Goal: Task Accomplishment & Management: Complete application form

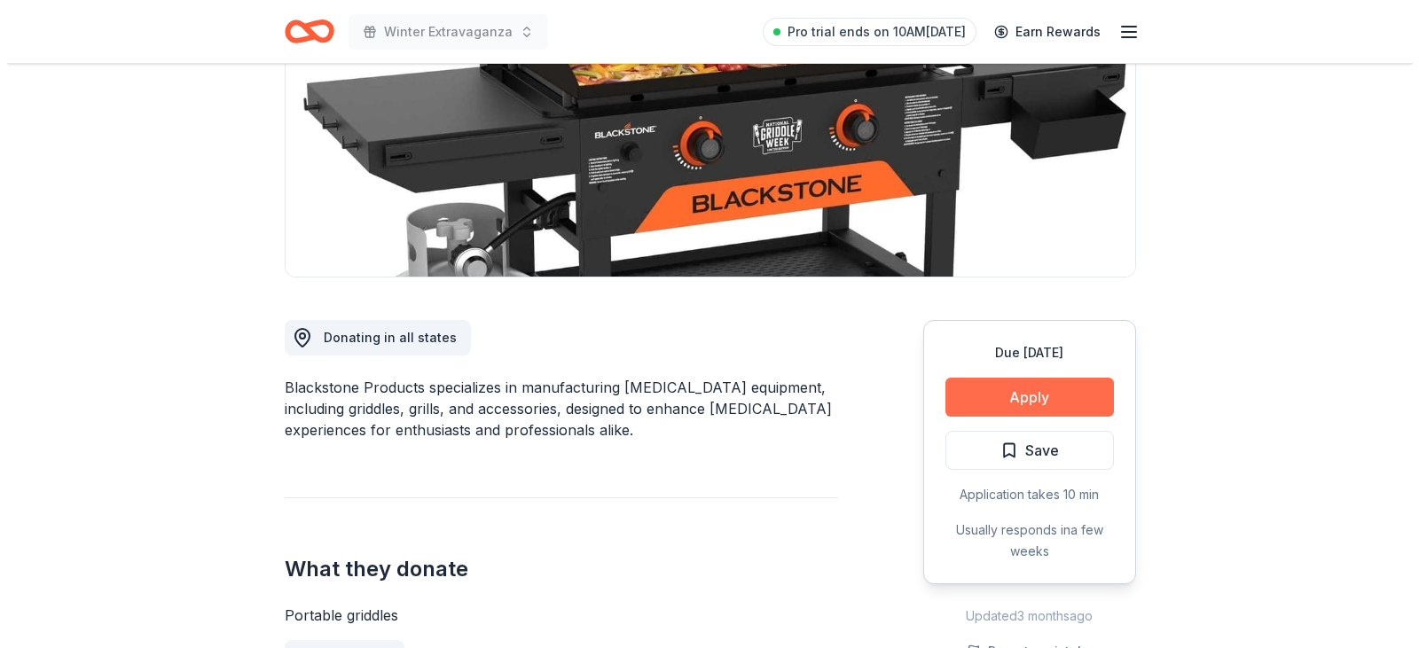
scroll to position [266, 0]
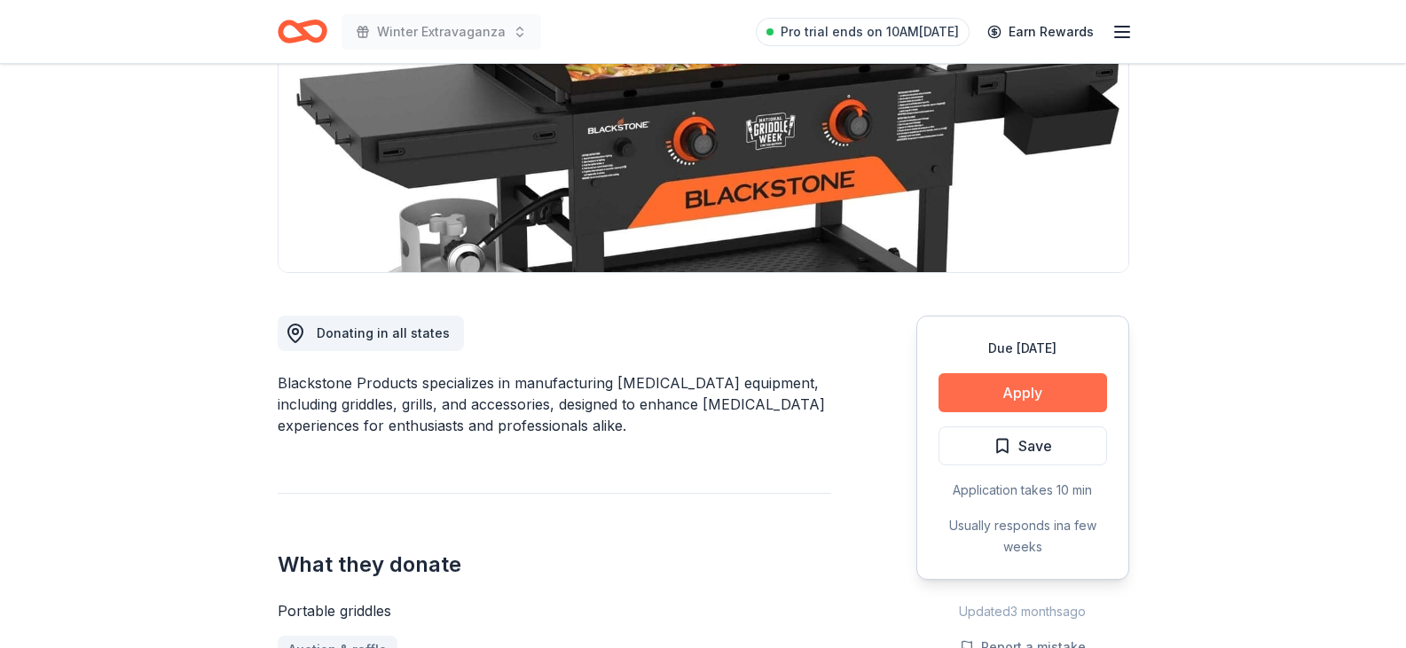
click at [1023, 392] on button "Apply" at bounding box center [1022, 392] width 168 height 39
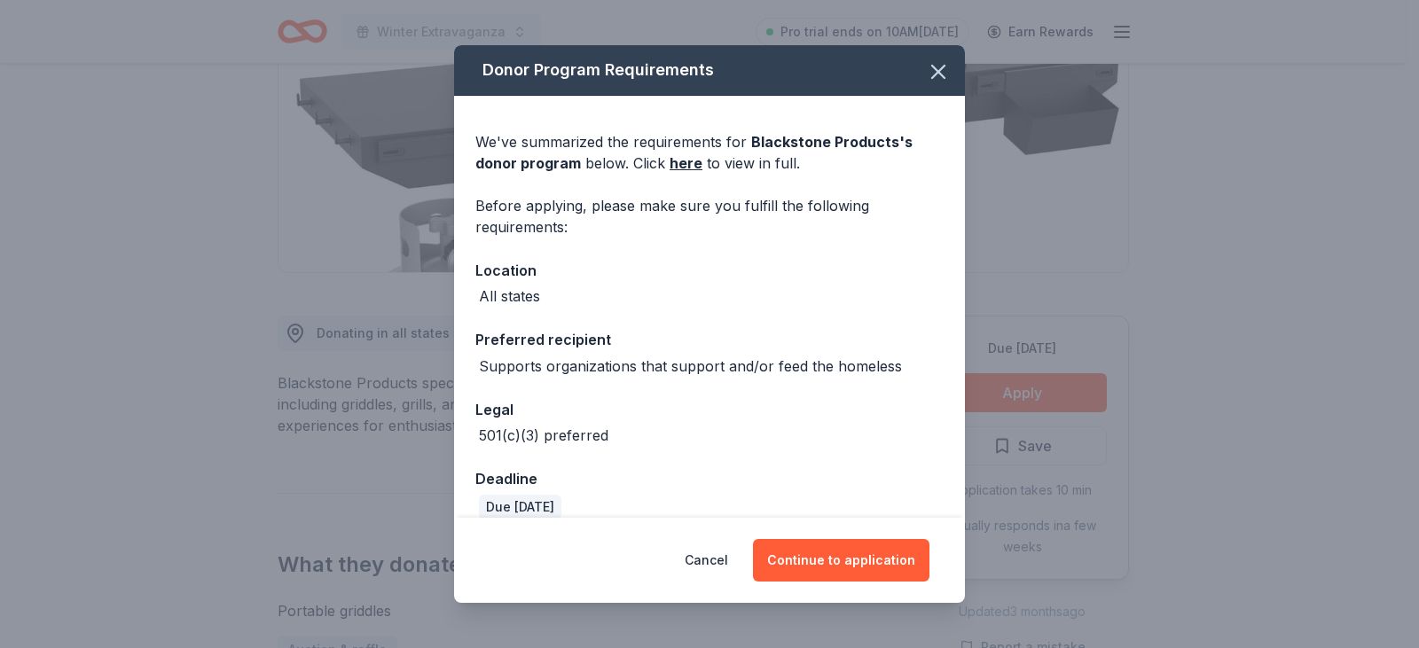
click at [838, 590] on div "Cancel Continue to application" at bounding box center [709, 560] width 511 height 85
click at [838, 579] on button "Continue to application" at bounding box center [841, 560] width 176 height 43
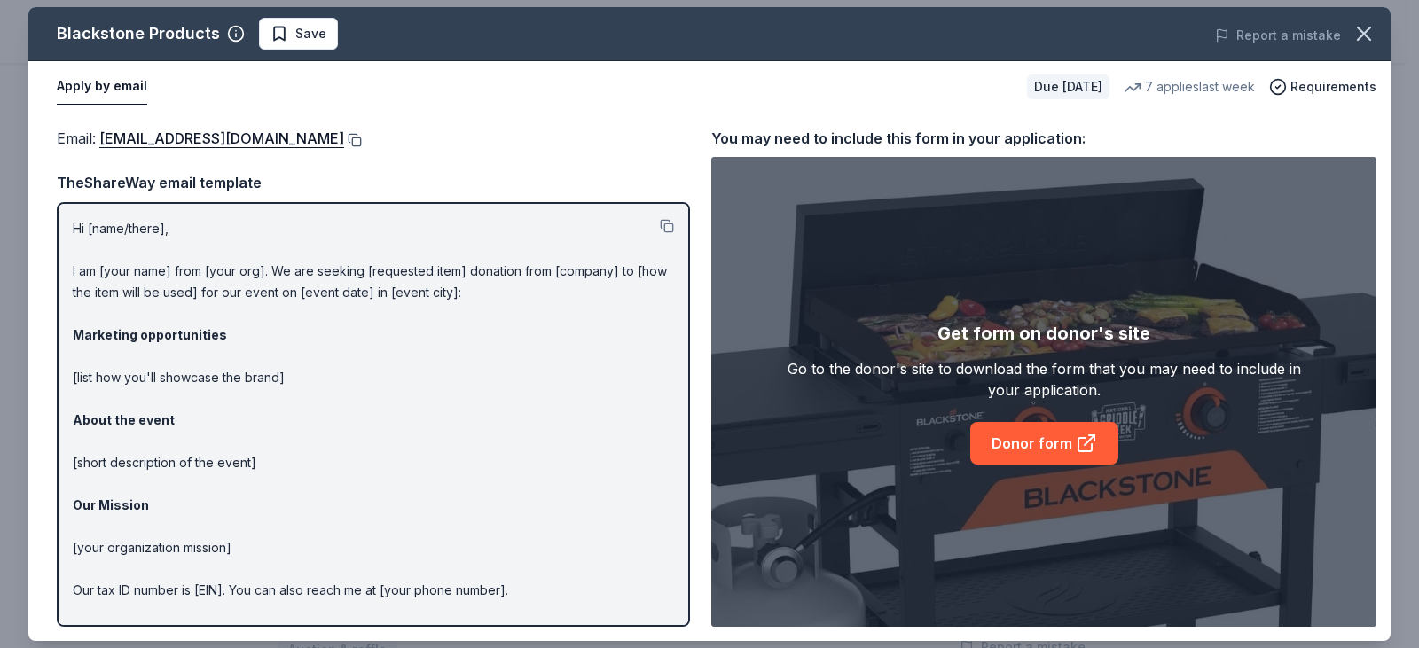
click at [362, 139] on button at bounding box center [353, 140] width 18 height 14
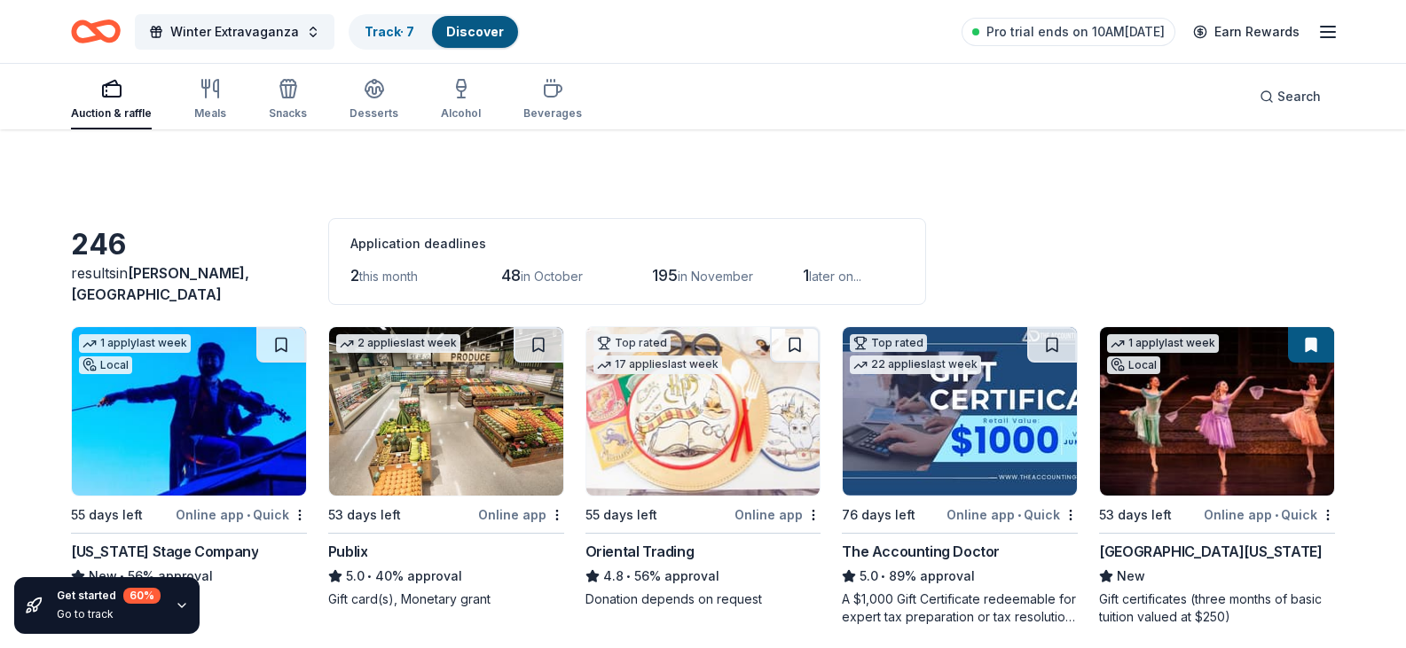
scroll to position [17642, 0]
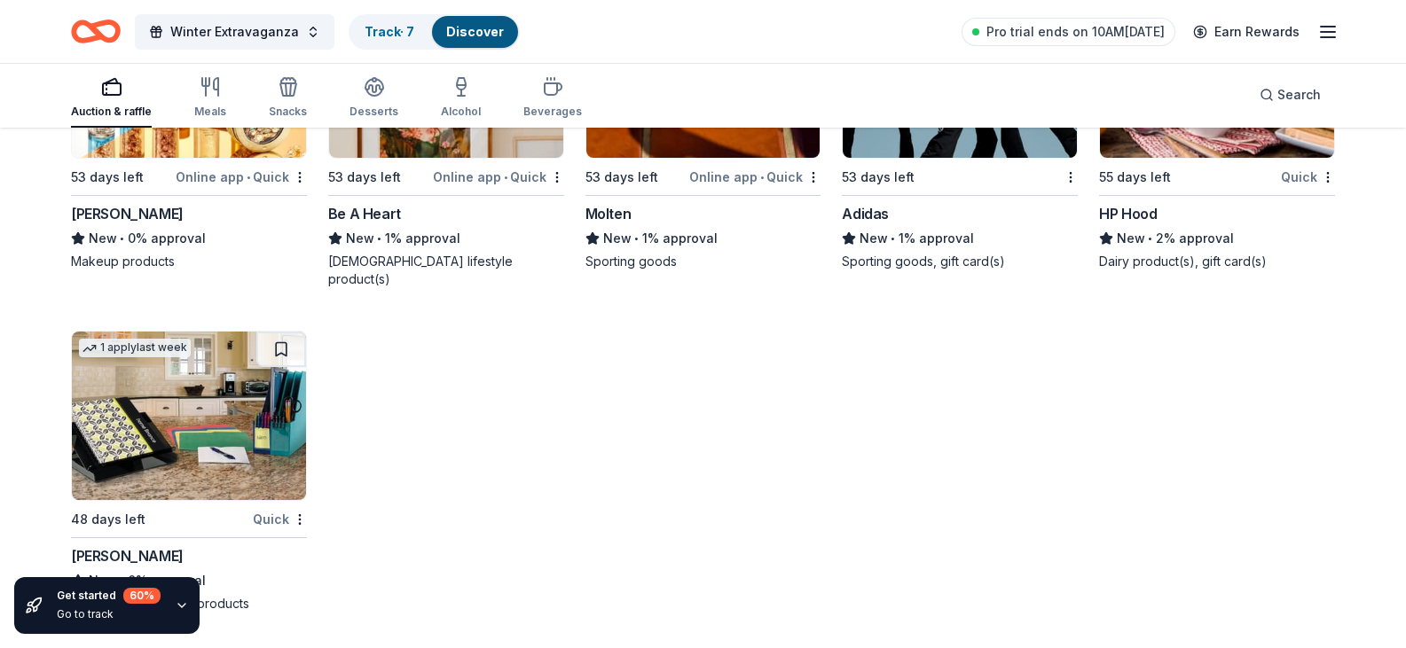
click at [743, 158] on img at bounding box center [703, 73] width 234 height 168
click at [145, 158] on img at bounding box center [189, 73] width 234 height 168
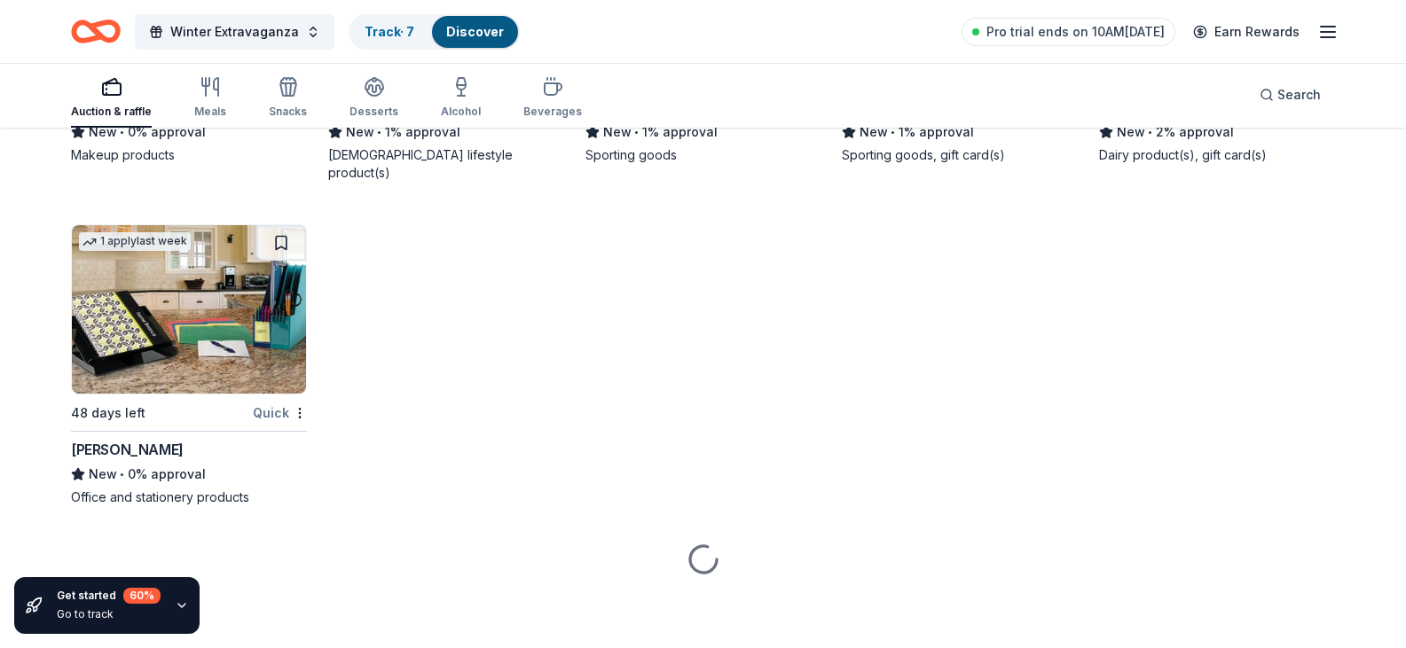
click at [170, 294] on img at bounding box center [189, 309] width 234 height 168
click at [707, 565] on icon at bounding box center [702, 560] width 49 height 49
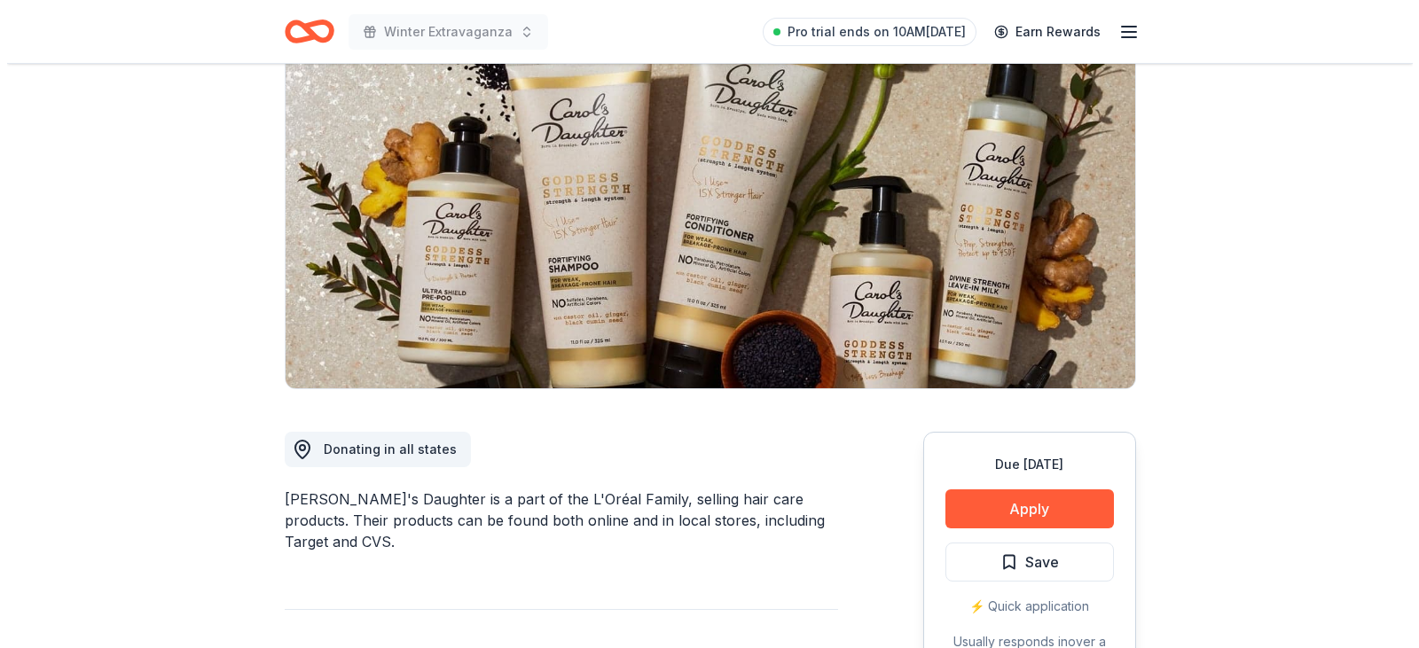
scroll to position [355, 0]
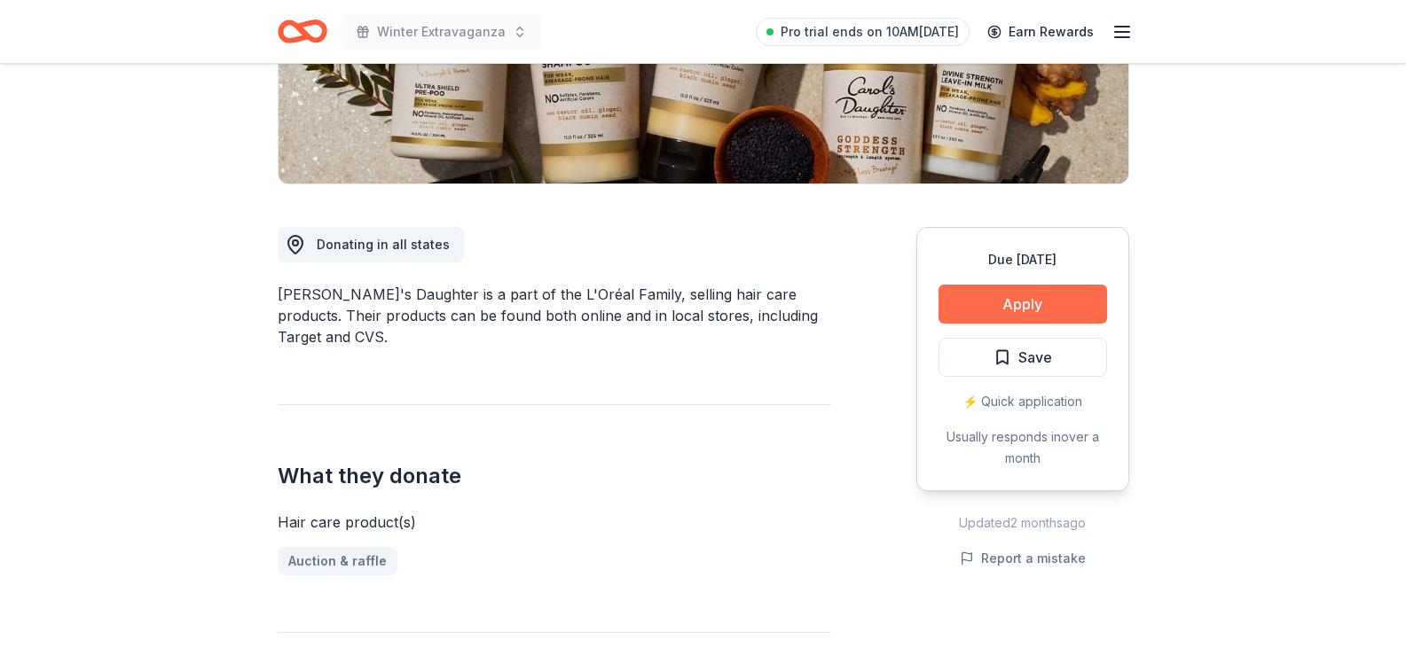
click at [1068, 316] on button "Apply" at bounding box center [1022, 304] width 168 height 39
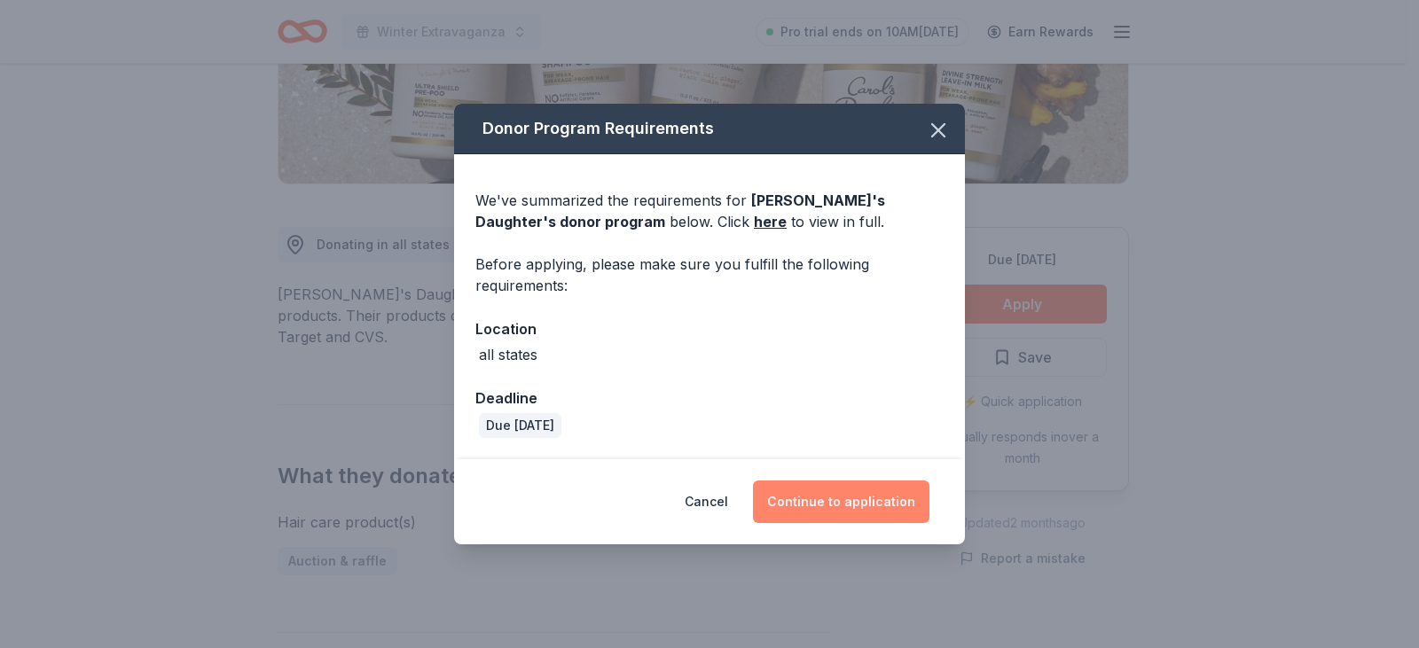
click at [850, 505] on button "Continue to application" at bounding box center [841, 502] width 176 height 43
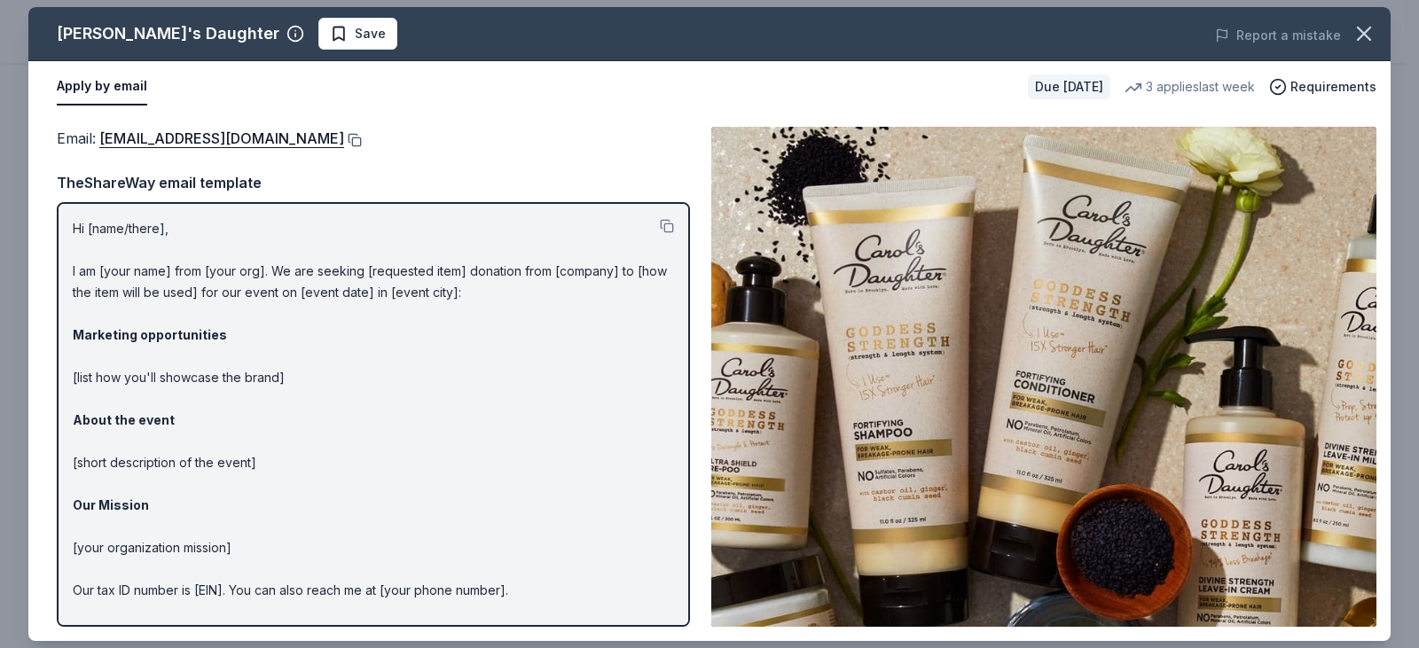
click at [352, 137] on button at bounding box center [353, 140] width 18 height 14
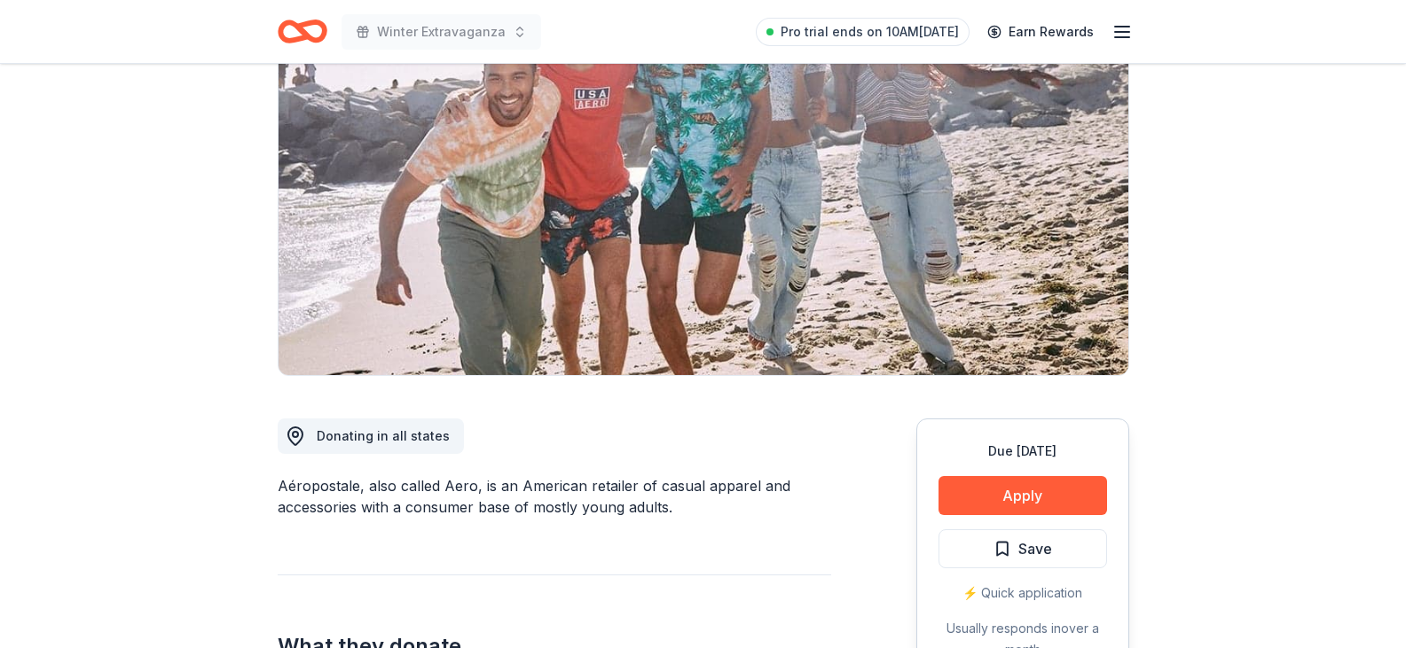
scroll to position [177, 0]
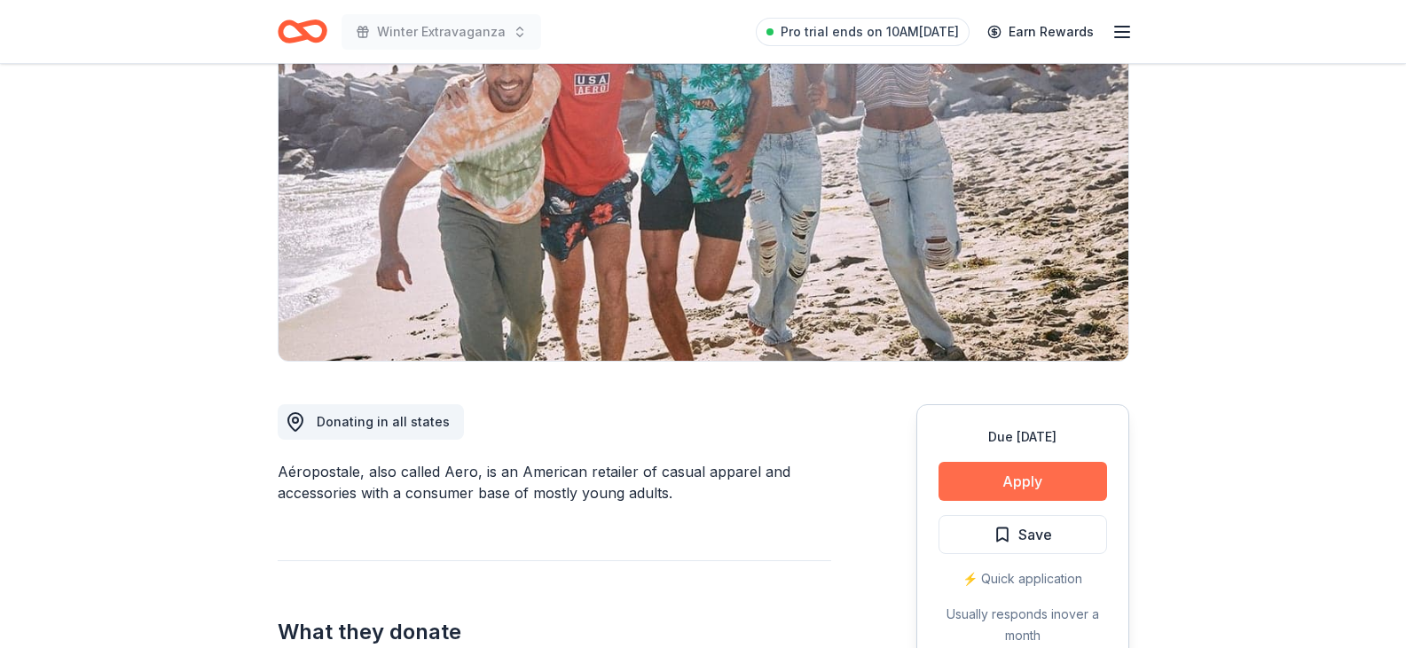
click at [1008, 475] on button "Apply" at bounding box center [1022, 481] width 168 height 39
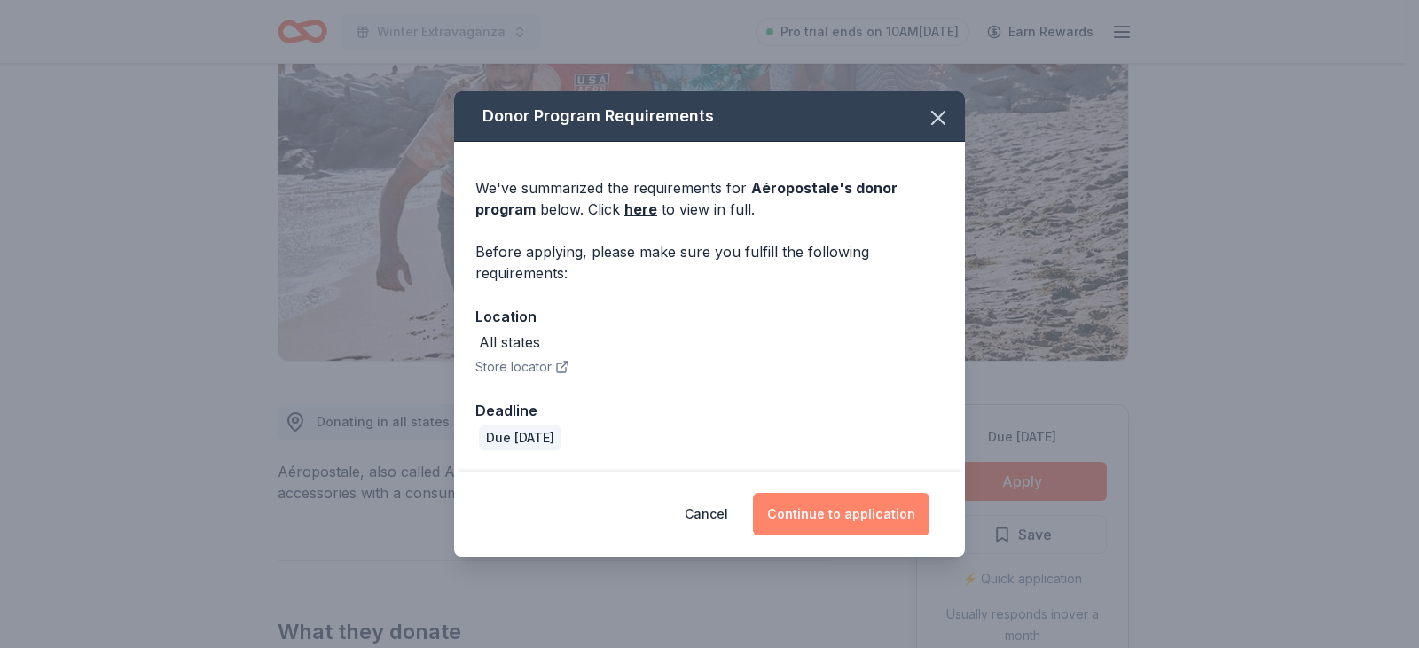
click at [830, 519] on button "Continue to application" at bounding box center [841, 514] width 176 height 43
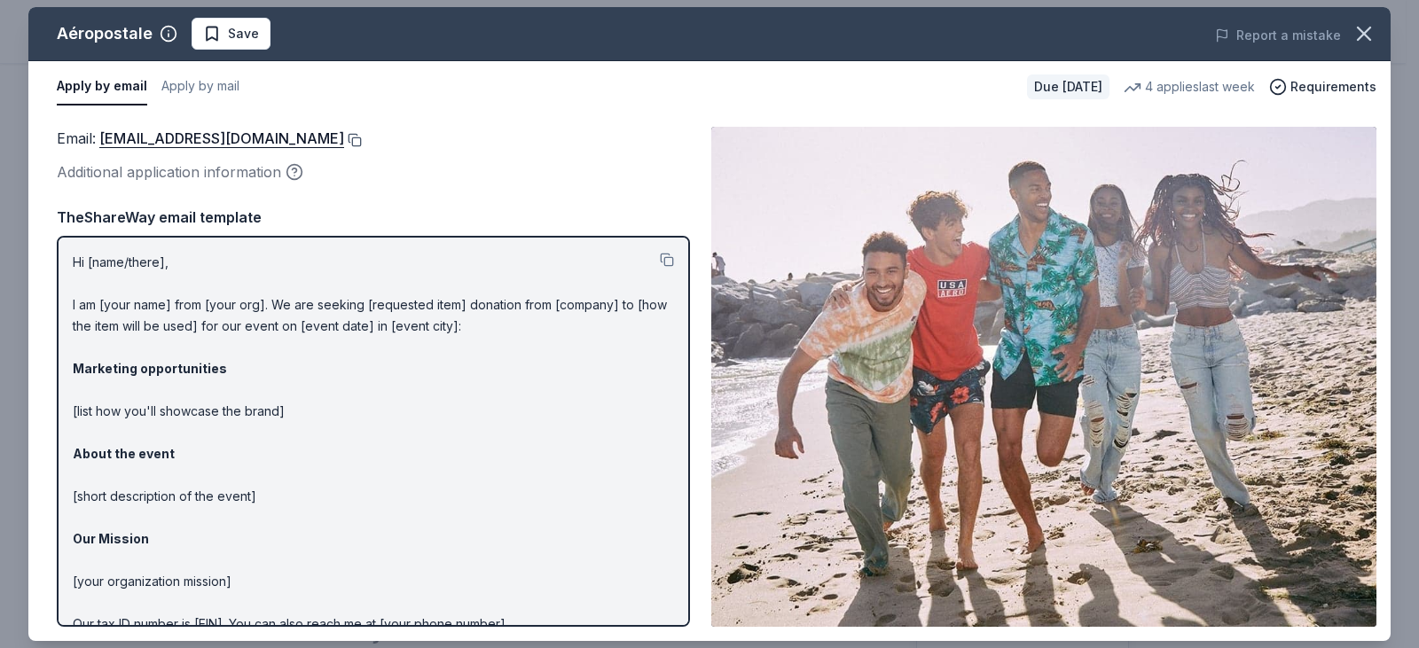
click at [362, 137] on button at bounding box center [353, 140] width 18 height 14
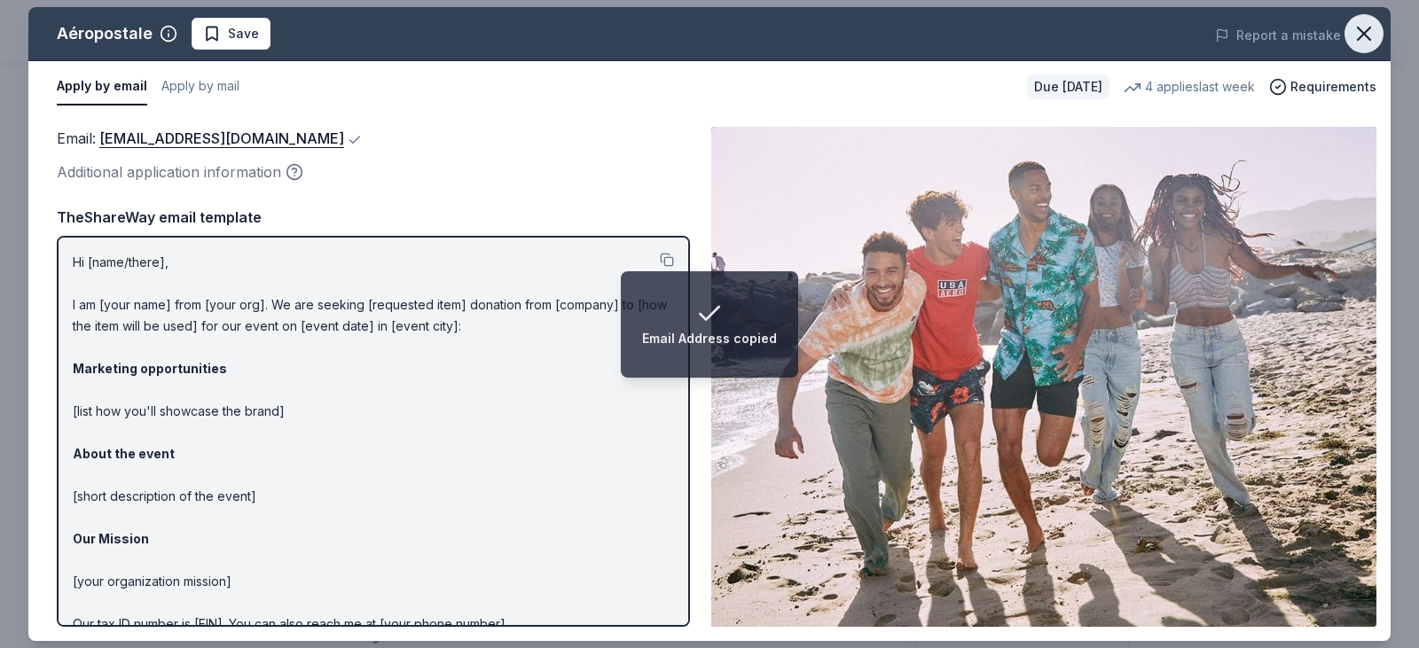
click at [1367, 42] on icon "button" at bounding box center [1364, 33] width 25 height 25
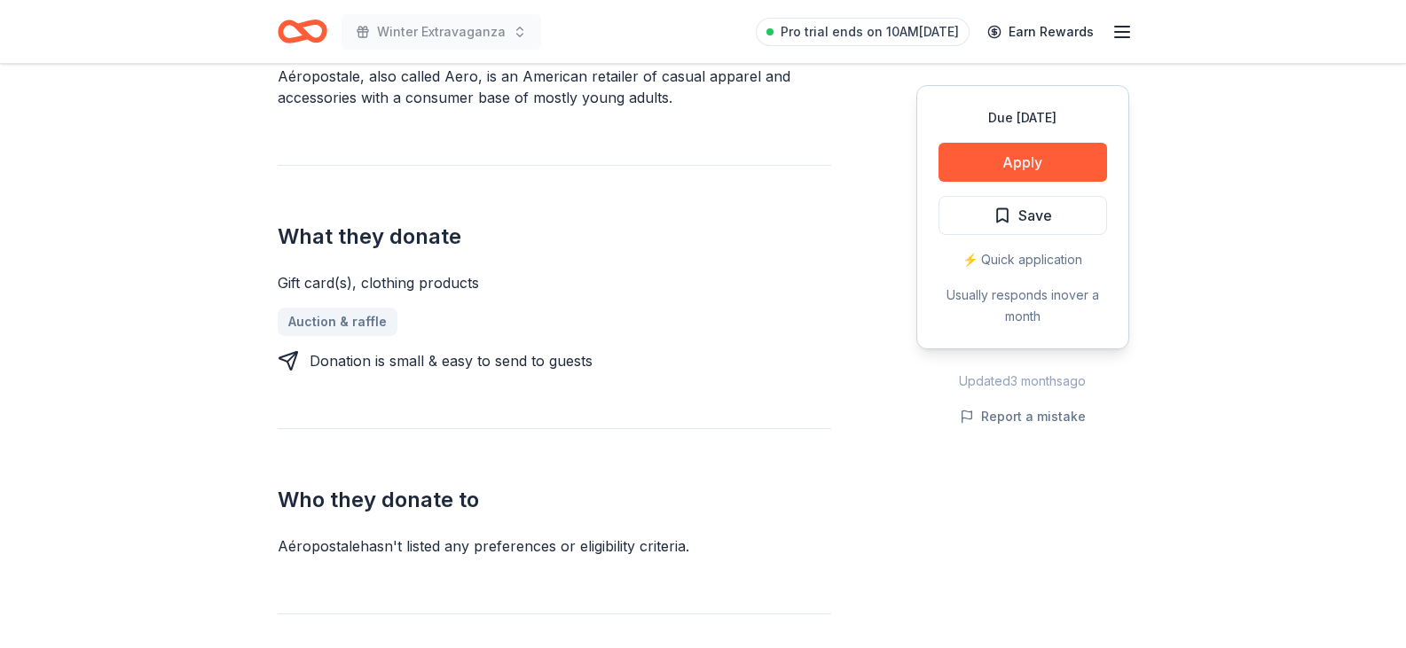
scroll to position [532, 0]
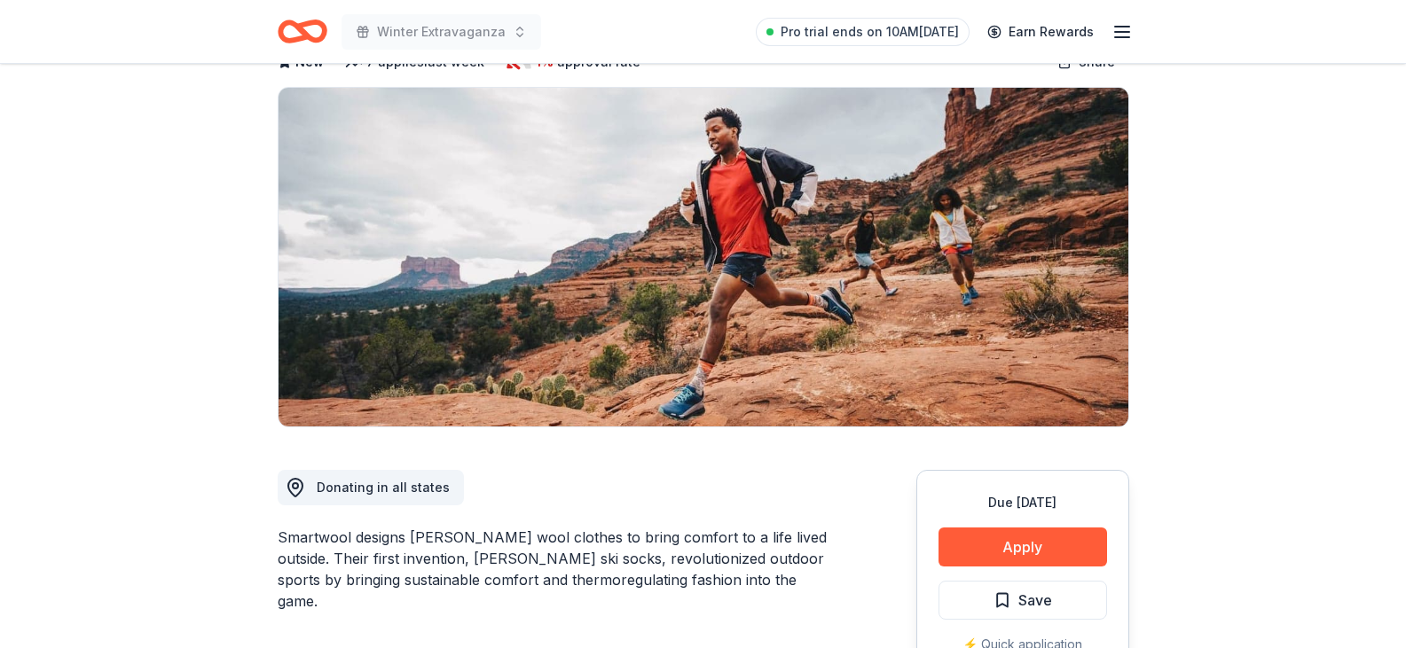
scroll to position [177, 0]
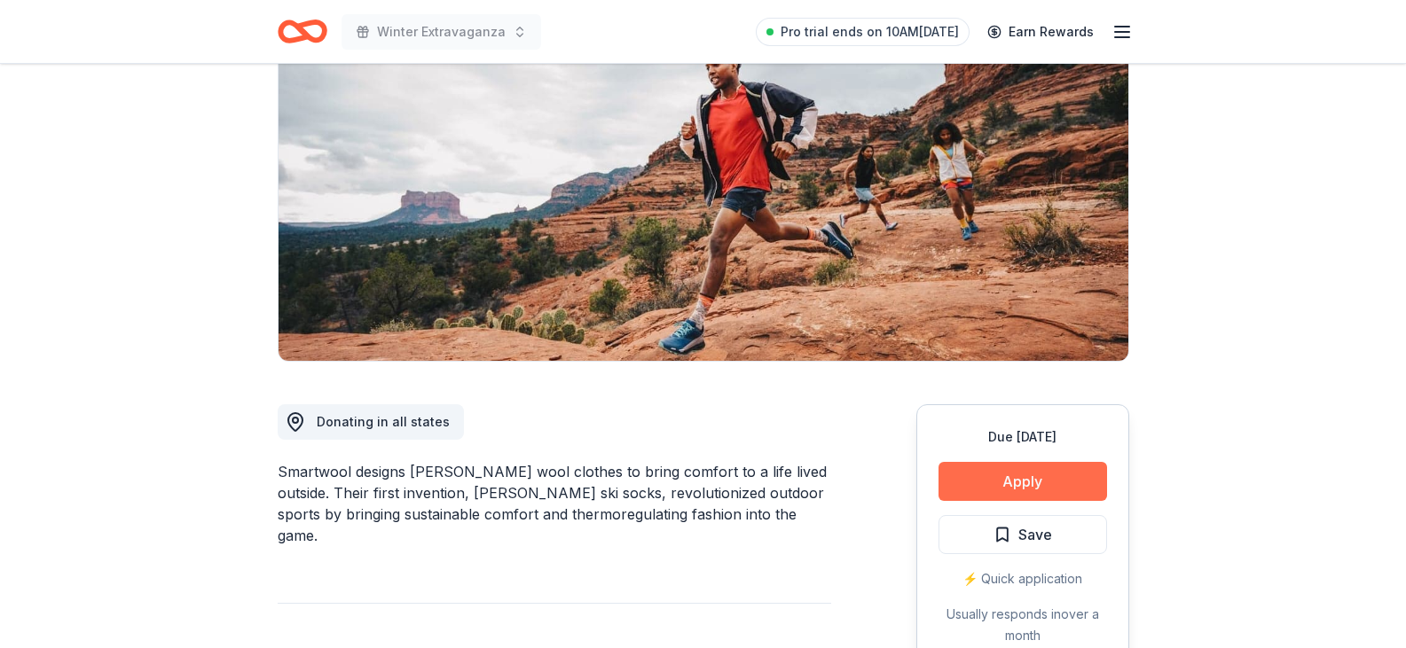
click at [1006, 478] on button "Apply" at bounding box center [1022, 481] width 168 height 39
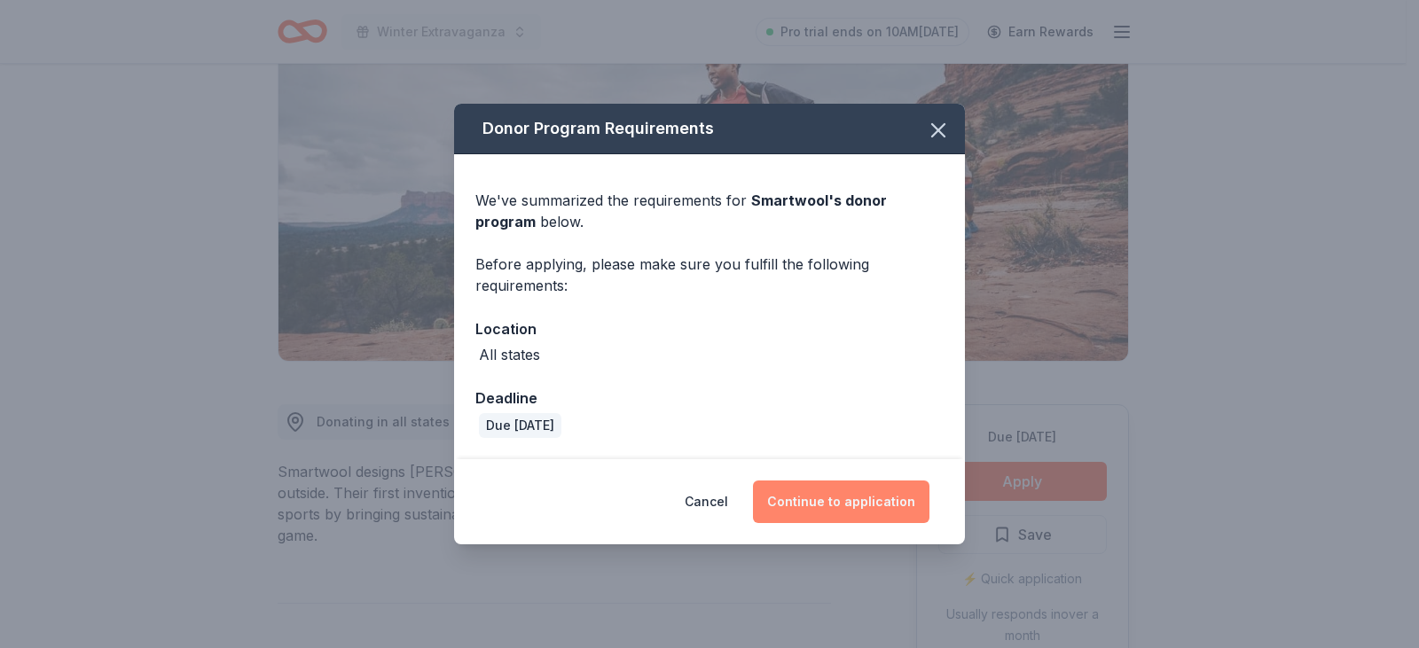
click at [816, 494] on button "Continue to application" at bounding box center [841, 502] width 176 height 43
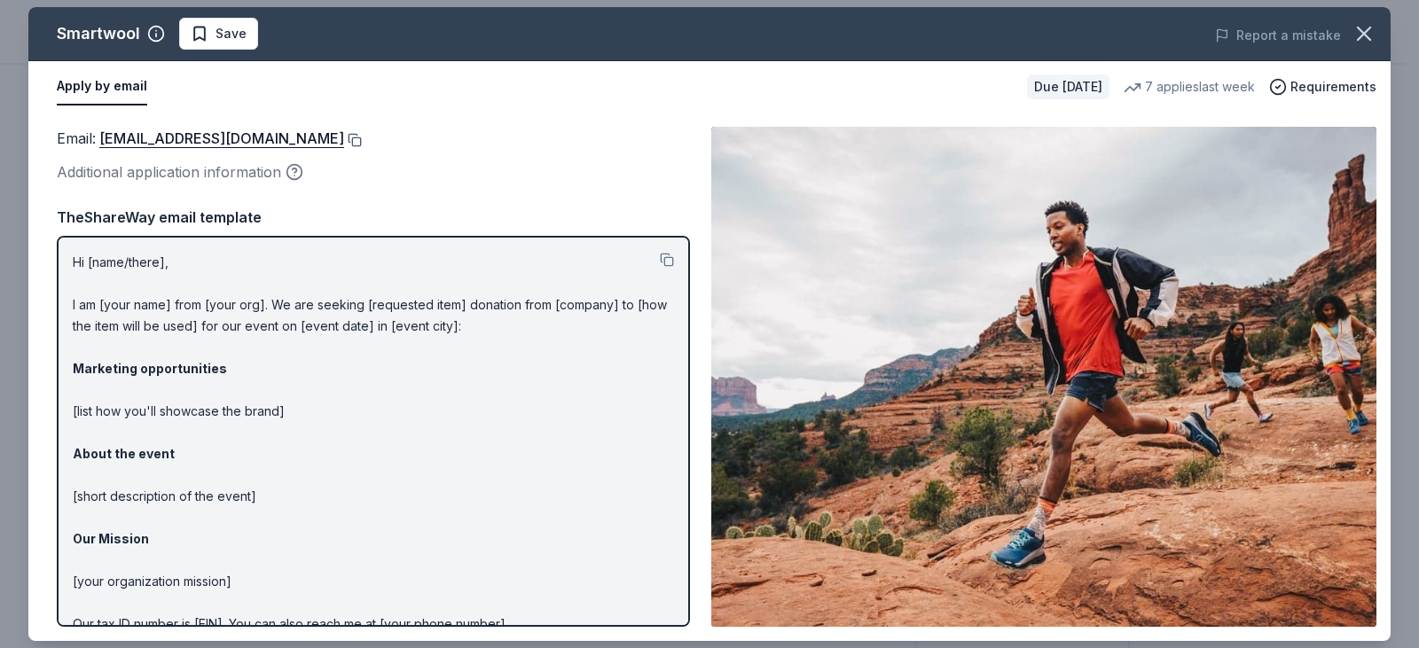
click at [344, 138] on button at bounding box center [353, 140] width 18 height 14
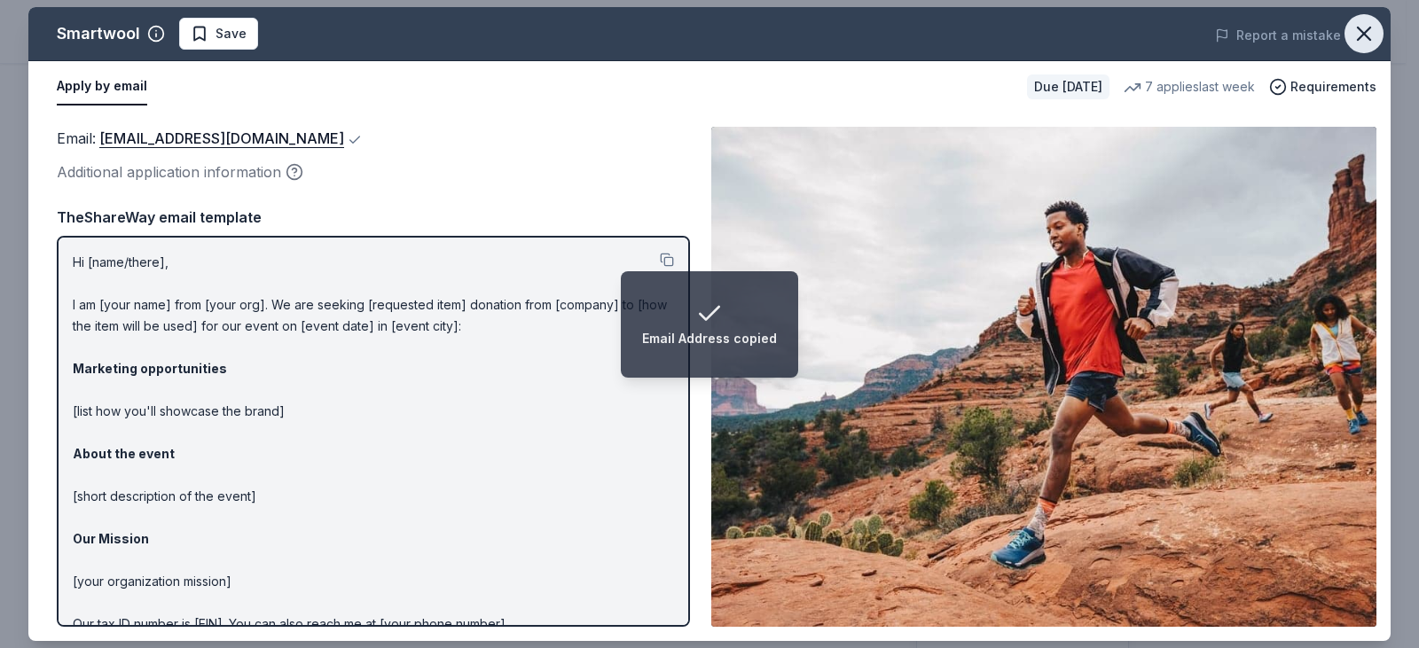
click at [1371, 35] on icon "button" at bounding box center [1364, 33] width 25 height 25
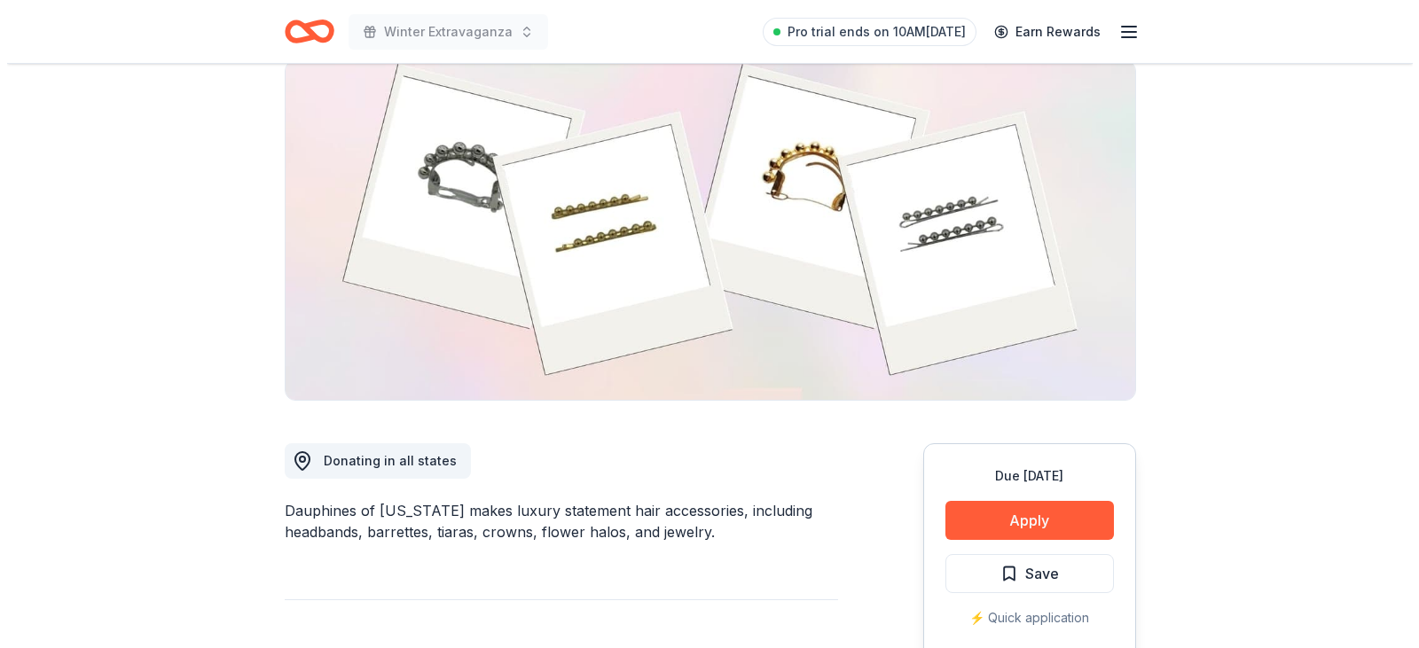
scroll to position [177, 0]
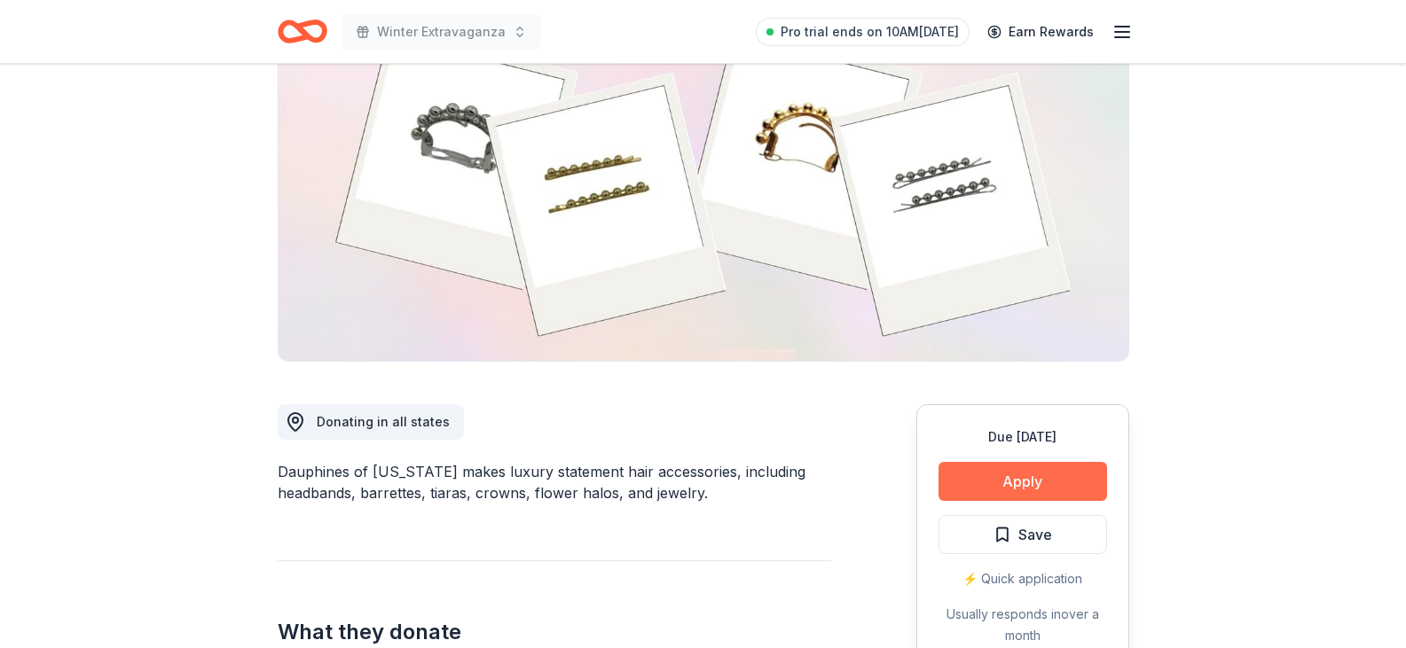
click at [1037, 474] on button "Apply" at bounding box center [1022, 481] width 168 height 39
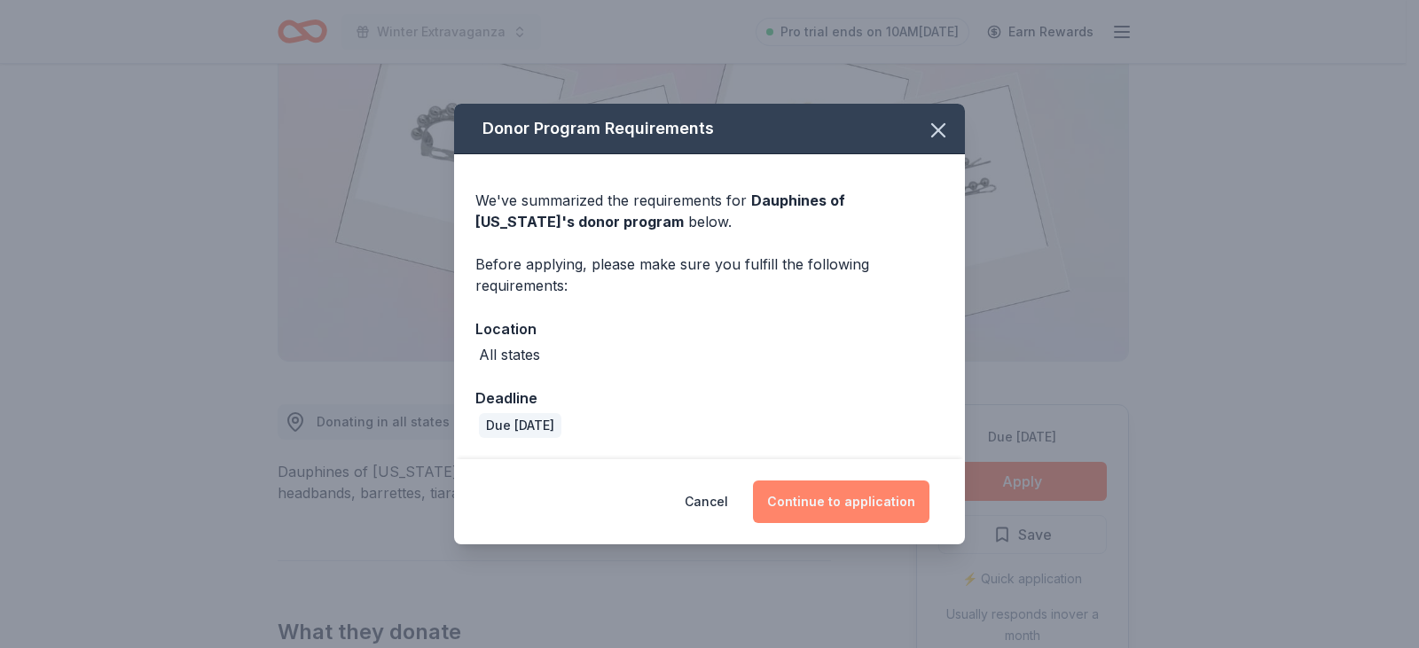
click at [868, 491] on button "Continue to application" at bounding box center [841, 502] width 176 height 43
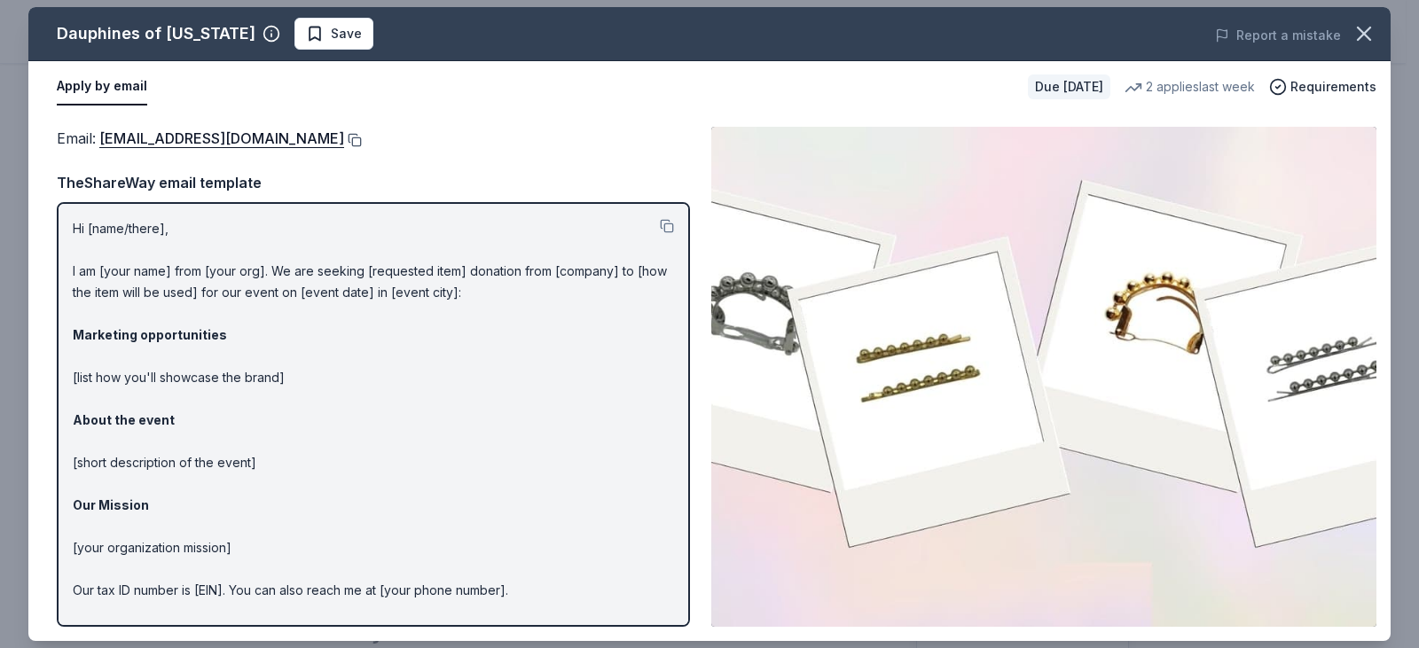
click at [362, 141] on button at bounding box center [353, 140] width 18 height 14
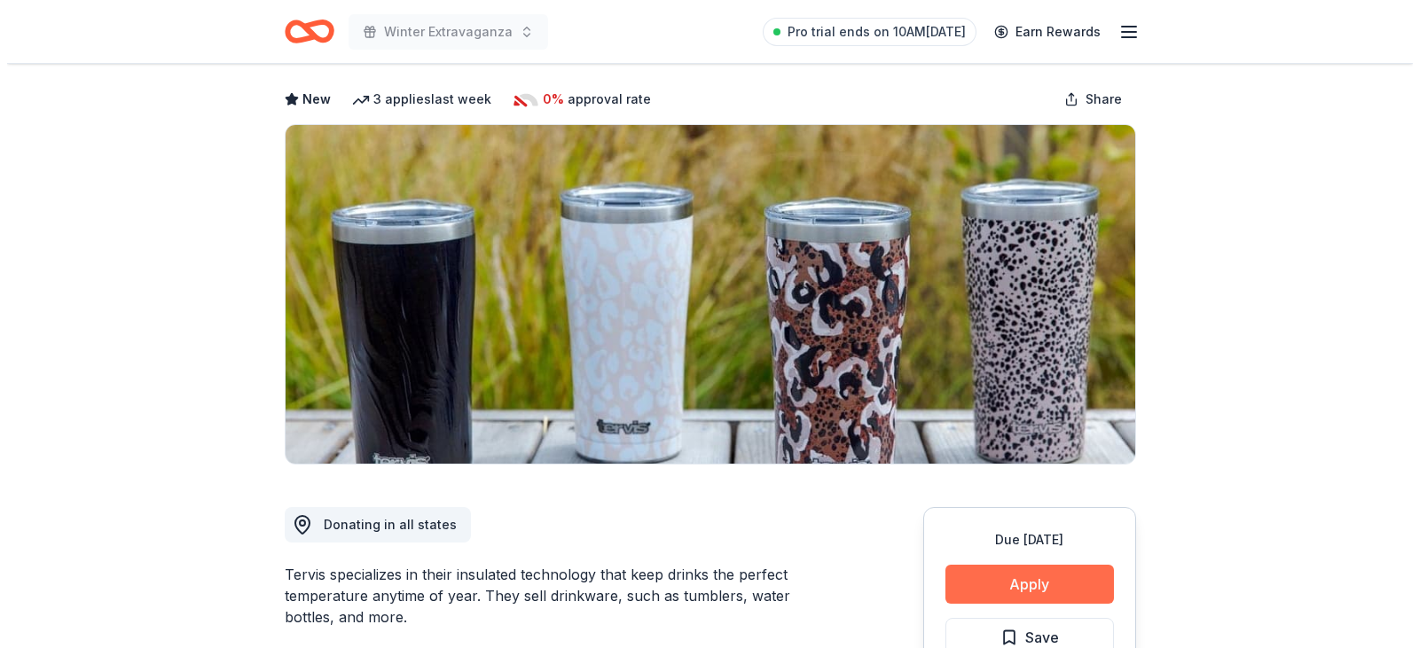
scroll to position [177, 0]
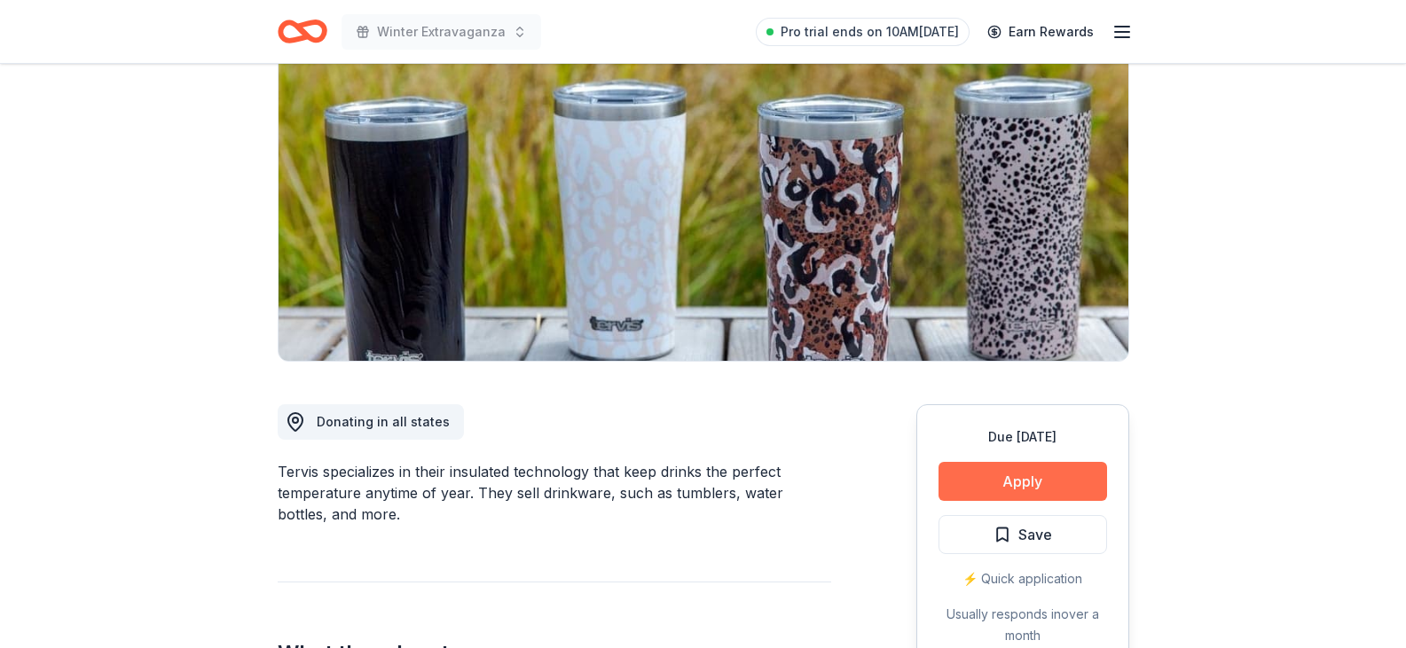
click at [1056, 478] on button "Apply" at bounding box center [1022, 481] width 168 height 39
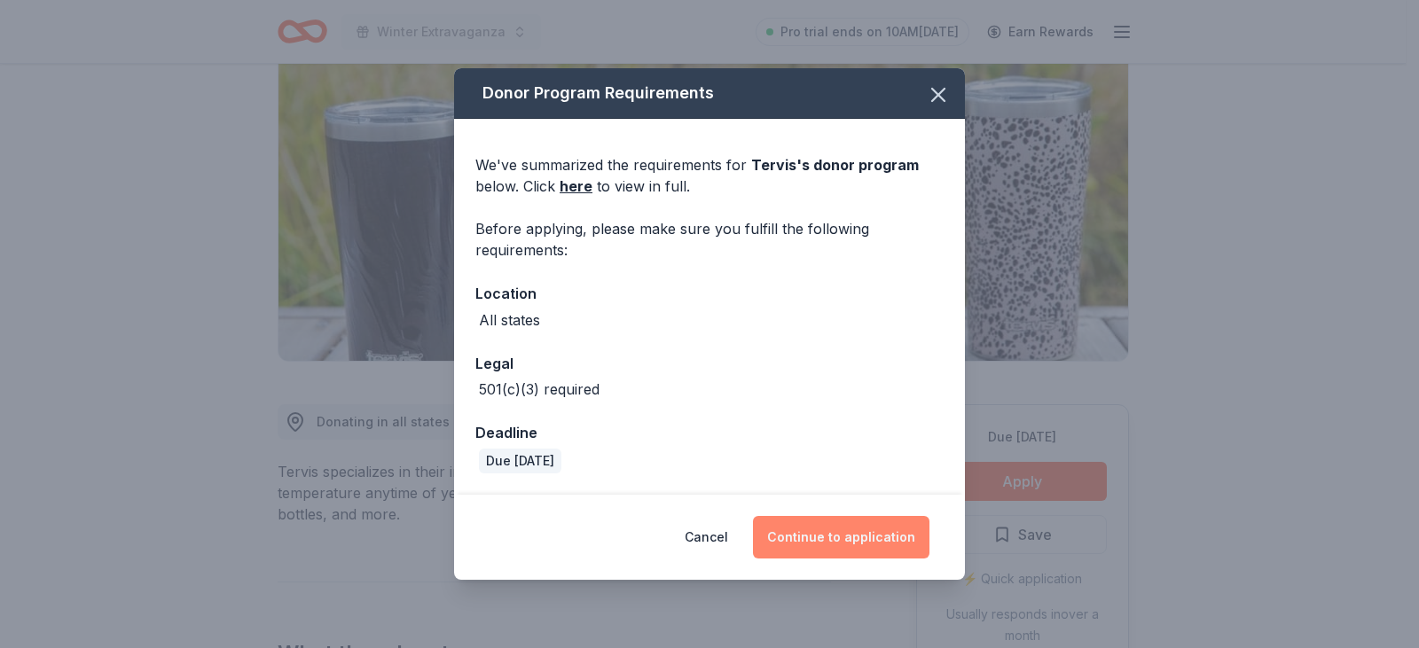
click at [894, 542] on button "Continue to application" at bounding box center [841, 537] width 176 height 43
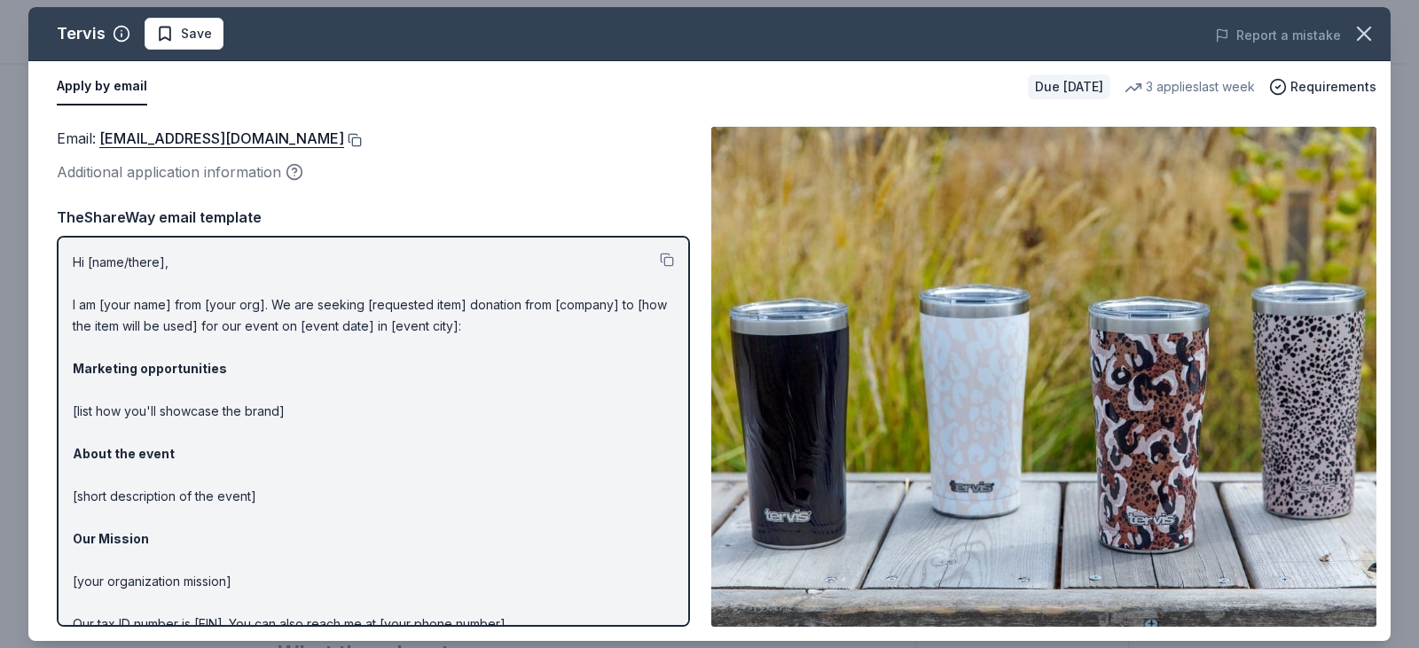
click at [344, 137] on button at bounding box center [353, 140] width 18 height 14
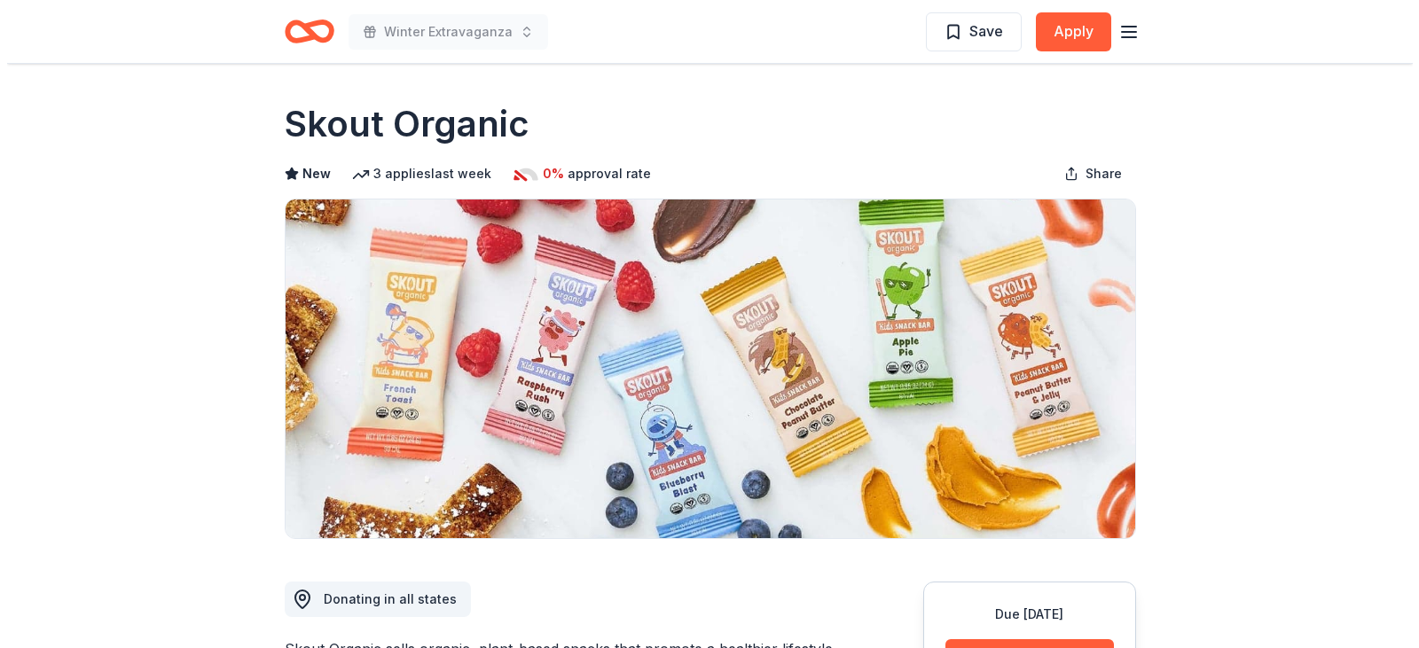
scroll to position [89, 0]
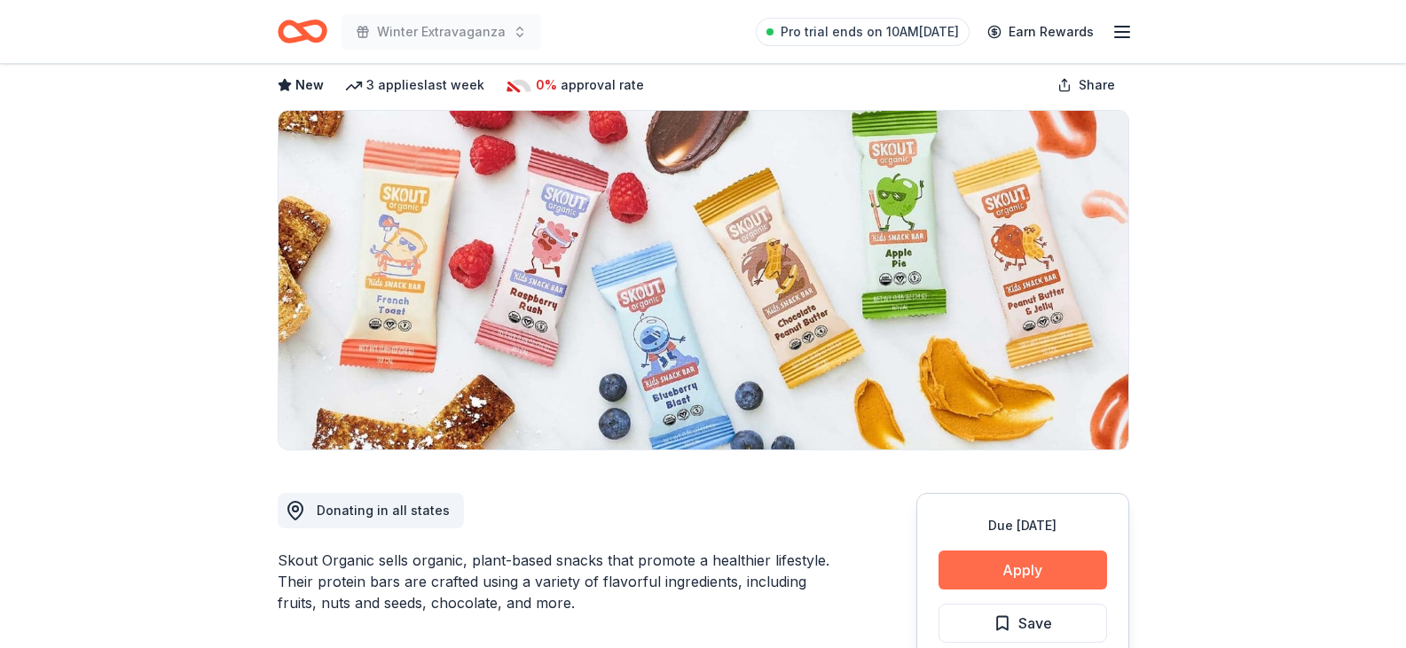
click at [1037, 580] on button "Apply" at bounding box center [1022, 570] width 168 height 39
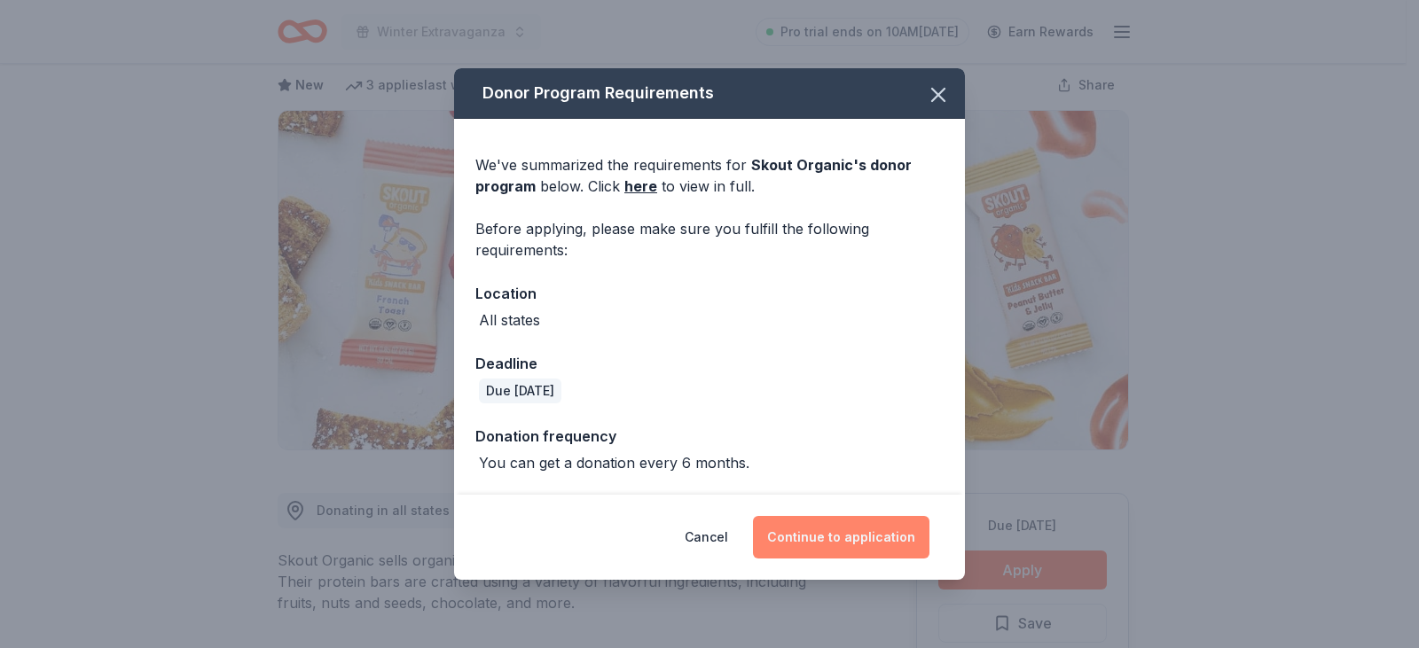
click at [913, 542] on button "Continue to application" at bounding box center [841, 537] width 176 height 43
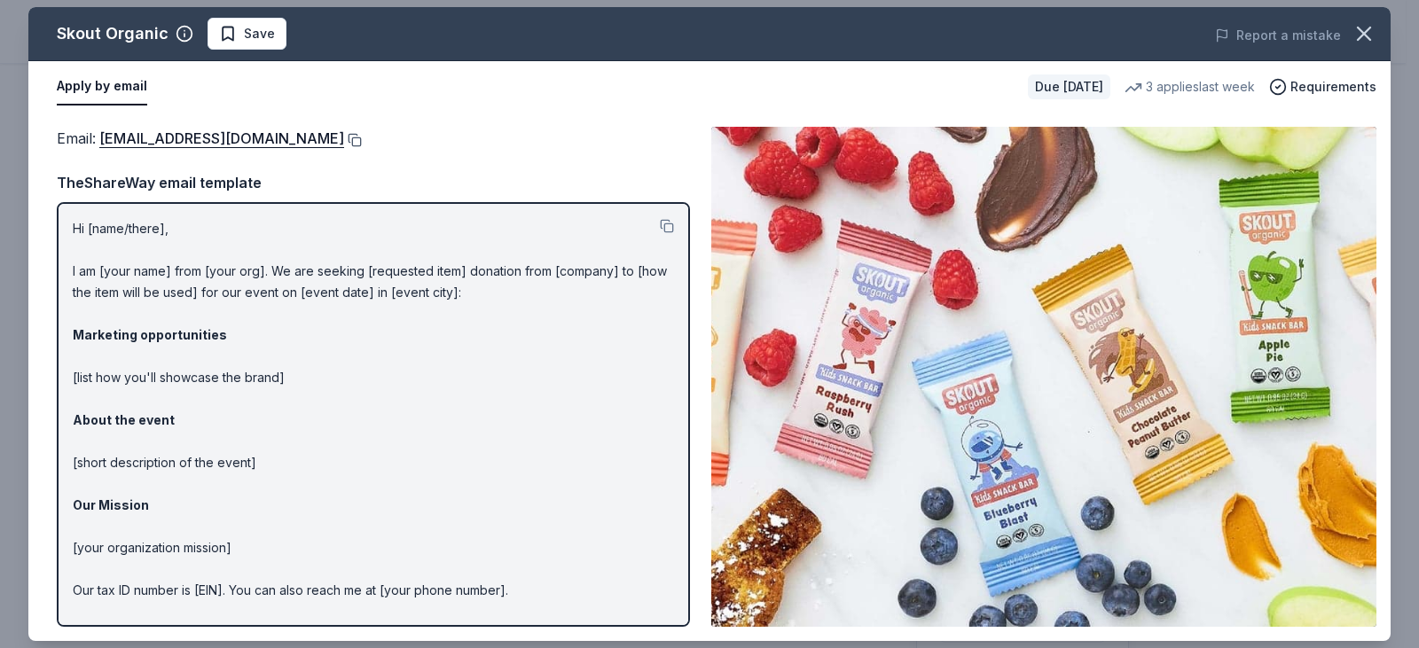
click at [344, 138] on button at bounding box center [353, 140] width 18 height 14
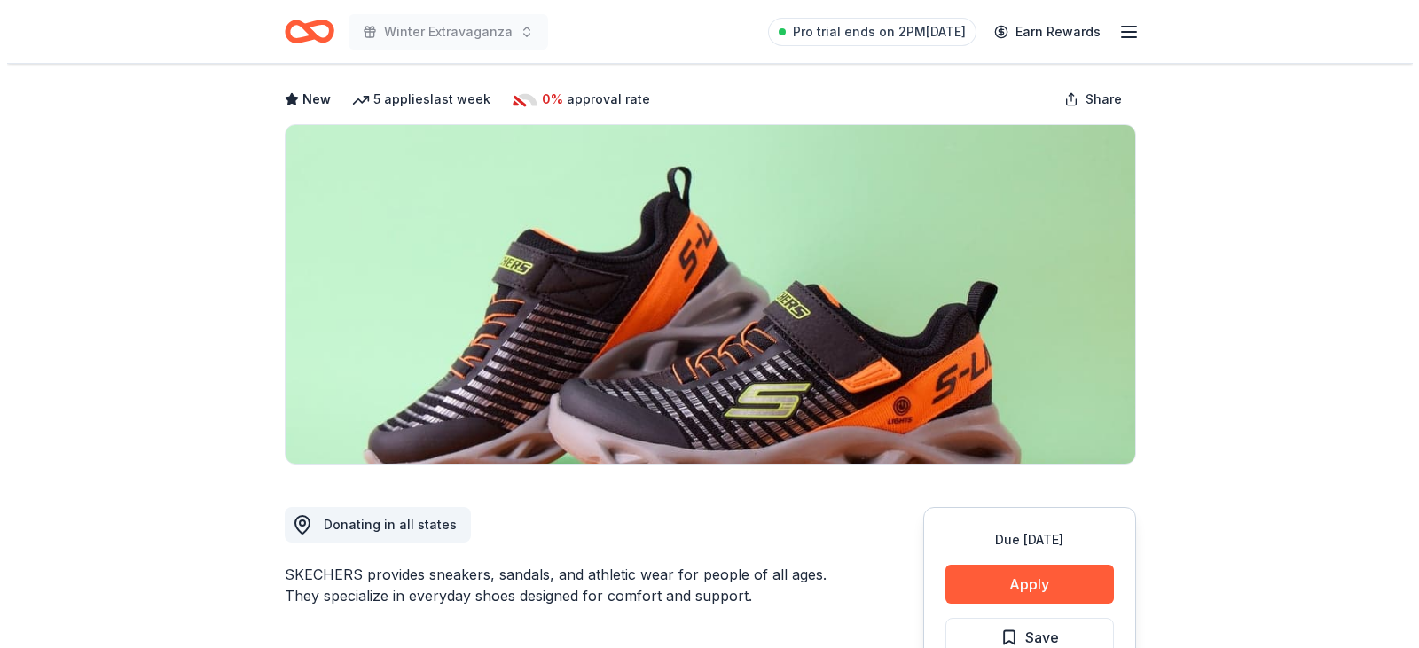
scroll to position [177, 0]
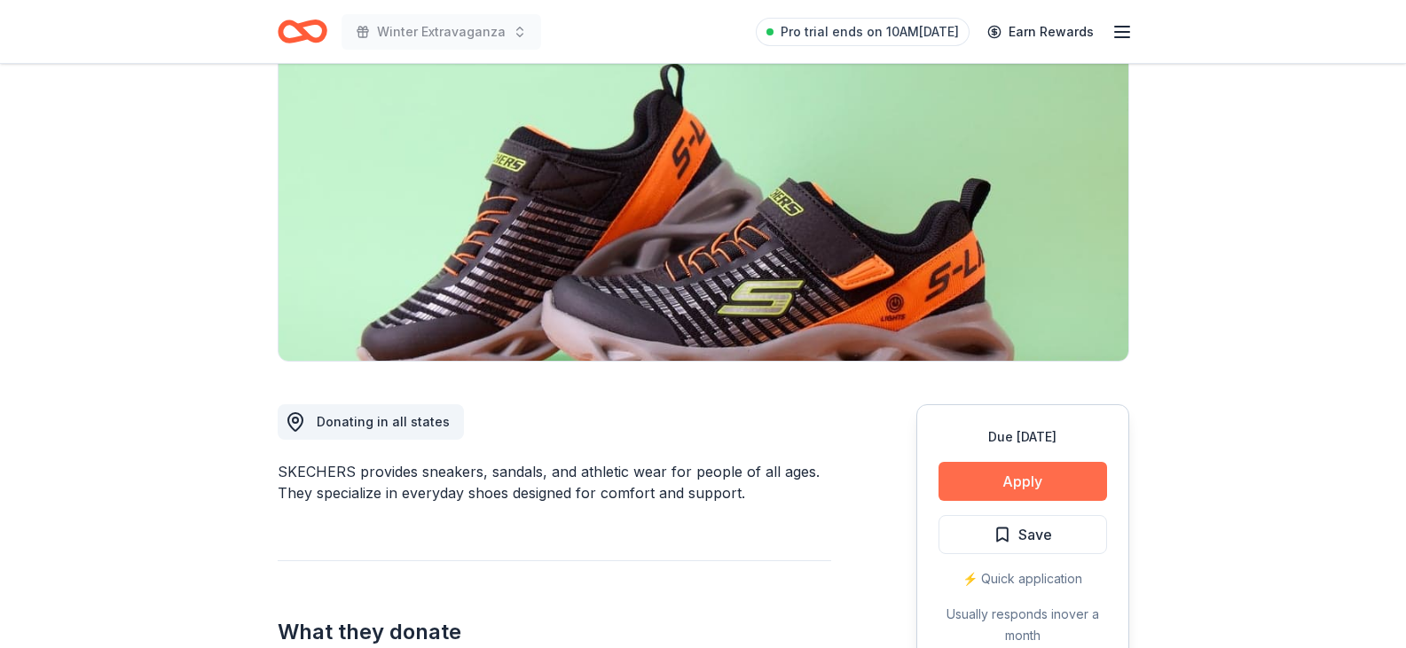
click at [1002, 475] on button "Apply" at bounding box center [1022, 481] width 168 height 39
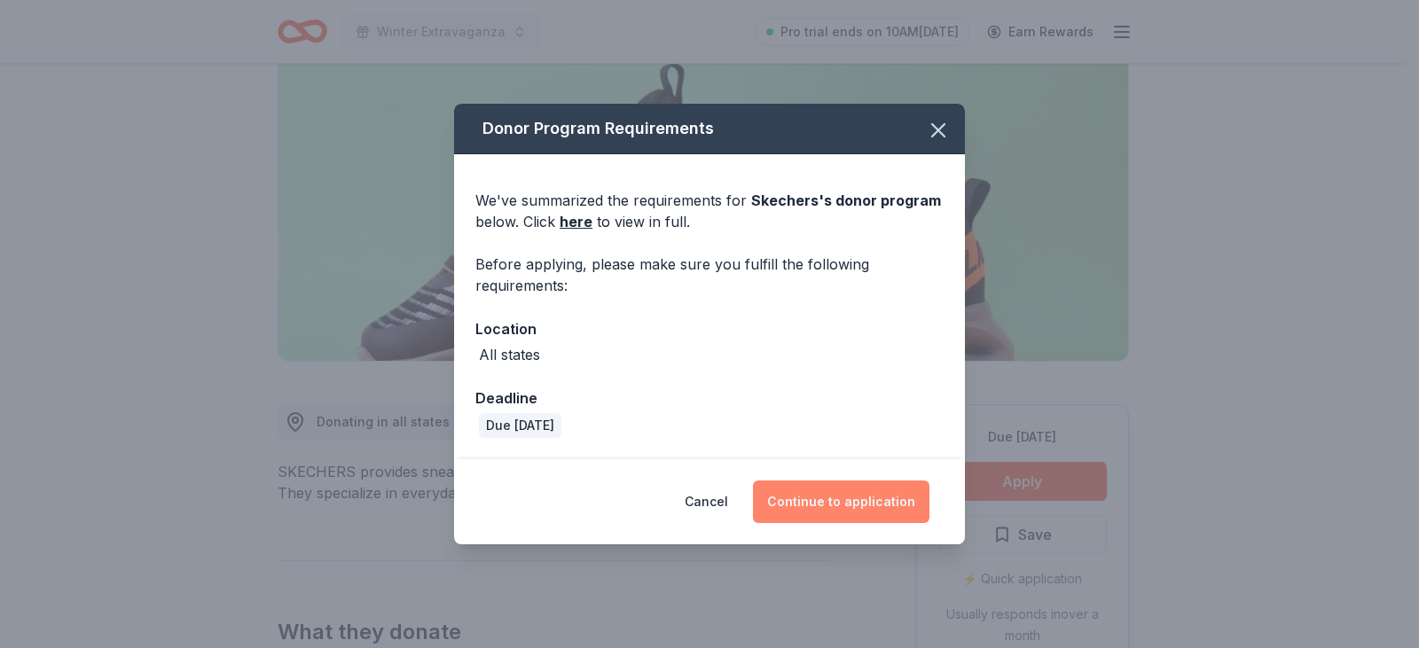
click at [860, 500] on button "Continue to application" at bounding box center [841, 502] width 176 height 43
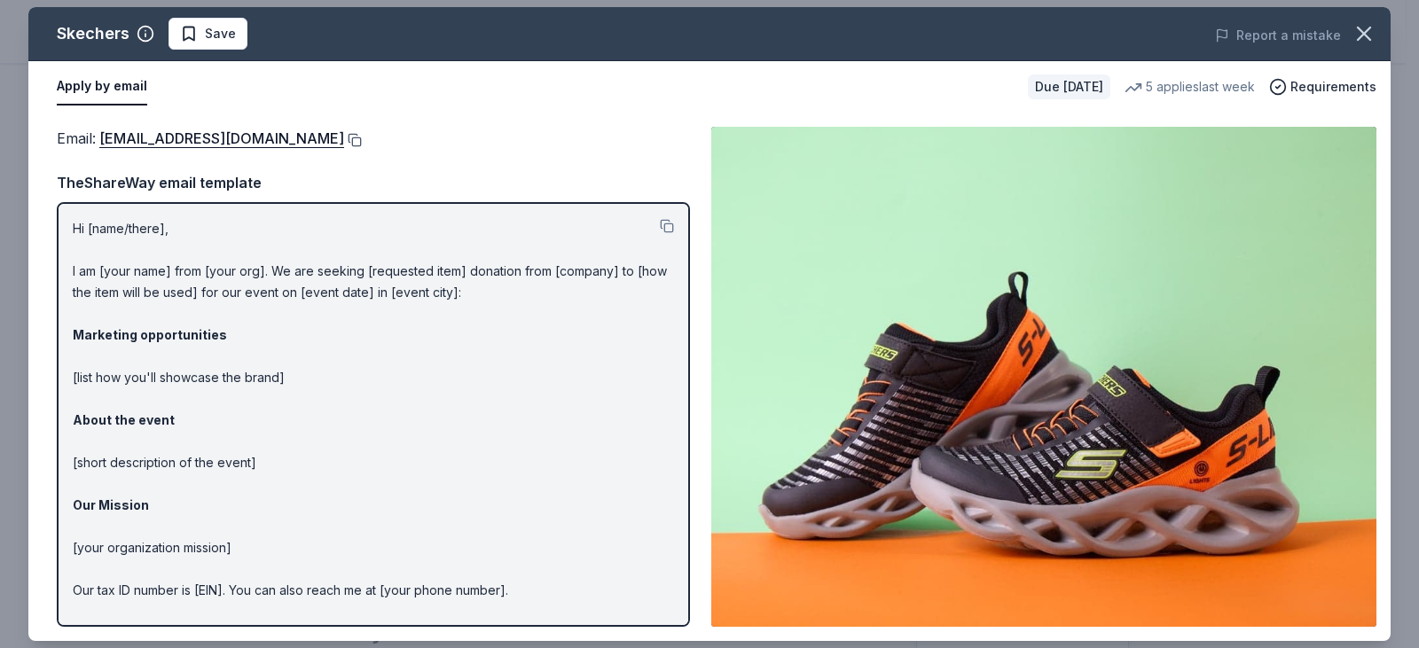
click at [344, 140] on button at bounding box center [353, 140] width 18 height 14
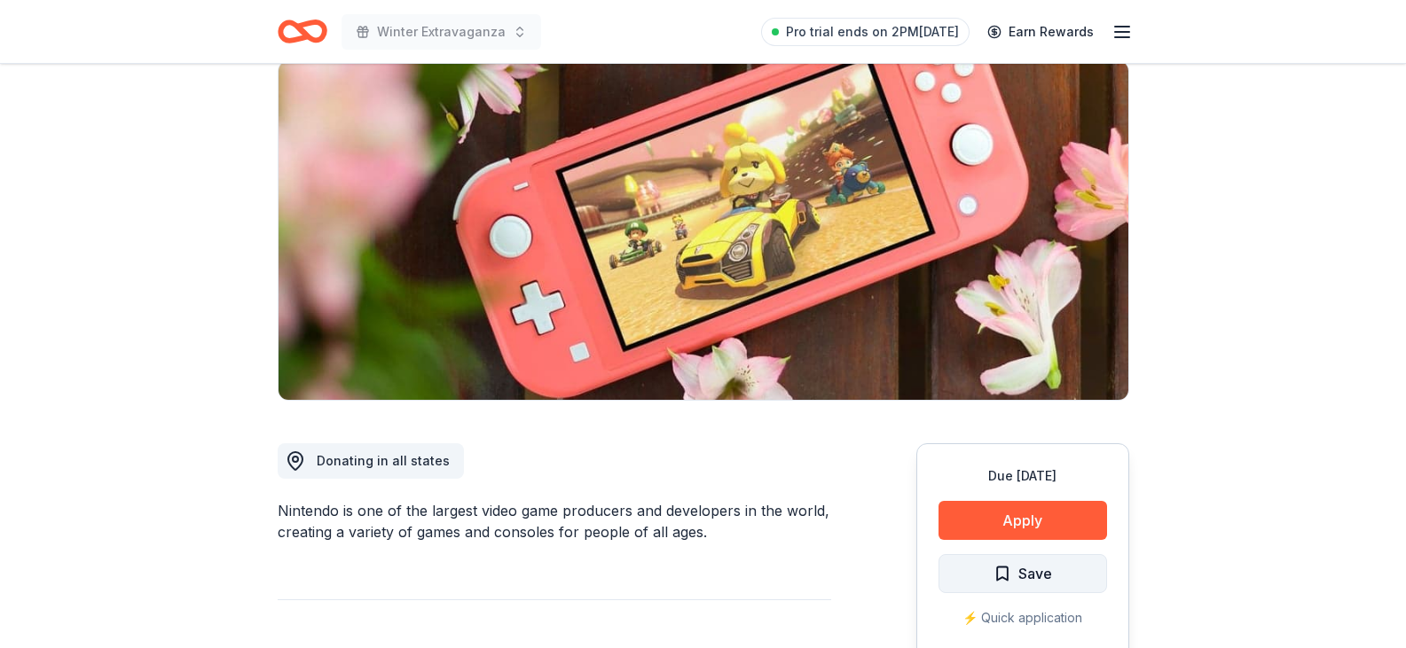
scroll to position [177, 0]
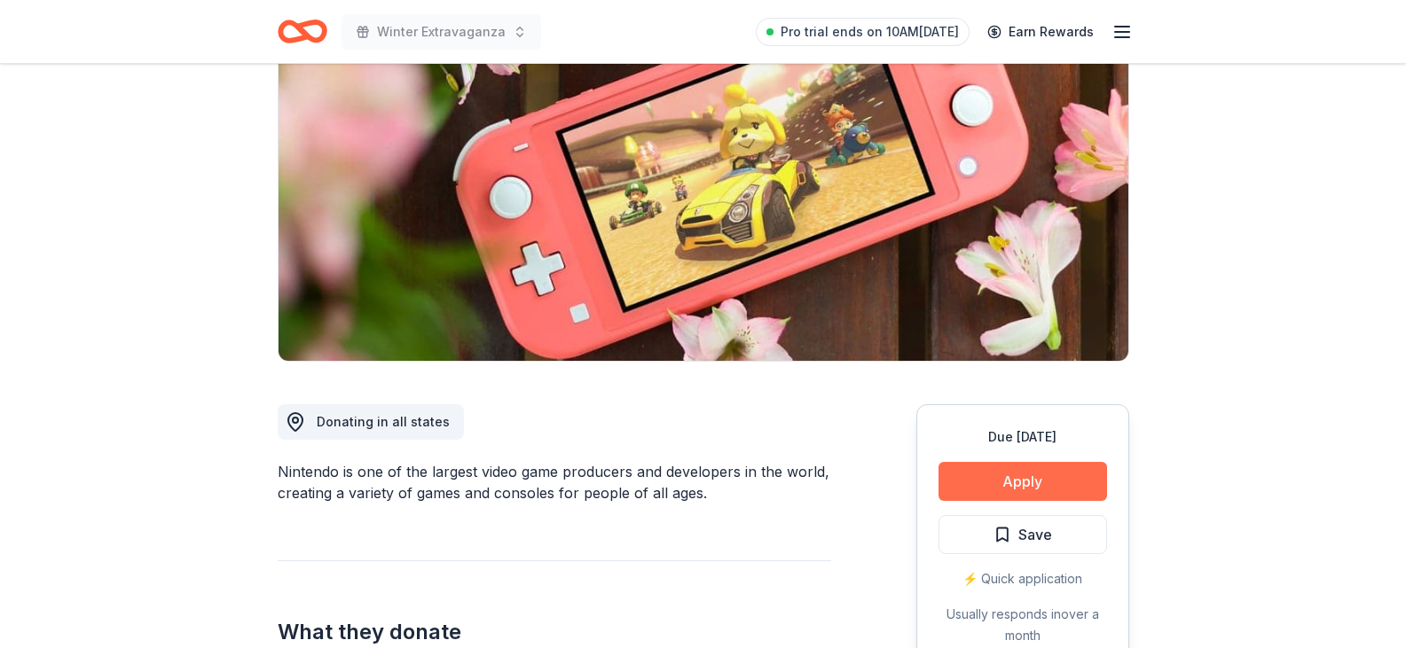
click at [1022, 482] on button "Apply" at bounding box center [1022, 481] width 168 height 39
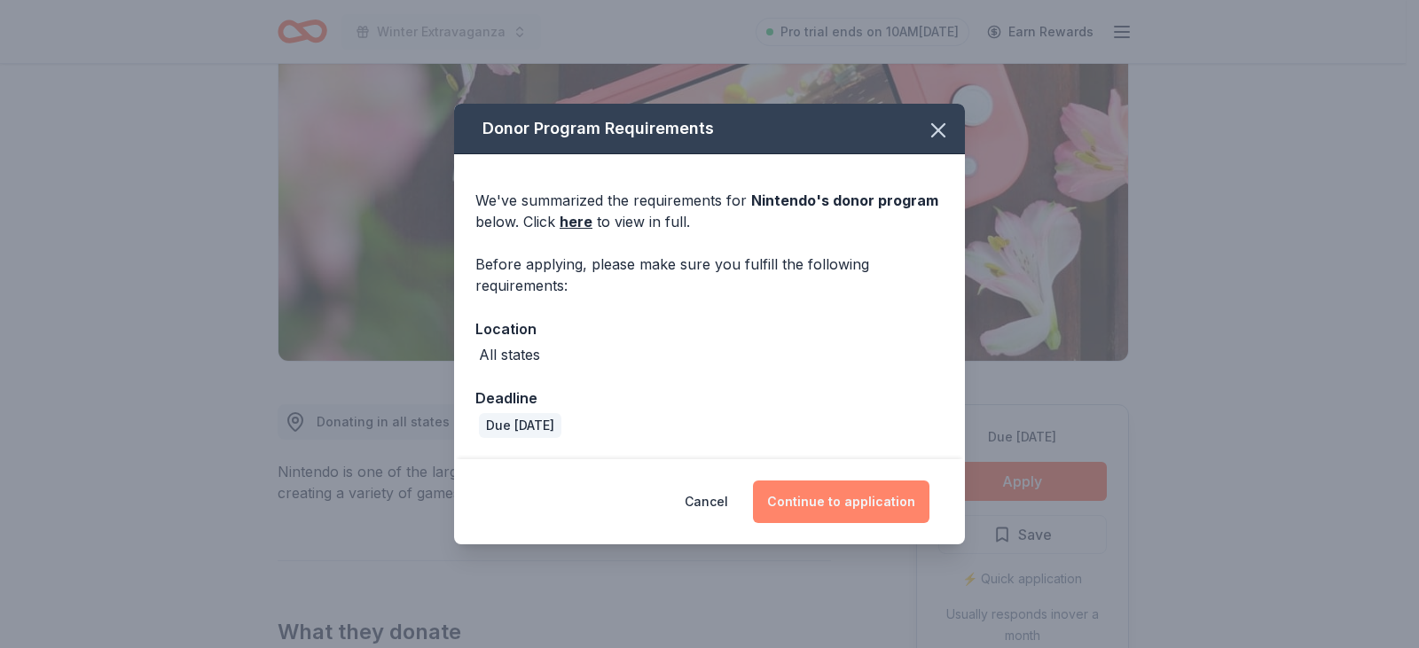
click at [795, 506] on button "Continue to application" at bounding box center [841, 502] width 176 height 43
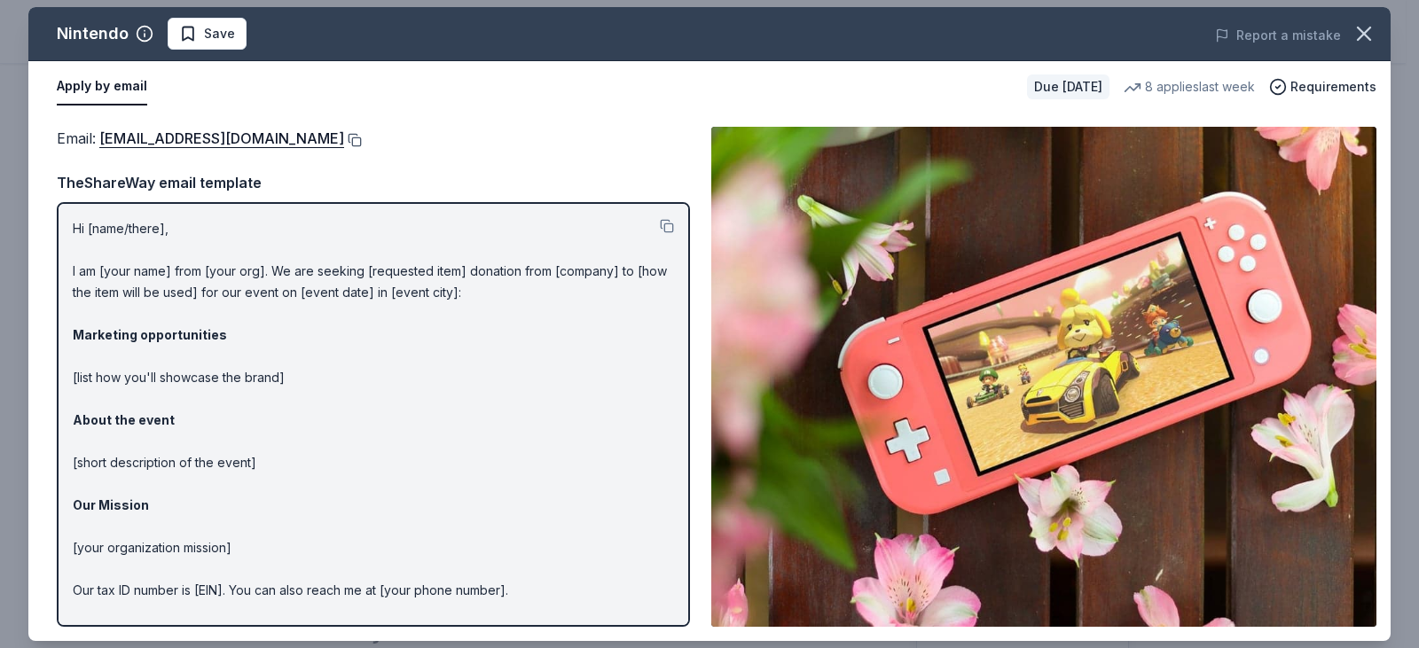
click at [362, 139] on button at bounding box center [353, 140] width 18 height 14
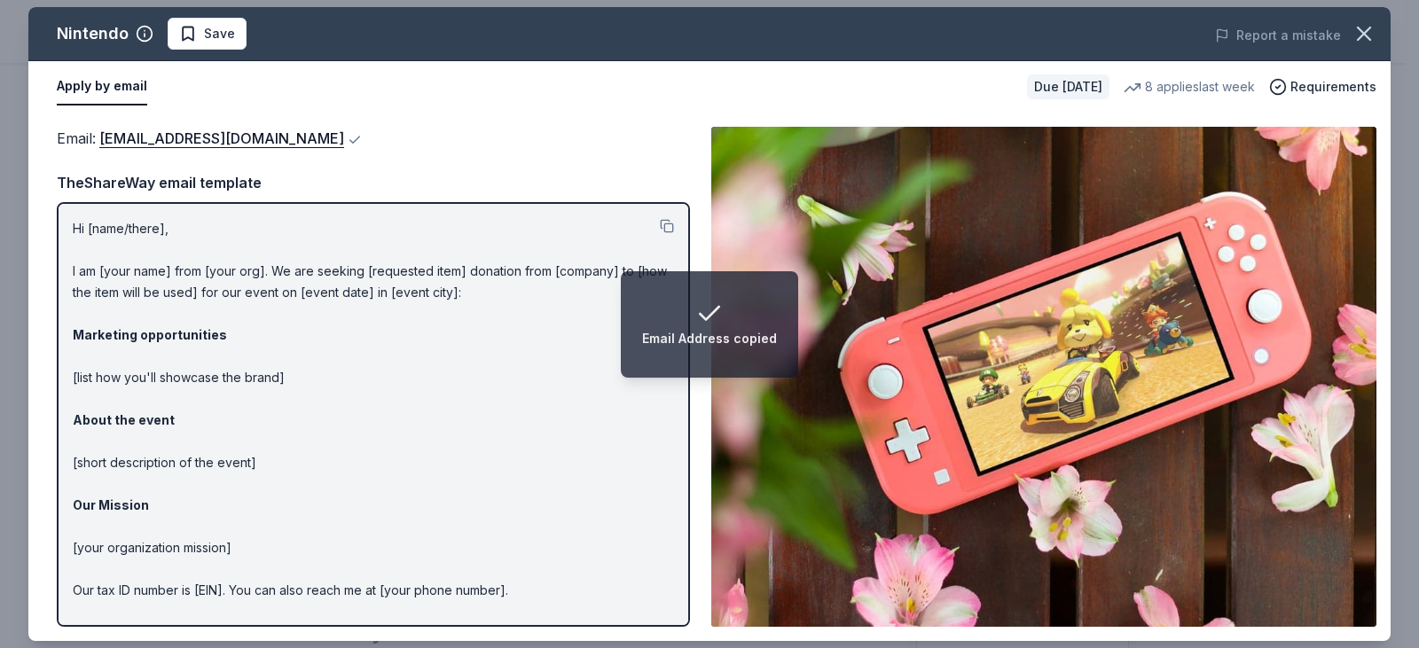
click at [1385, 41] on div "Report a mistake" at bounding box center [1125, 36] width 530 height 50
click at [1378, 41] on button "button" at bounding box center [1363, 33] width 39 height 39
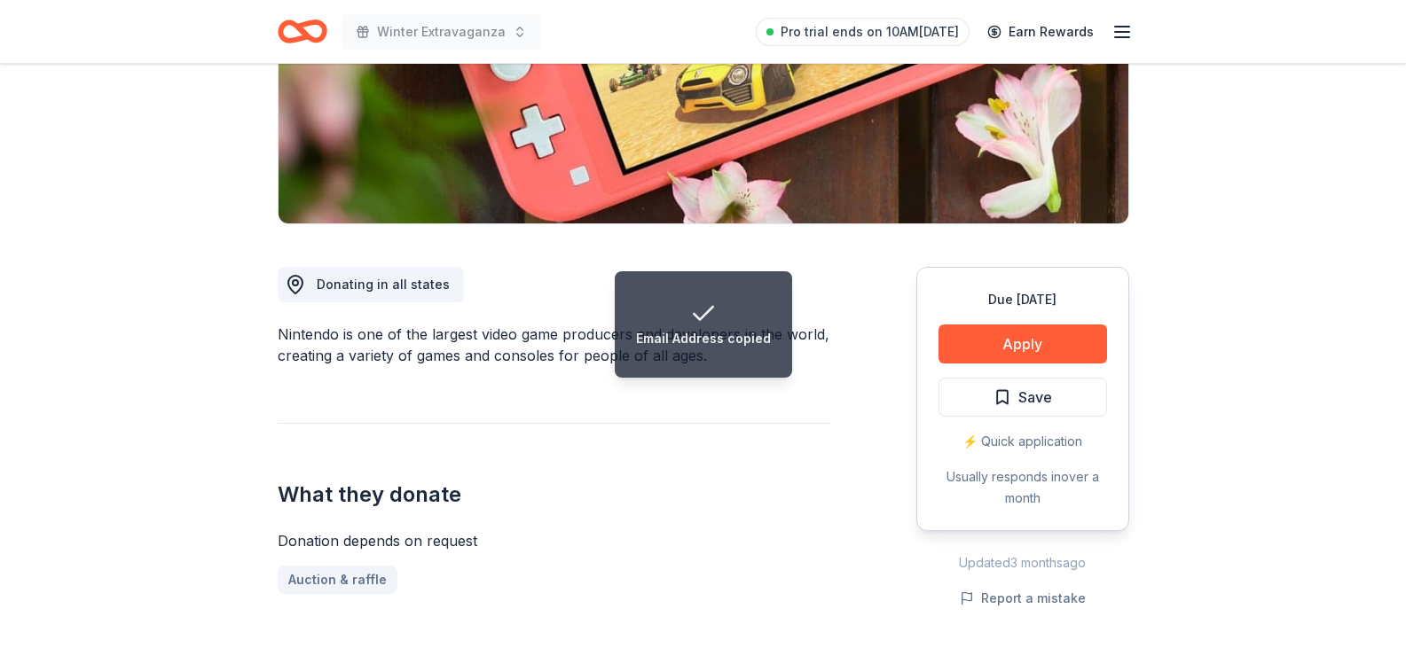
scroll to position [443, 0]
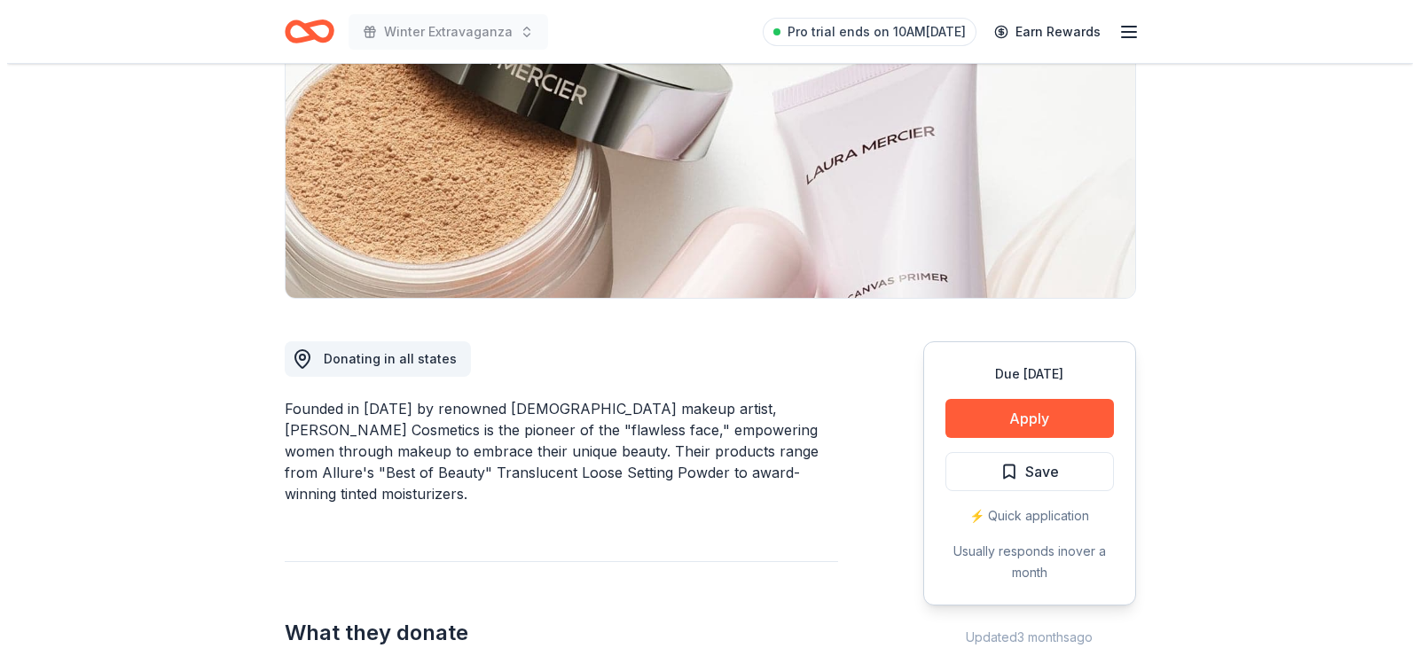
scroll to position [266, 0]
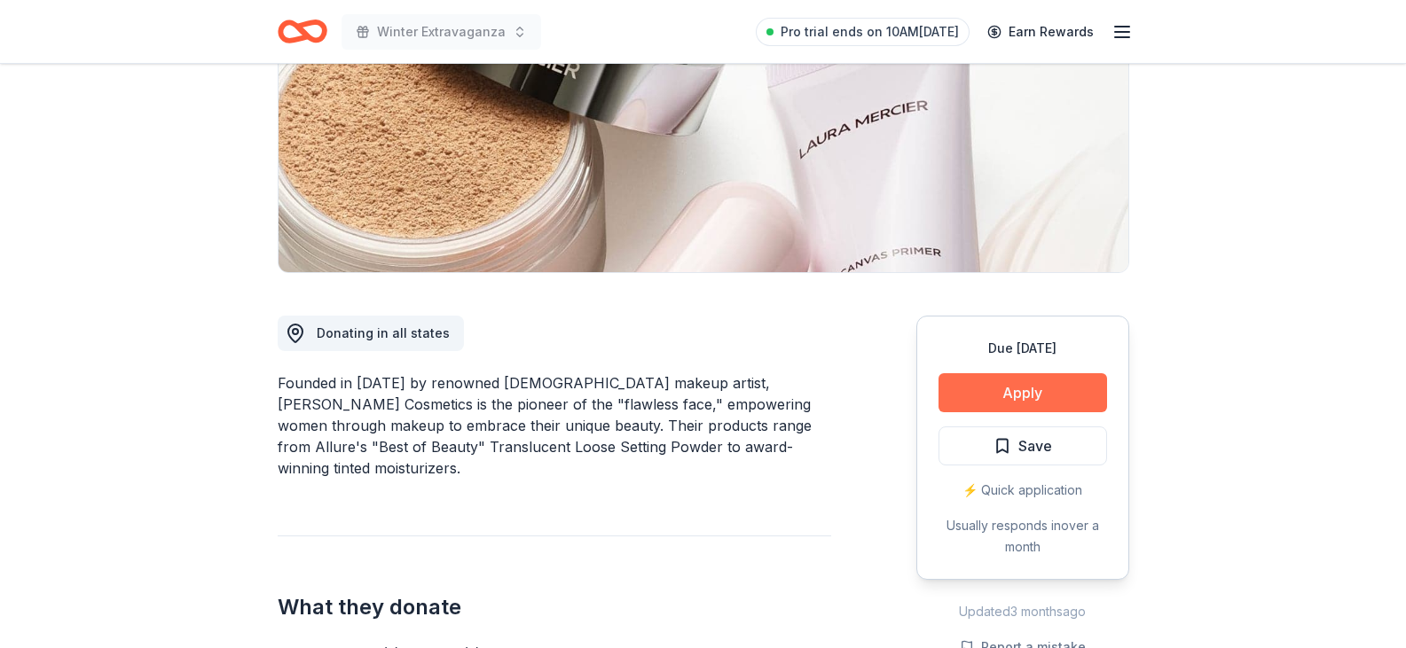
click at [1049, 398] on button "Apply" at bounding box center [1022, 392] width 168 height 39
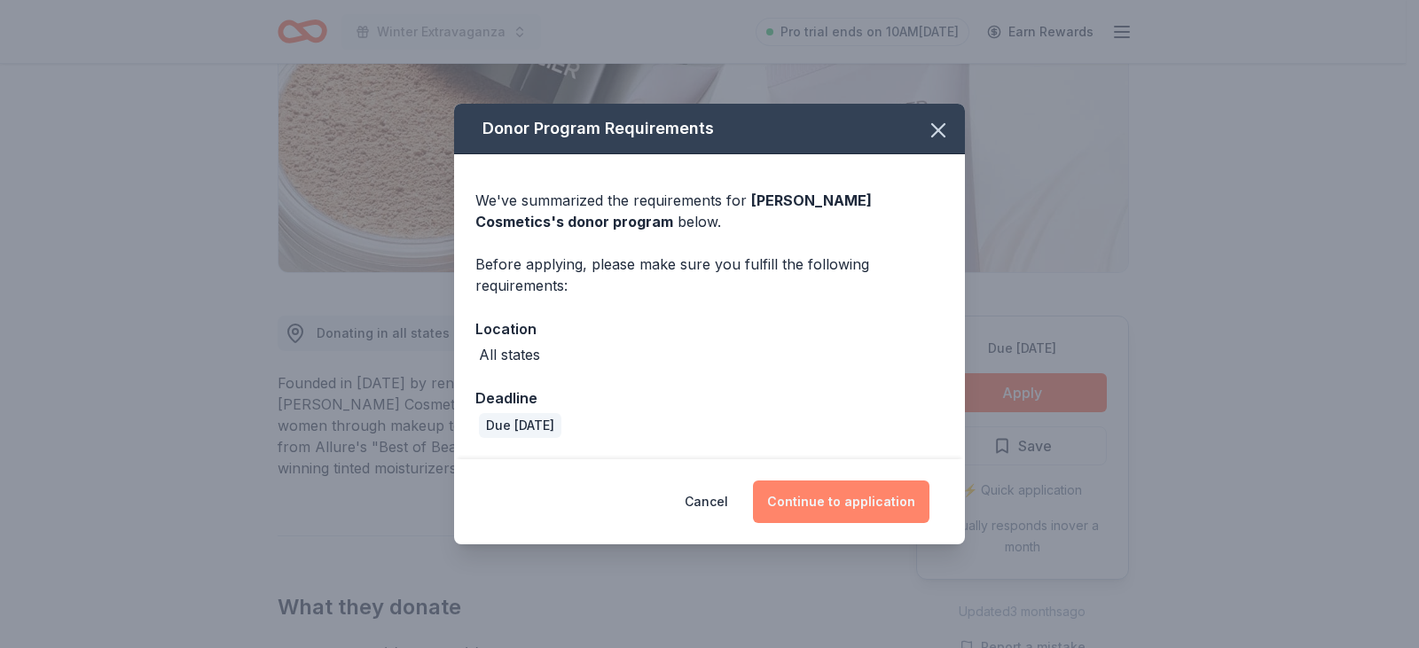
click at [878, 485] on button "Continue to application" at bounding box center [841, 502] width 176 height 43
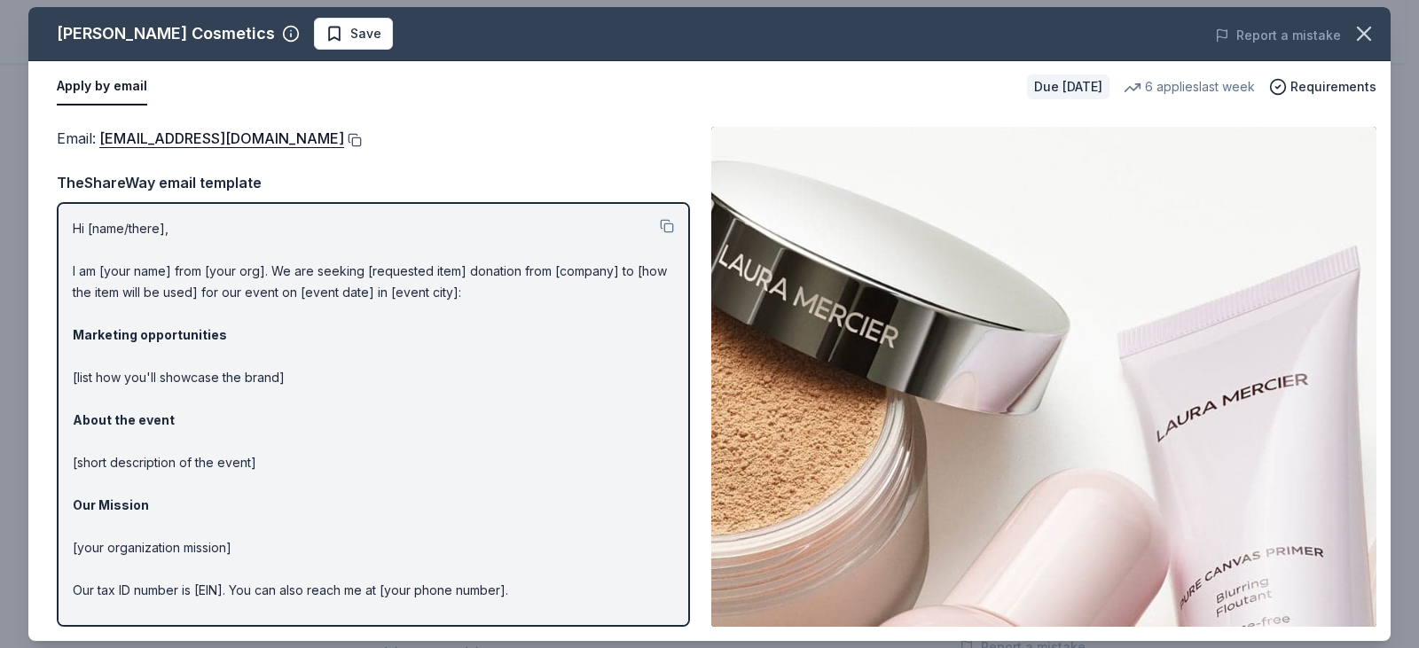
click at [344, 139] on button at bounding box center [353, 140] width 18 height 14
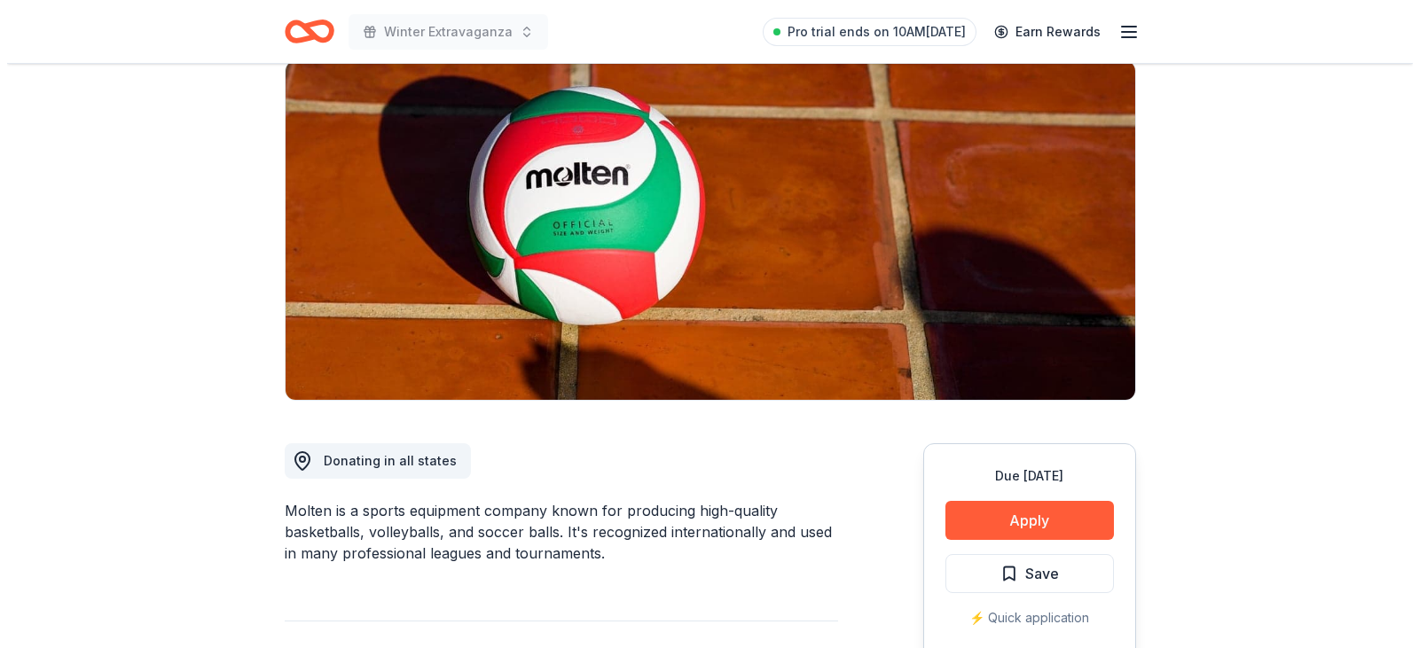
scroll to position [266, 0]
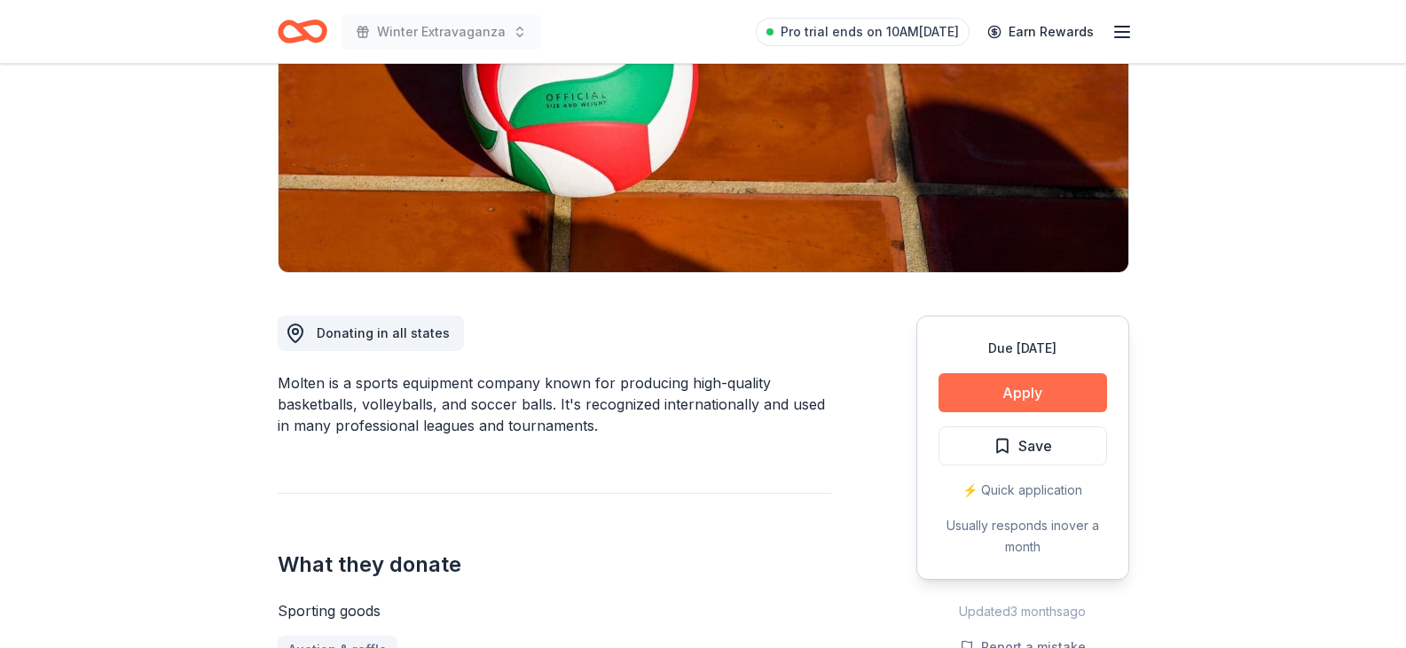
click at [1030, 381] on button "Apply" at bounding box center [1022, 392] width 168 height 39
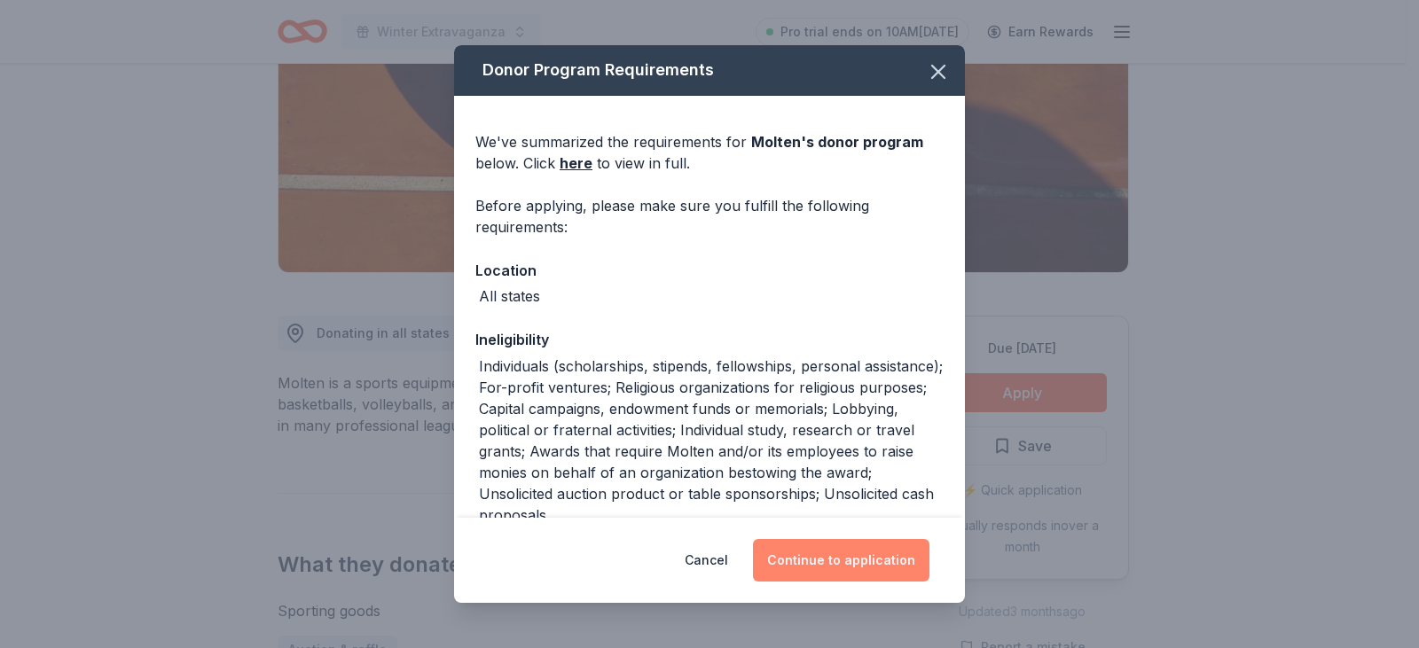
click at [856, 554] on button "Continue to application" at bounding box center [841, 560] width 176 height 43
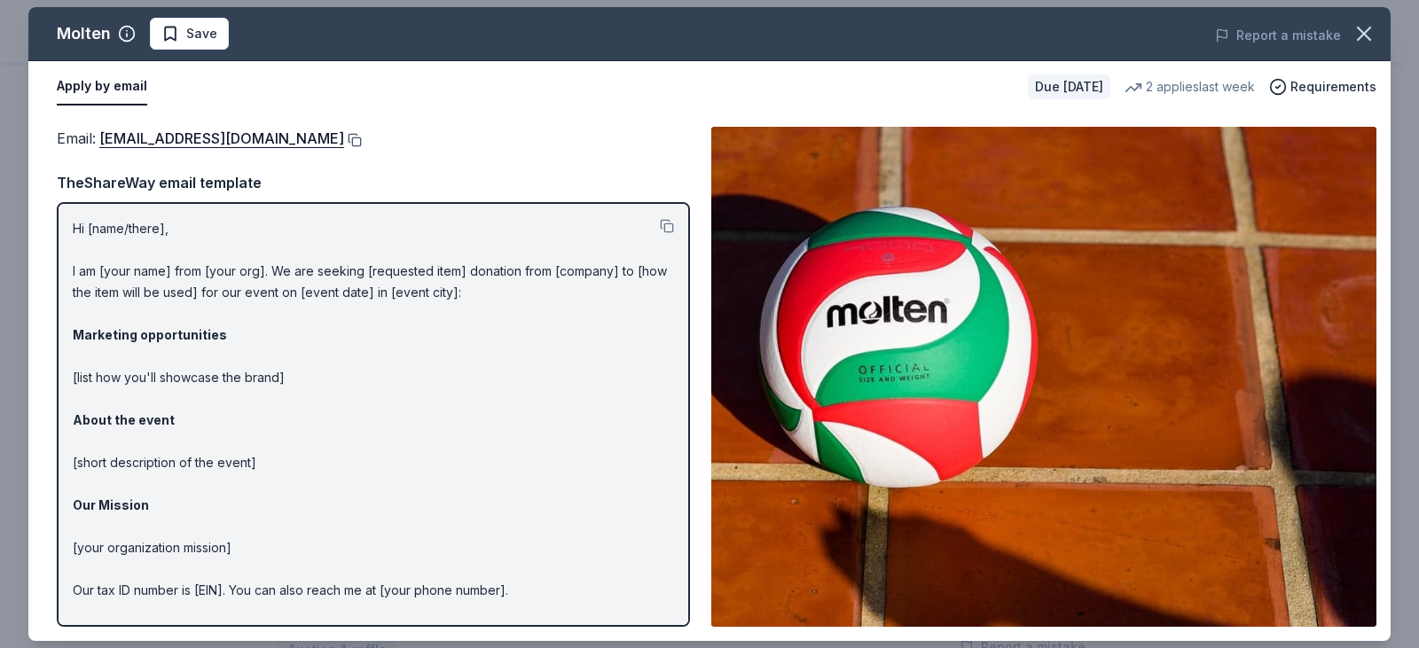
click at [344, 137] on button at bounding box center [353, 140] width 18 height 14
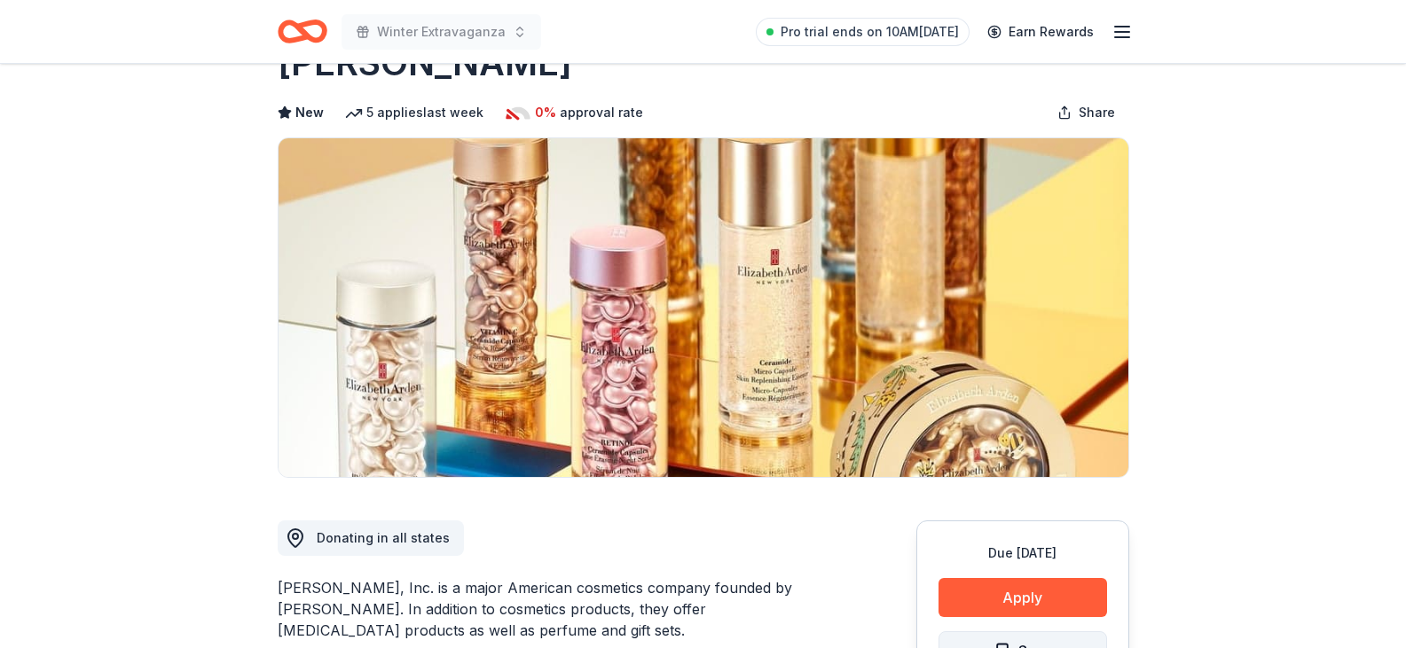
scroll to position [89, 0]
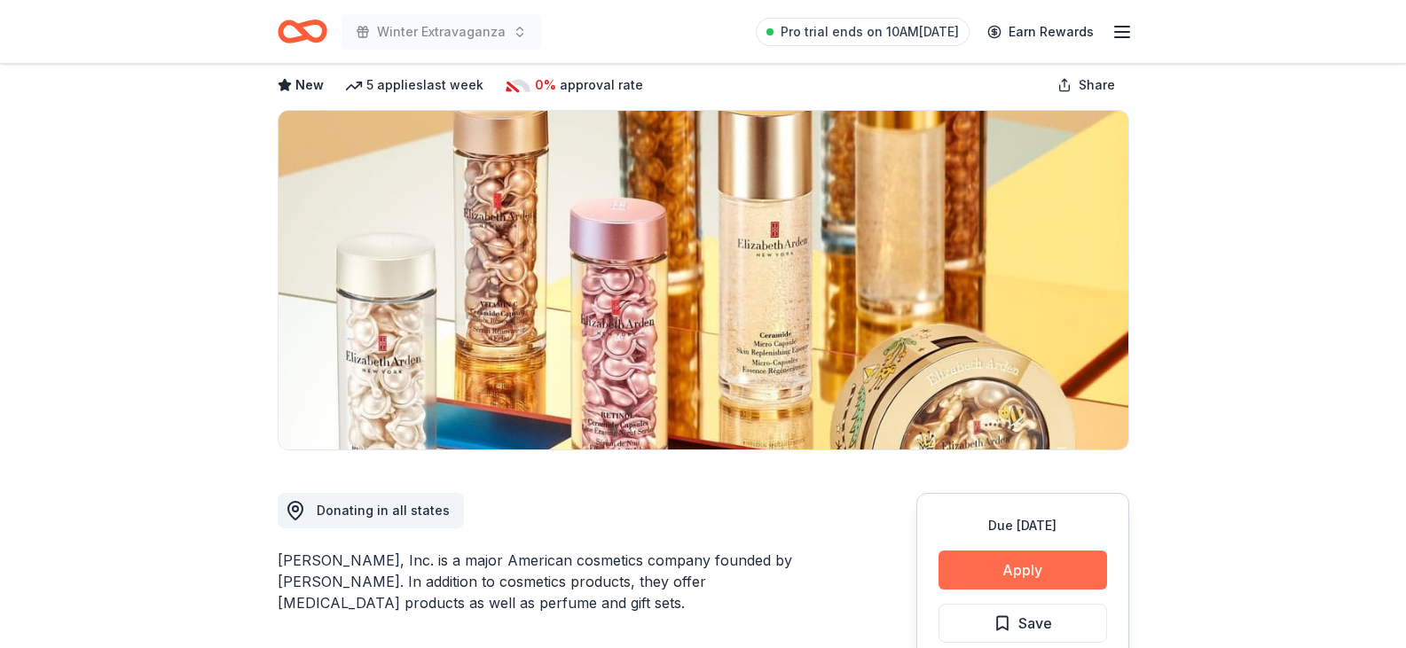
click at [970, 584] on button "Apply" at bounding box center [1022, 570] width 168 height 39
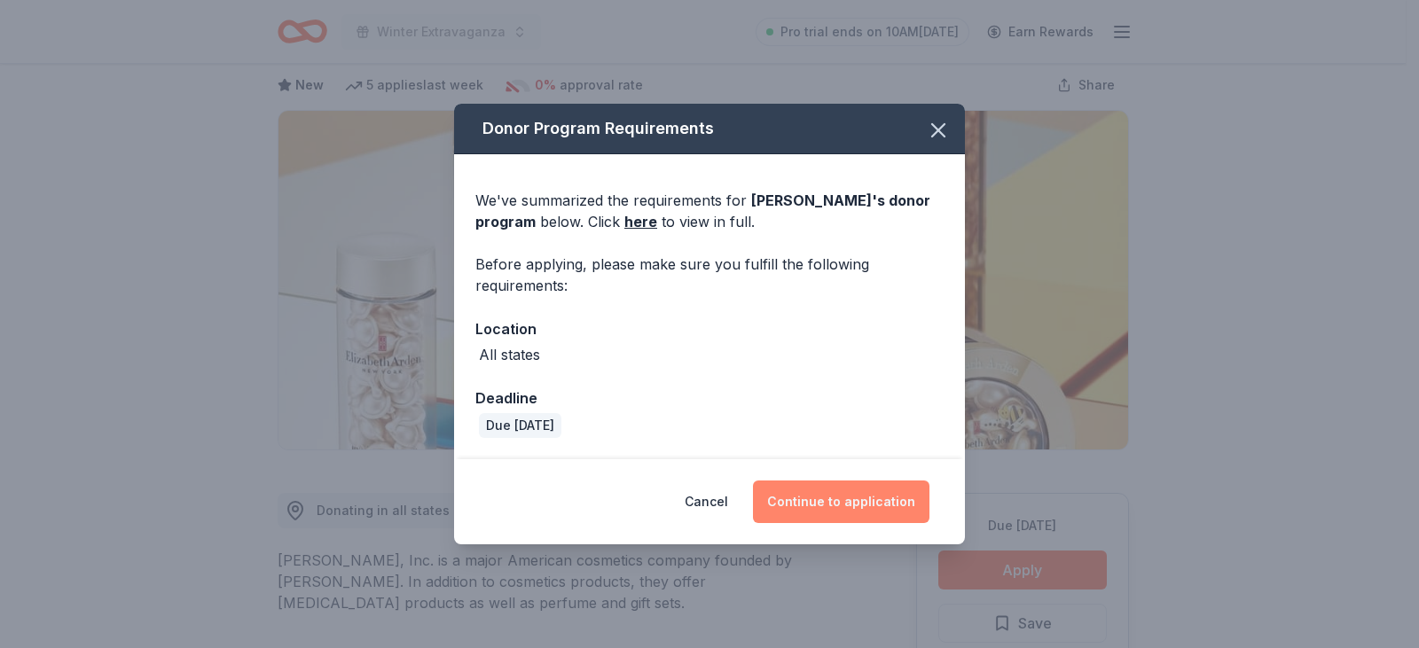
click at [863, 499] on button "Continue to application" at bounding box center [841, 502] width 176 height 43
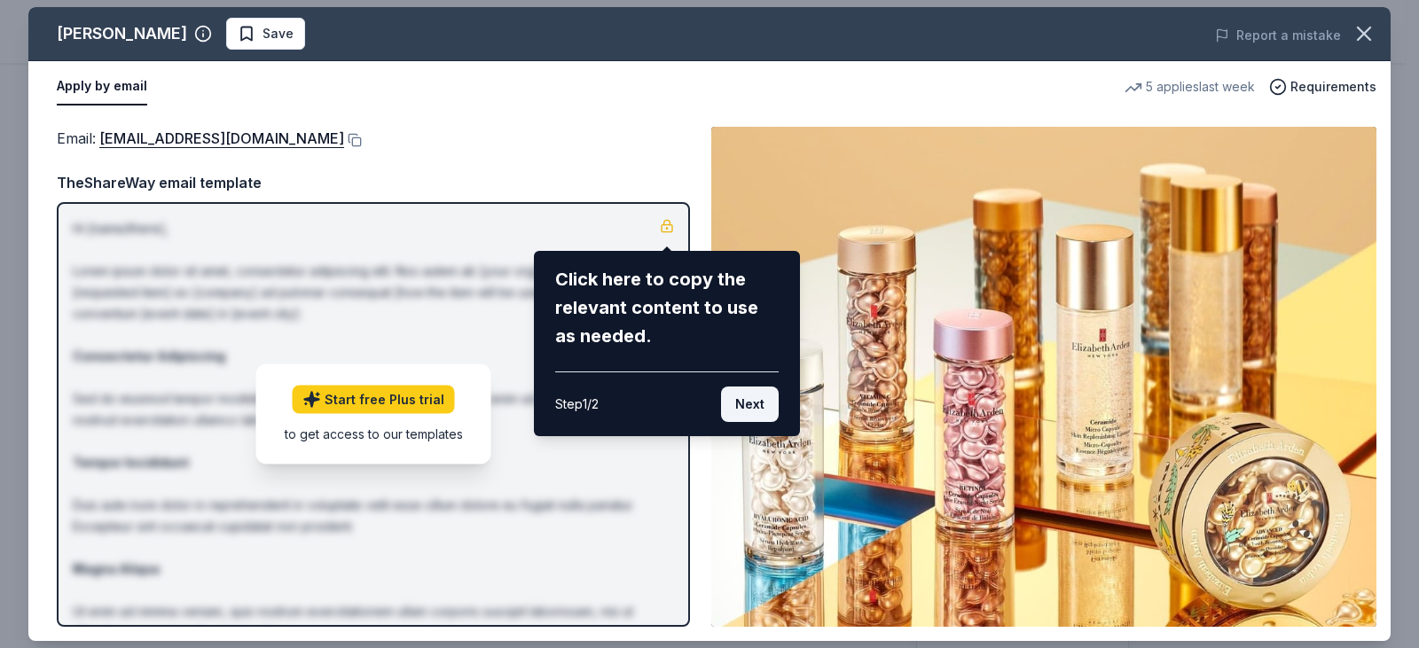
click at [741, 392] on button "Next" at bounding box center [750, 404] width 58 height 35
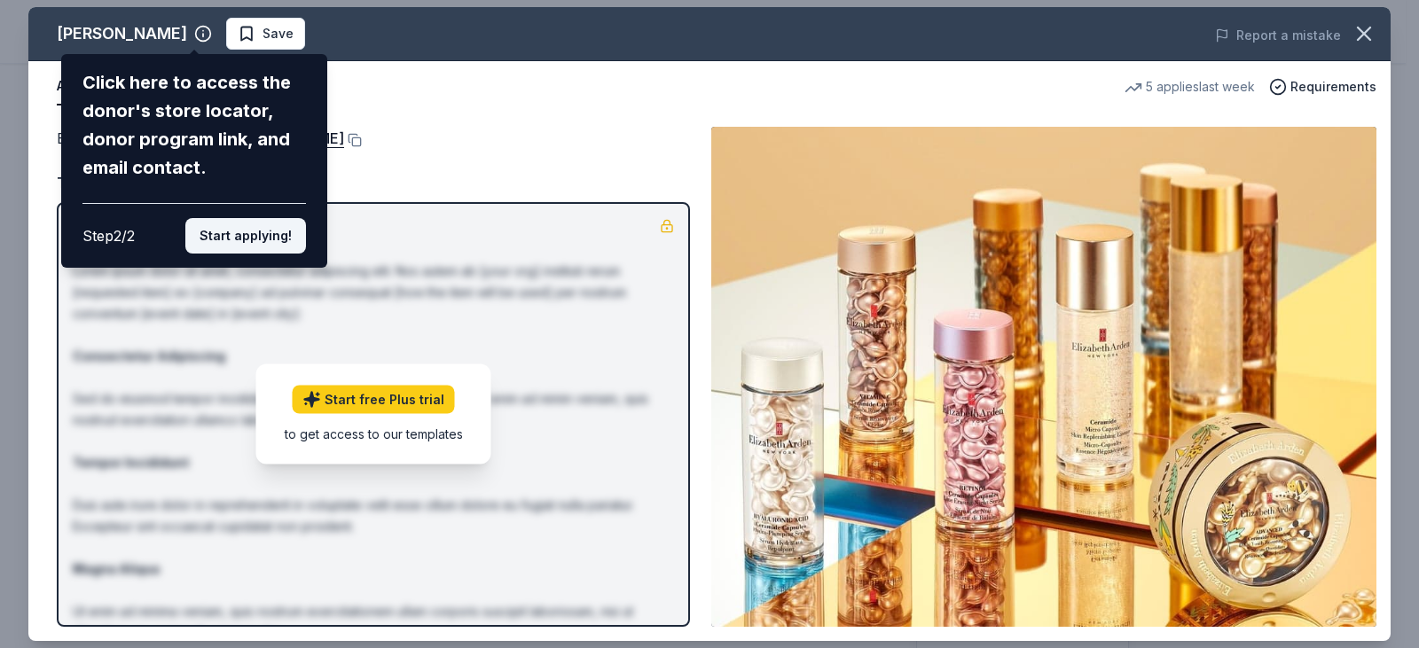
click at [218, 230] on button "Start applying!" at bounding box center [245, 235] width 121 height 35
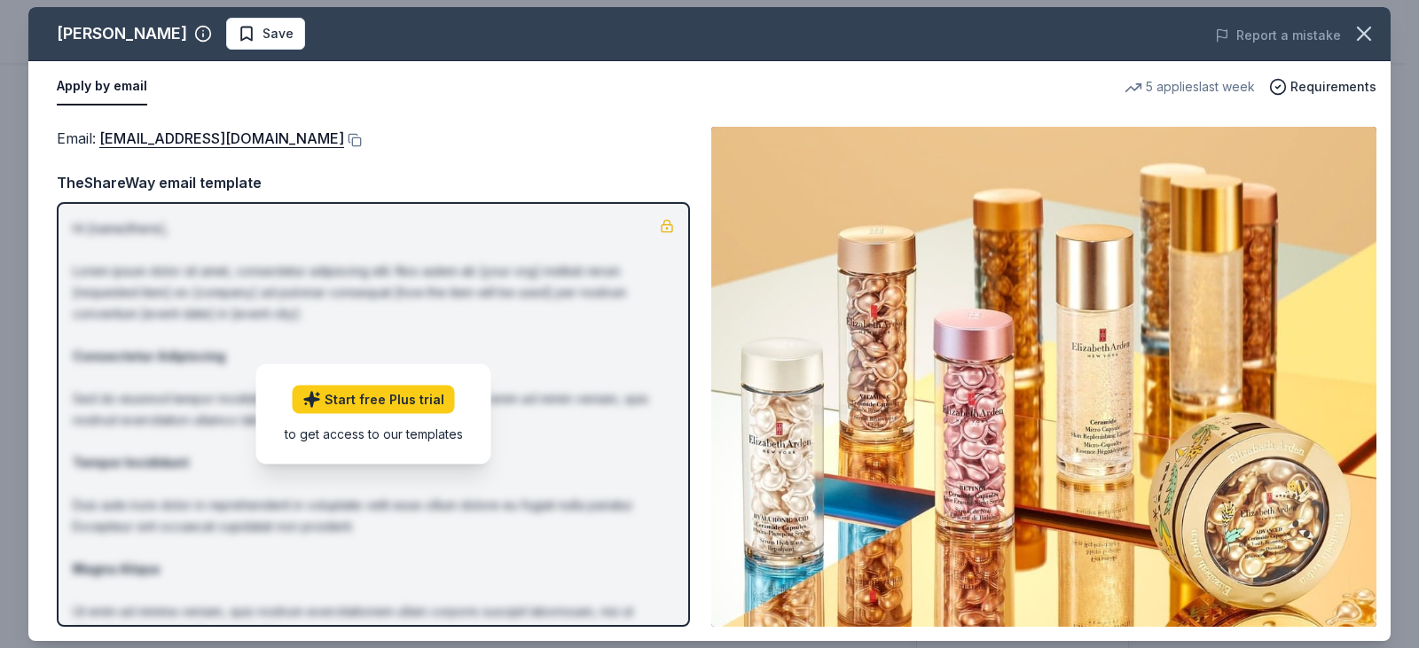
click at [363, 140] on div "Elizabeth Arden Save Report a mistake Apply by email 5 applies last week Requir…" at bounding box center [709, 324] width 1362 height 634
click at [508, 107] on div "Elizabeth Arden Save Report a mistake Apply by email 5 applies last week Requir…" at bounding box center [709, 324] width 1362 height 634
click at [1364, 41] on icon "button" at bounding box center [1364, 33] width 25 height 25
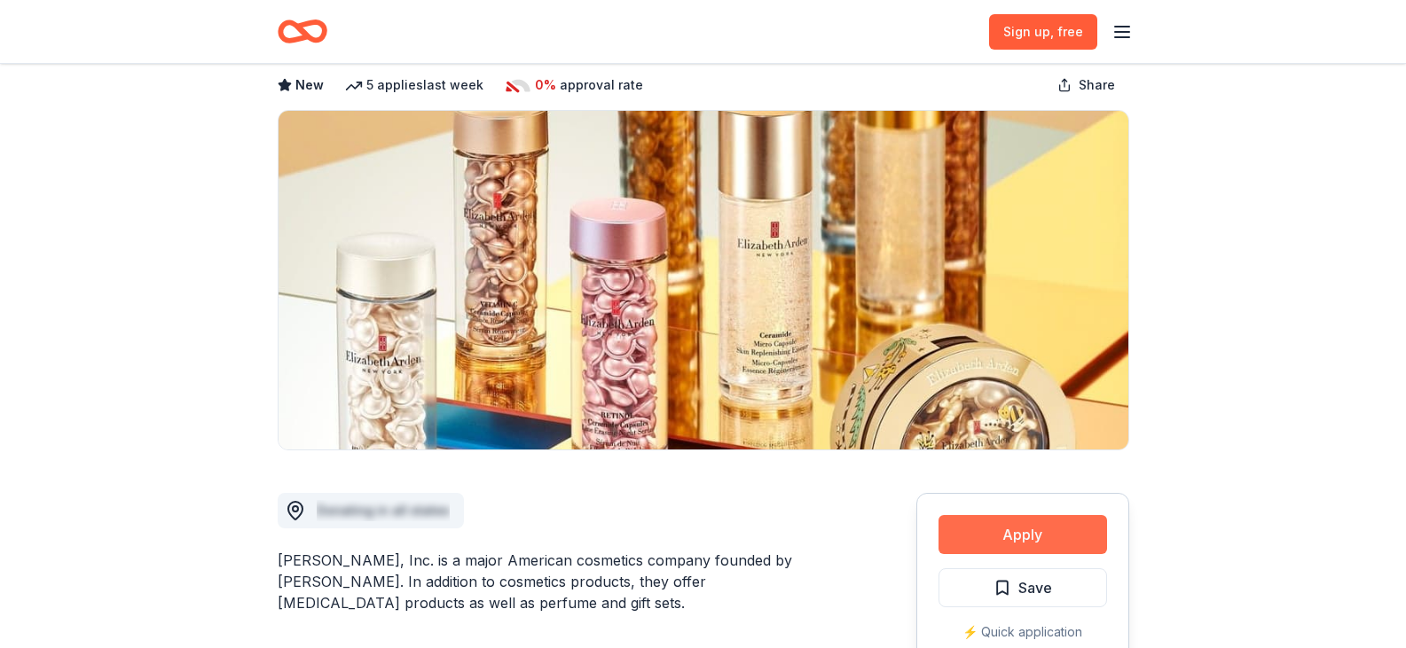
click at [1049, 539] on button "Apply" at bounding box center [1022, 534] width 168 height 39
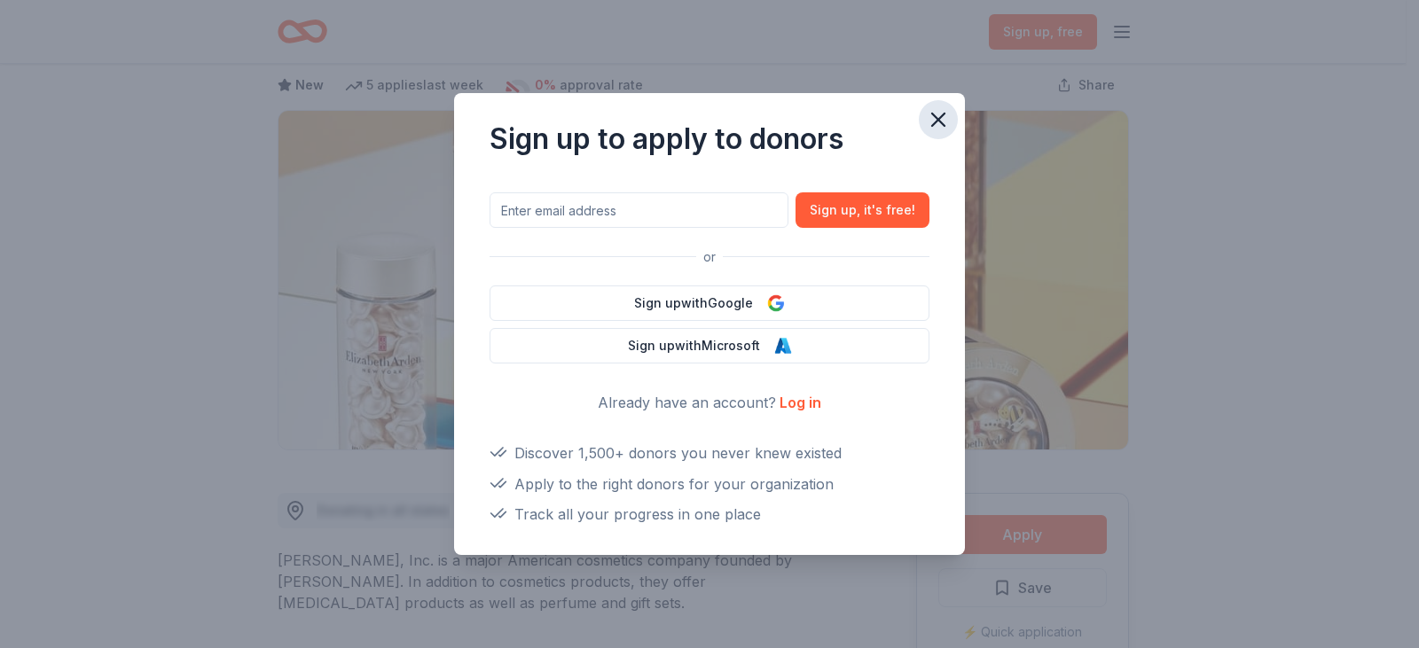
click at [944, 124] on icon "button" at bounding box center [938, 119] width 25 height 25
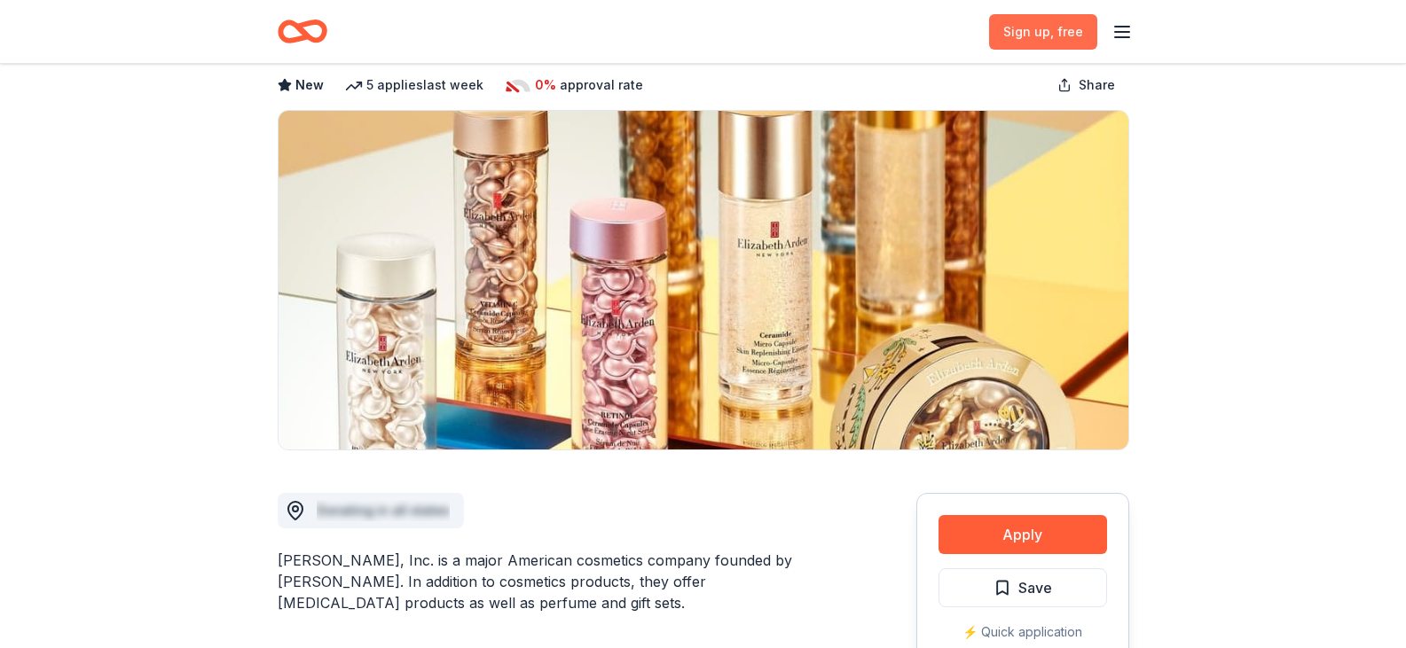
click at [1059, 35] on span ", free" at bounding box center [1066, 31] width 33 height 15
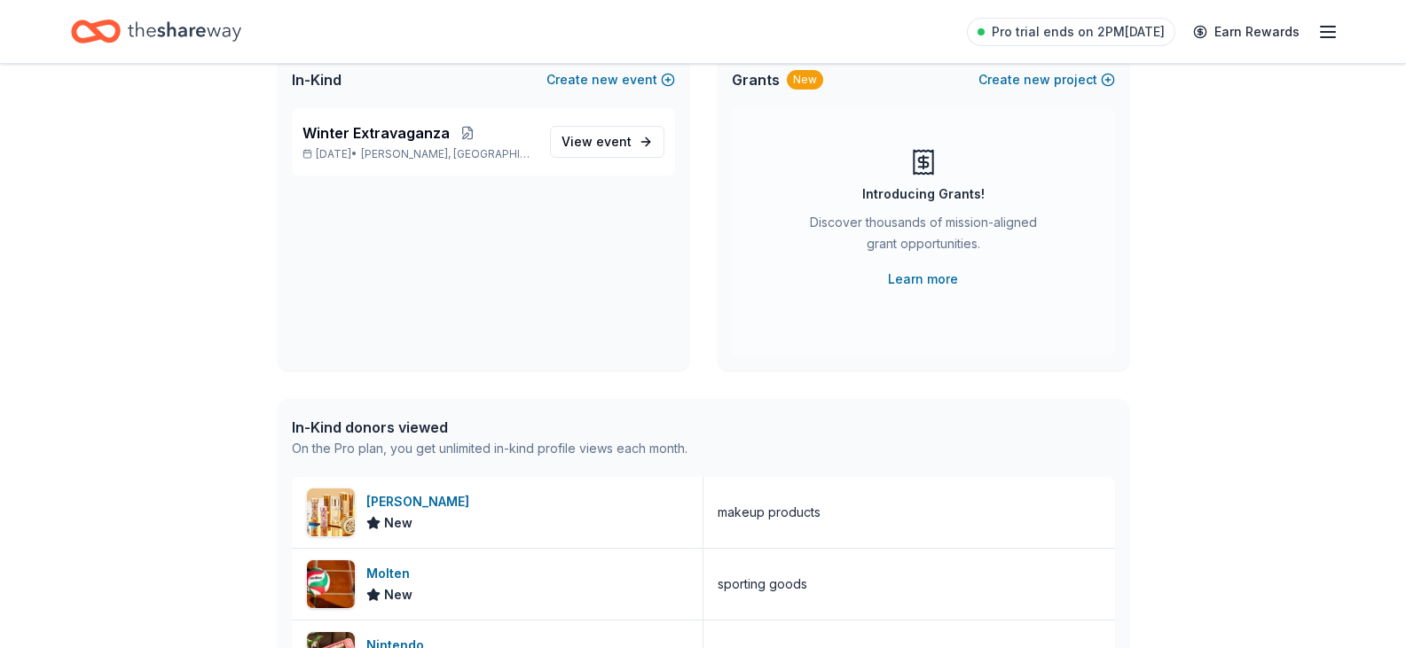
scroll to position [89, 0]
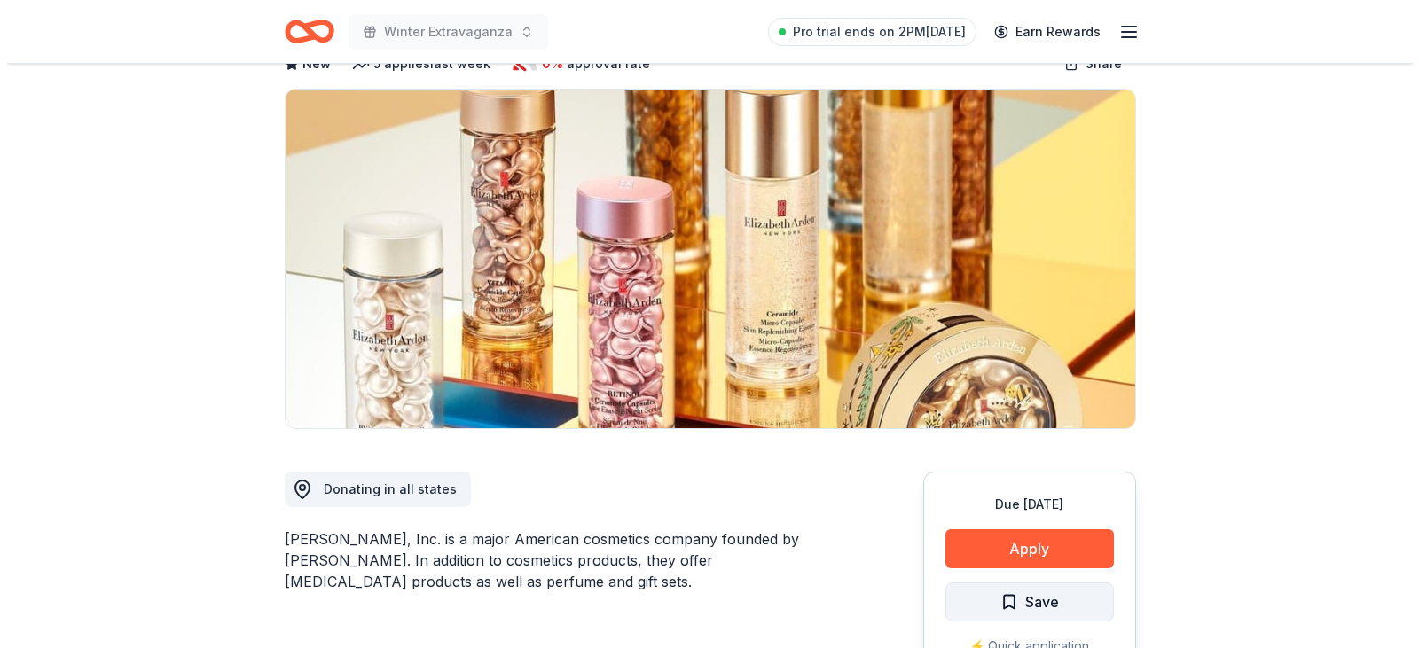
scroll to position [177, 0]
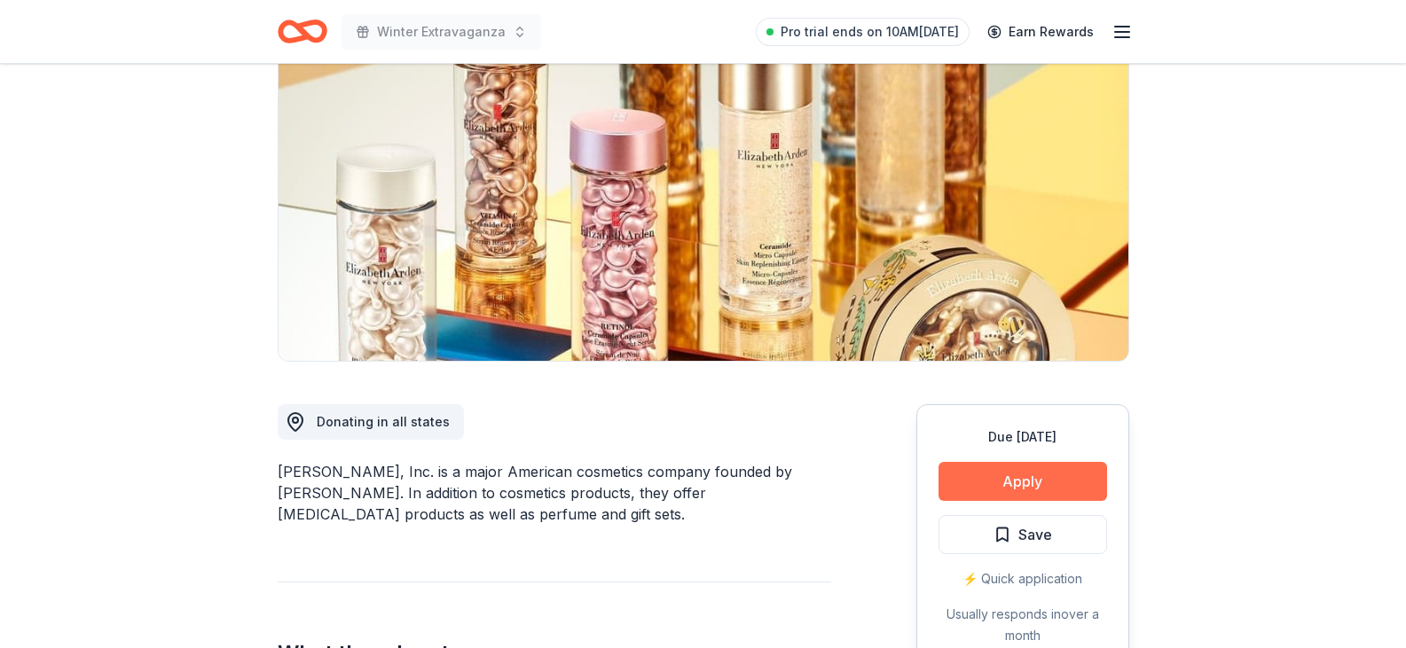
click at [993, 479] on button "Apply" at bounding box center [1022, 481] width 168 height 39
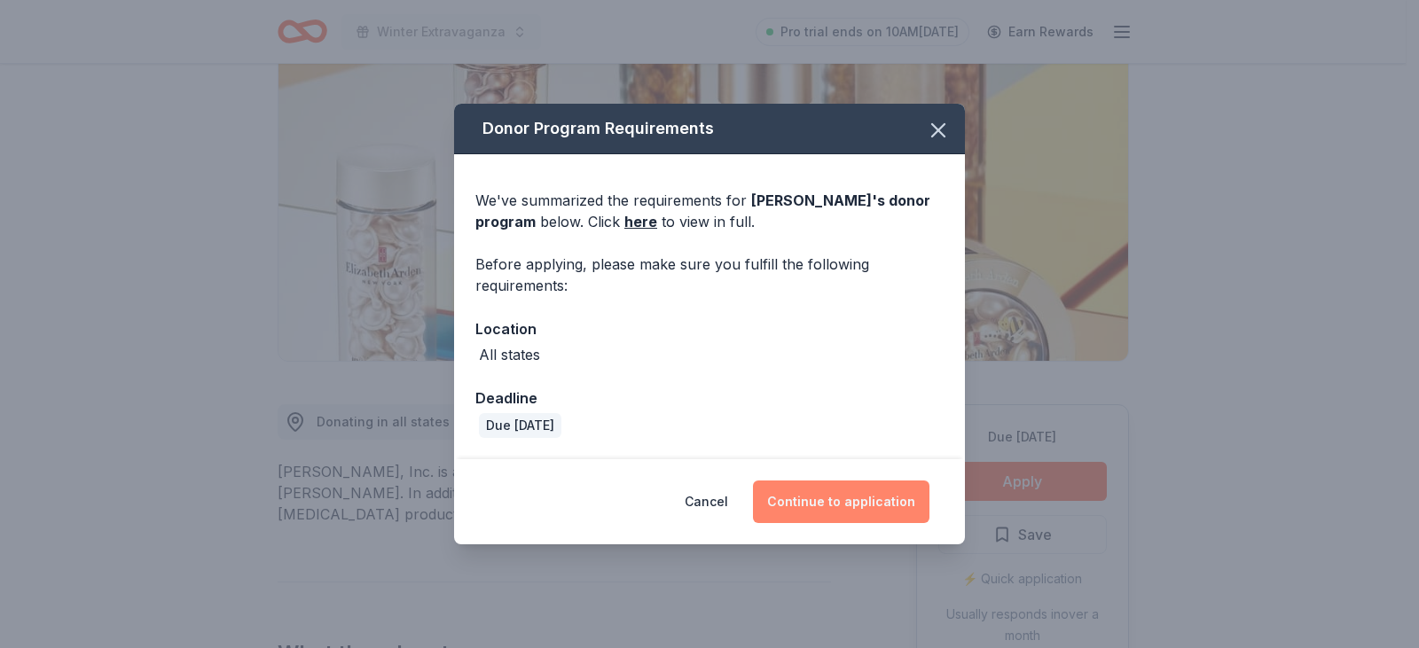
click at [809, 504] on button "Continue to application" at bounding box center [841, 502] width 176 height 43
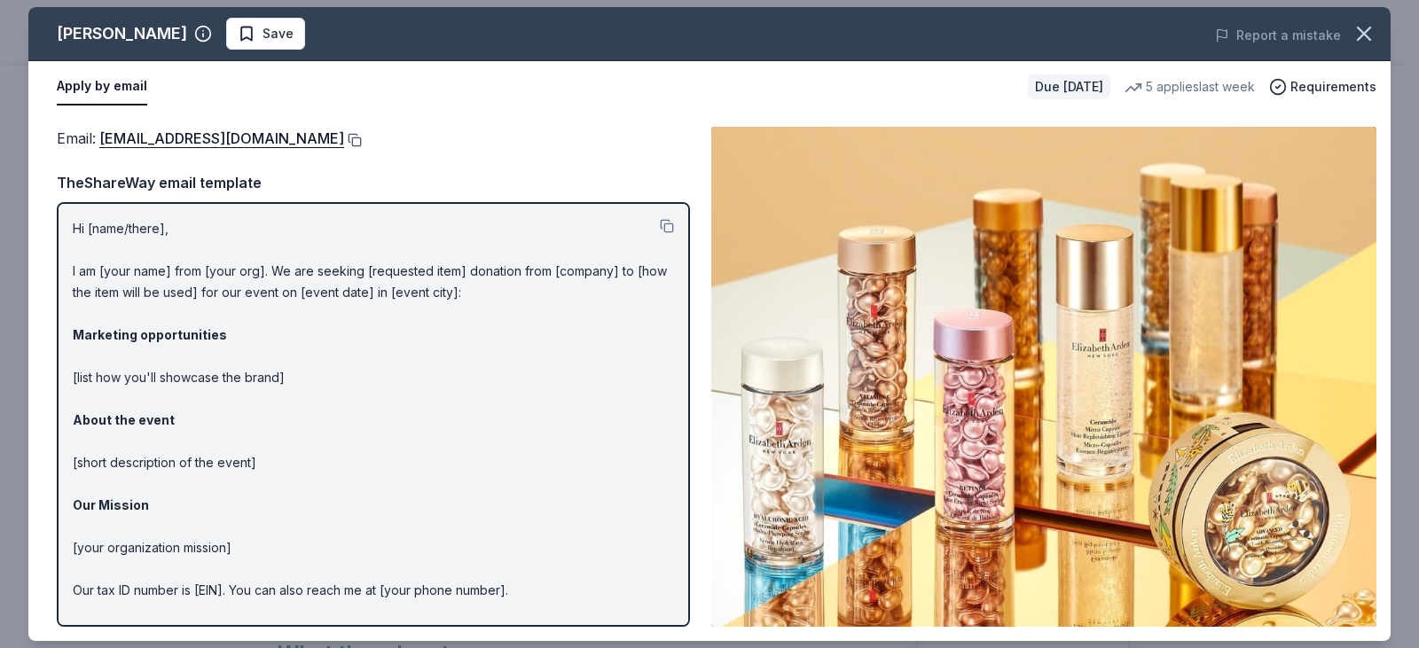
click at [361, 145] on button at bounding box center [353, 140] width 18 height 14
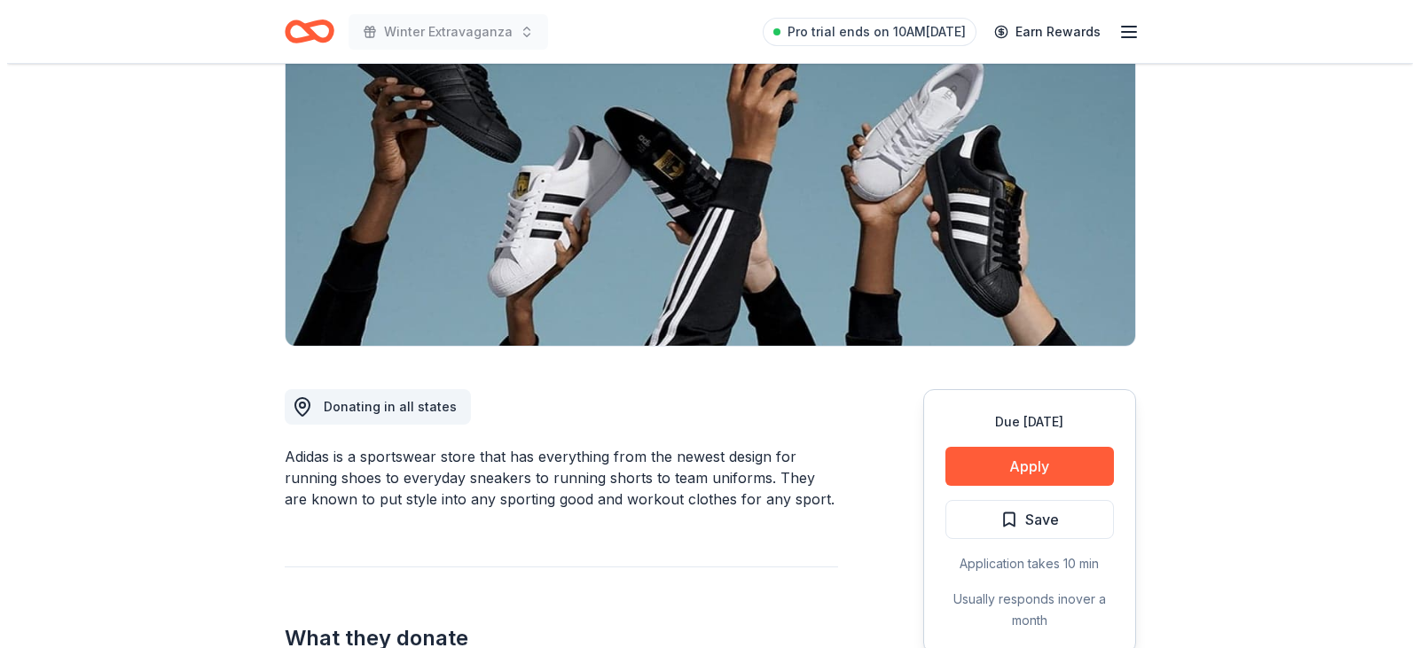
scroll to position [266, 0]
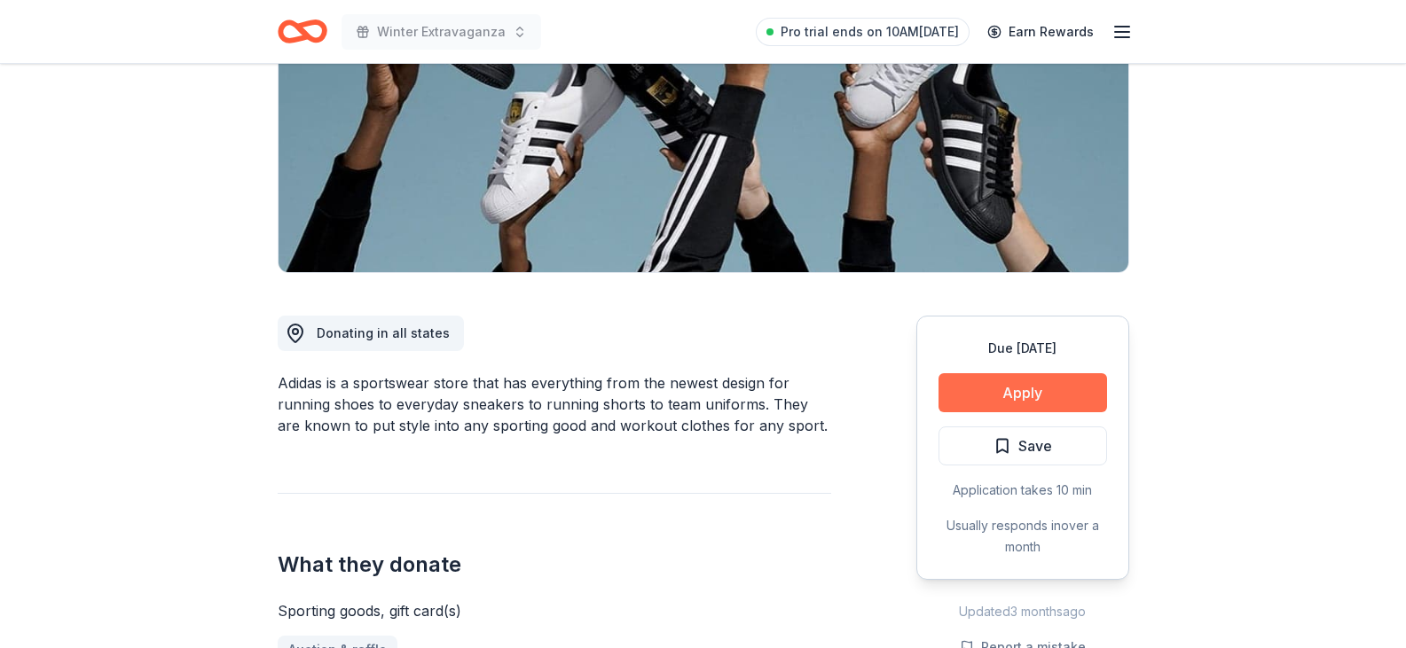
click at [985, 394] on button "Apply" at bounding box center [1022, 392] width 168 height 39
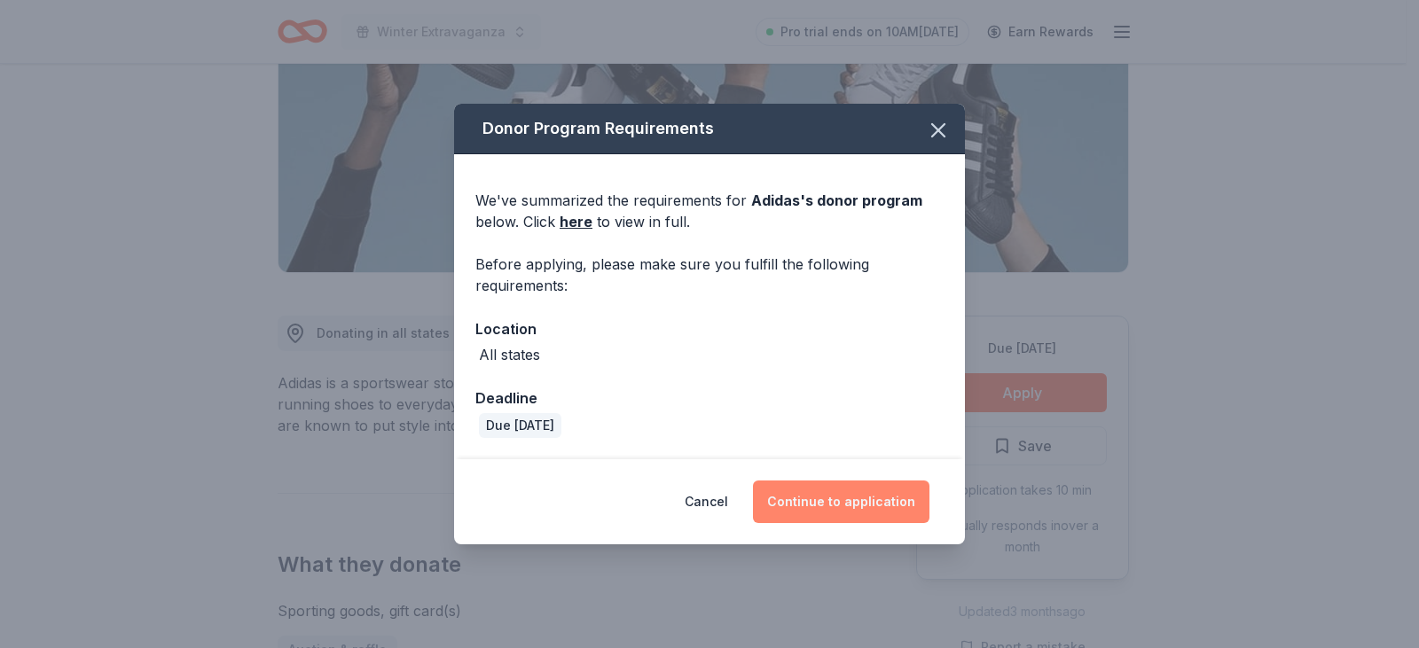
click at [801, 504] on button "Continue to application" at bounding box center [841, 502] width 176 height 43
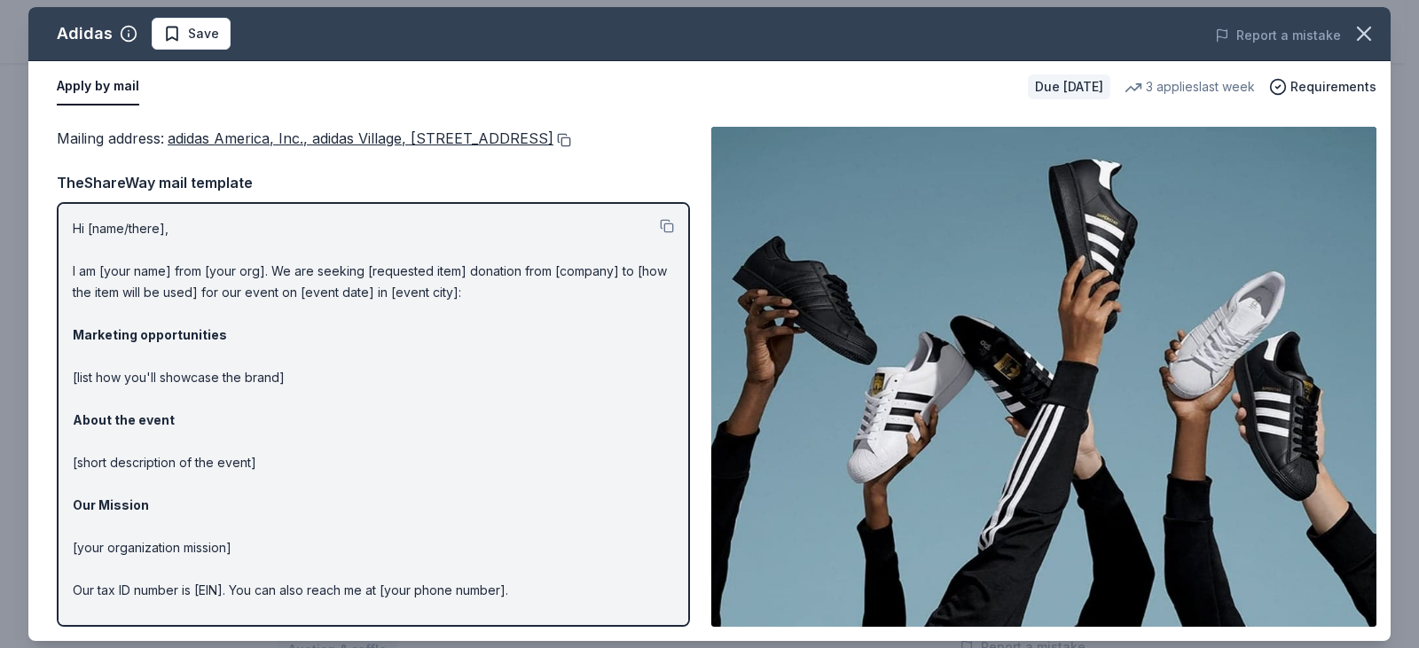
click at [553, 147] on button at bounding box center [562, 140] width 18 height 14
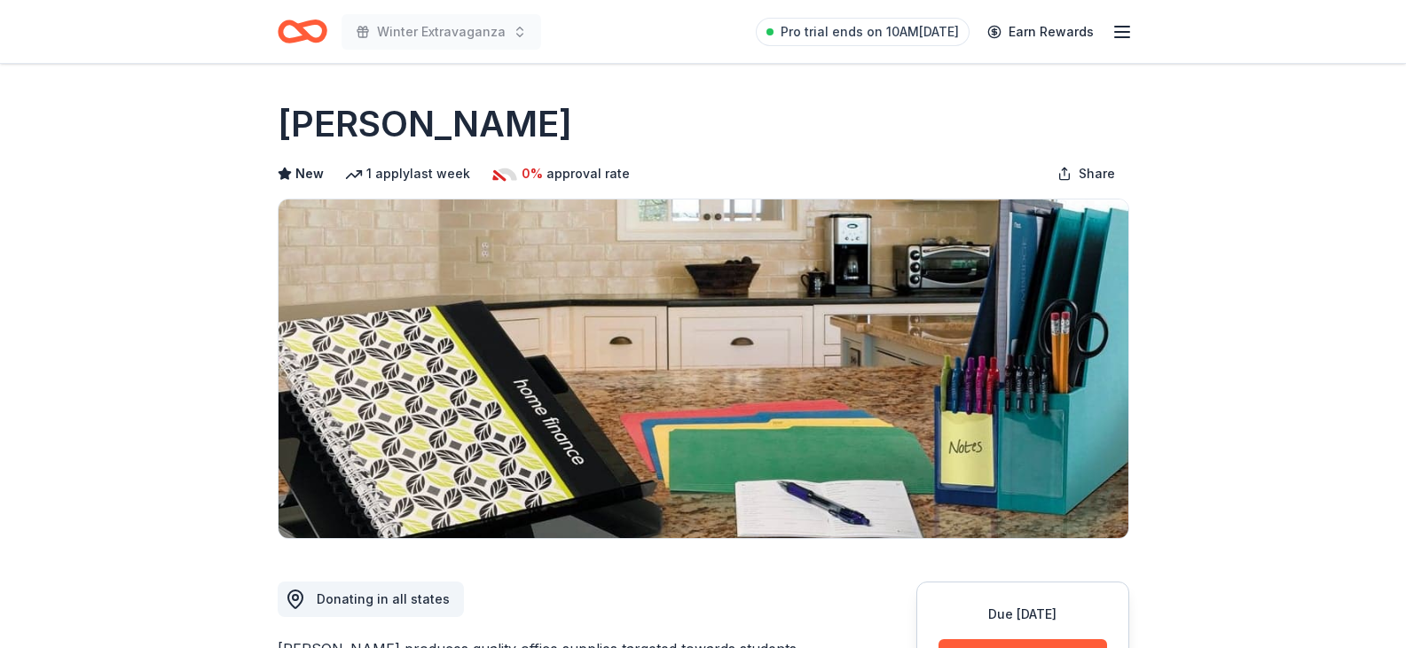
scroll to position [355, 0]
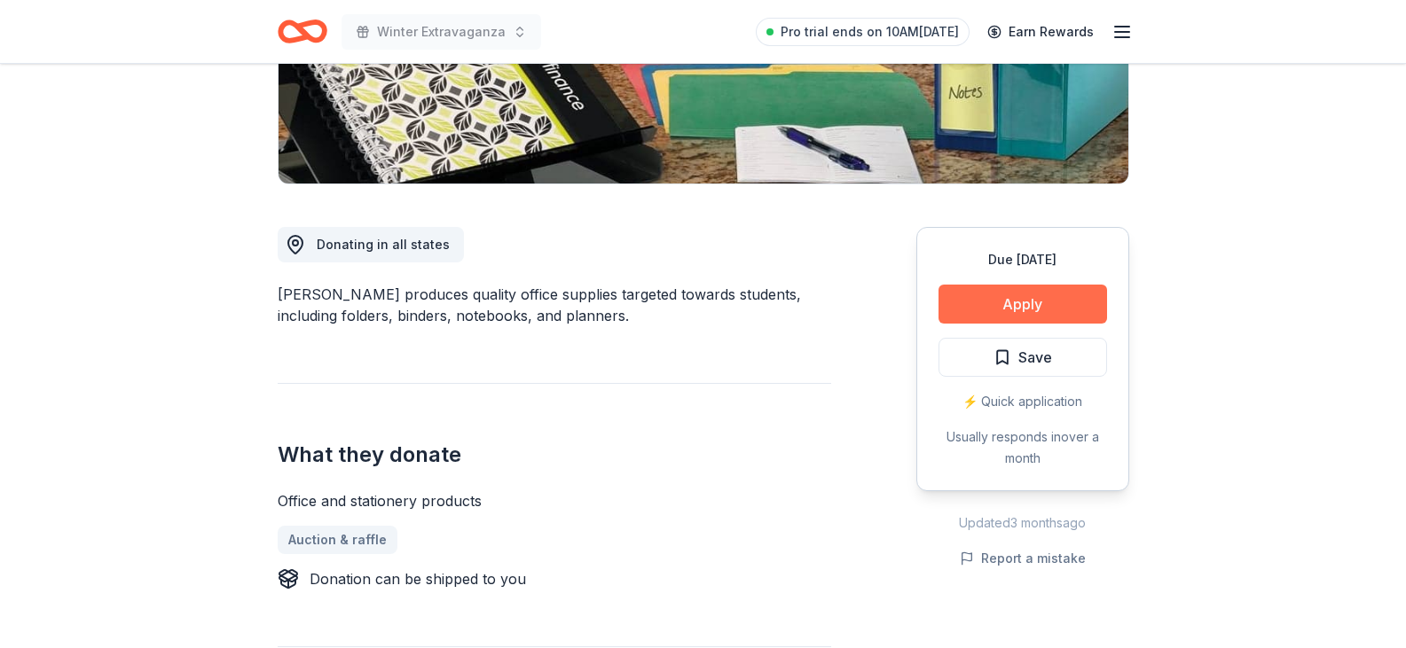
click at [1053, 294] on button "Apply" at bounding box center [1022, 304] width 168 height 39
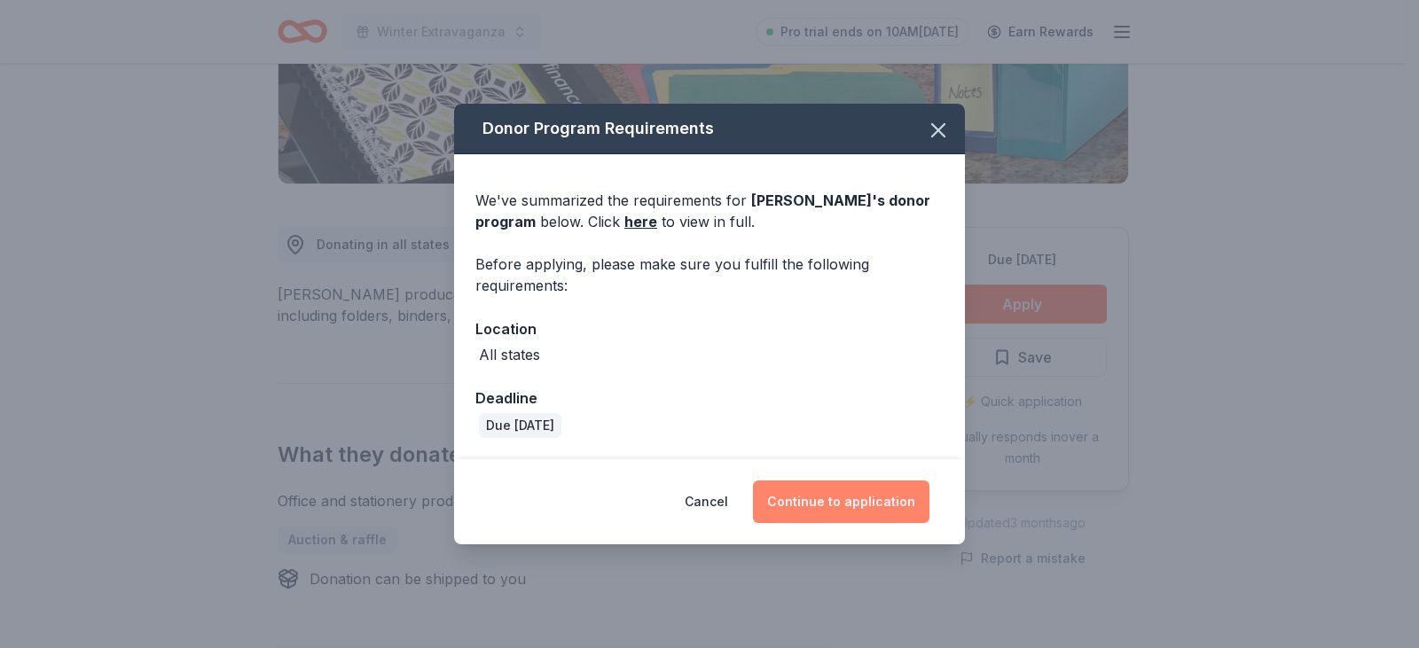
click at [858, 509] on button "Continue to application" at bounding box center [841, 502] width 176 height 43
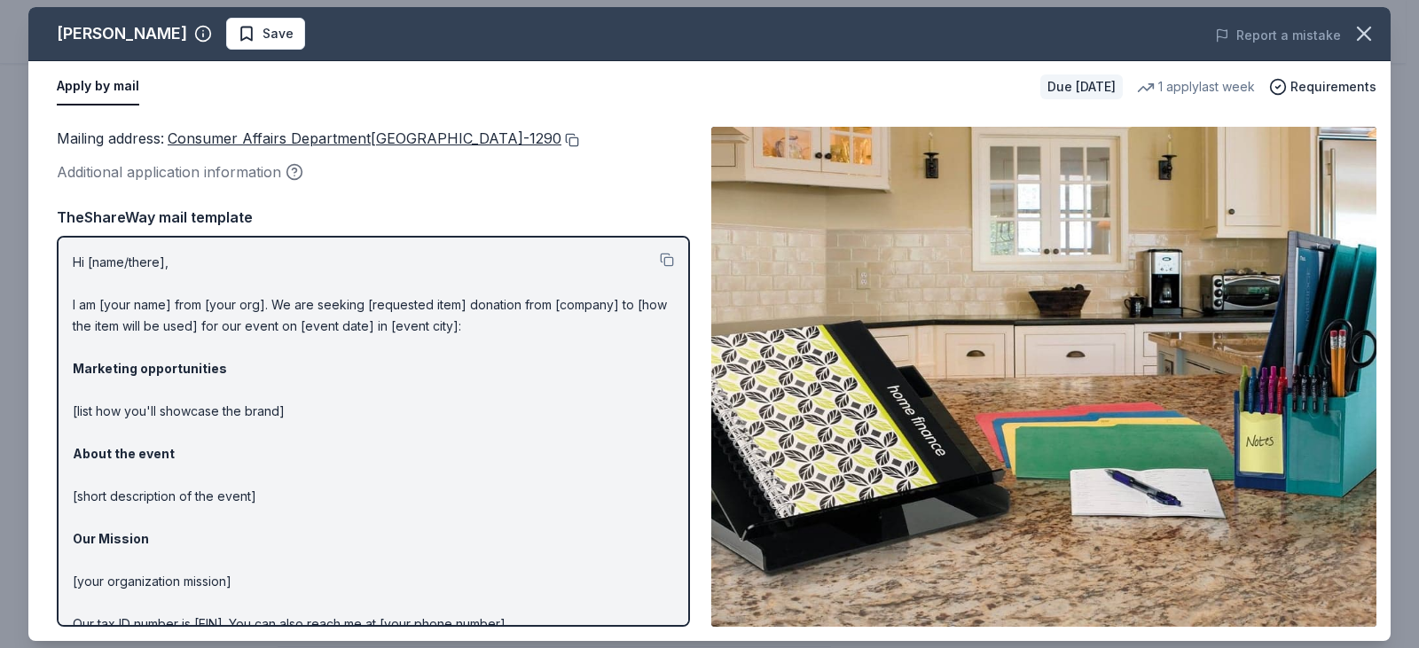
click at [579, 140] on button at bounding box center [570, 140] width 18 height 14
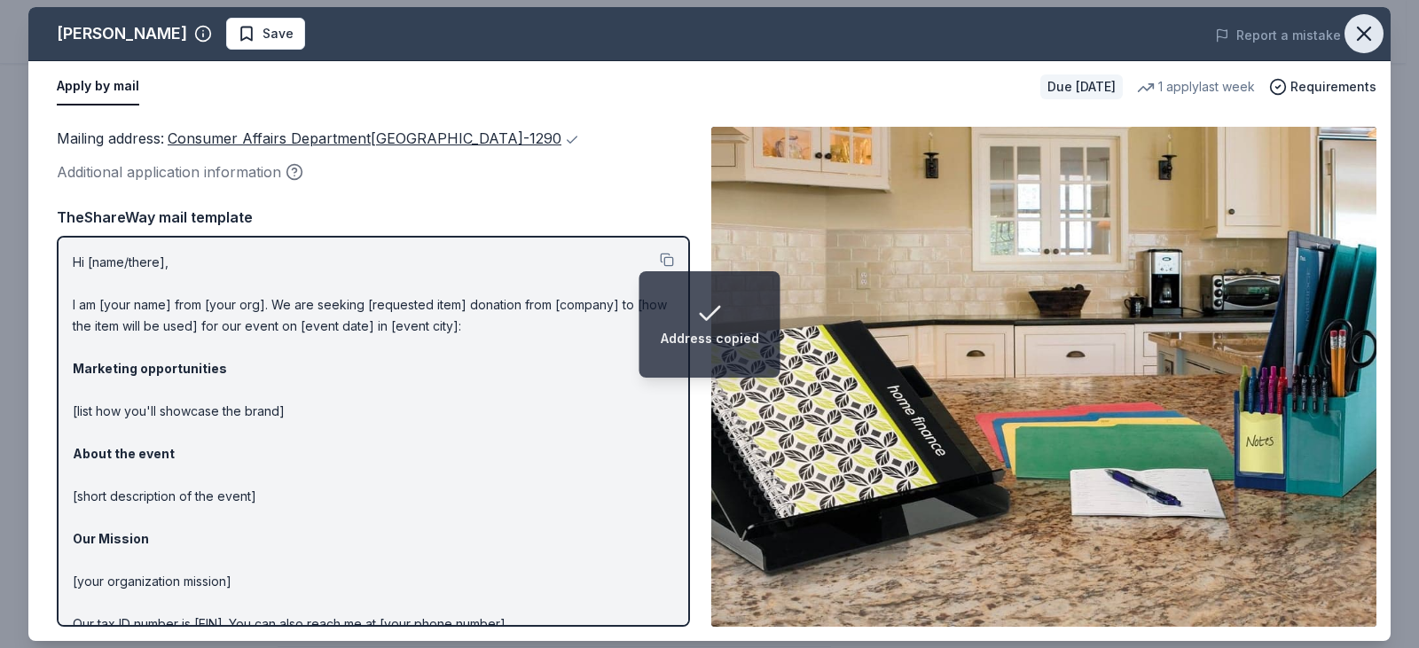
click at [1355, 27] on icon "button" at bounding box center [1364, 33] width 25 height 25
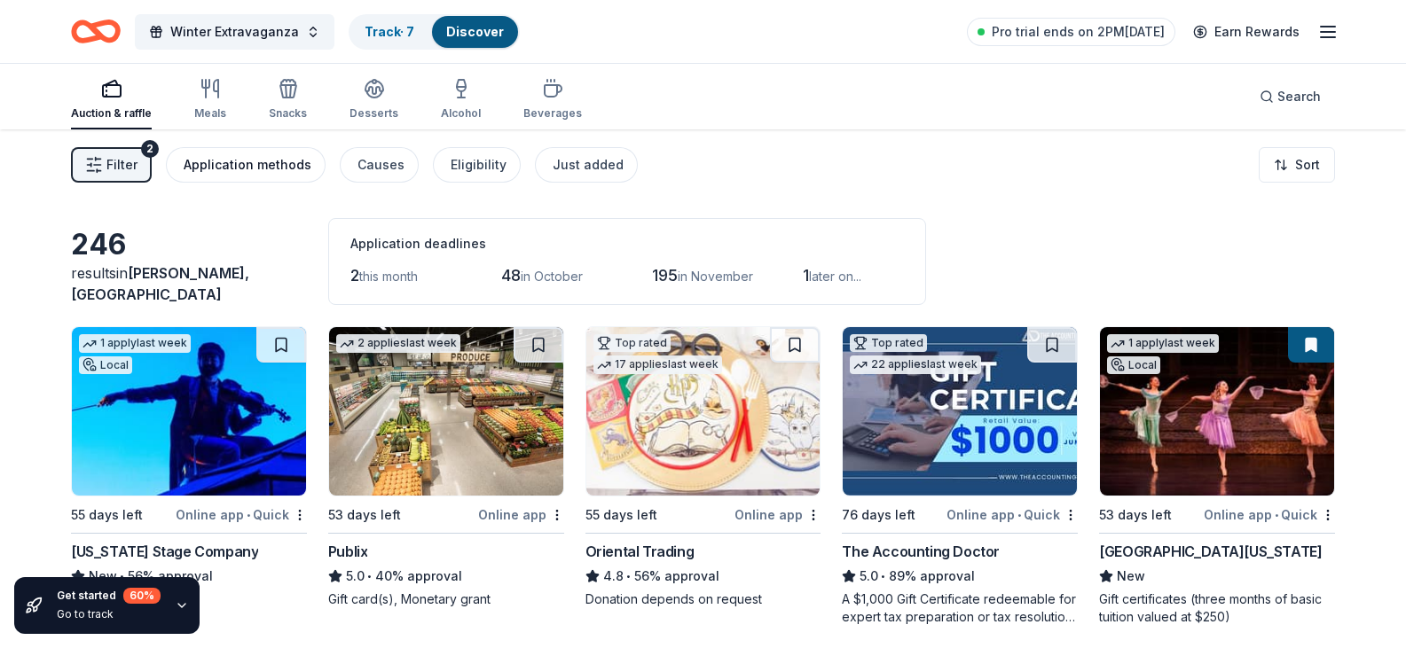
click at [261, 161] on div "Application methods" at bounding box center [248, 164] width 128 height 21
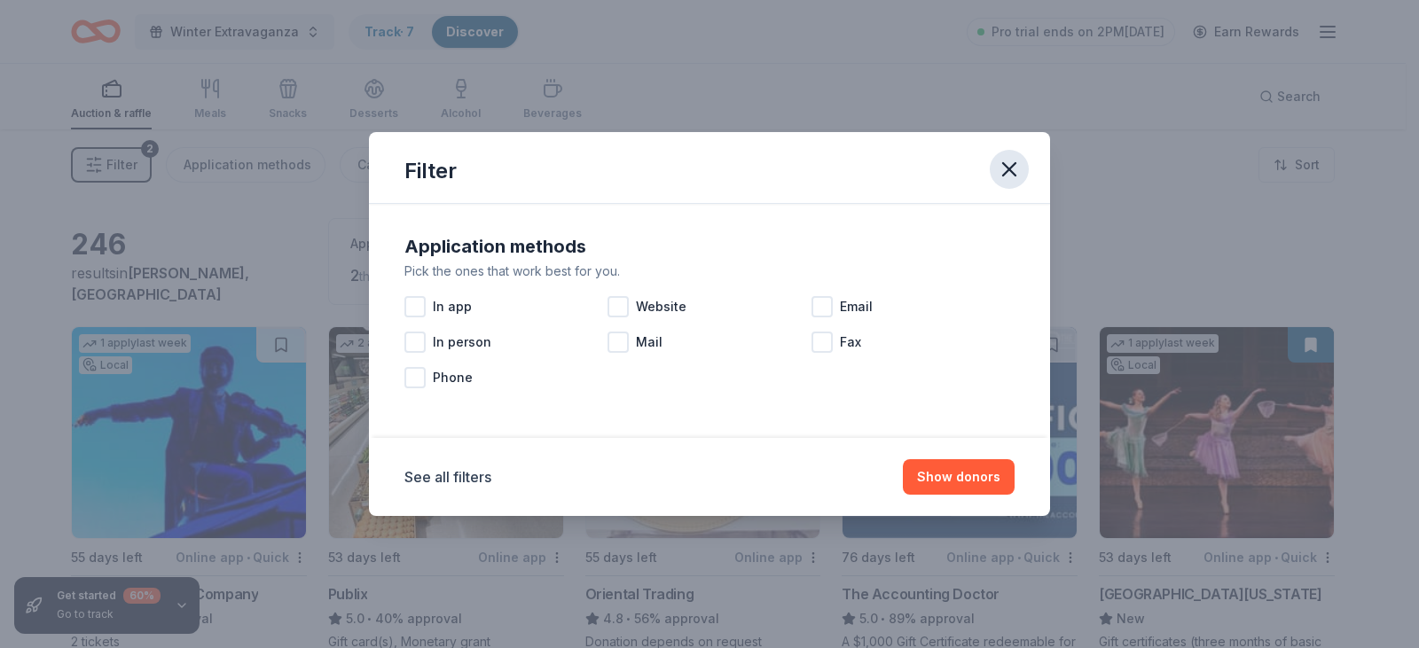
click at [1007, 168] on icon "button" at bounding box center [1009, 169] width 12 height 12
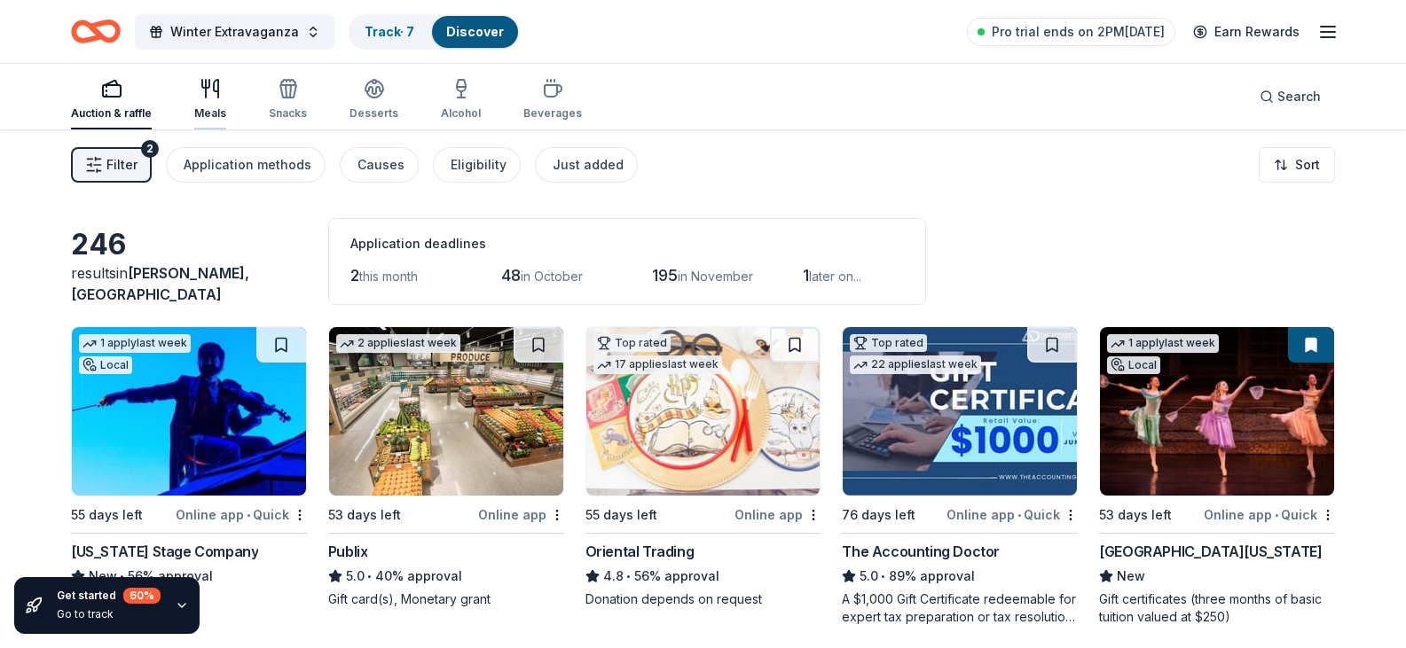
click at [206, 103] on div "Meals" at bounding box center [210, 99] width 32 height 43
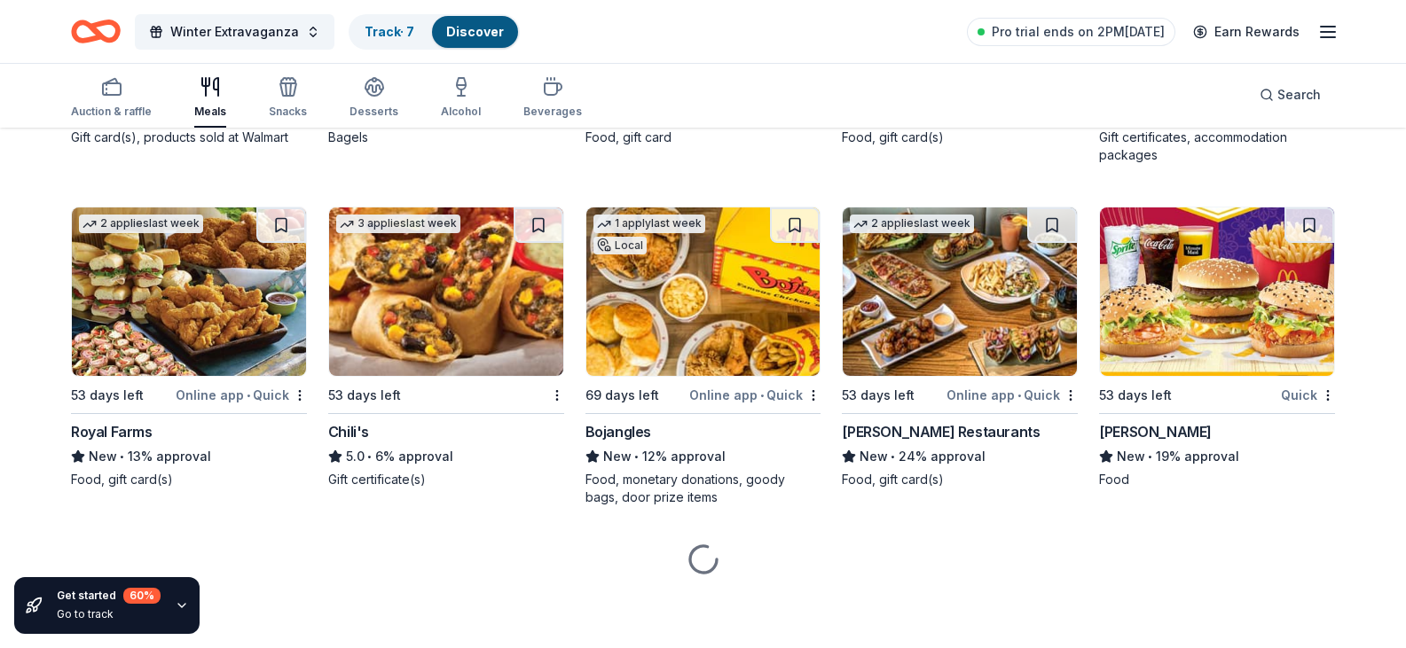
scroll to position [1951, 0]
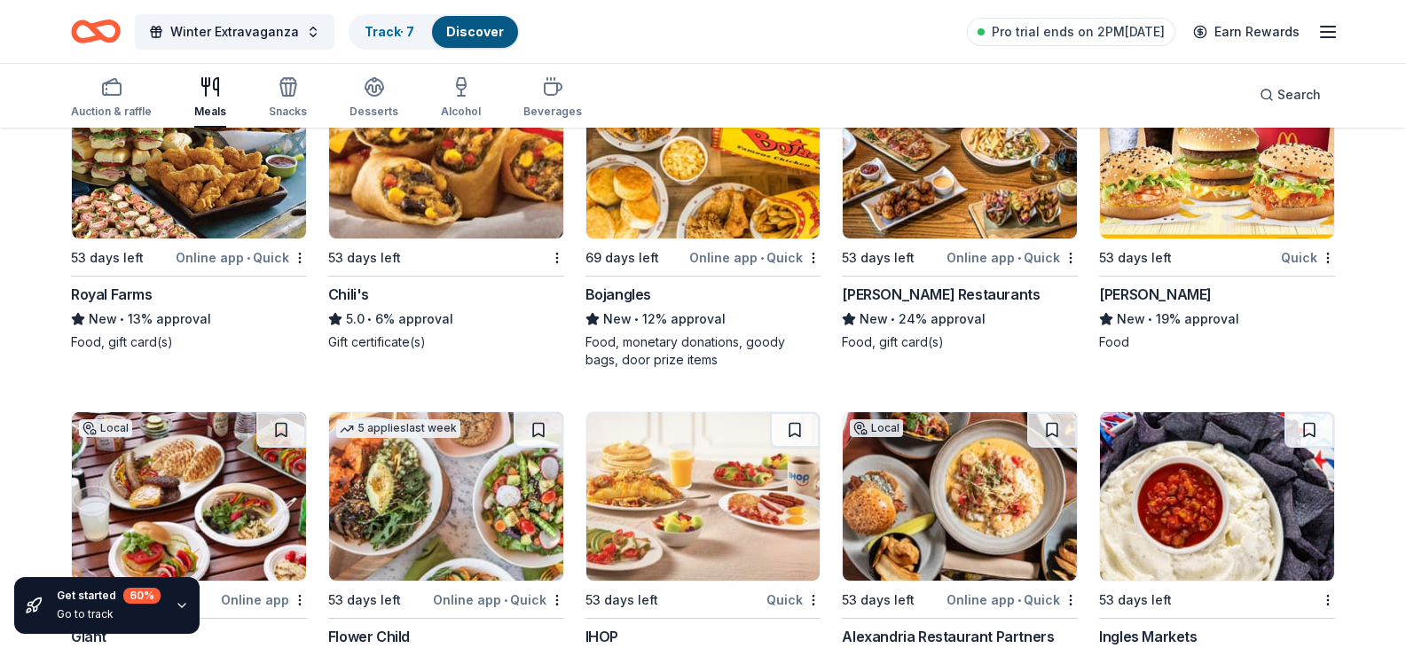
click at [1225, 239] on img at bounding box center [1217, 154] width 234 height 168
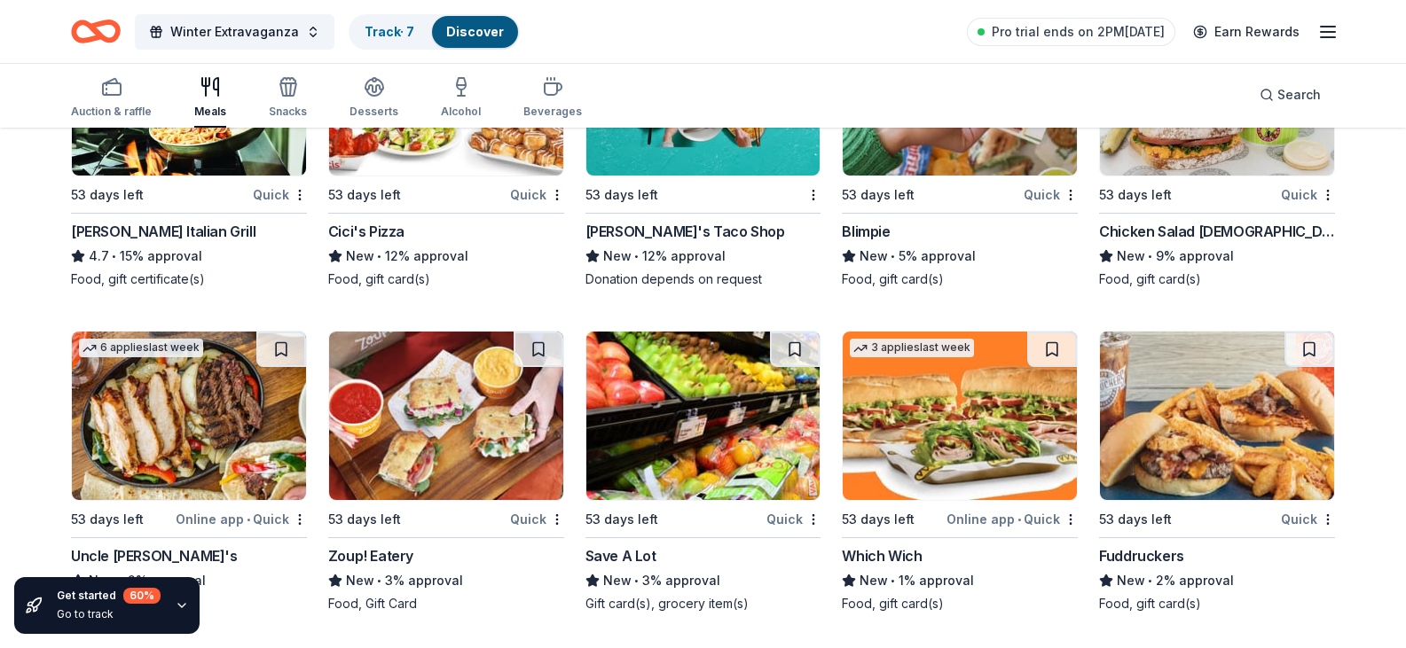
scroll to position [4680, 0]
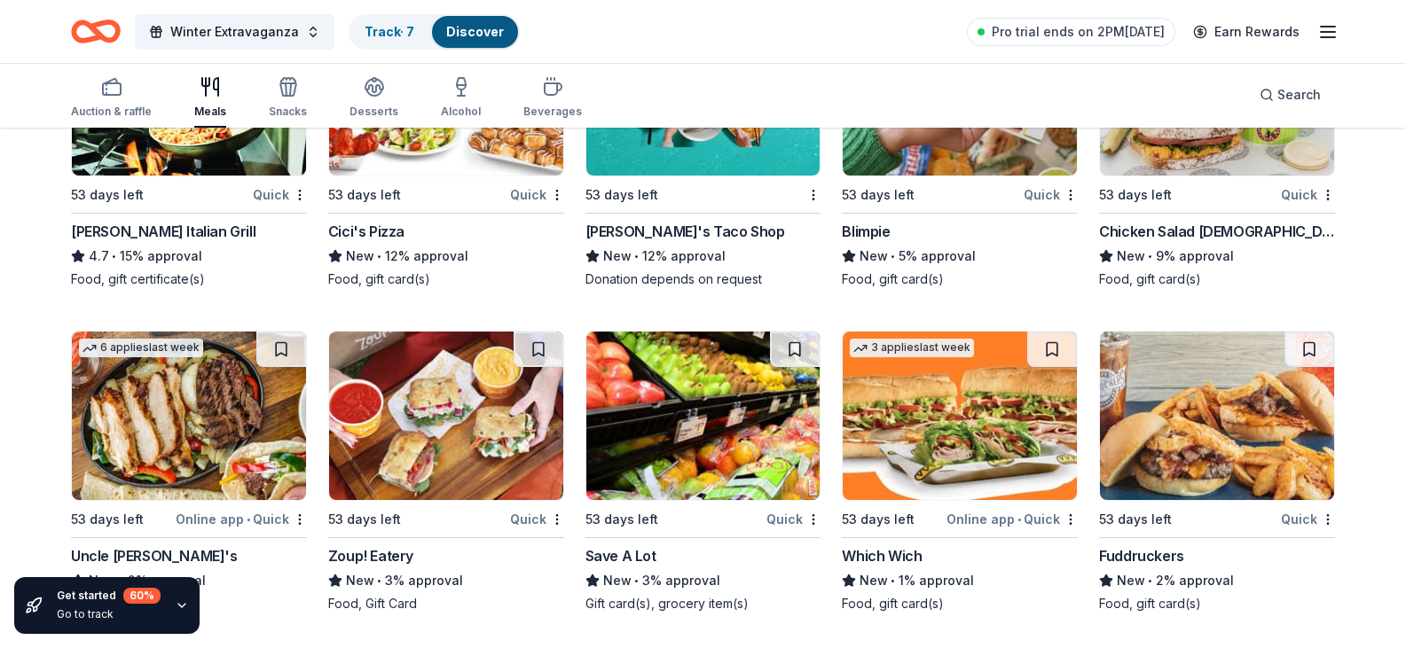
scroll to position [5123, 0]
click at [136, 176] on img at bounding box center [189, 91] width 234 height 168
click at [298, 97] on div "button" at bounding box center [288, 86] width 38 height 21
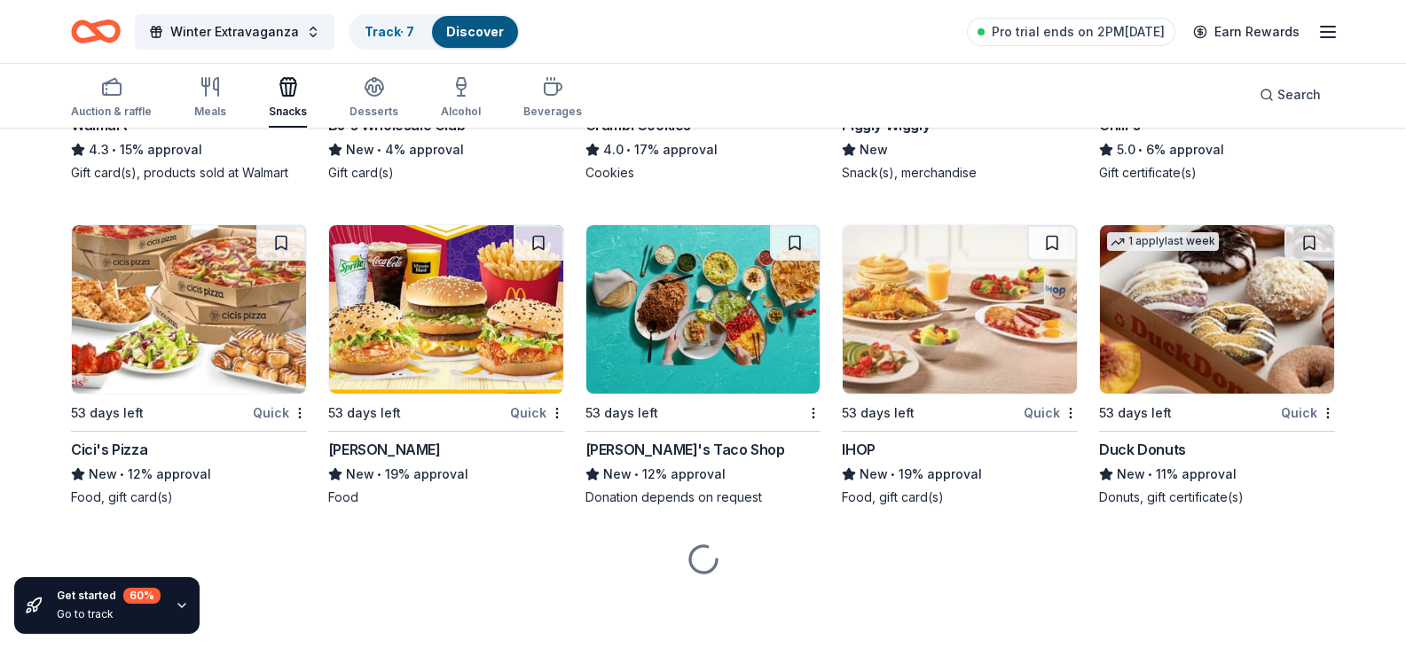
scroll to position [2512, 0]
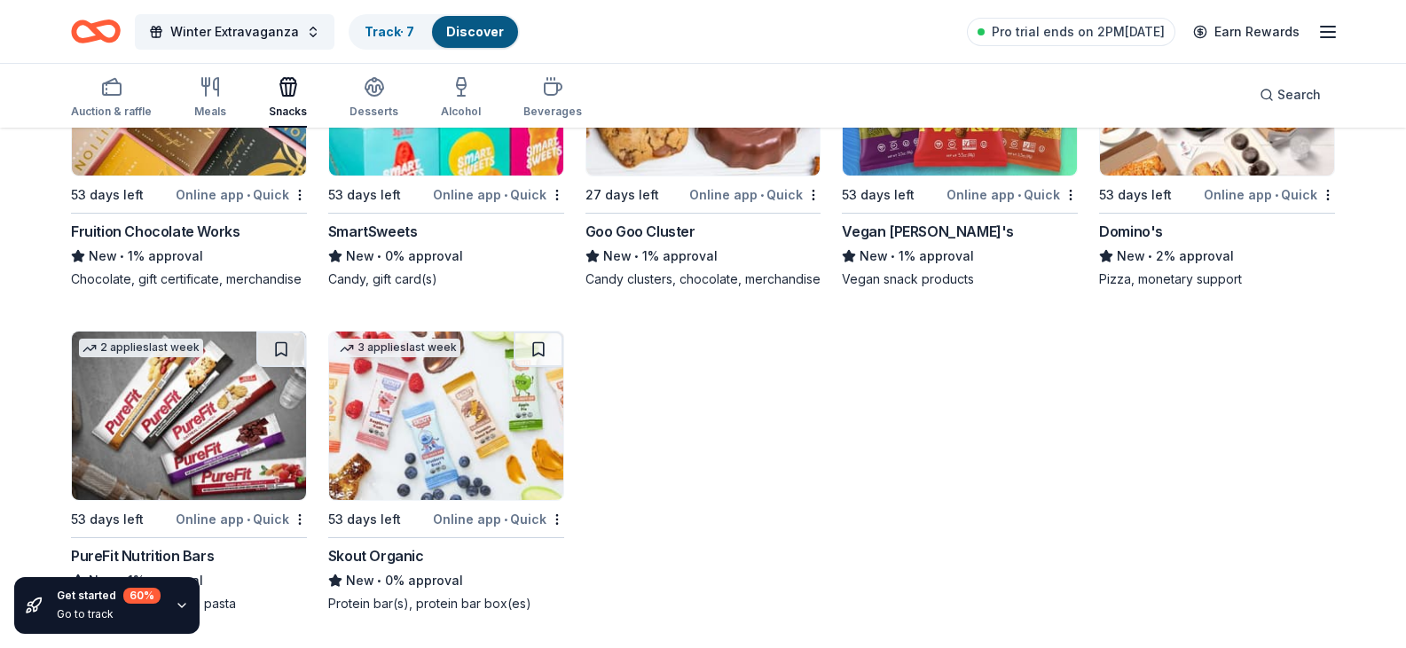
scroll to position [4302, 0]
click at [1210, 176] on img at bounding box center [1217, 91] width 234 height 168
click at [372, 97] on icon "button" at bounding box center [374, 86] width 21 height 21
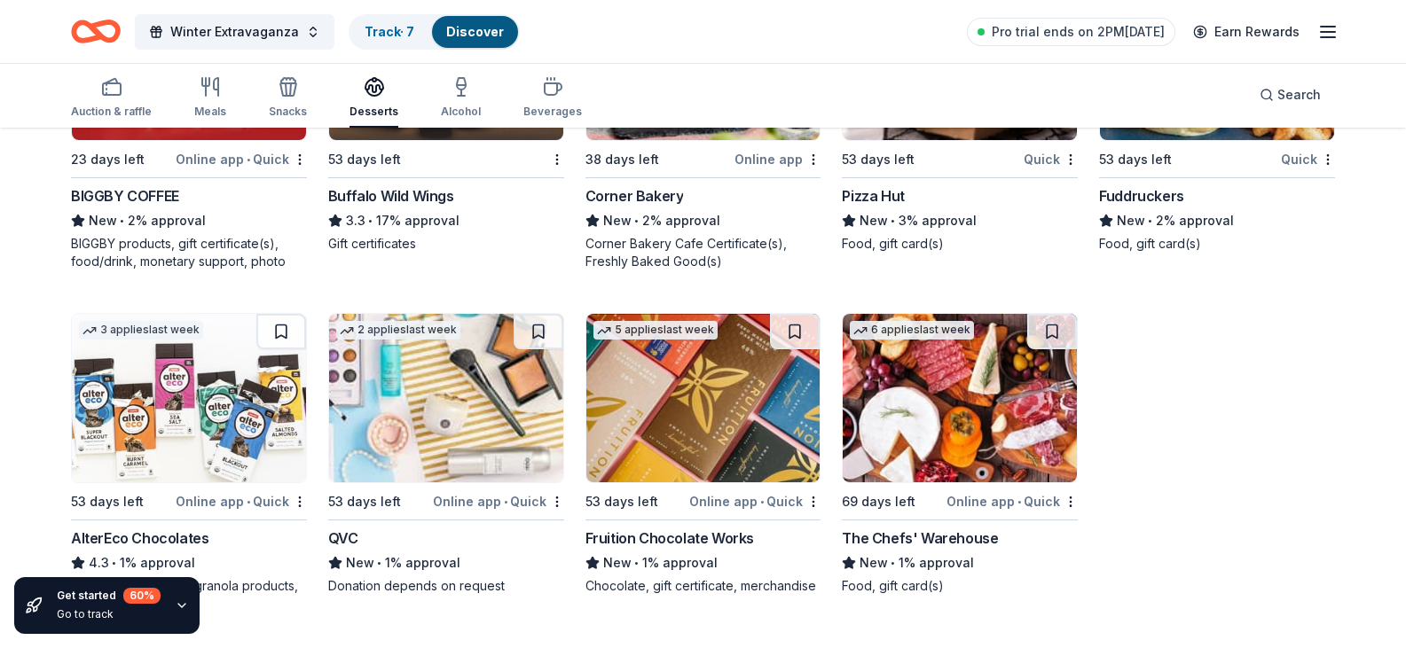
scroll to position [2750, 0]
click at [471, 96] on div "button" at bounding box center [461, 86] width 40 height 21
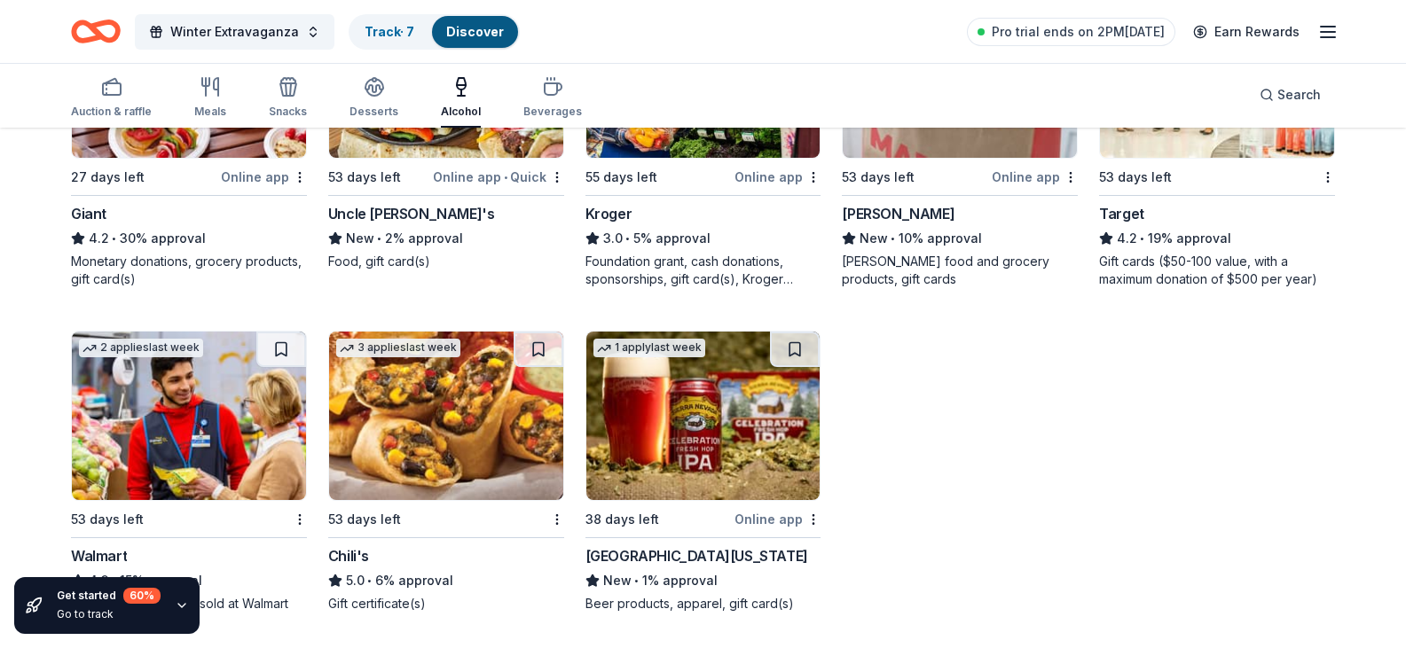
scroll to position [1193, 0]
click at [549, 93] on icon "button" at bounding box center [553, 89] width 17 height 12
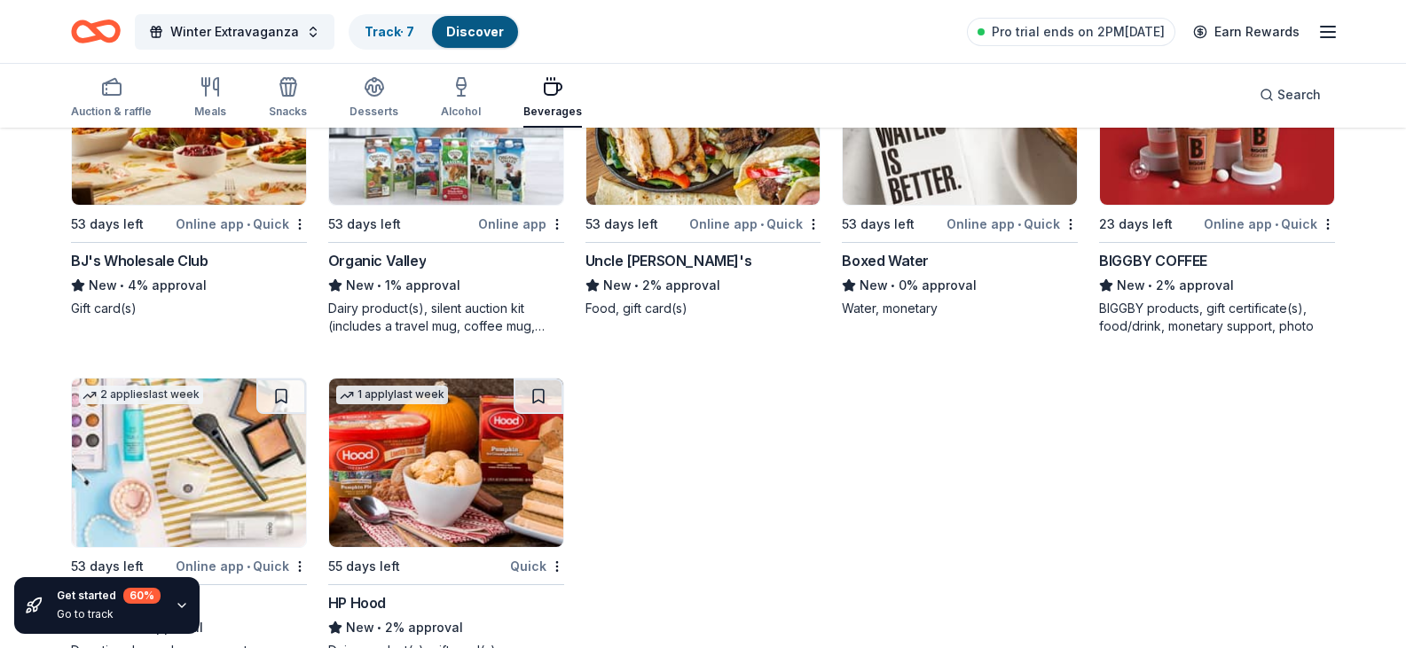
scroll to position [1685, 0]
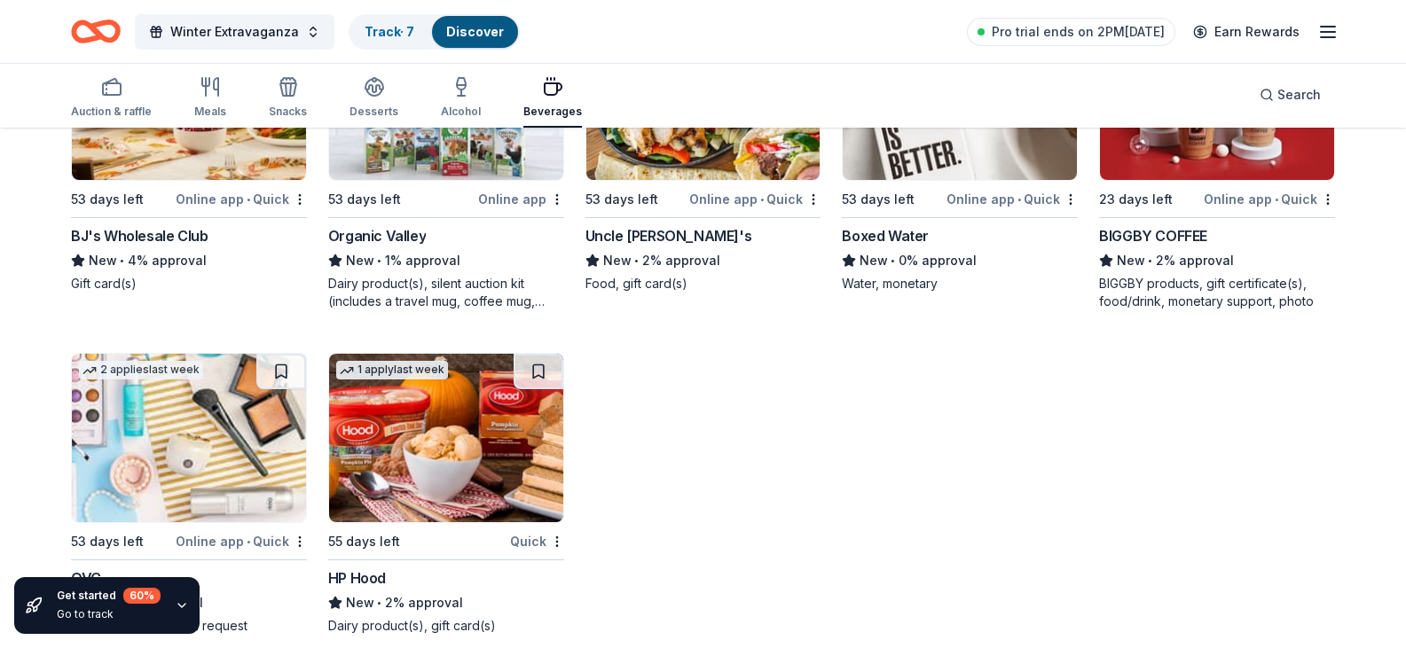
click at [961, 180] on img at bounding box center [959, 96] width 234 height 168
click at [419, 180] on img at bounding box center [446, 96] width 234 height 168
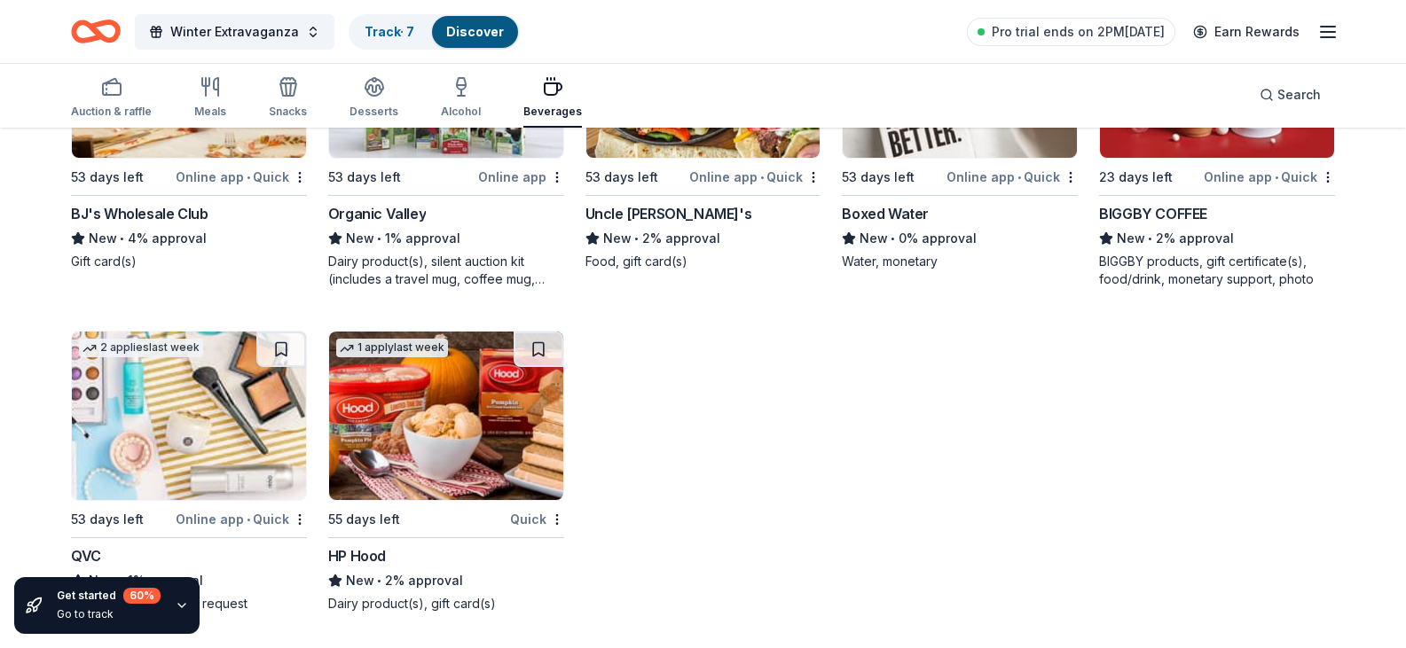
scroll to position [1963, 0]
click at [115, 98] on div "Auction & raffle" at bounding box center [111, 97] width 81 height 43
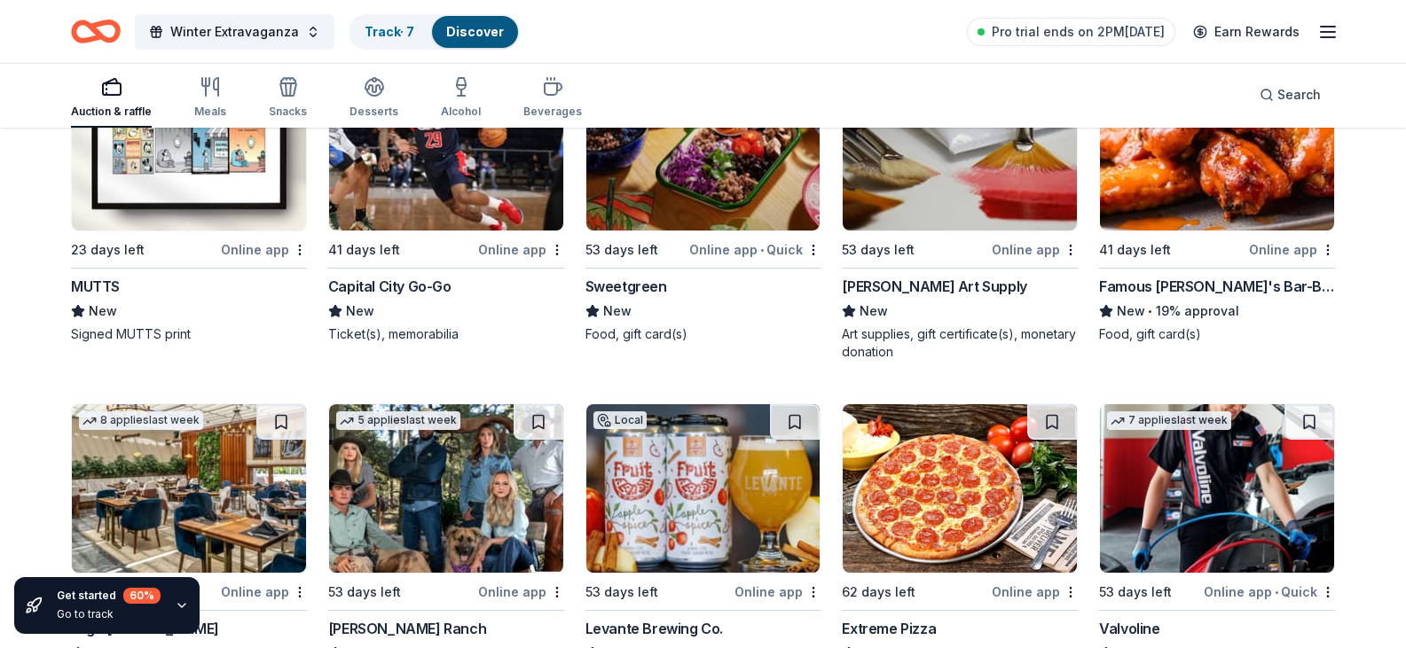
scroll to position [6510, 0]
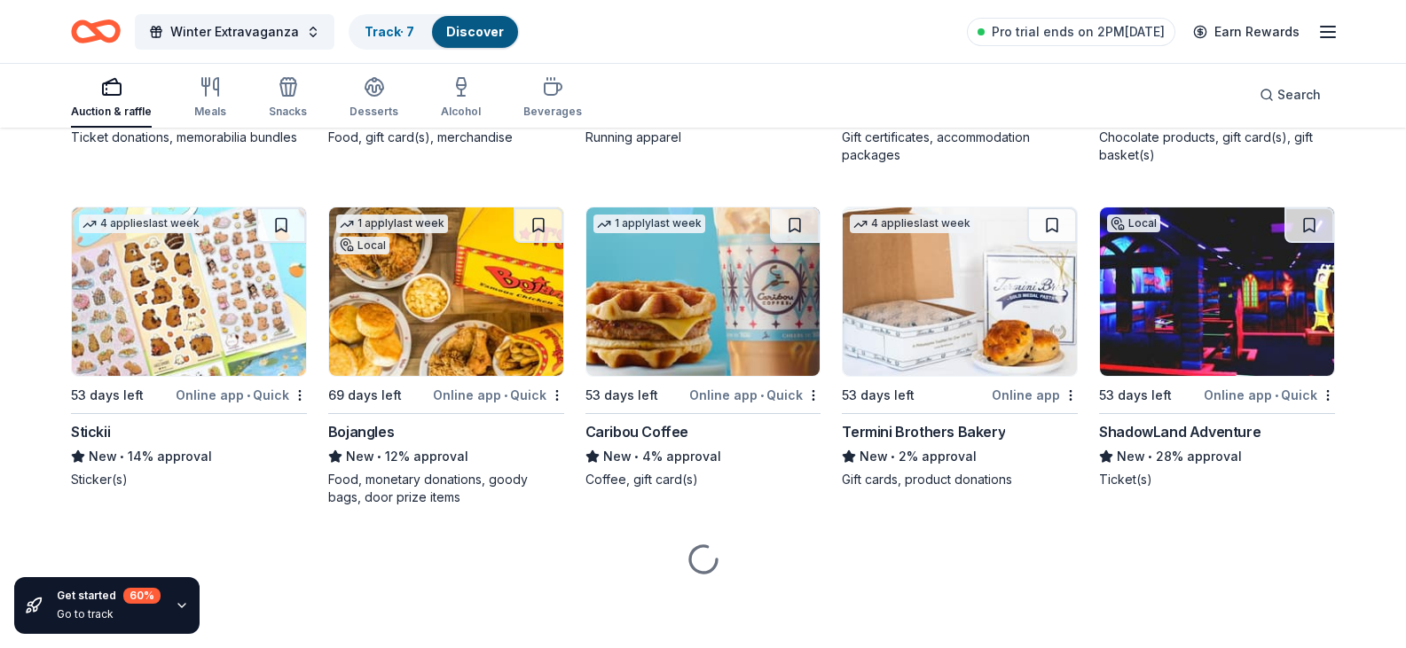
scroll to position [7794, 0]
click at [252, 278] on img at bounding box center [189, 292] width 234 height 168
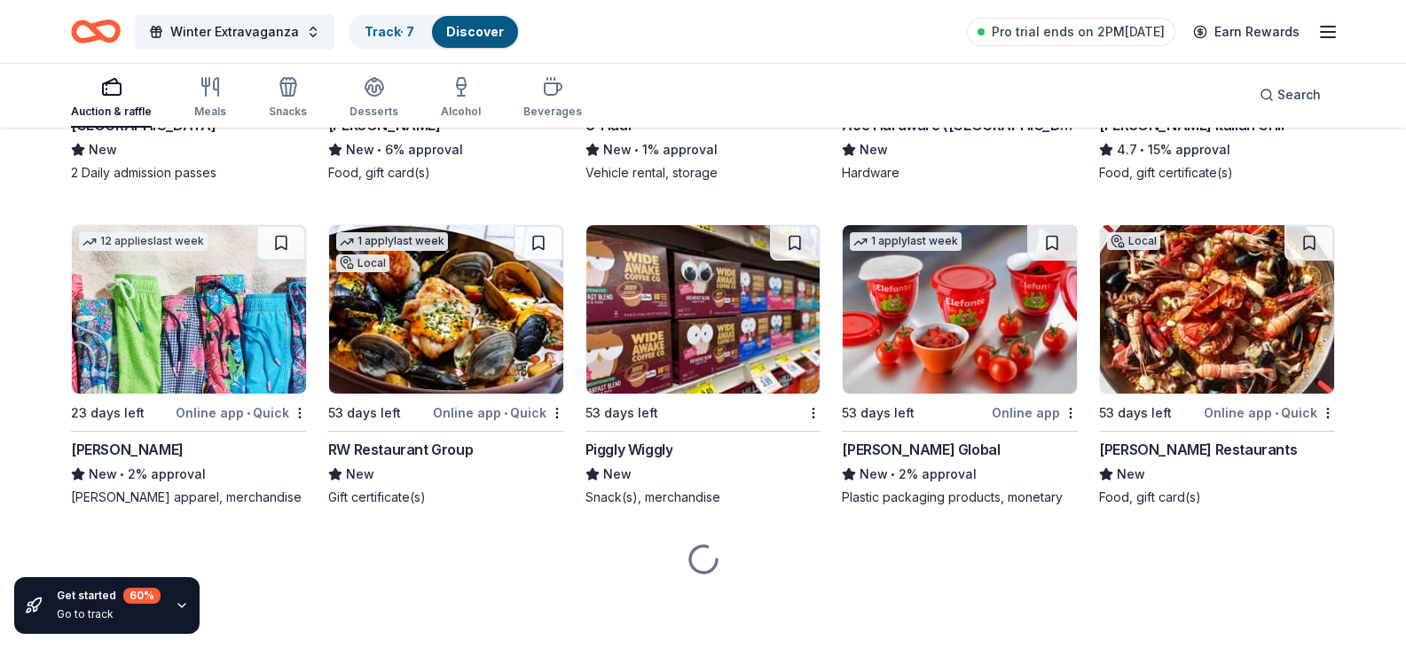
scroll to position [10015, 0]
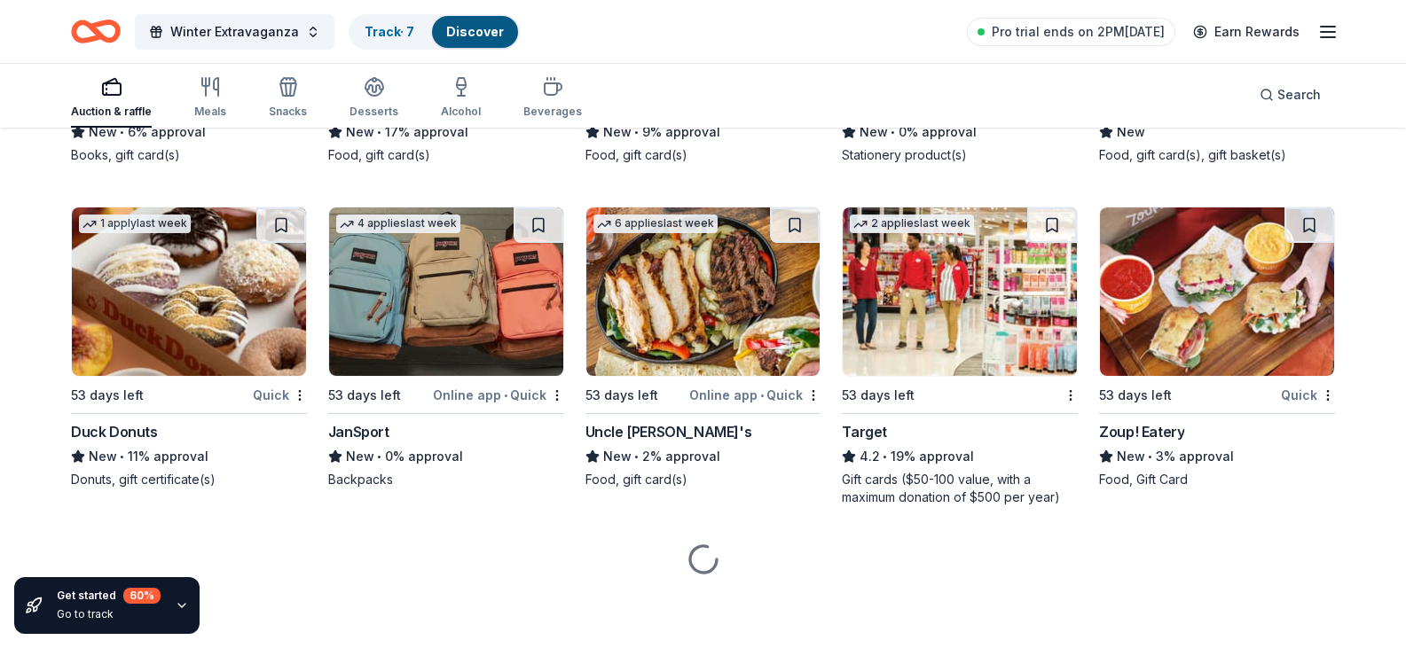
scroll to position [11519, 0]
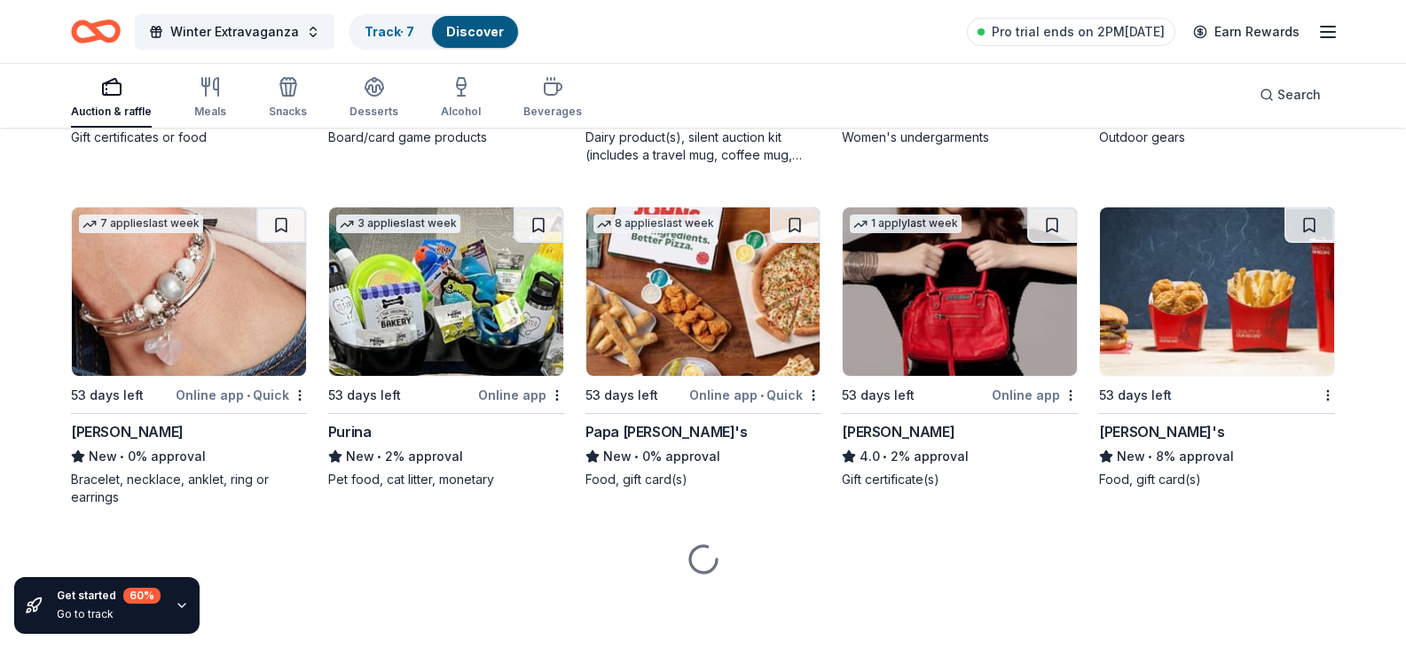
scroll to position [13811, 0]
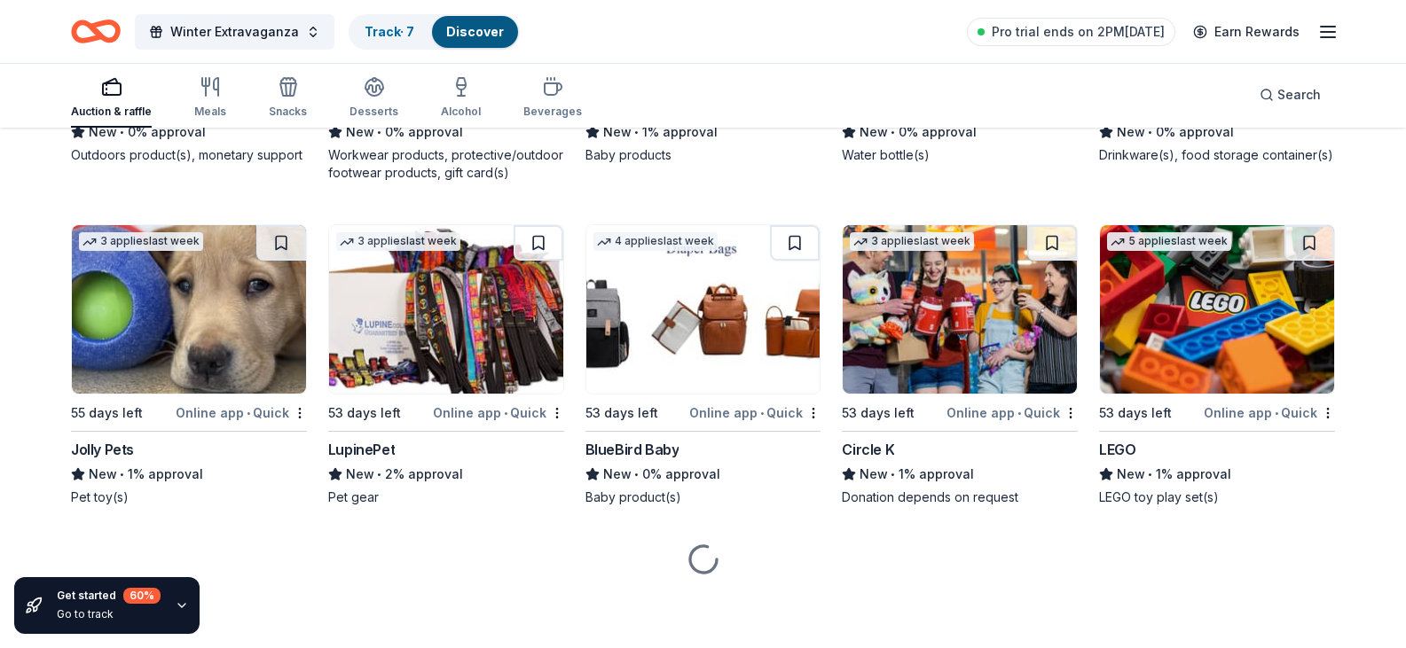
scroll to position [16535, 0]
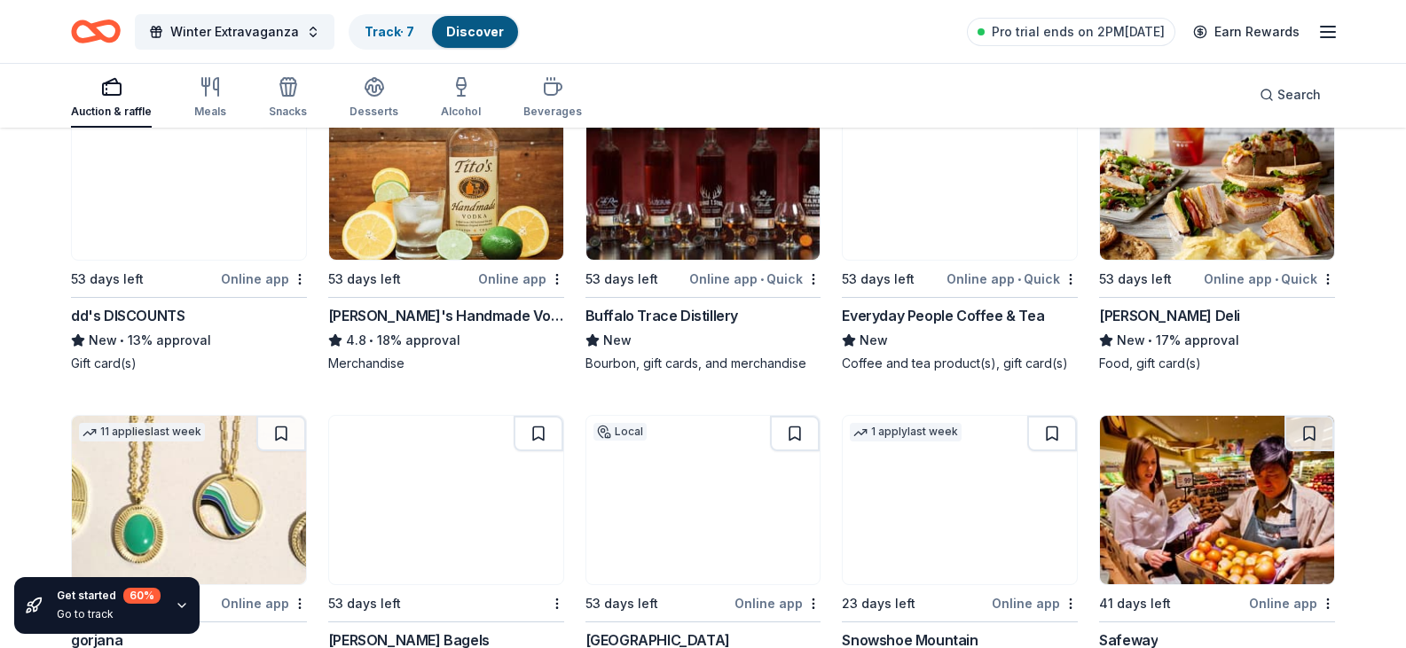
scroll to position [3193, 0]
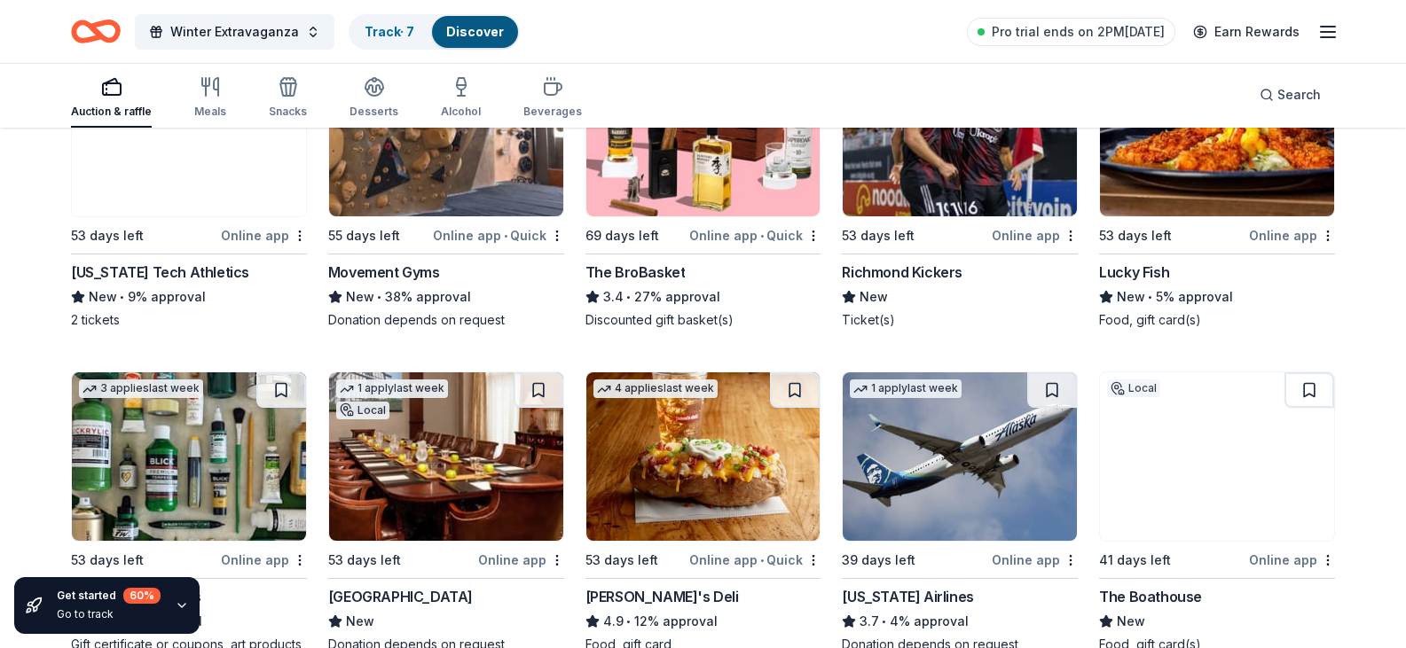
scroll to position [3991, 0]
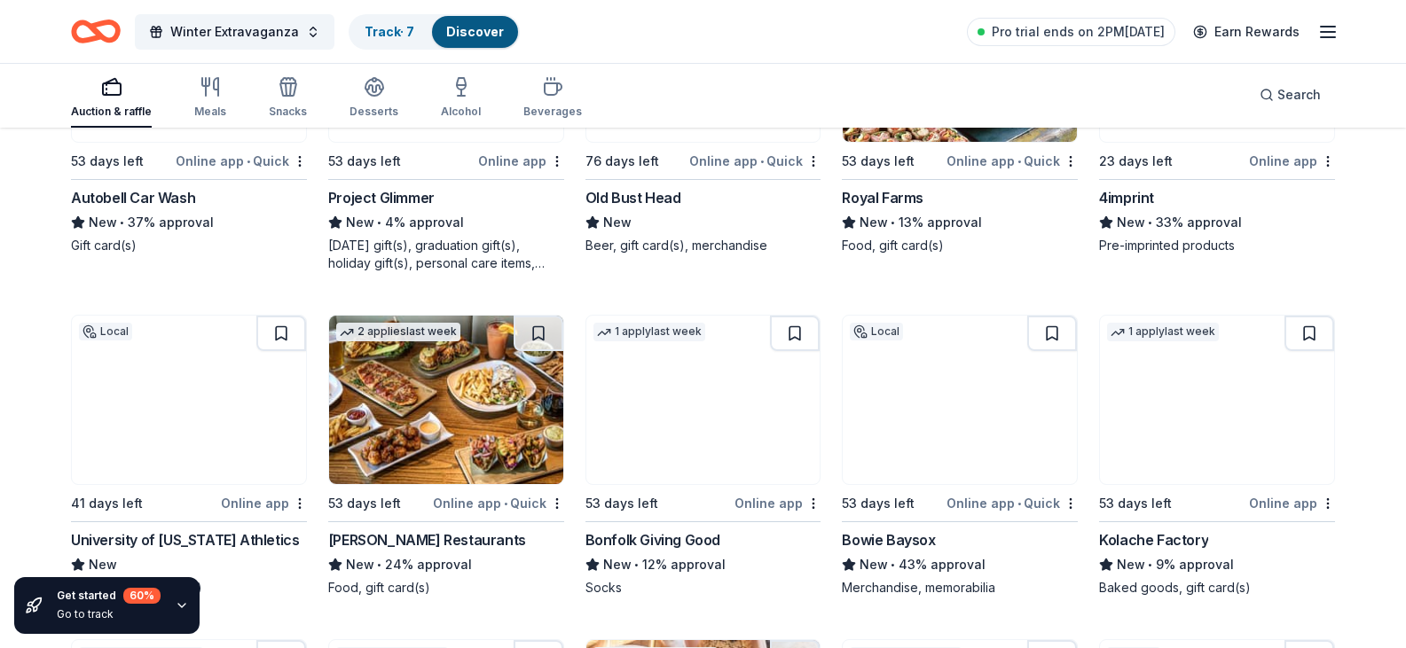
scroll to position [4878, 0]
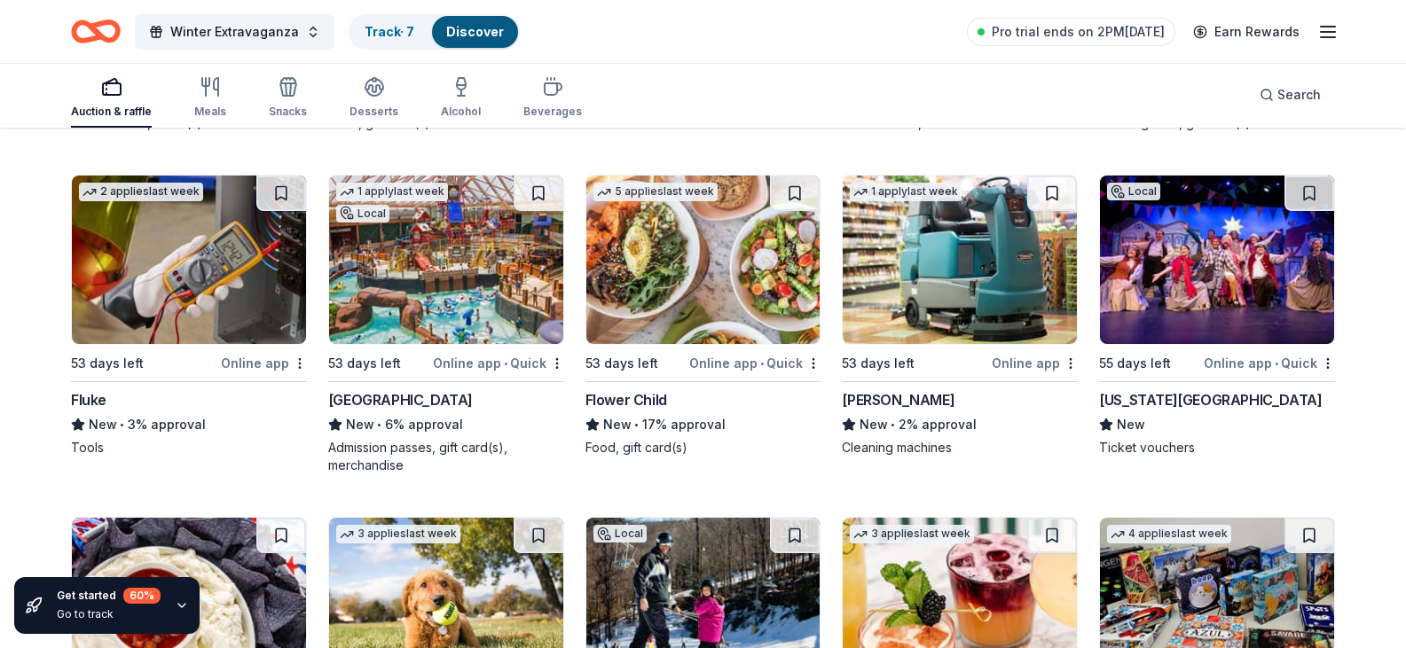
scroll to position [5144, 0]
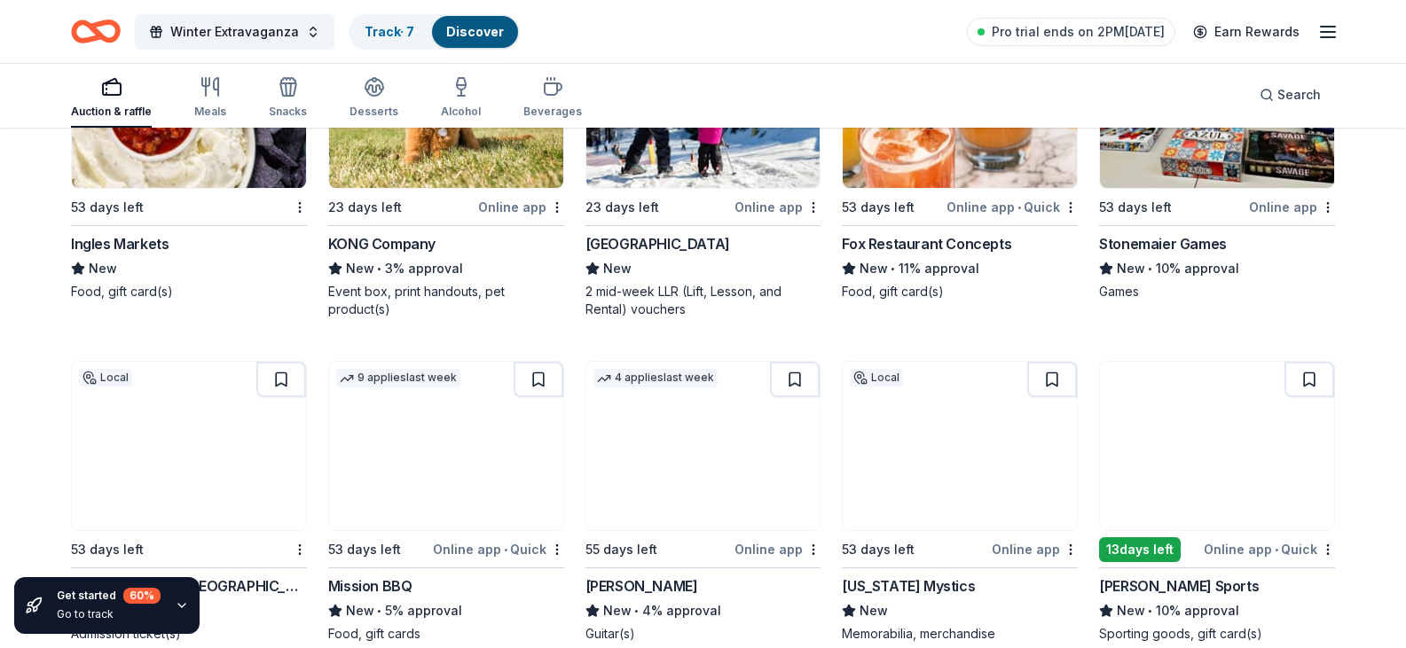
scroll to position [5853, 0]
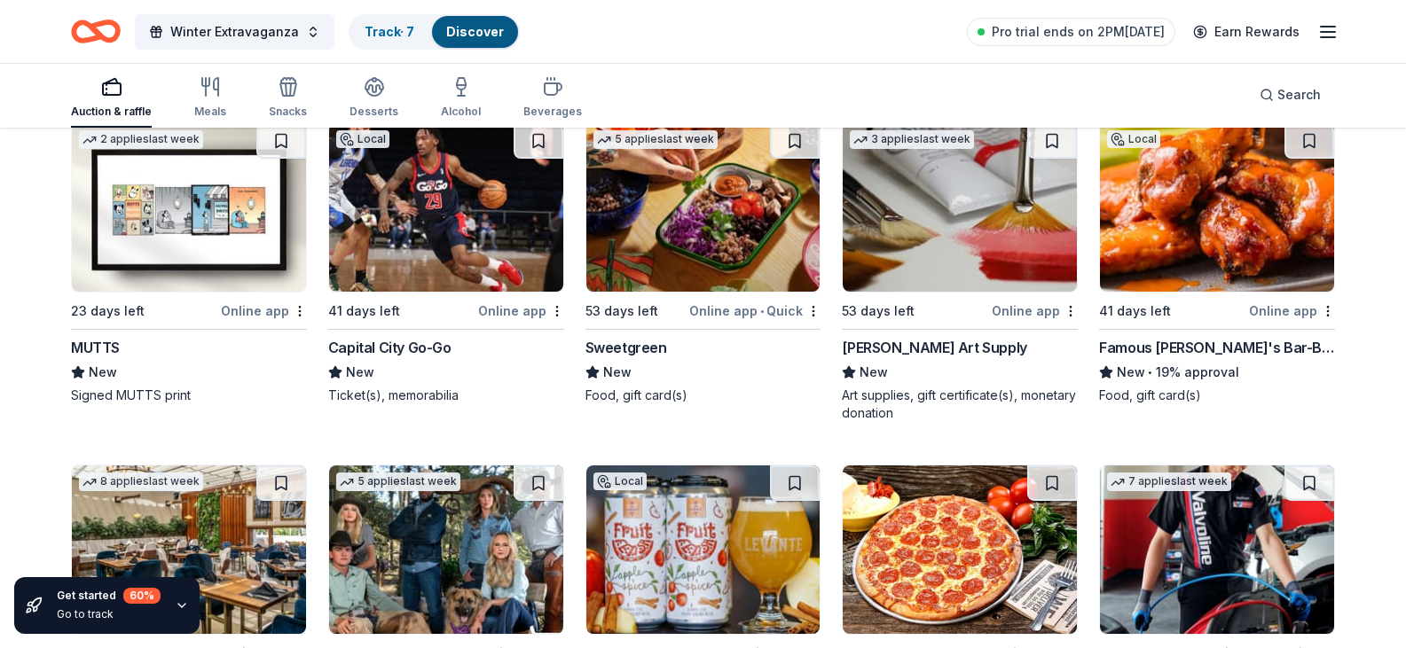
scroll to position [6208, 0]
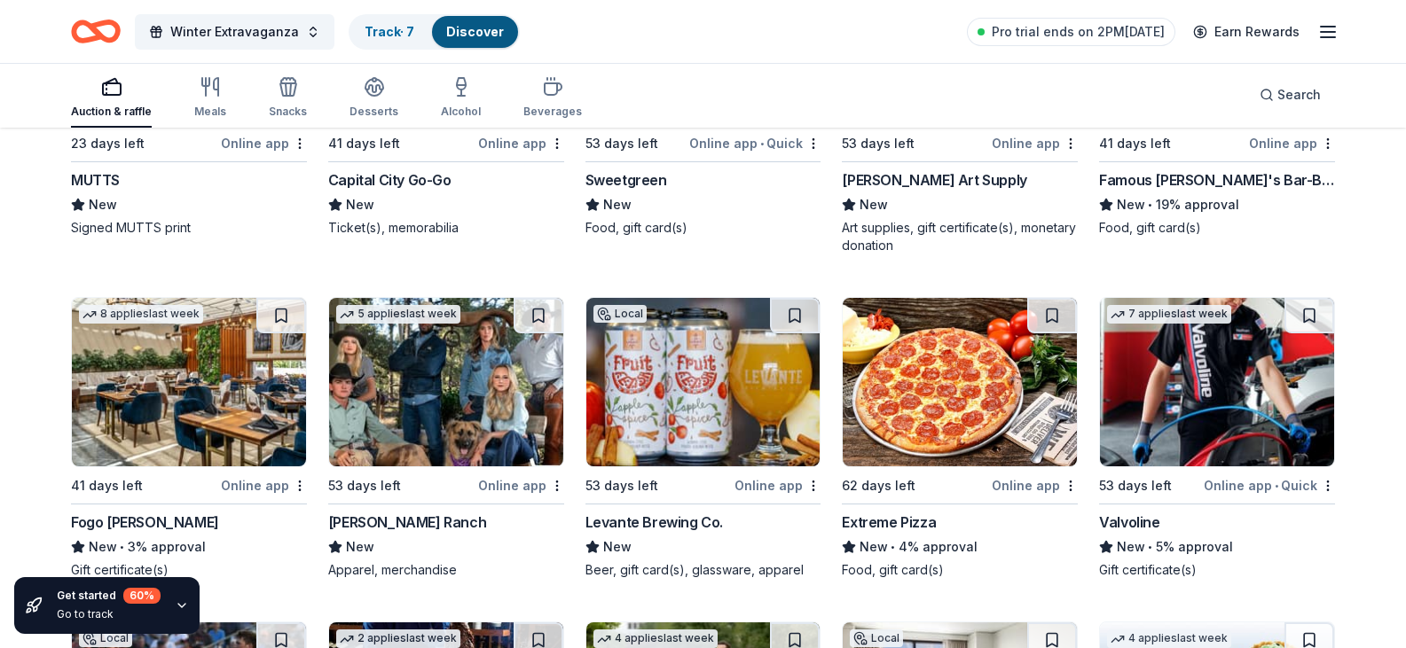
scroll to position [6563, 0]
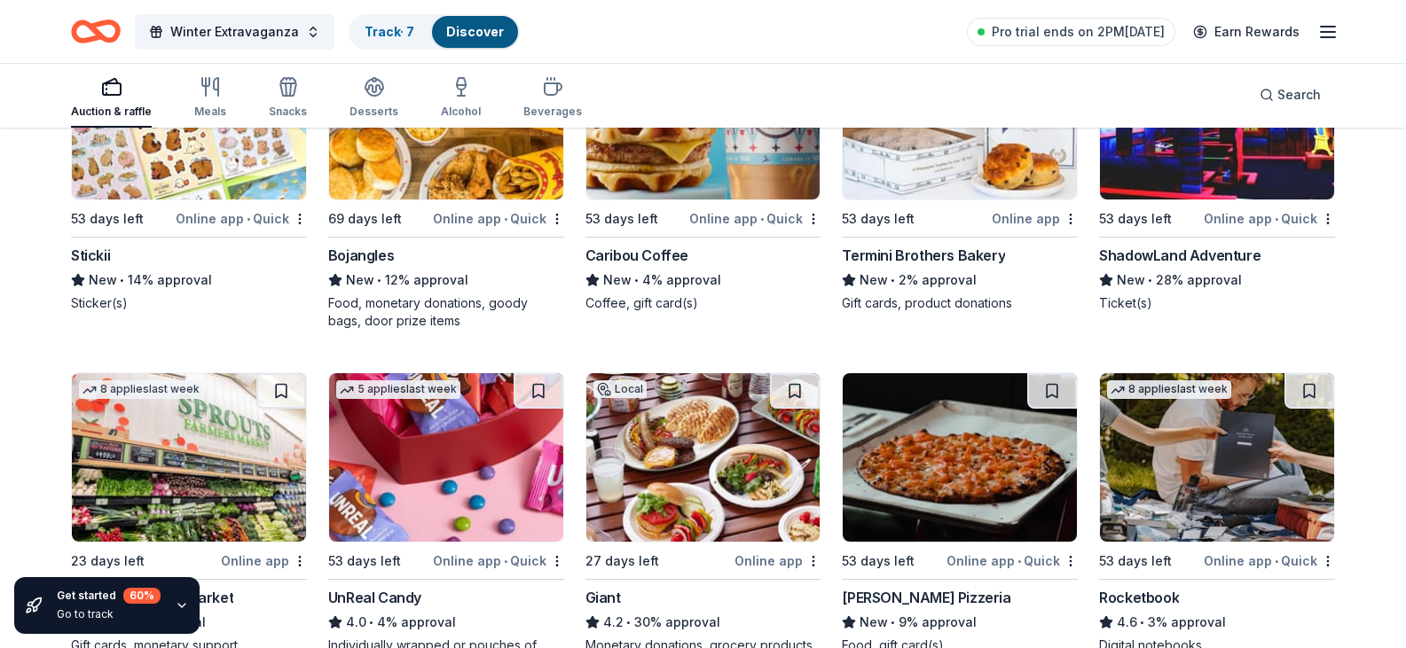
scroll to position [7538, 0]
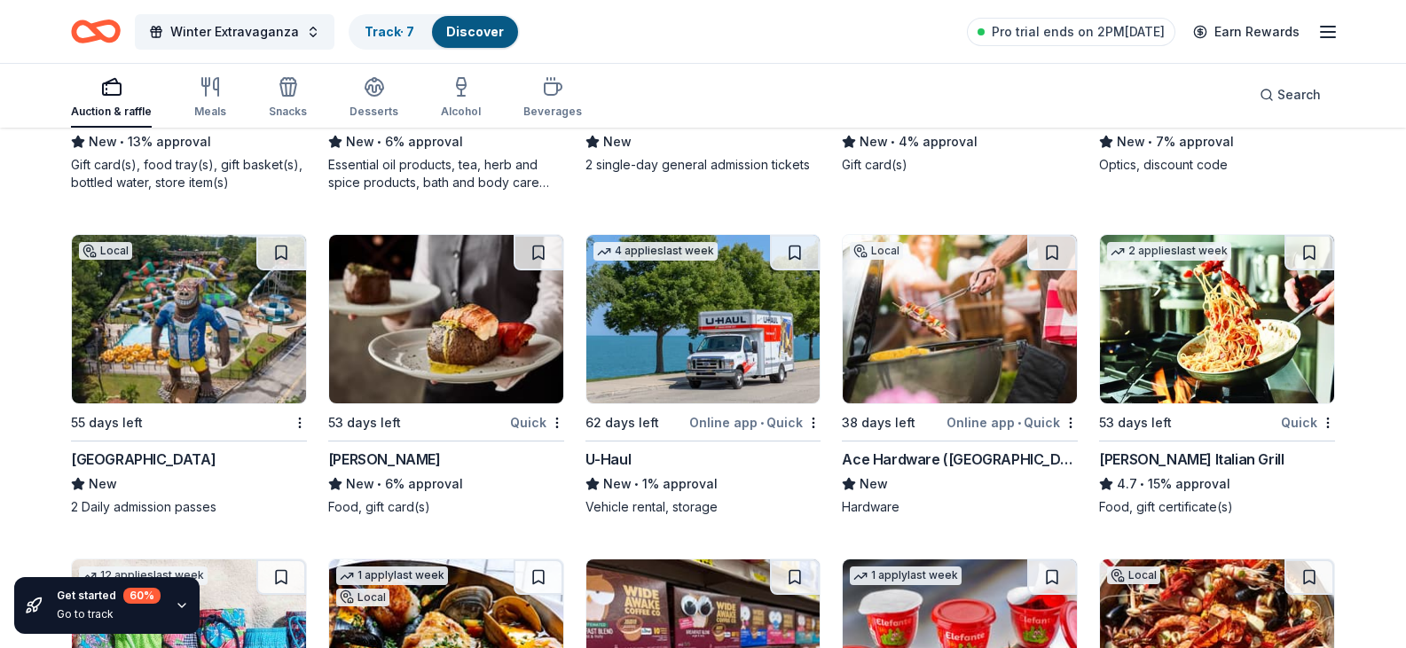
scroll to position [9046, 0]
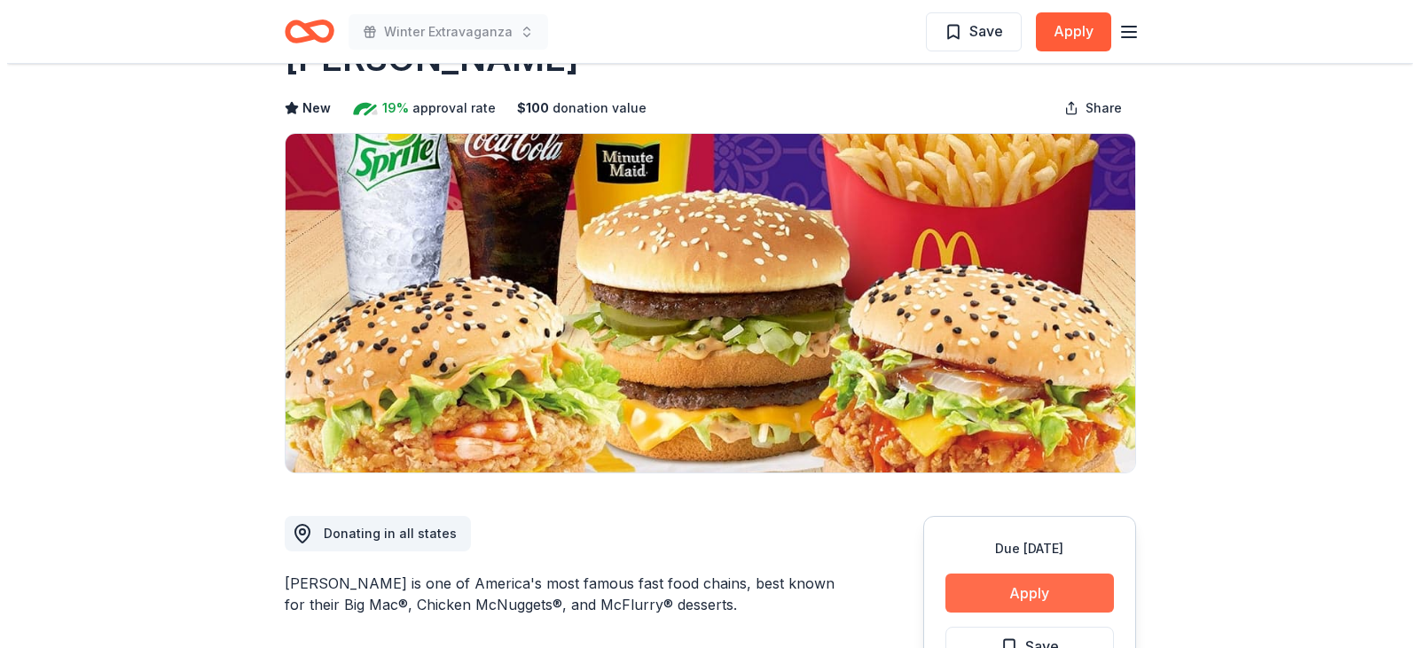
scroll to position [177, 0]
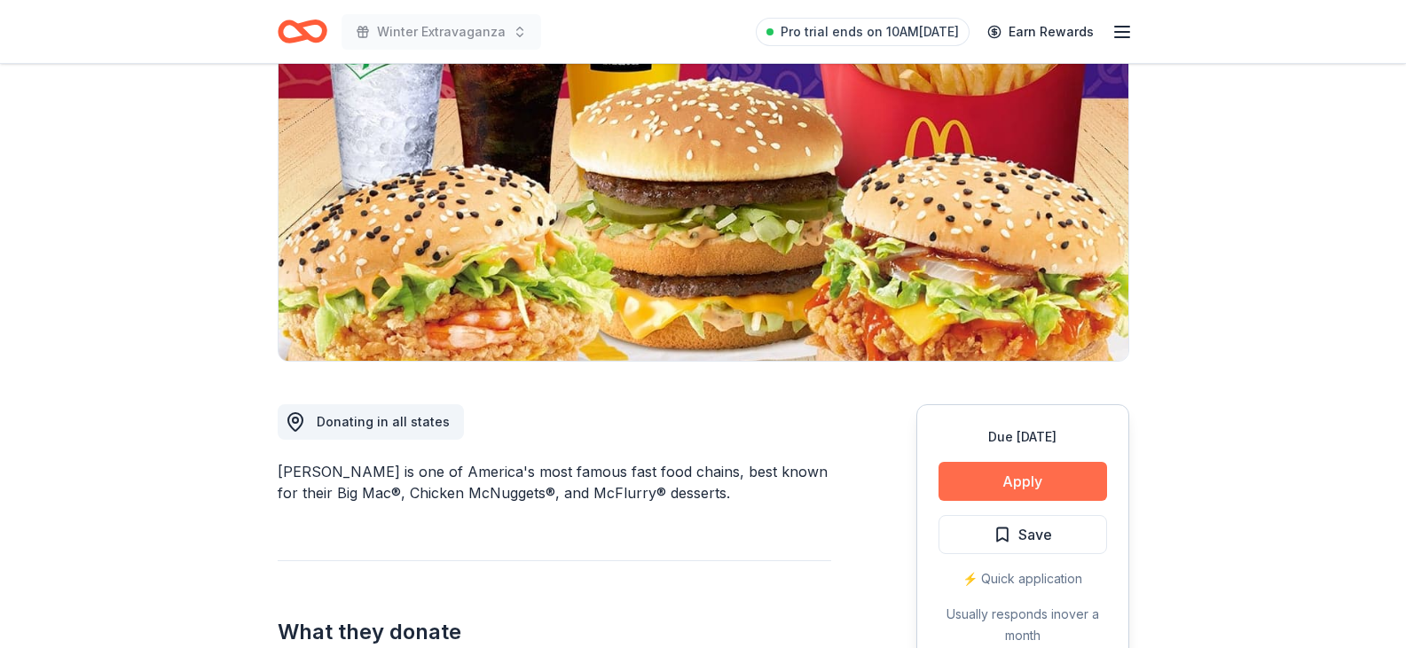
click at [1044, 468] on button "Apply" at bounding box center [1022, 481] width 168 height 39
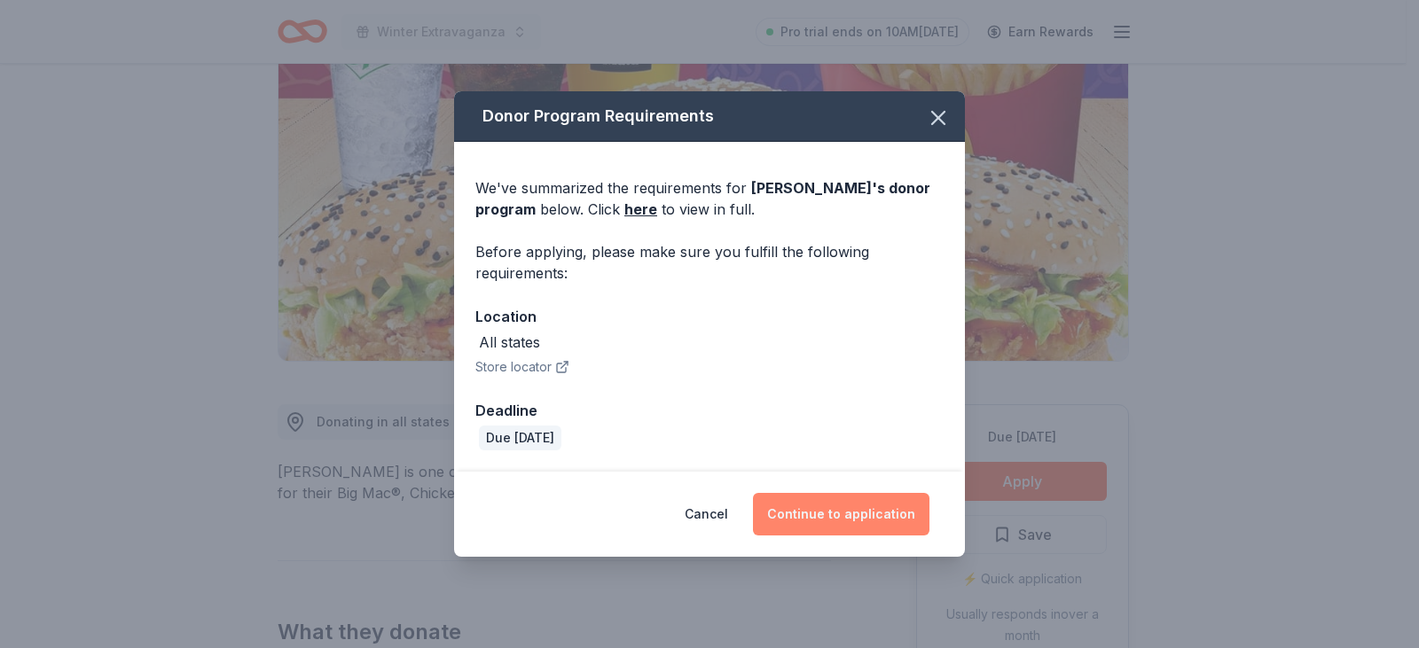
click at [855, 517] on button "Continue to application" at bounding box center [841, 514] width 176 height 43
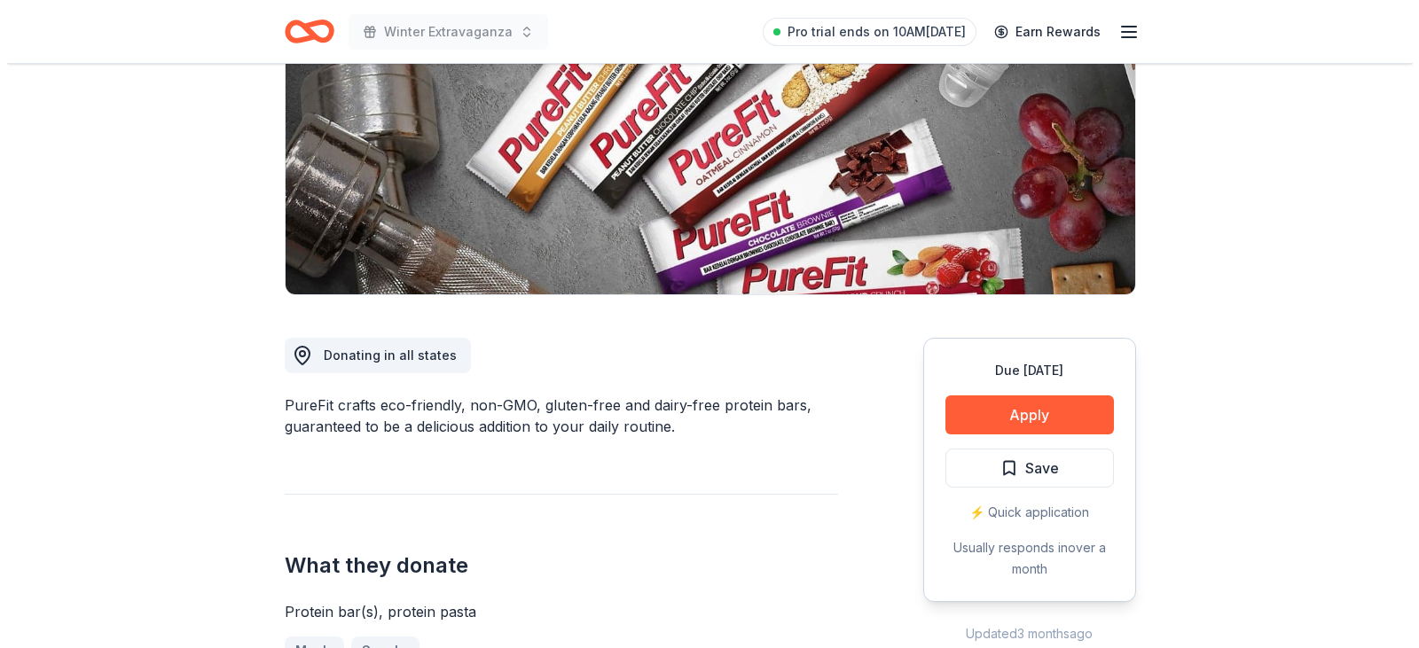
scroll to position [355, 0]
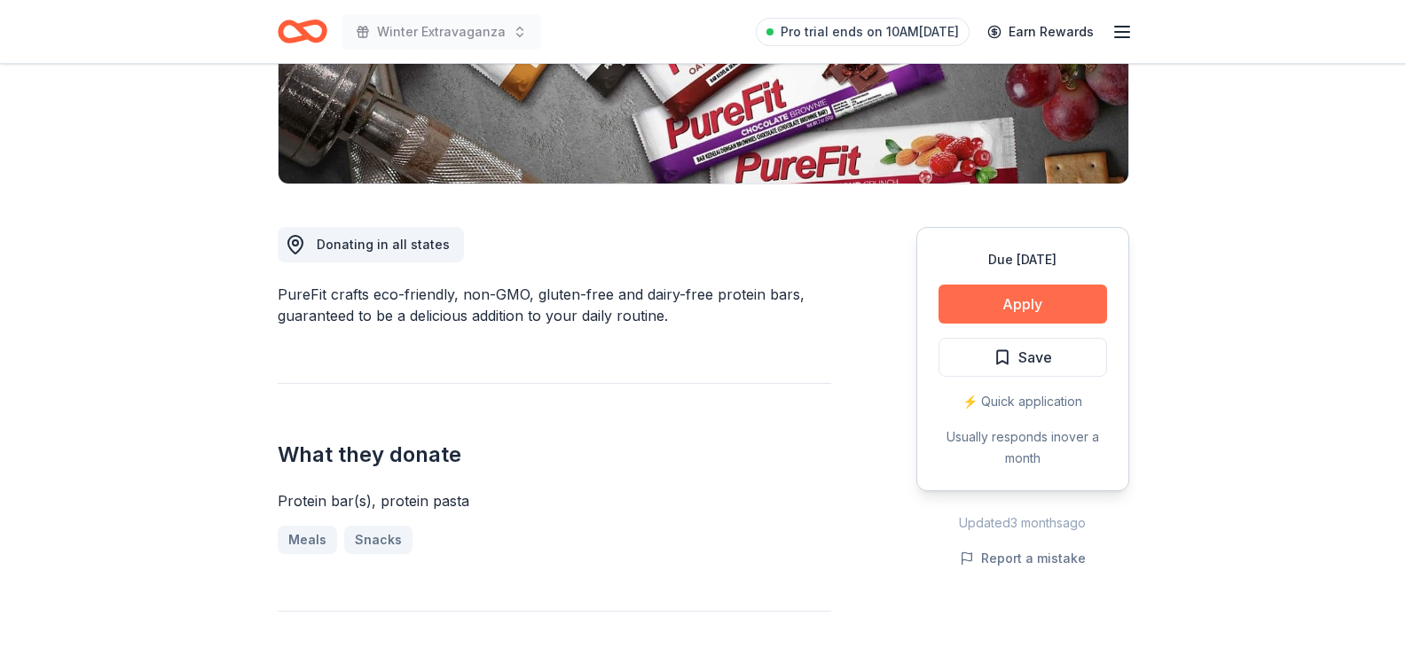
click at [986, 287] on button "Apply" at bounding box center [1022, 304] width 168 height 39
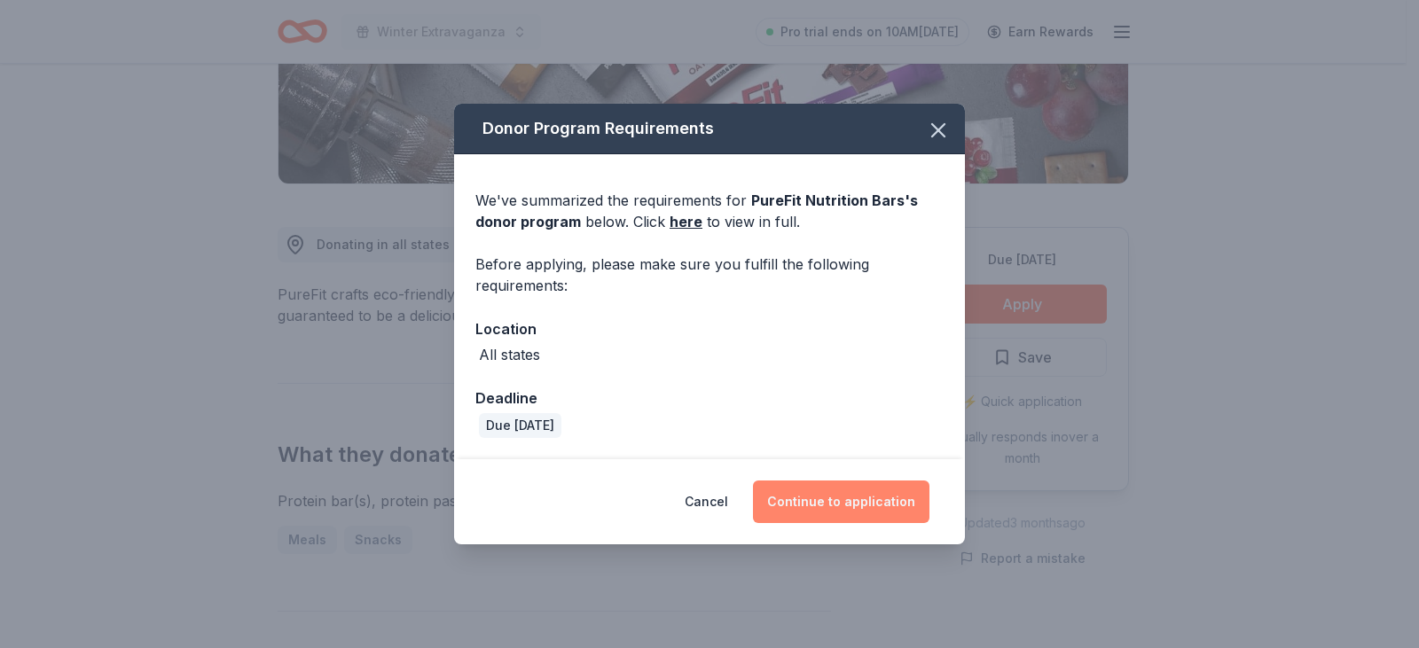
click at [845, 494] on button "Continue to application" at bounding box center [841, 502] width 176 height 43
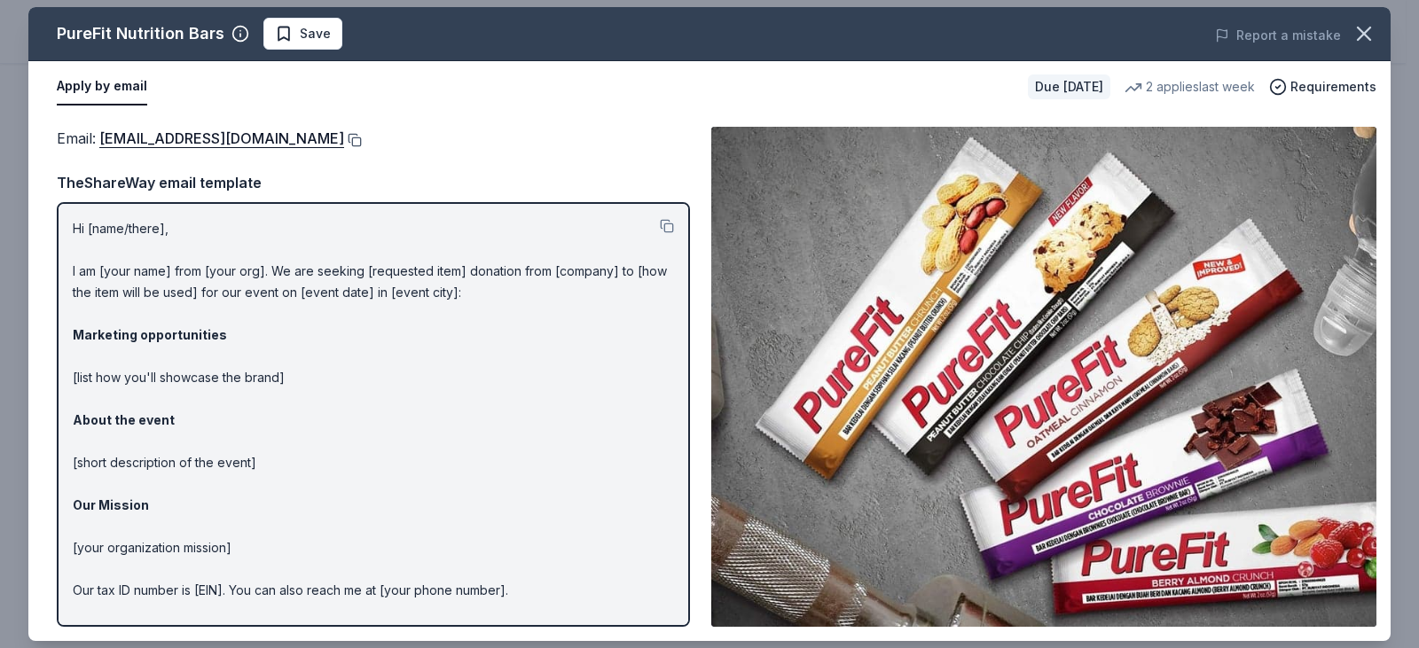
click at [344, 141] on button at bounding box center [353, 140] width 18 height 14
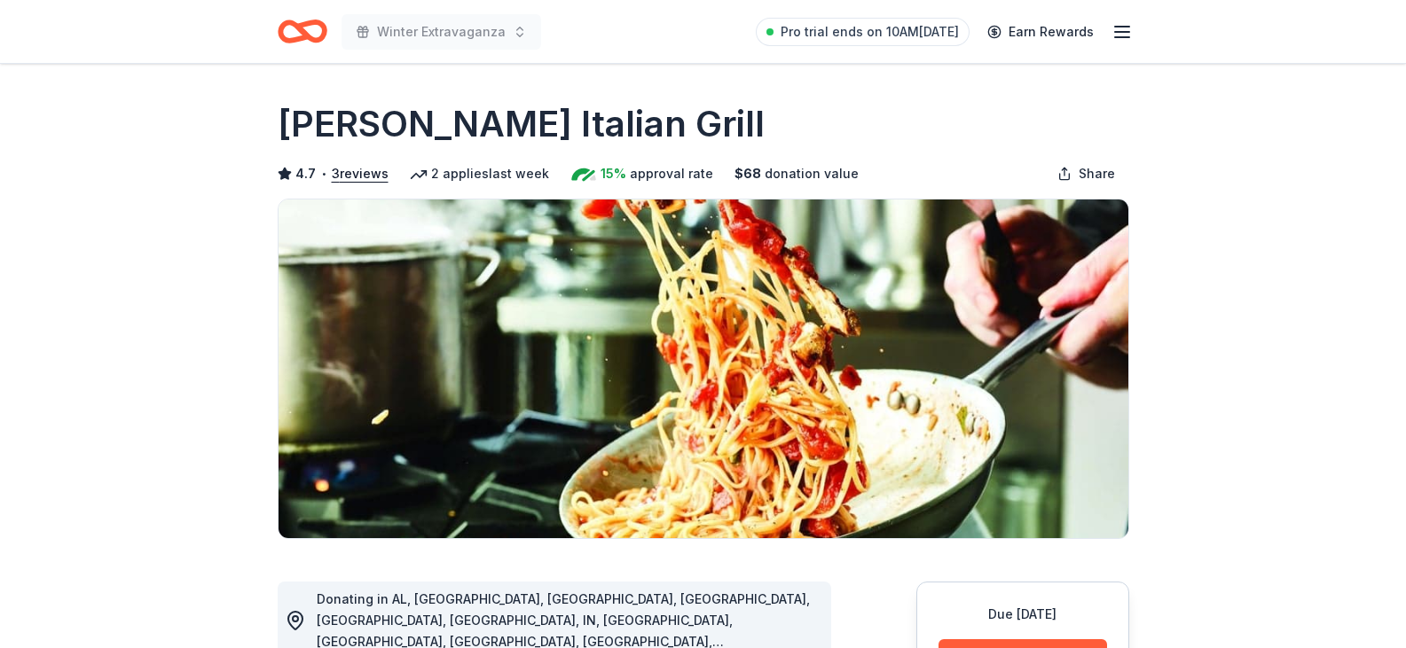
scroll to position [266, 0]
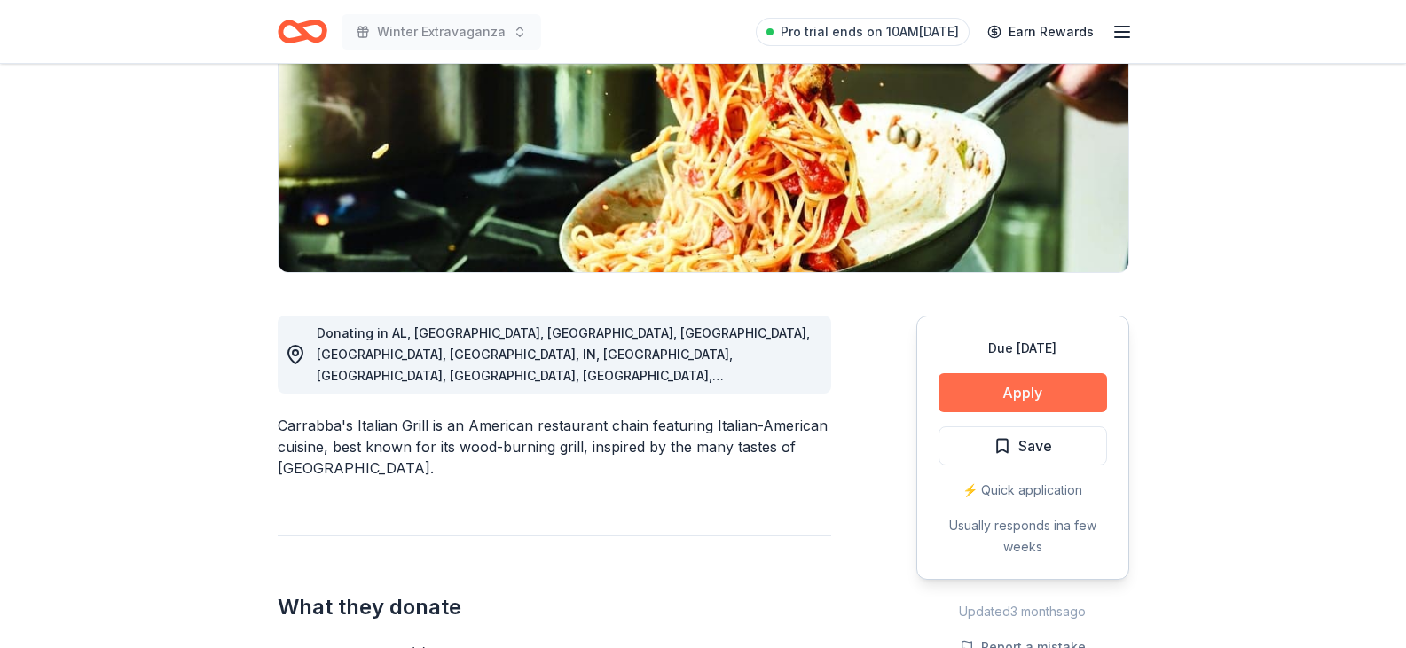
click at [985, 382] on button "Apply" at bounding box center [1022, 392] width 168 height 39
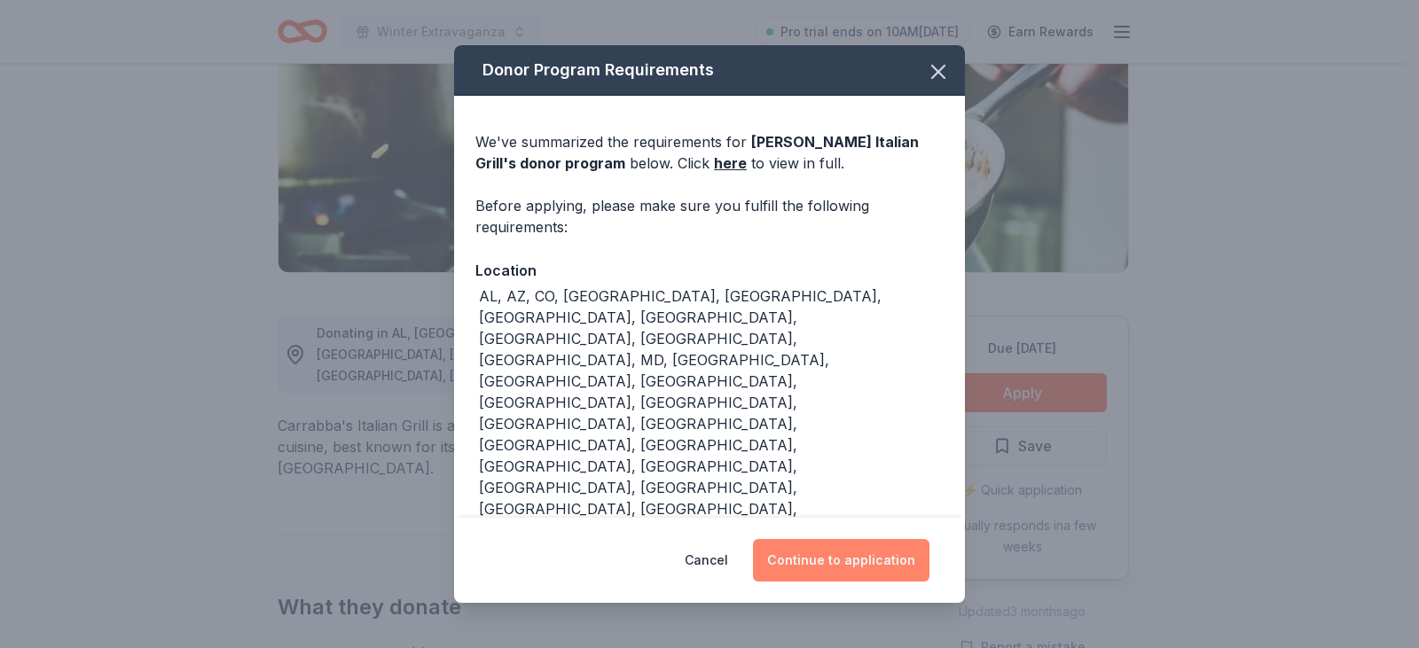
click at [811, 539] on button "Continue to application" at bounding box center [841, 560] width 176 height 43
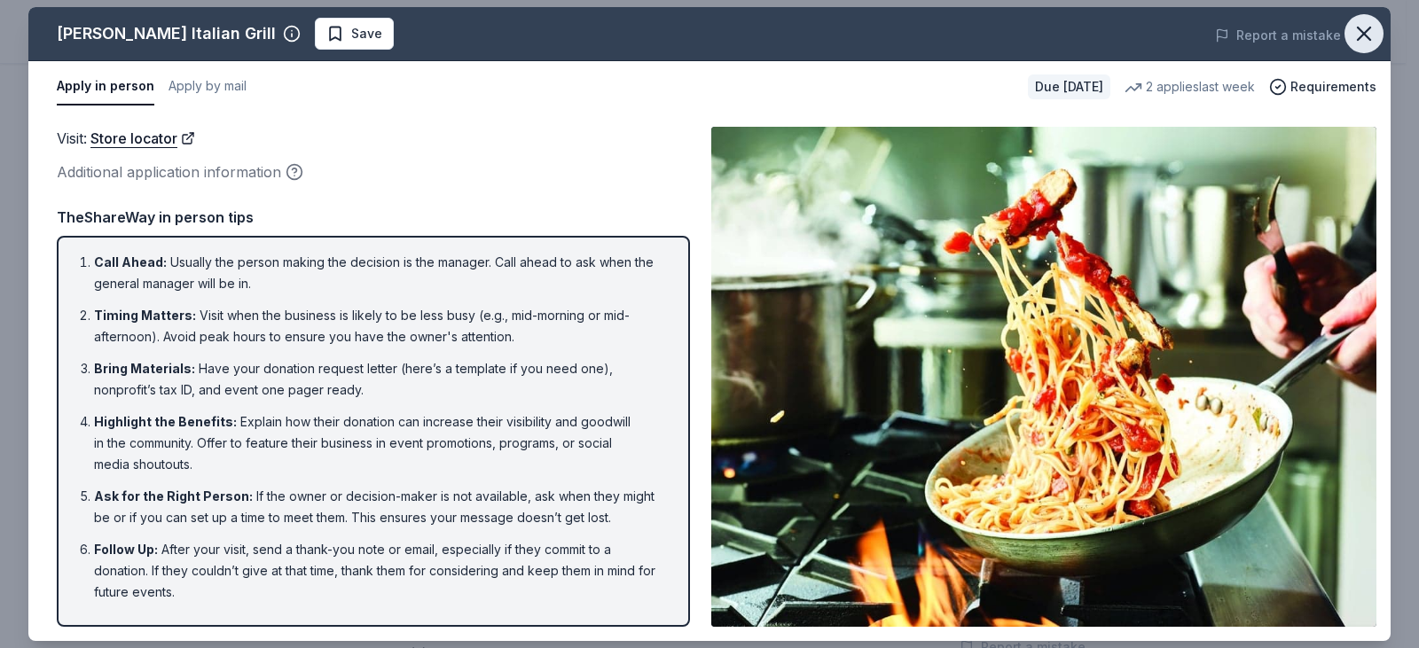
click at [1381, 34] on button "button" at bounding box center [1363, 33] width 39 height 39
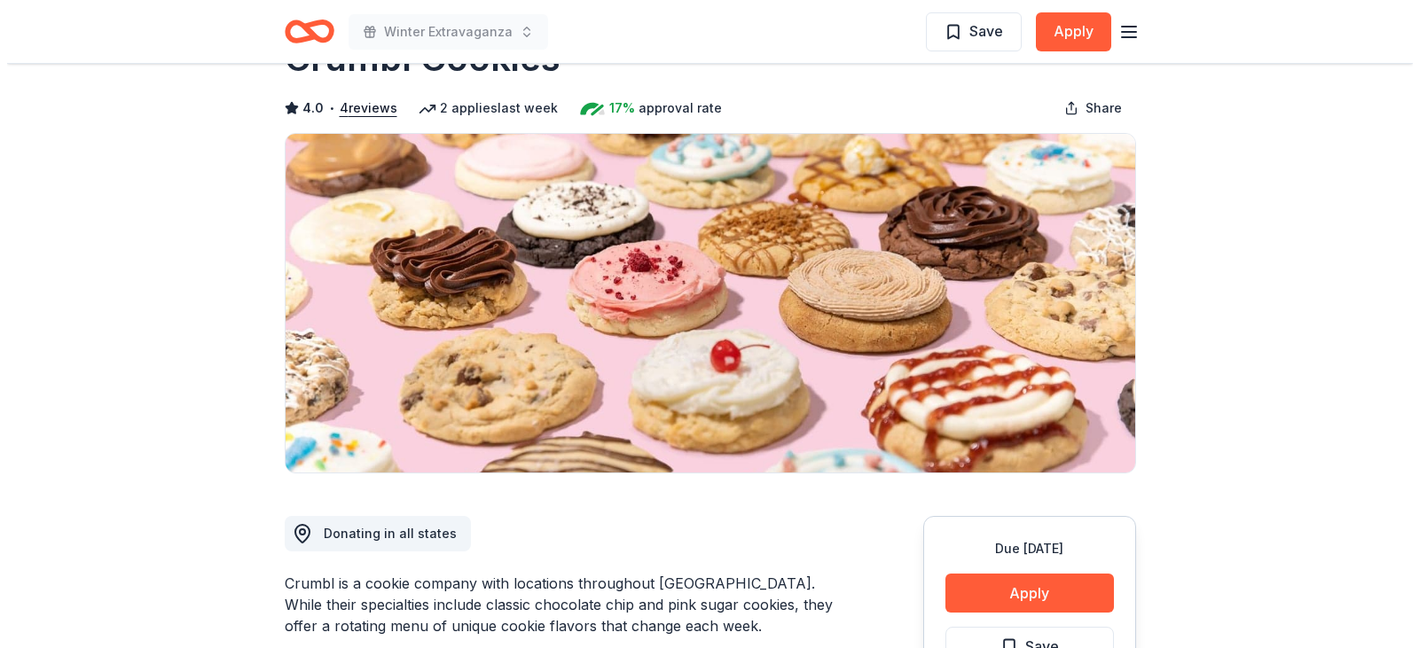
scroll to position [177, 0]
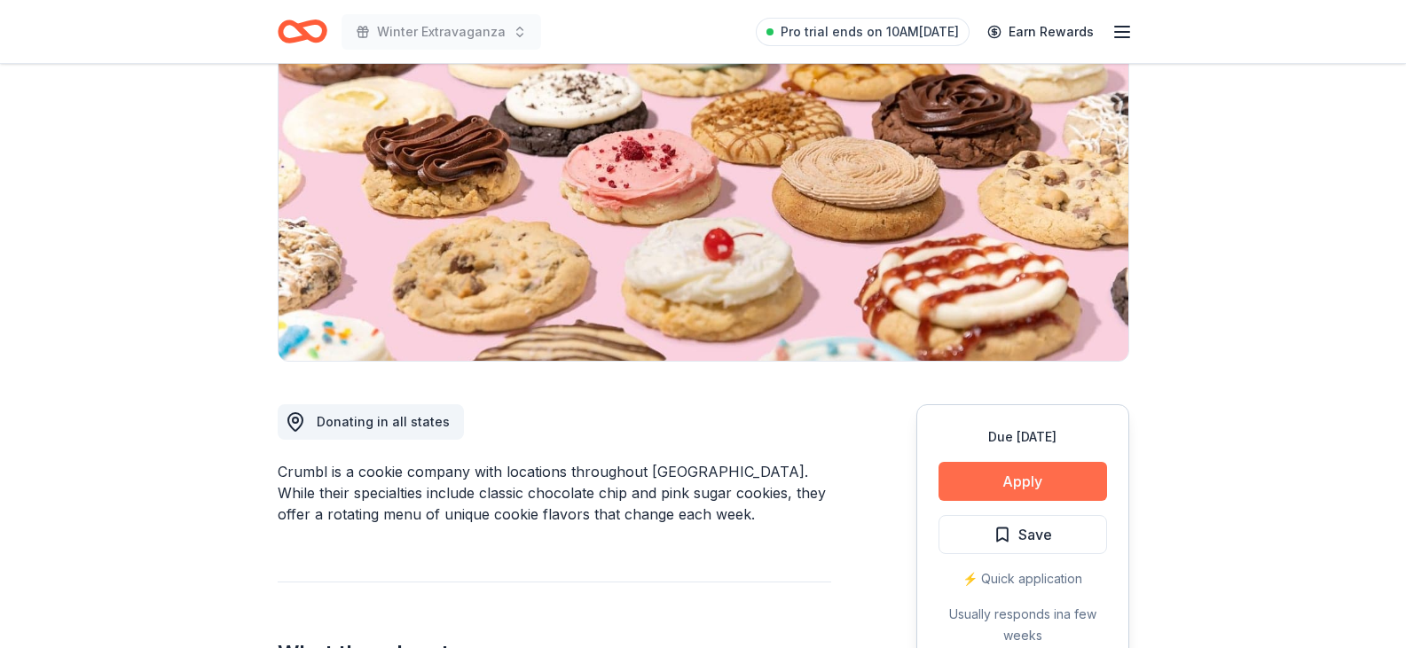
click at [971, 477] on button "Apply" at bounding box center [1022, 481] width 168 height 39
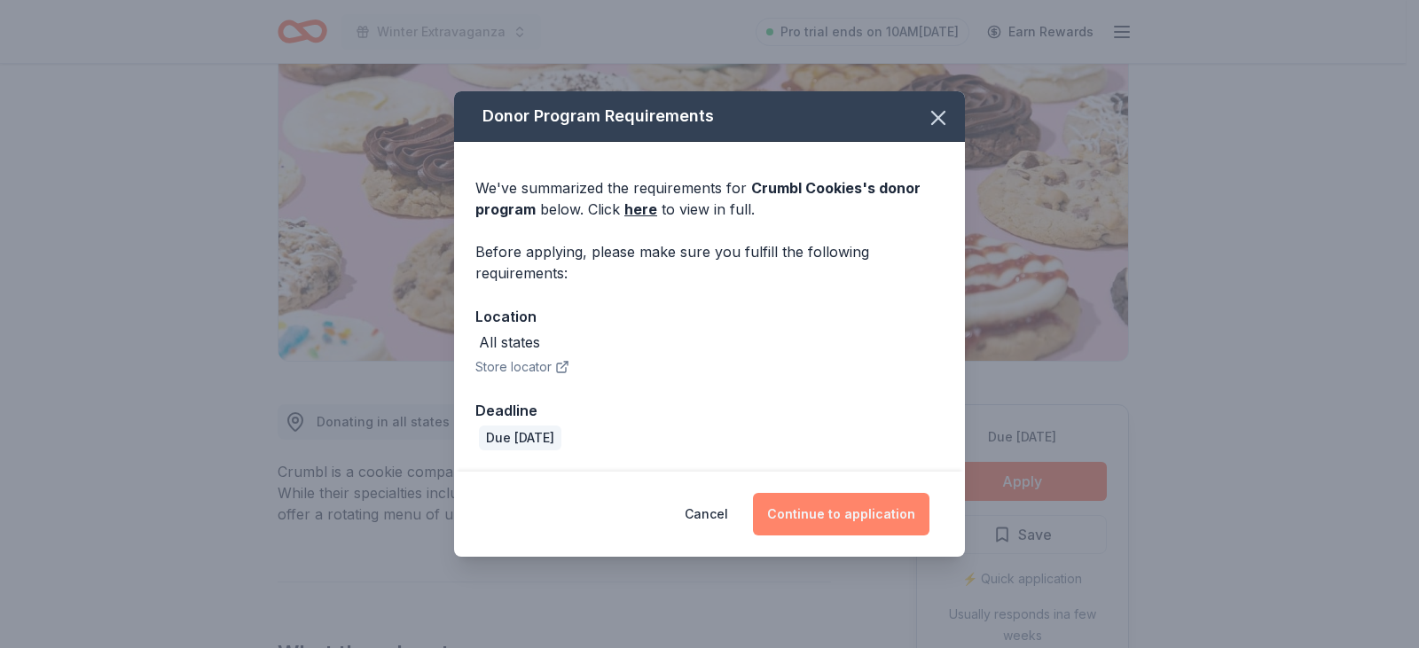
click at [820, 508] on button "Continue to application" at bounding box center [841, 514] width 176 height 43
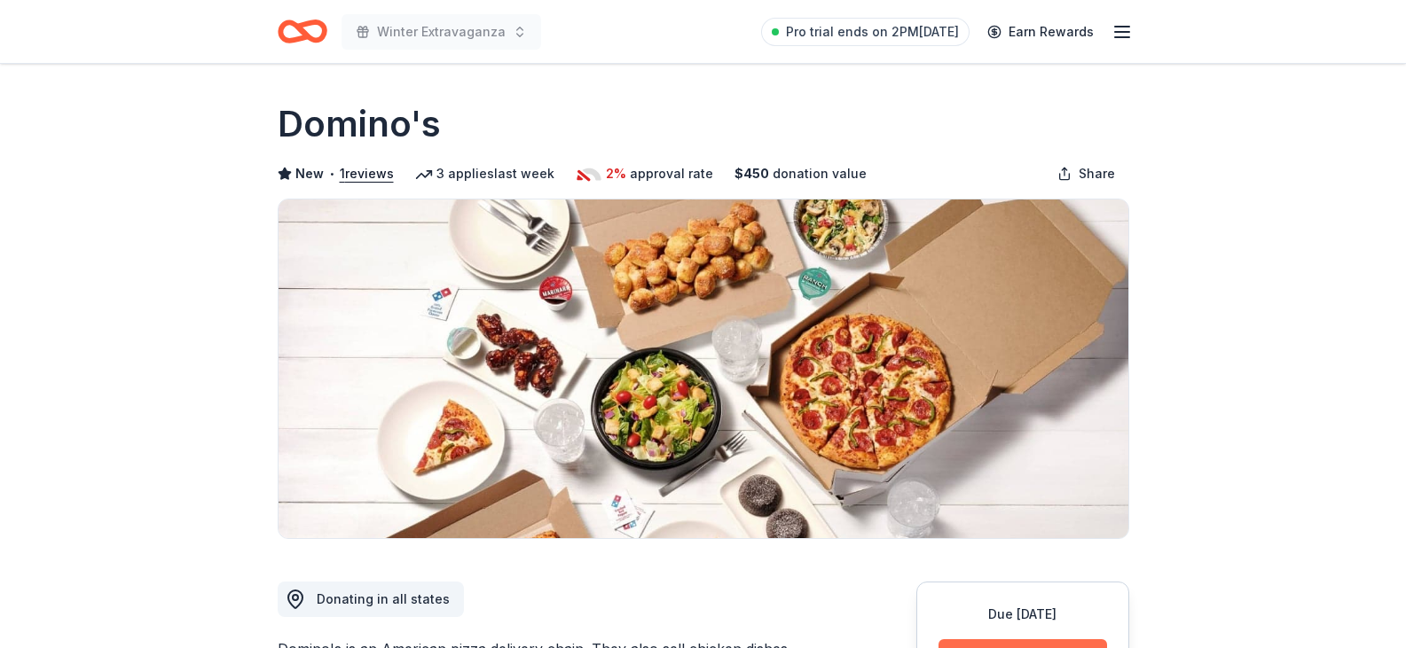
click at [1093, 640] on button "Apply" at bounding box center [1022, 658] width 168 height 39
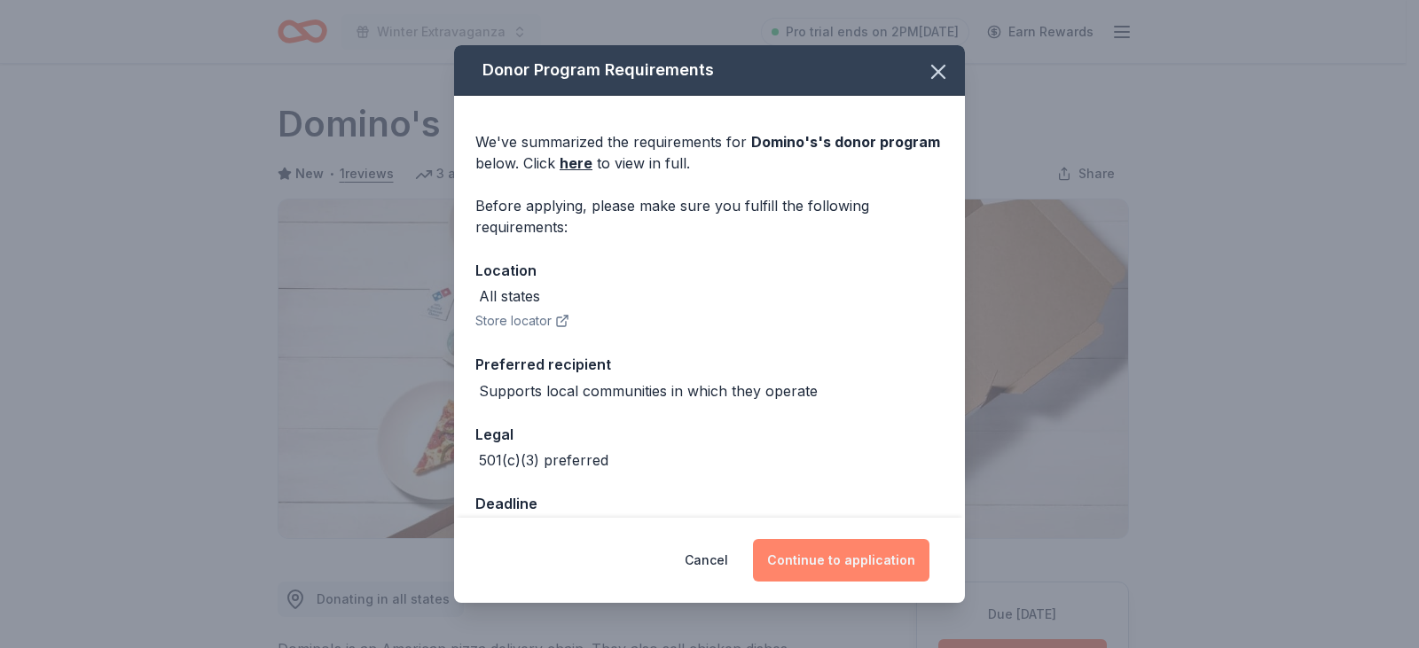
click at [795, 570] on button "Continue to application" at bounding box center [841, 560] width 176 height 43
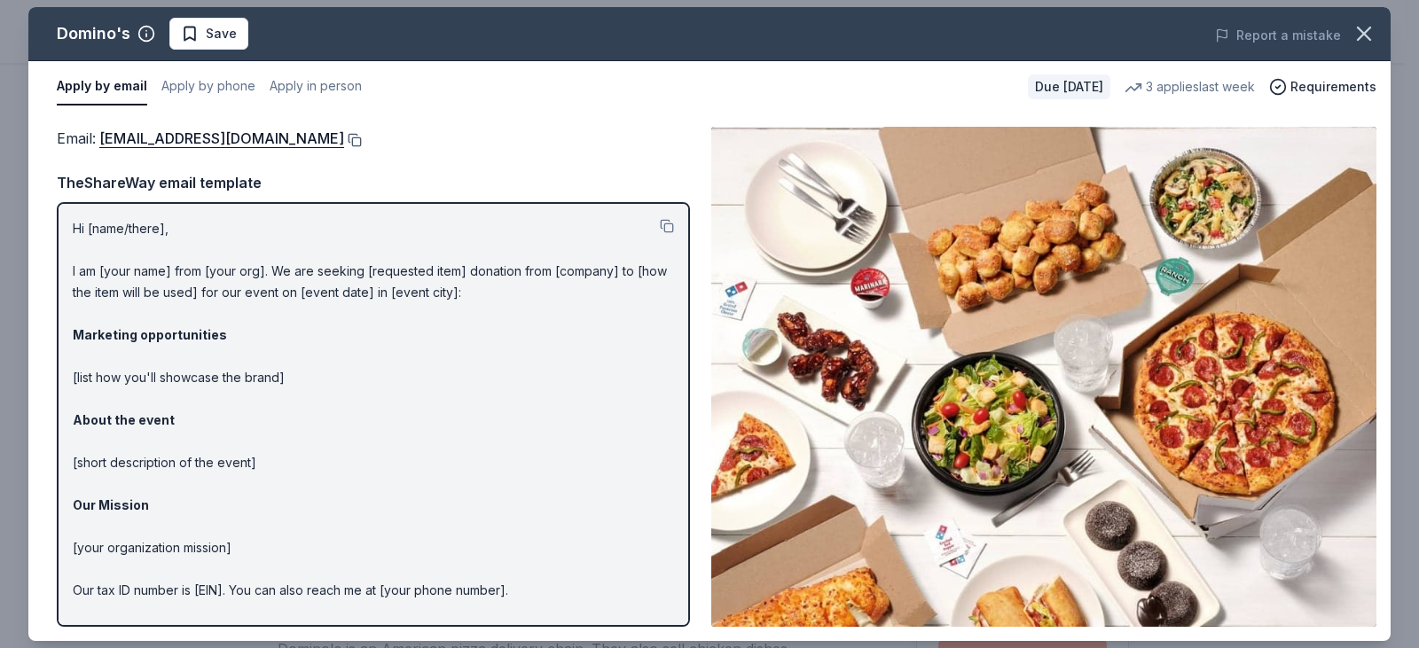
click at [344, 142] on button at bounding box center [353, 140] width 18 height 14
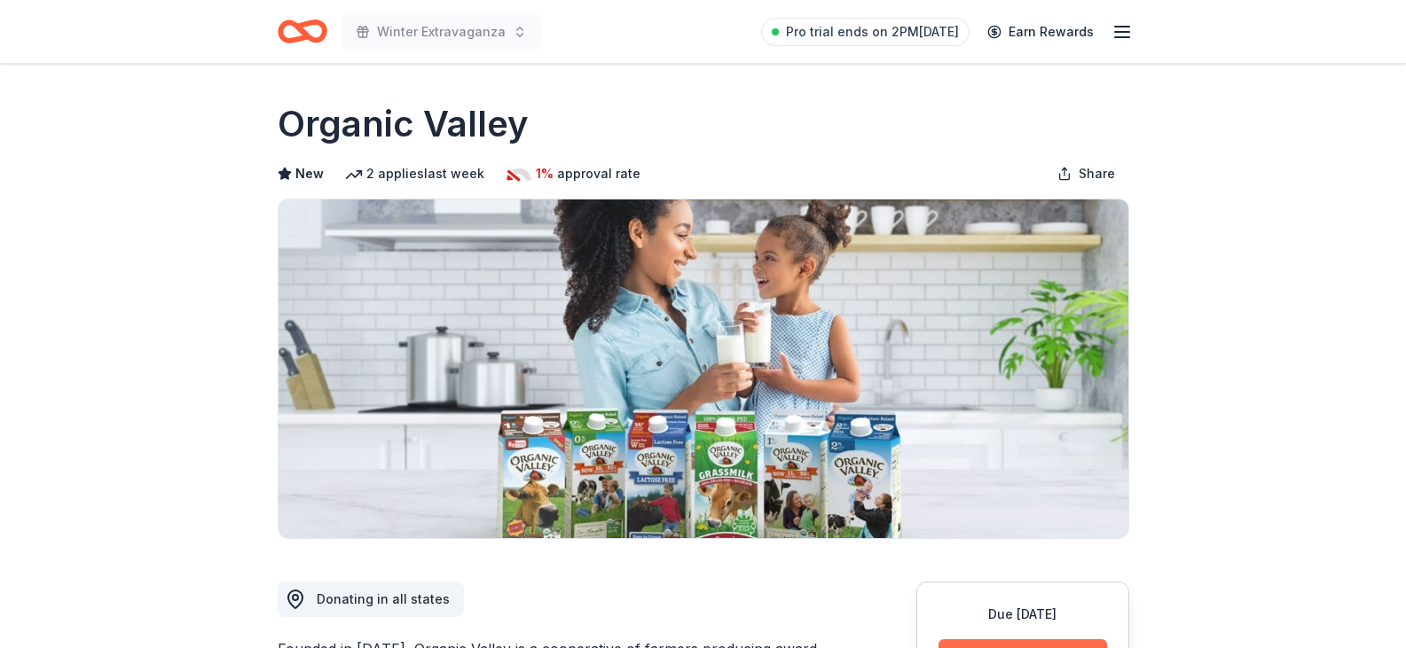
click at [990, 647] on button "Apply" at bounding box center [1022, 658] width 168 height 39
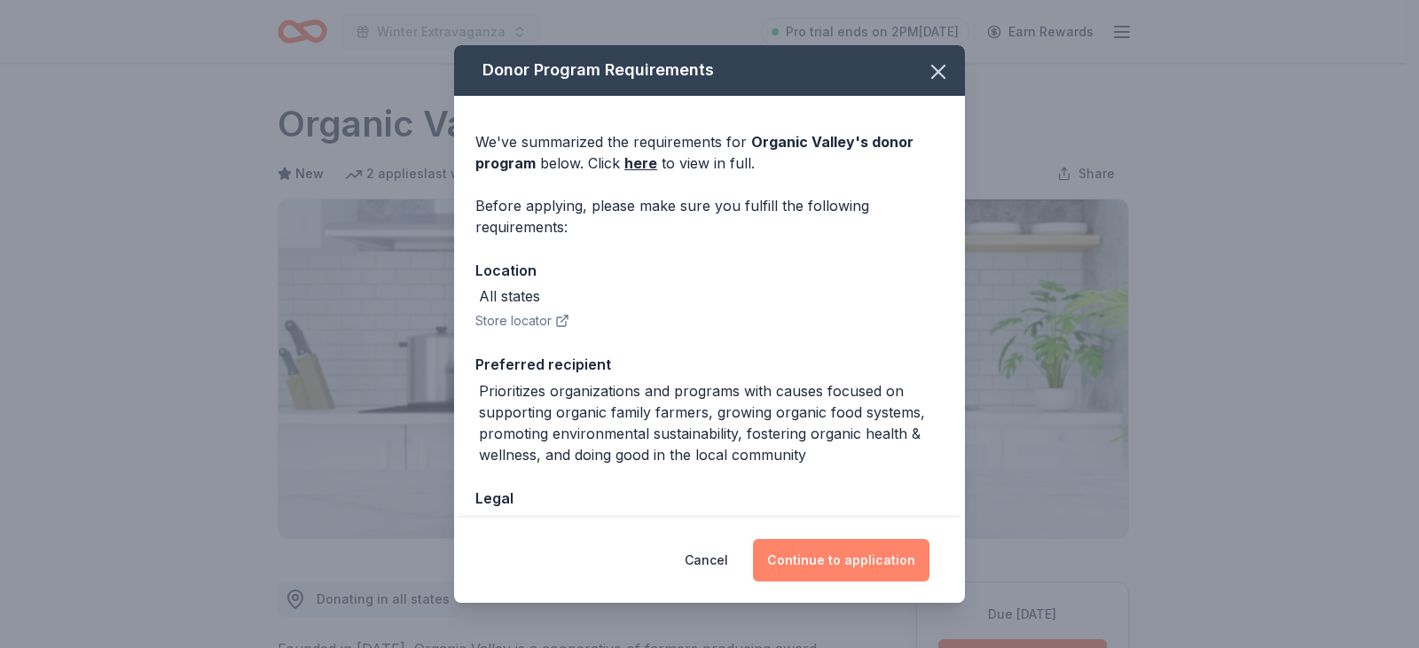
click at [847, 544] on button "Continue to application" at bounding box center [841, 560] width 176 height 43
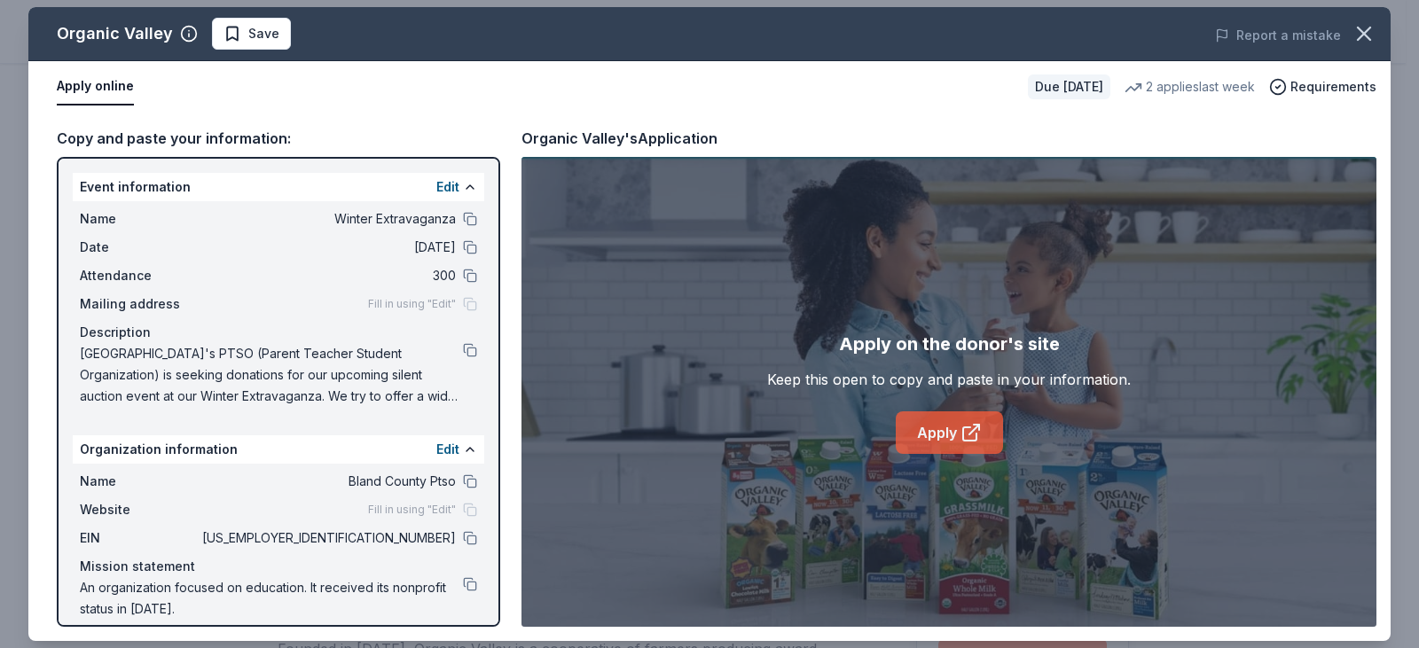
click at [960, 436] on icon at bounding box center [970, 432] width 21 height 21
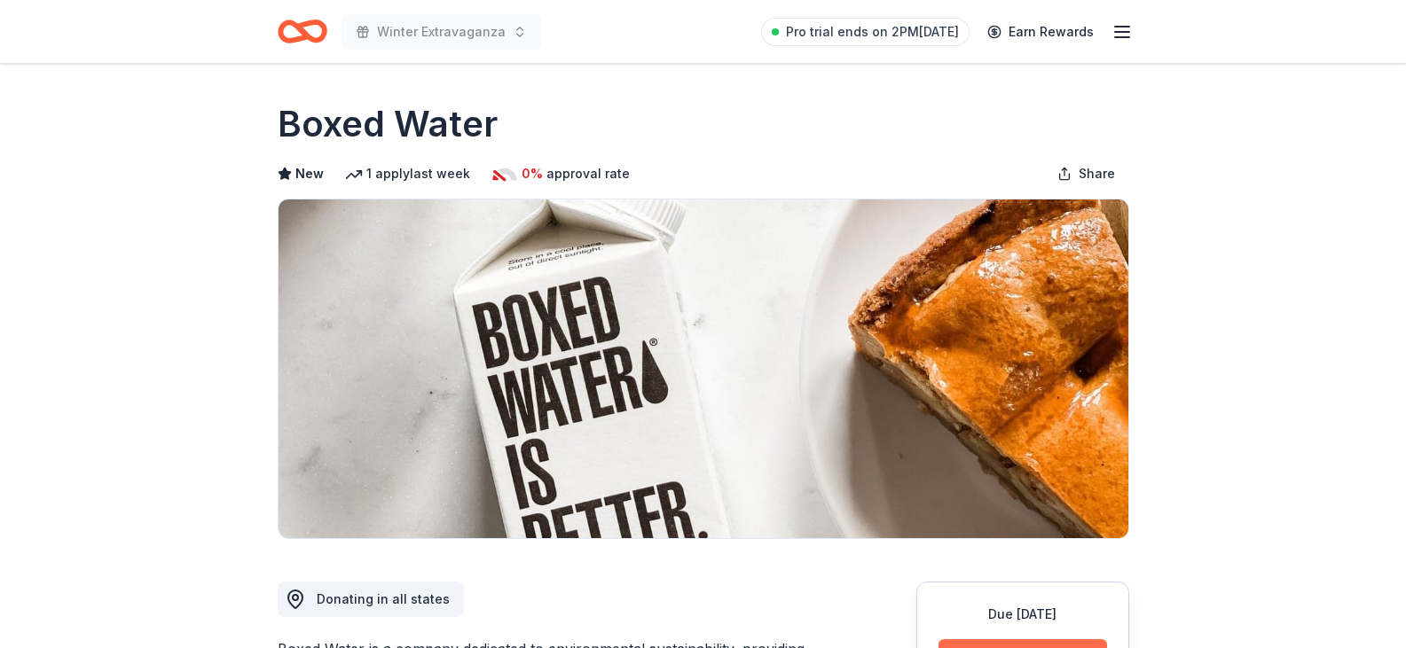
click at [1012, 643] on button "Apply" at bounding box center [1022, 658] width 168 height 39
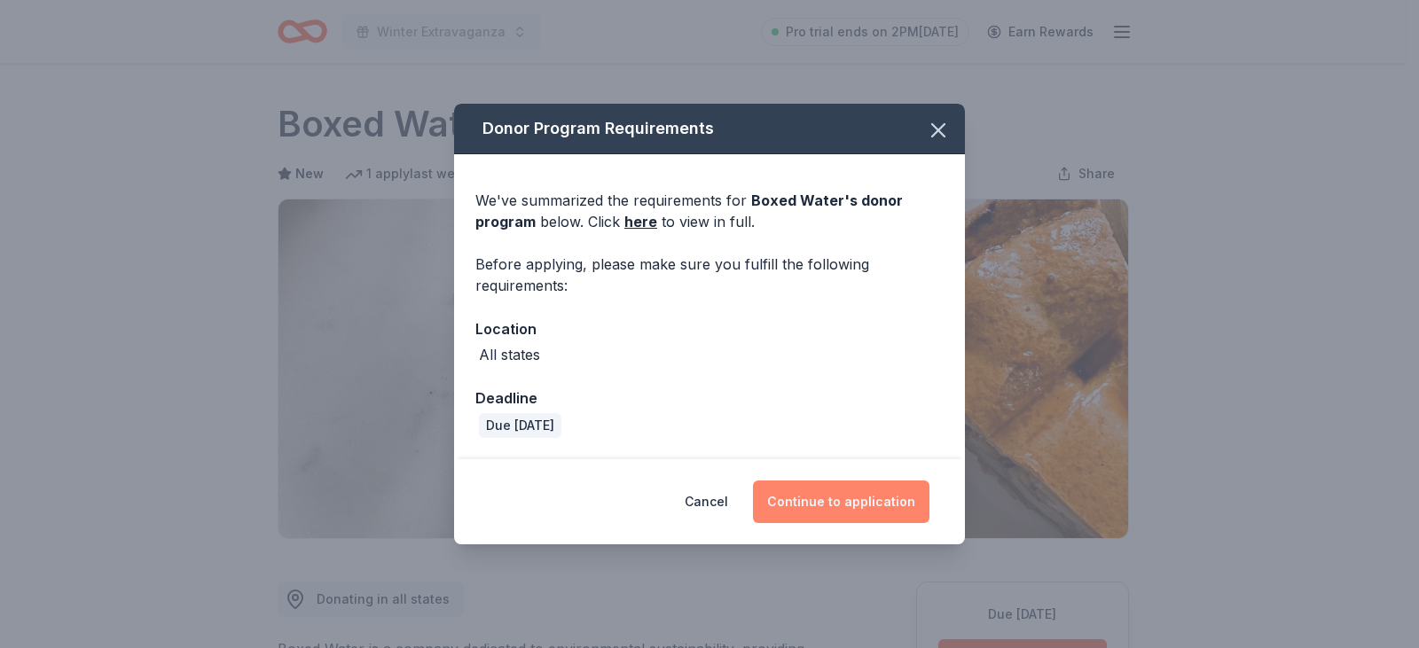
click at [859, 494] on button "Continue to application" at bounding box center [841, 502] width 176 height 43
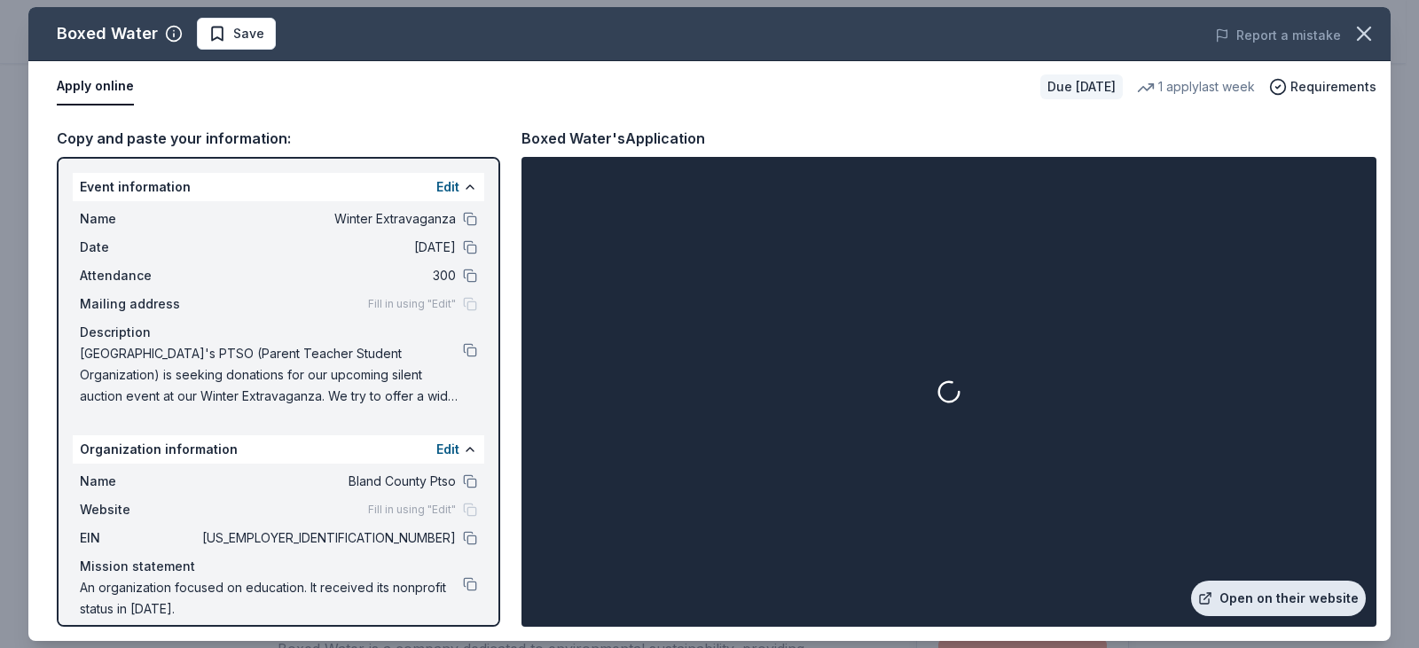
click at [1294, 584] on link "Open on their website" at bounding box center [1278, 598] width 175 height 35
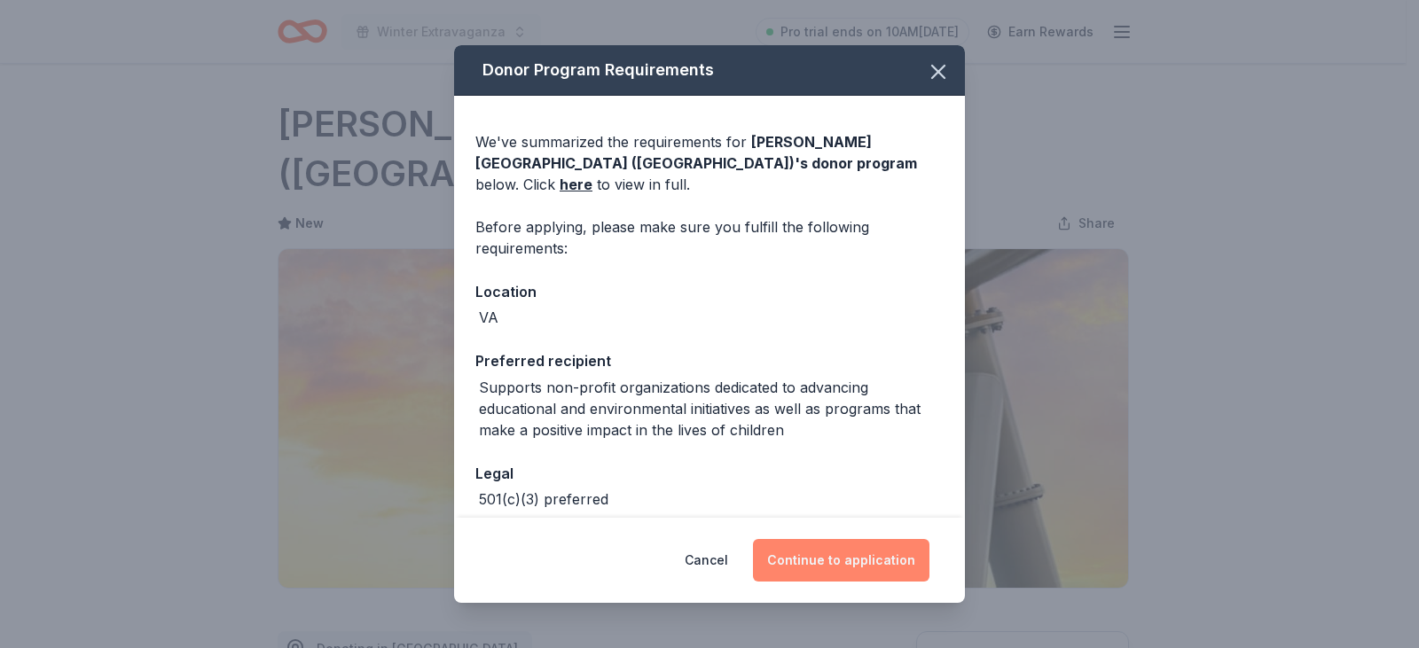
click at [905, 568] on button "Continue to application" at bounding box center [841, 560] width 176 height 43
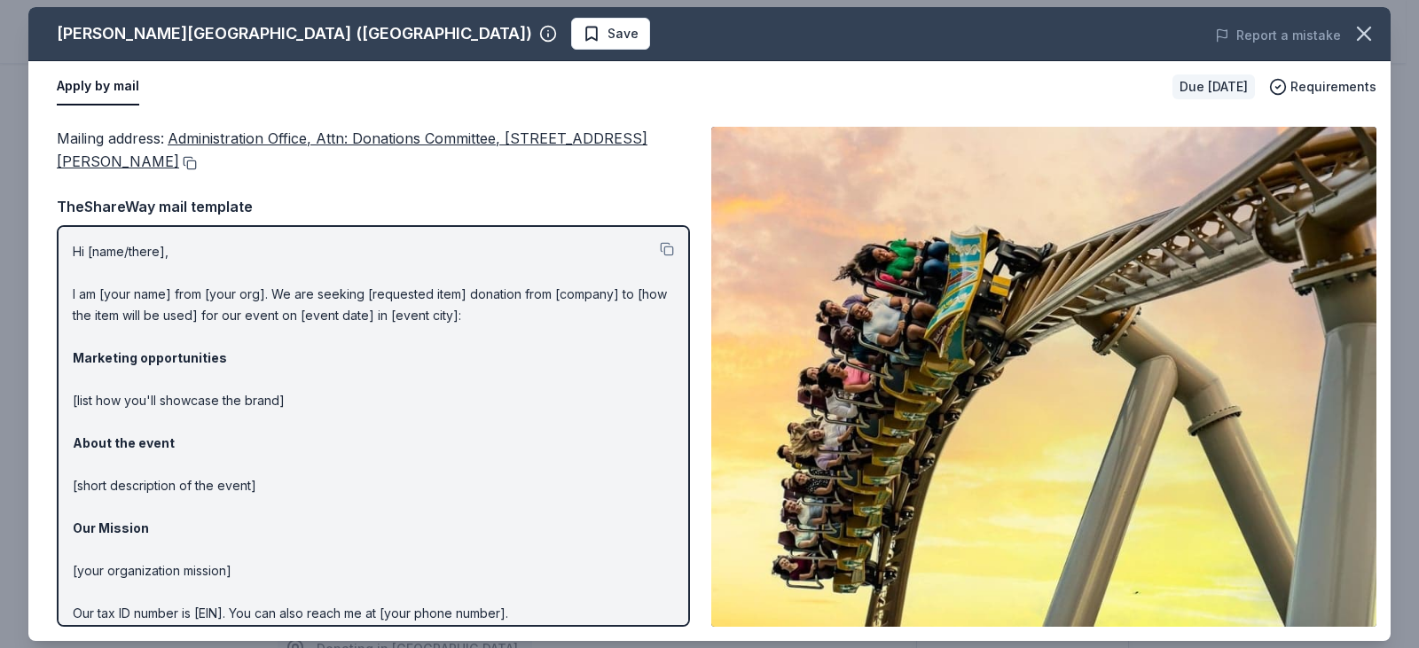
click at [197, 162] on button at bounding box center [188, 163] width 18 height 14
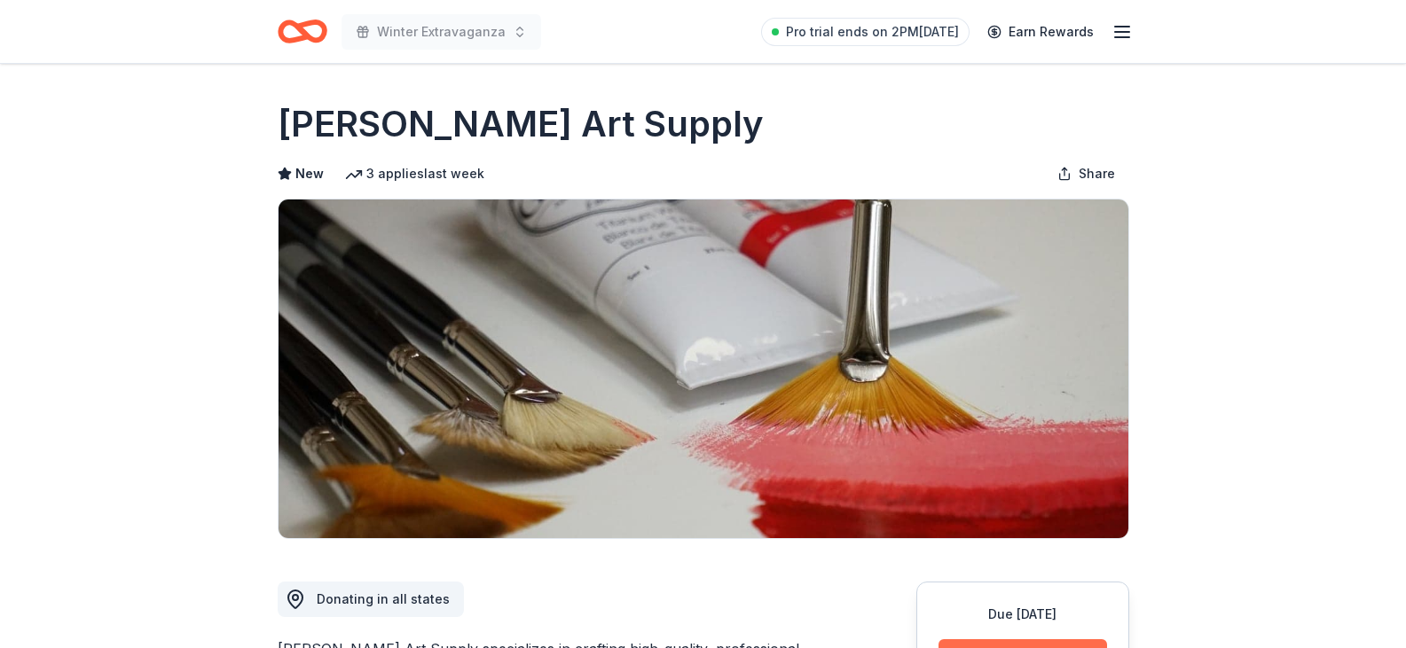
click at [1028, 643] on button "Apply" at bounding box center [1022, 658] width 168 height 39
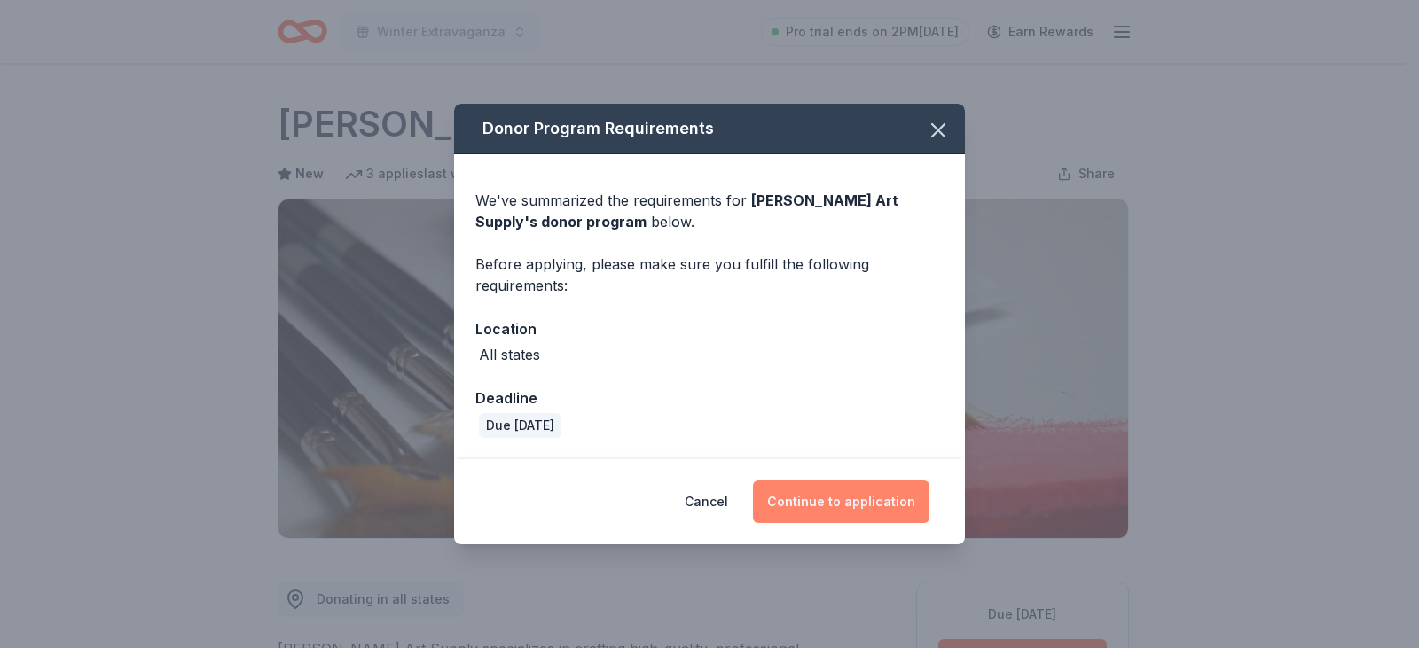
click at [838, 489] on button "Continue to application" at bounding box center [841, 502] width 176 height 43
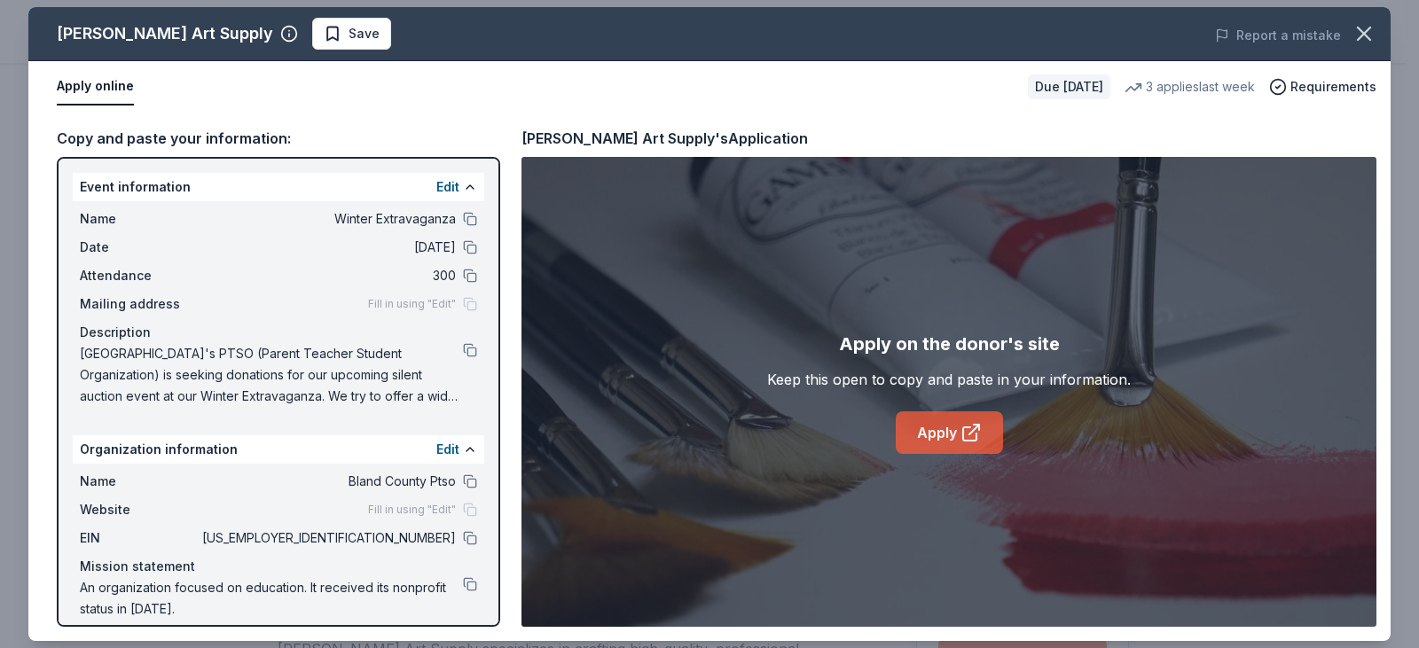
click at [931, 435] on link "Apply" at bounding box center [949, 432] width 107 height 43
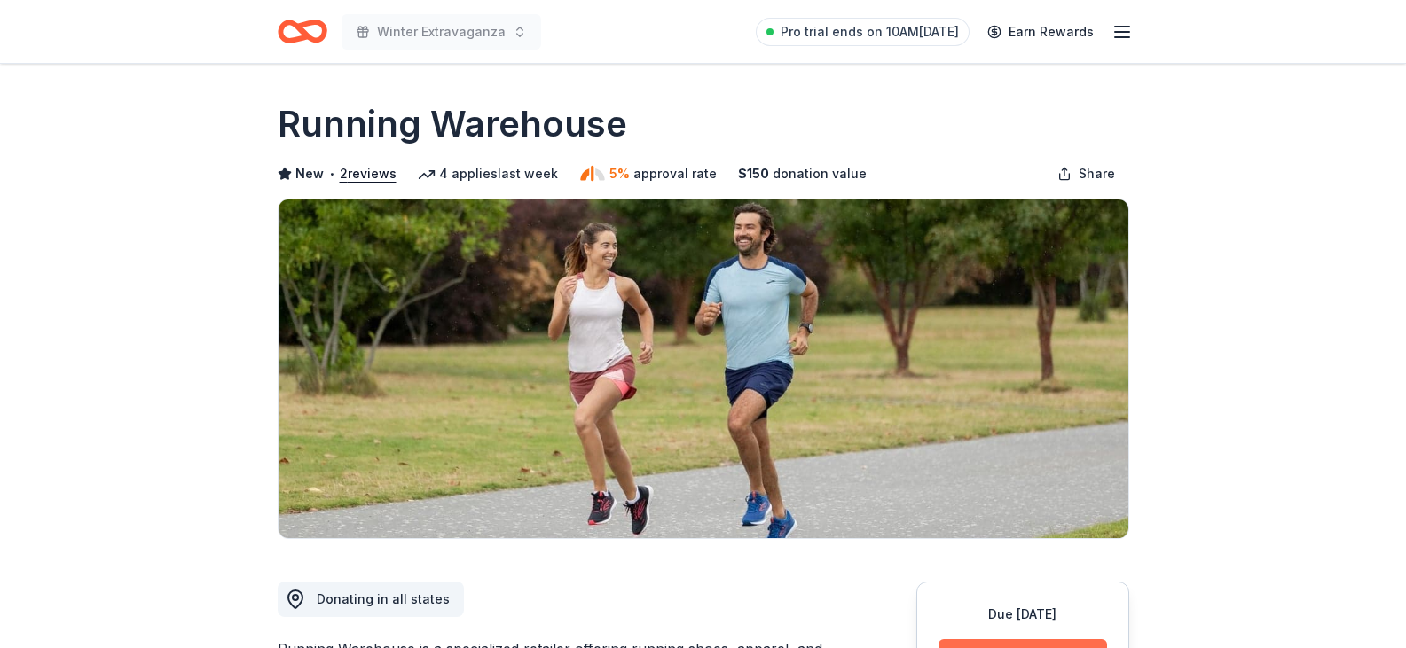
click at [1037, 644] on button "Apply" at bounding box center [1022, 658] width 168 height 39
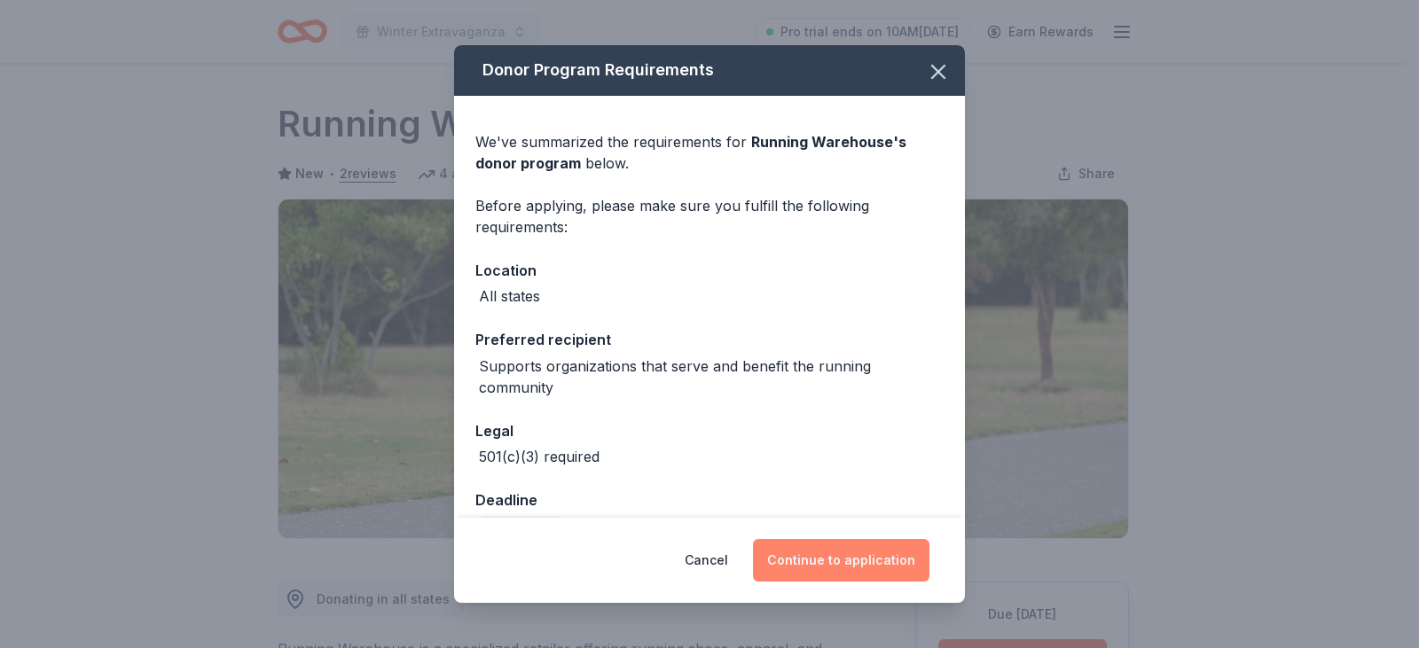
click at [884, 545] on button "Continue to application" at bounding box center [841, 560] width 176 height 43
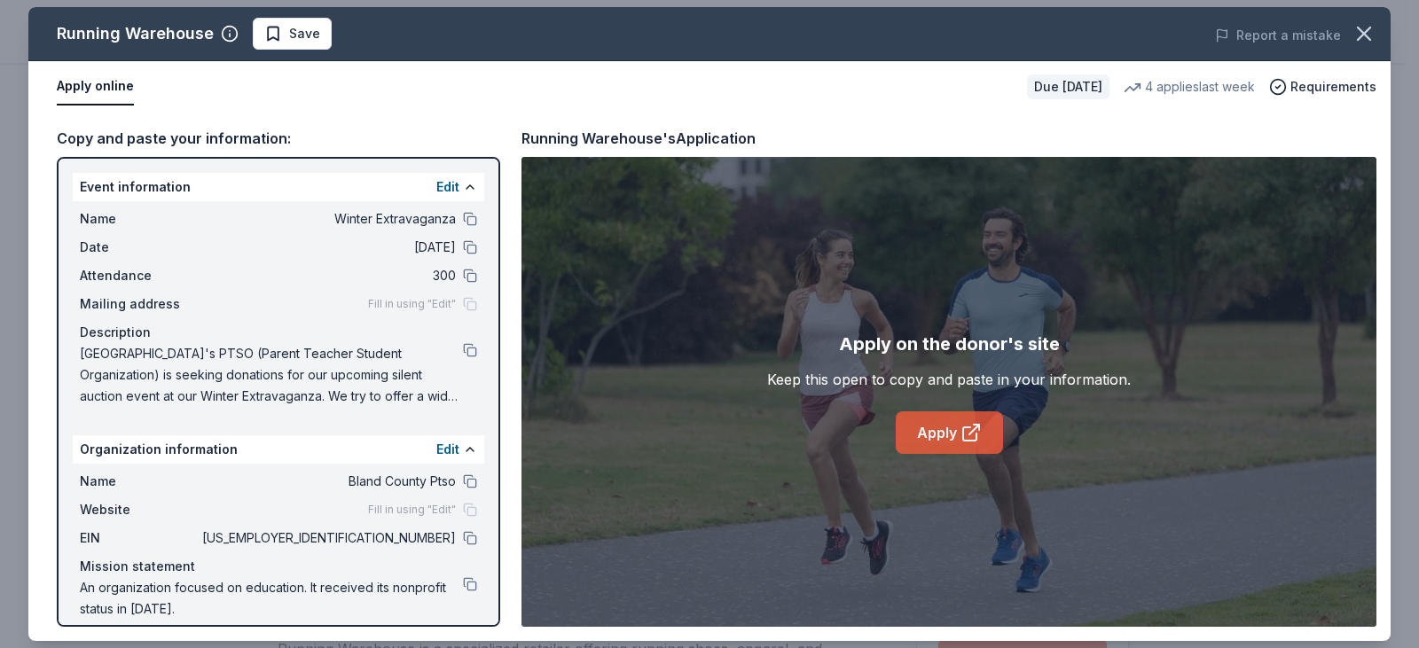
click at [963, 436] on icon at bounding box center [969, 433] width 13 height 13
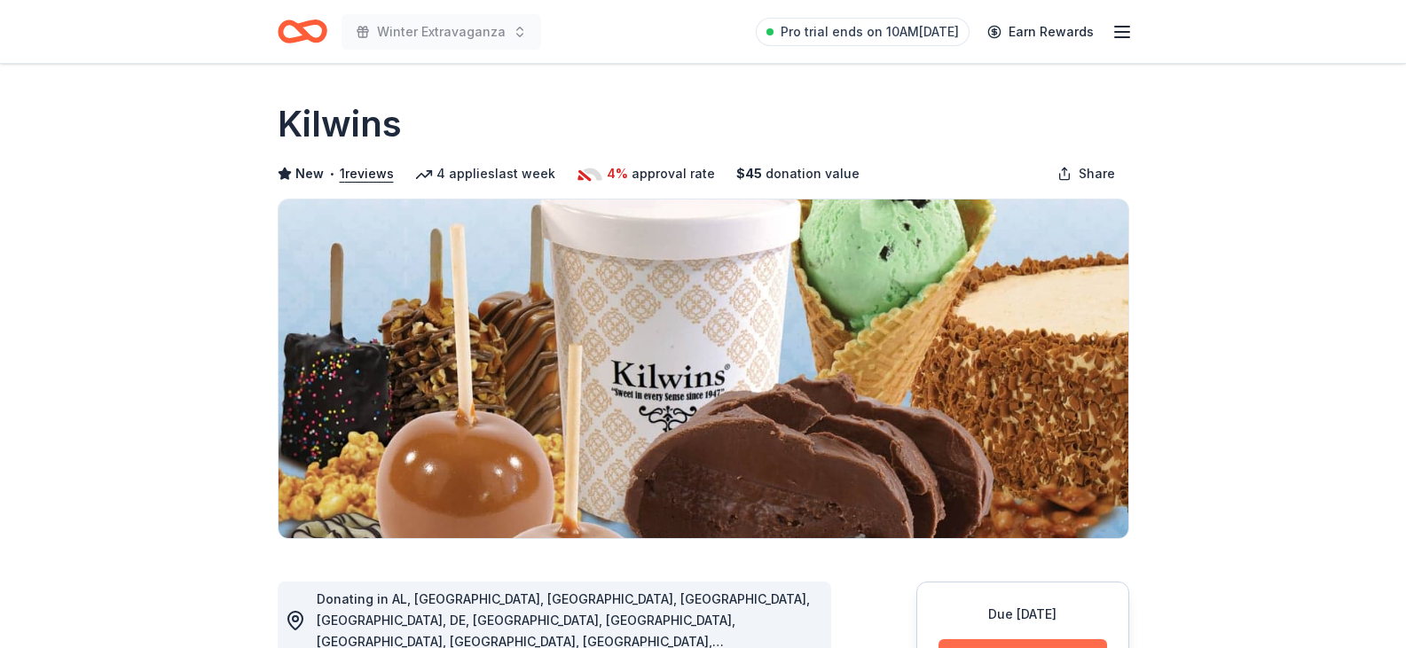
click at [975, 644] on button "Apply" at bounding box center [1022, 658] width 168 height 39
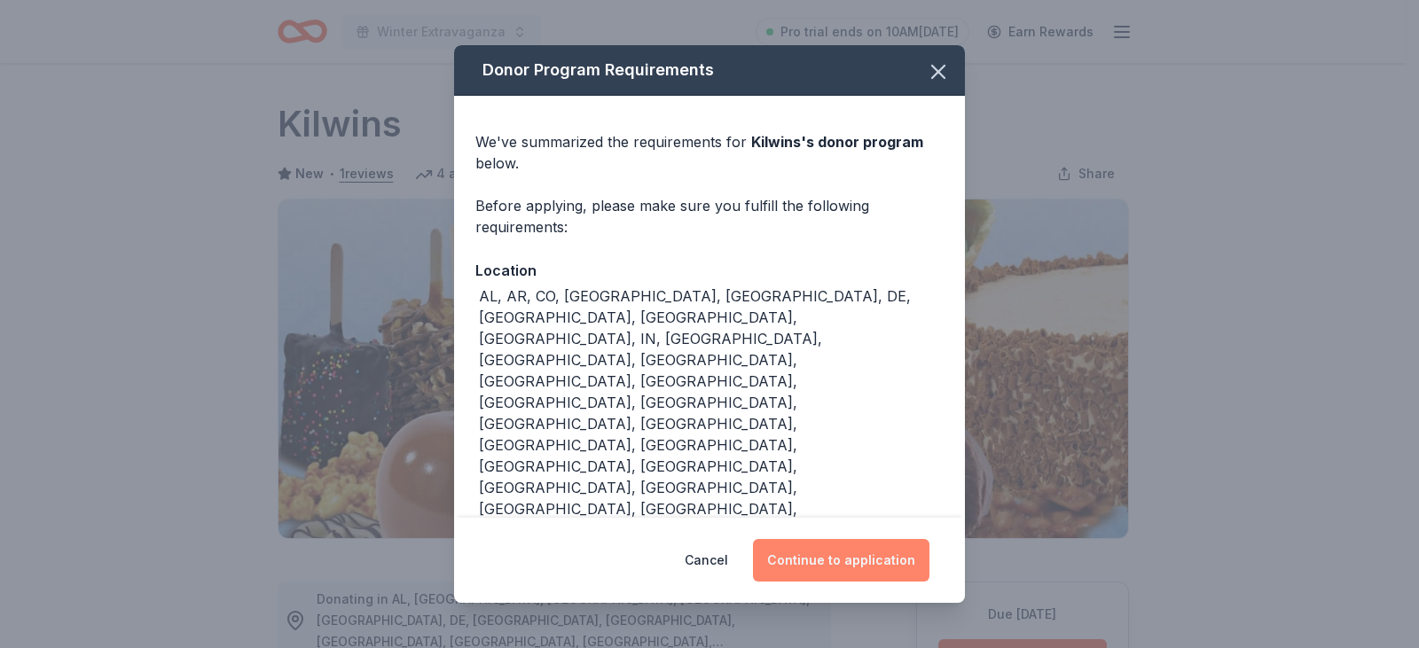
click at [860, 539] on button "Continue to application" at bounding box center [841, 560] width 176 height 43
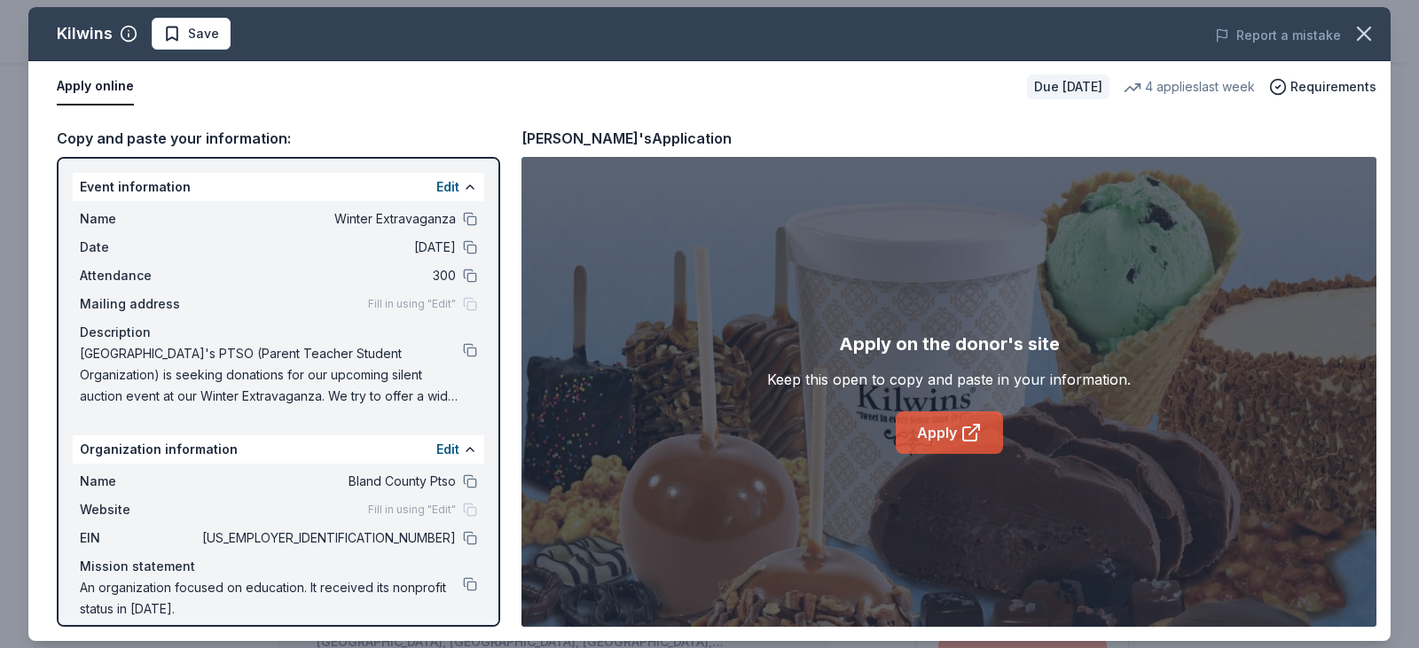
click at [931, 424] on link "Apply" at bounding box center [949, 432] width 107 height 43
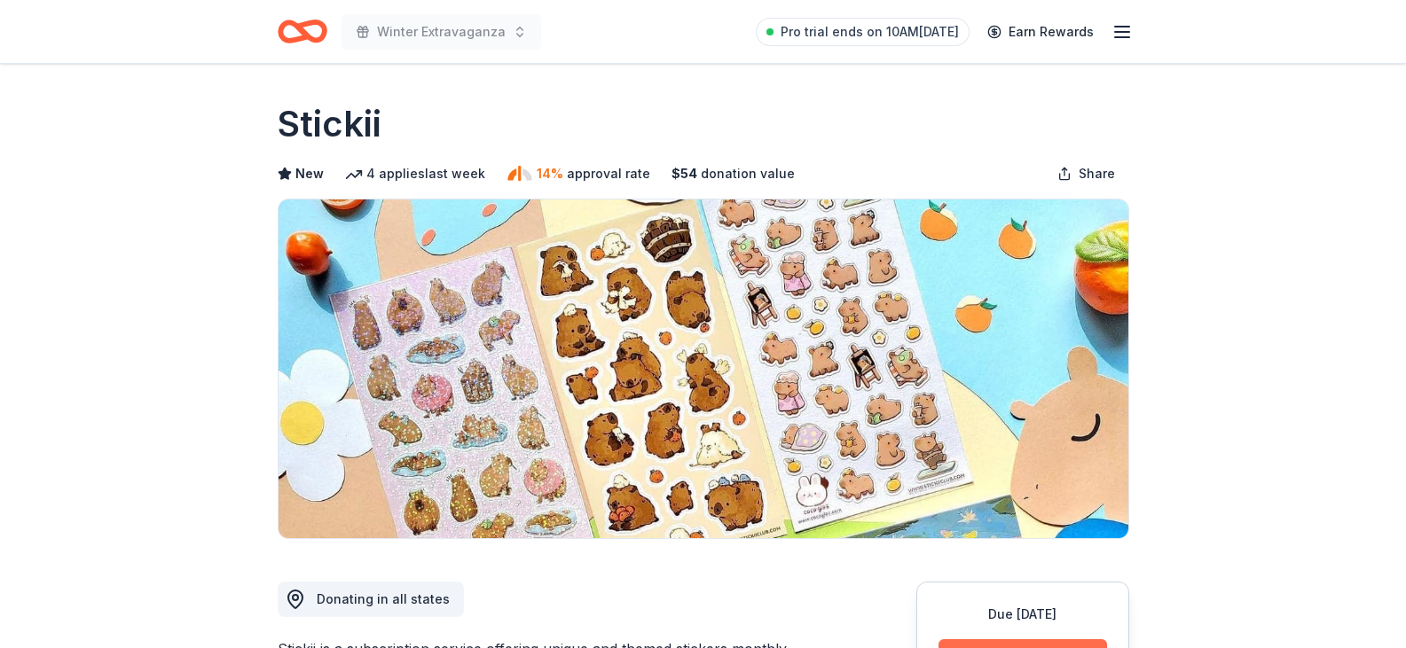
click at [1009, 646] on button "Apply" at bounding box center [1022, 658] width 168 height 39
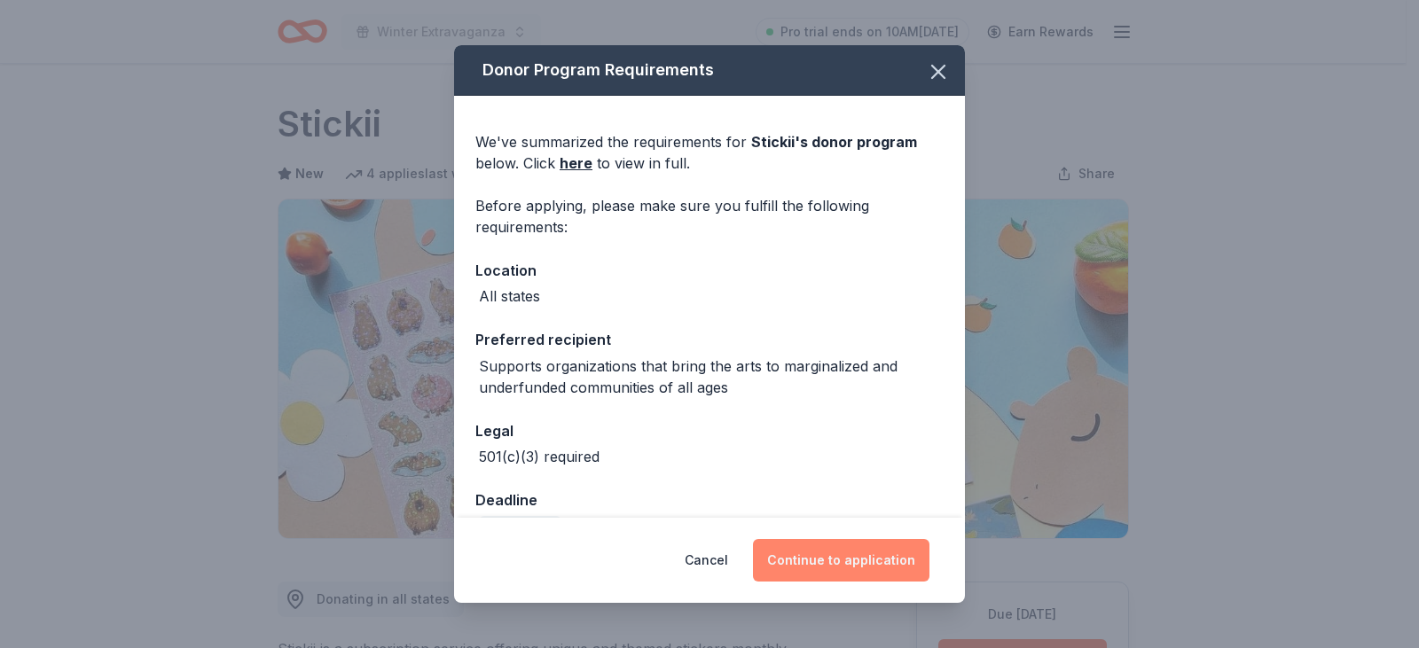
click at [836, 565] on button "Continue to application" at bounding box center [841, 560] width 176 height 43
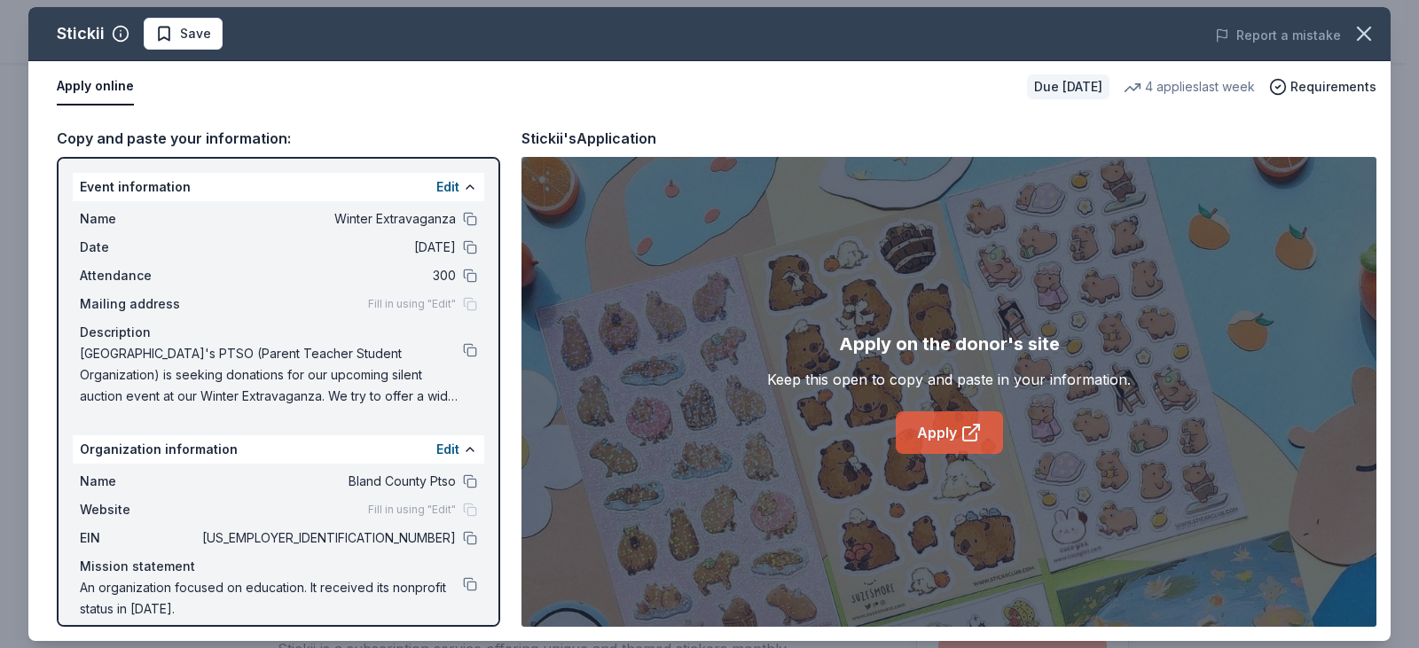
click at [926, 435] on link "Apply" at bounding box center [949, 432] width 107 height 43
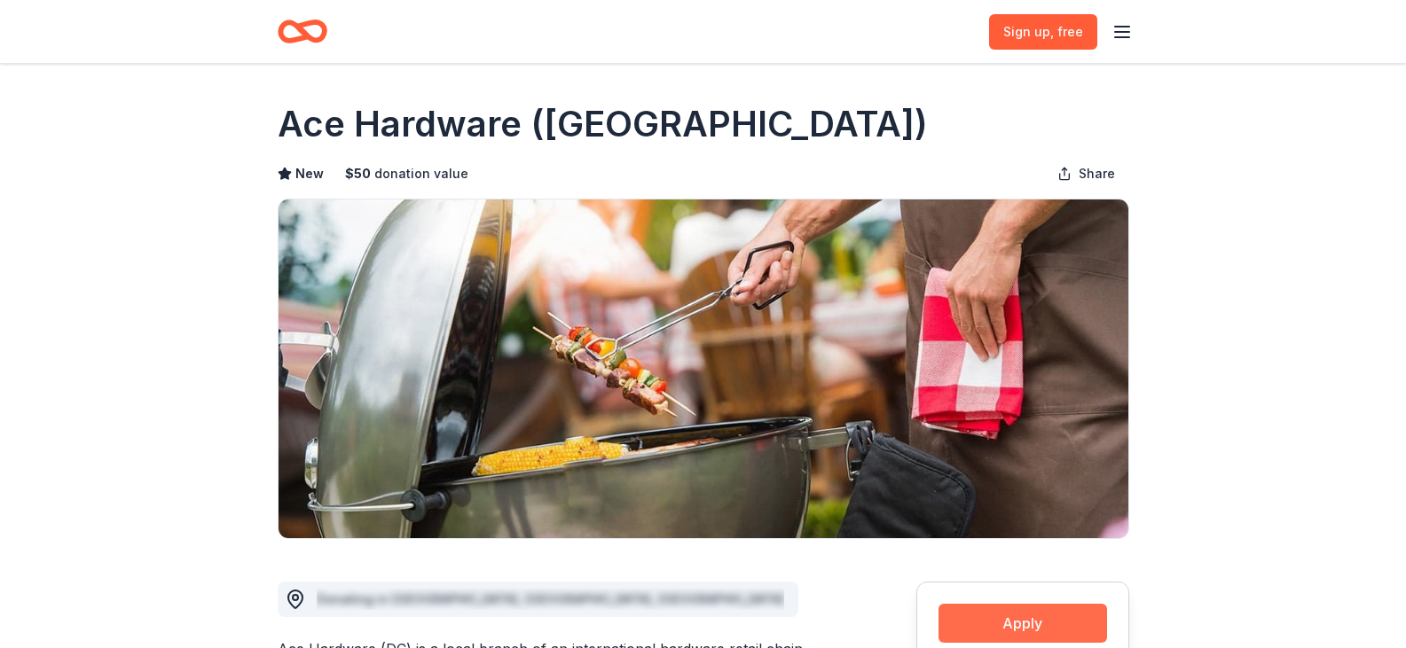
click at [968, 633] on button "Apply" at bounding box center [1022, 623] width 168 height 39
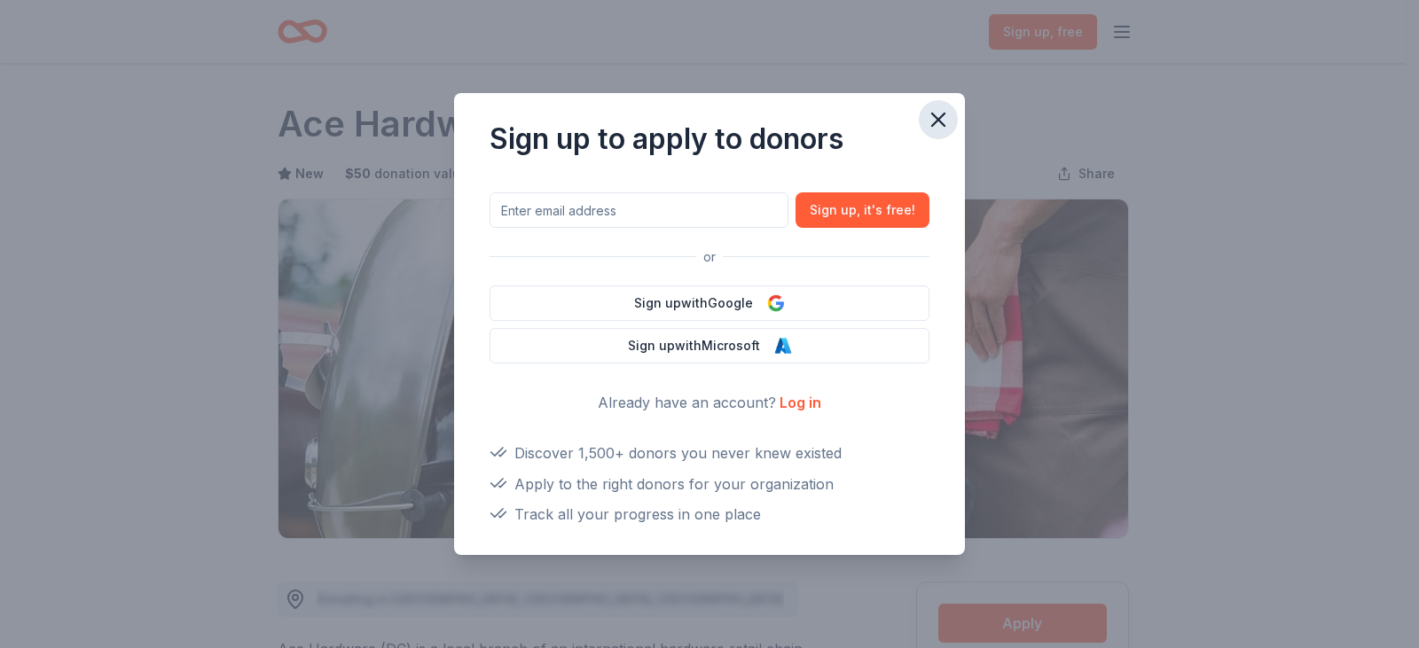
click at [945, 121] on icon "button" at bounding box center [938, 119] width 25 height 25
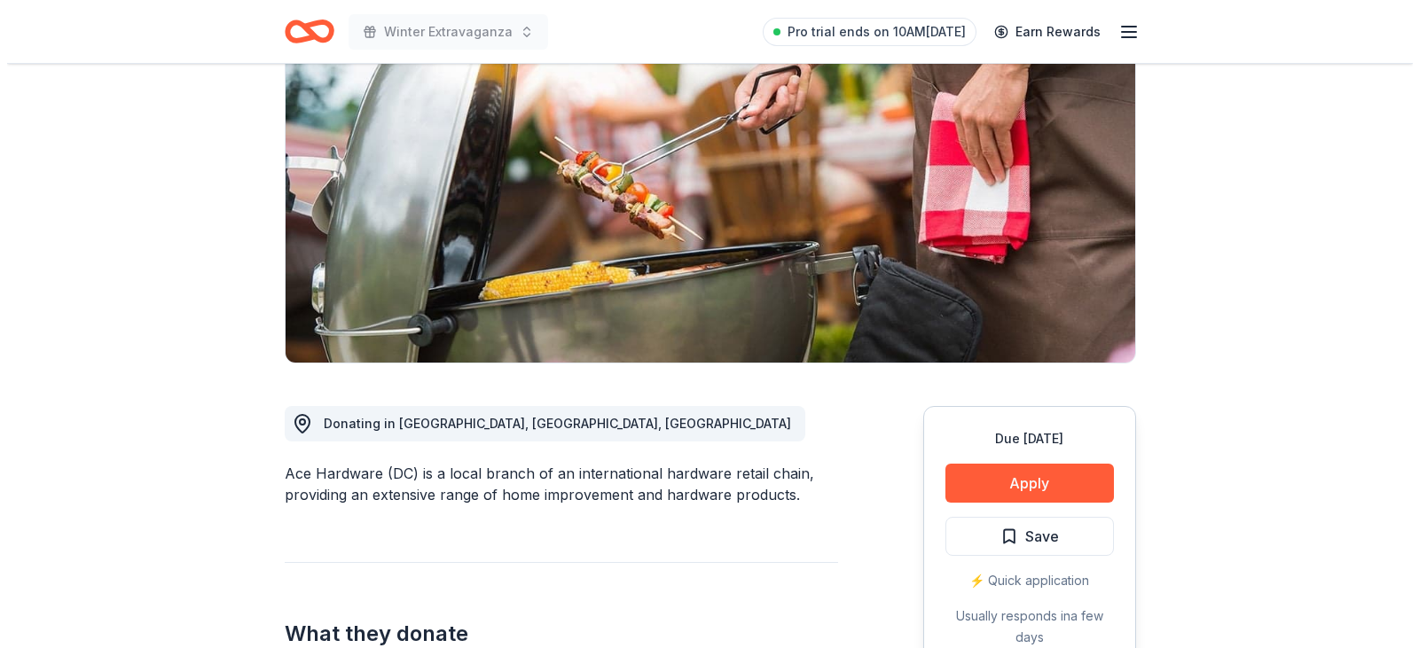
scroll to position [177, 0]
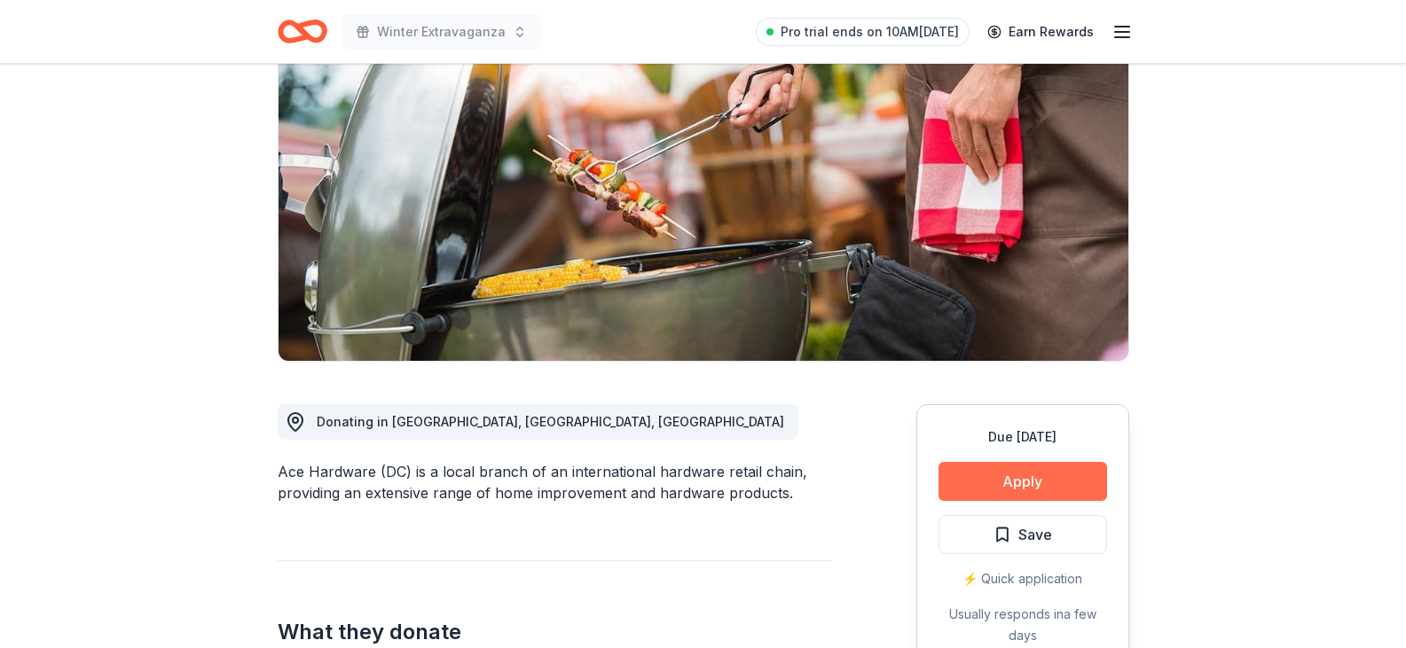
click at [1046, 469] on button "Apply" at bounding box center [1022, 481] width 168 height 39
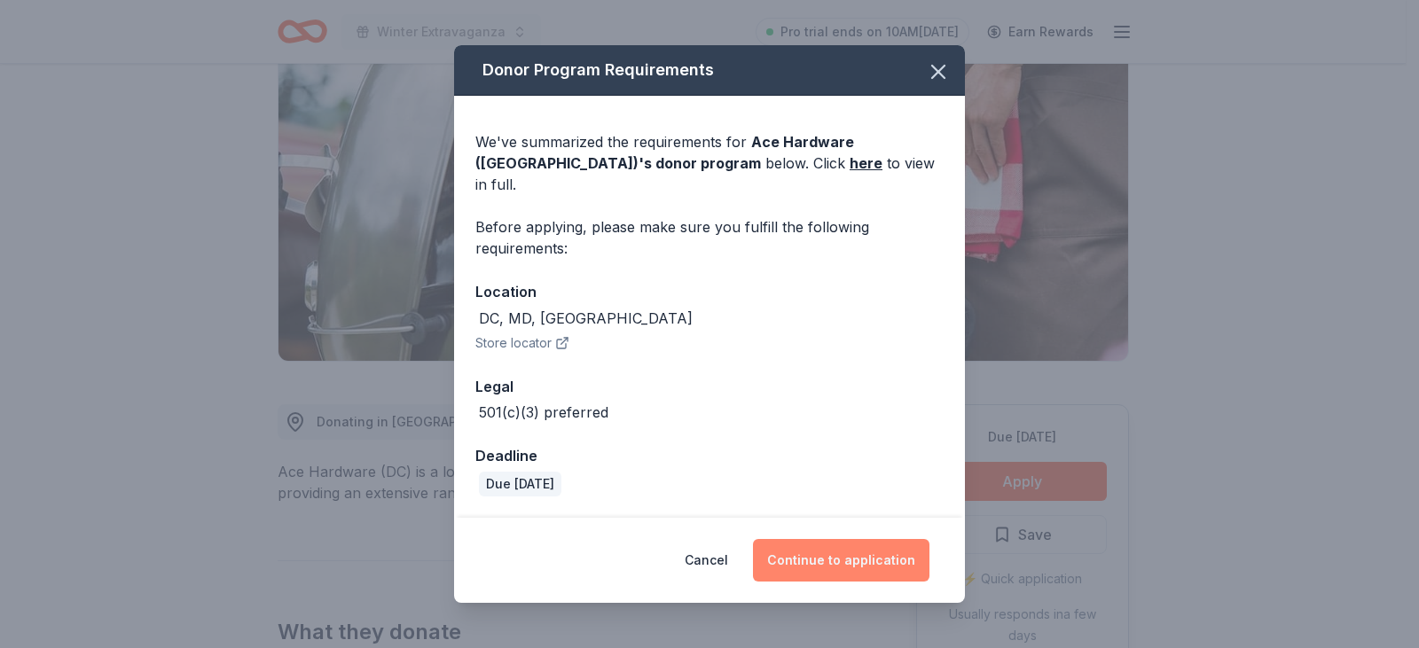
click at [864, 550] on button "Continue to application" at bounding box center [841, 560] width 176 height 43
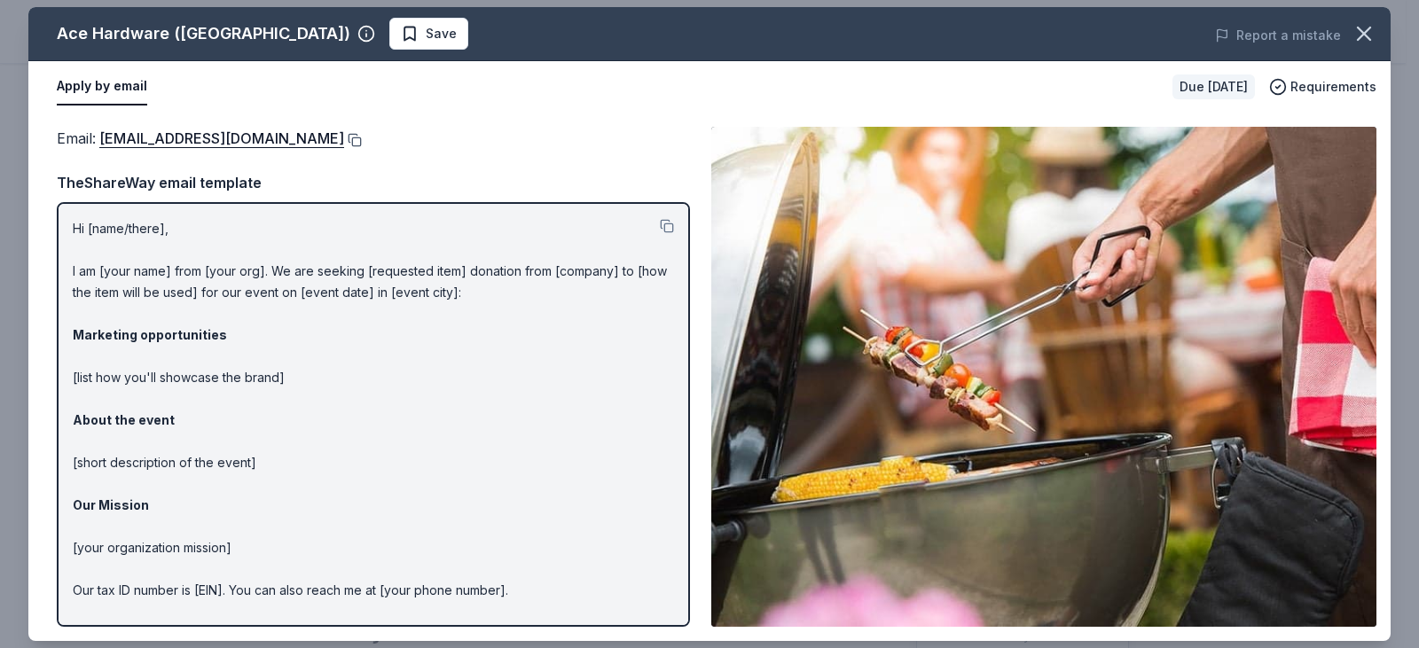
click at [344, 143] on button at bounding box center [353, 140] width 18 height 14
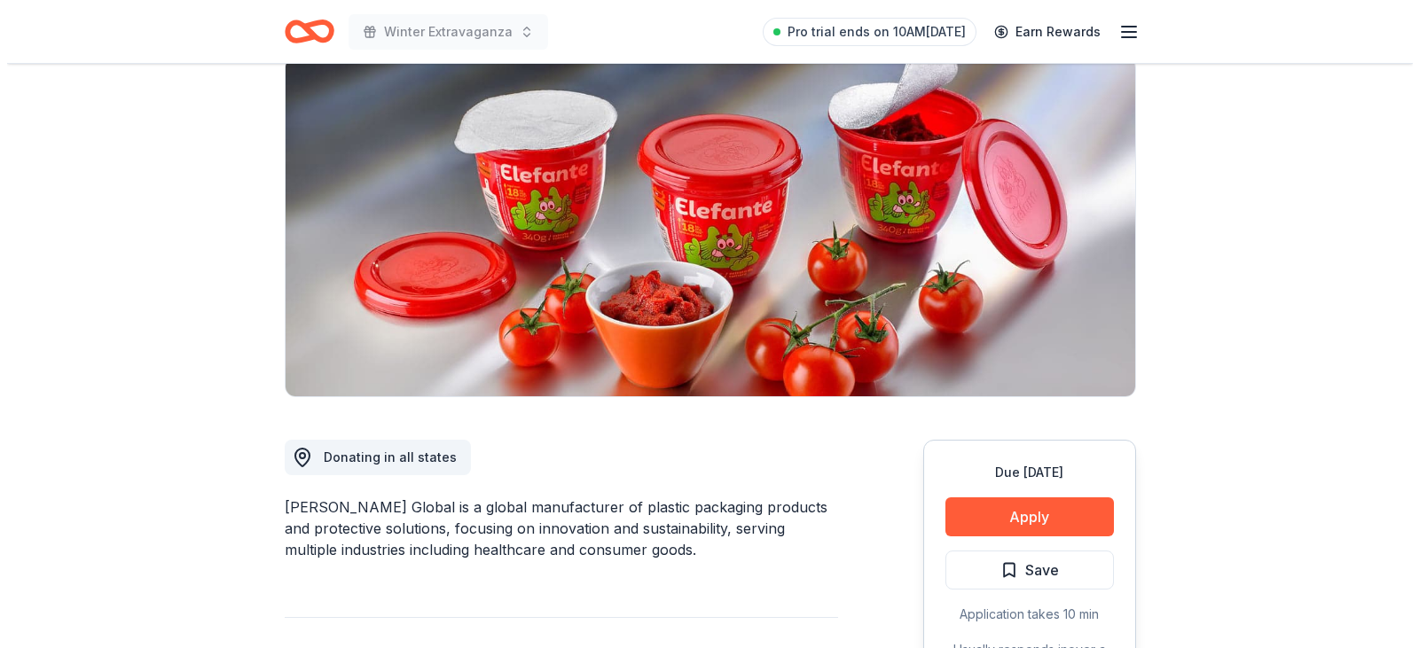
scroll to position [266, 0]
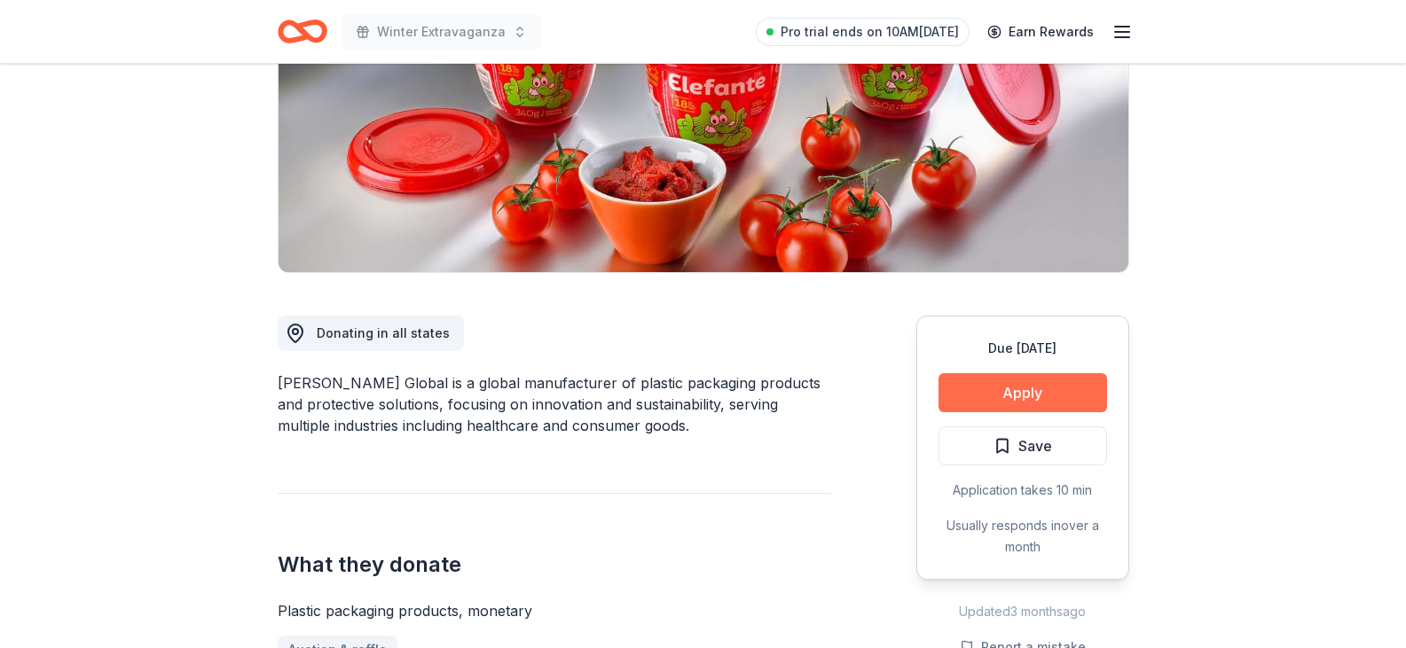
click at [996, 392] on button "Apply" at bounding box center [1022, 392] width 168 height 39
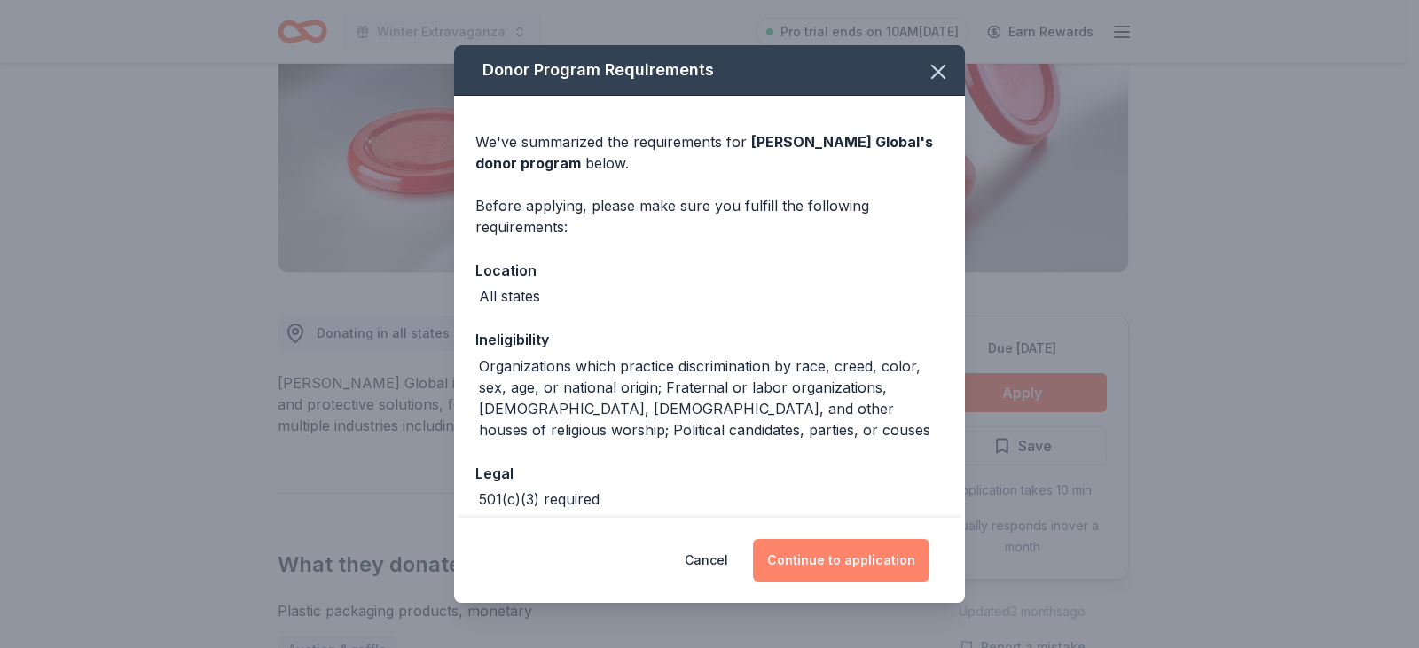
click at [818, 560] on button "Continue to application" at bounding box center [841, 560] width 176 height 43
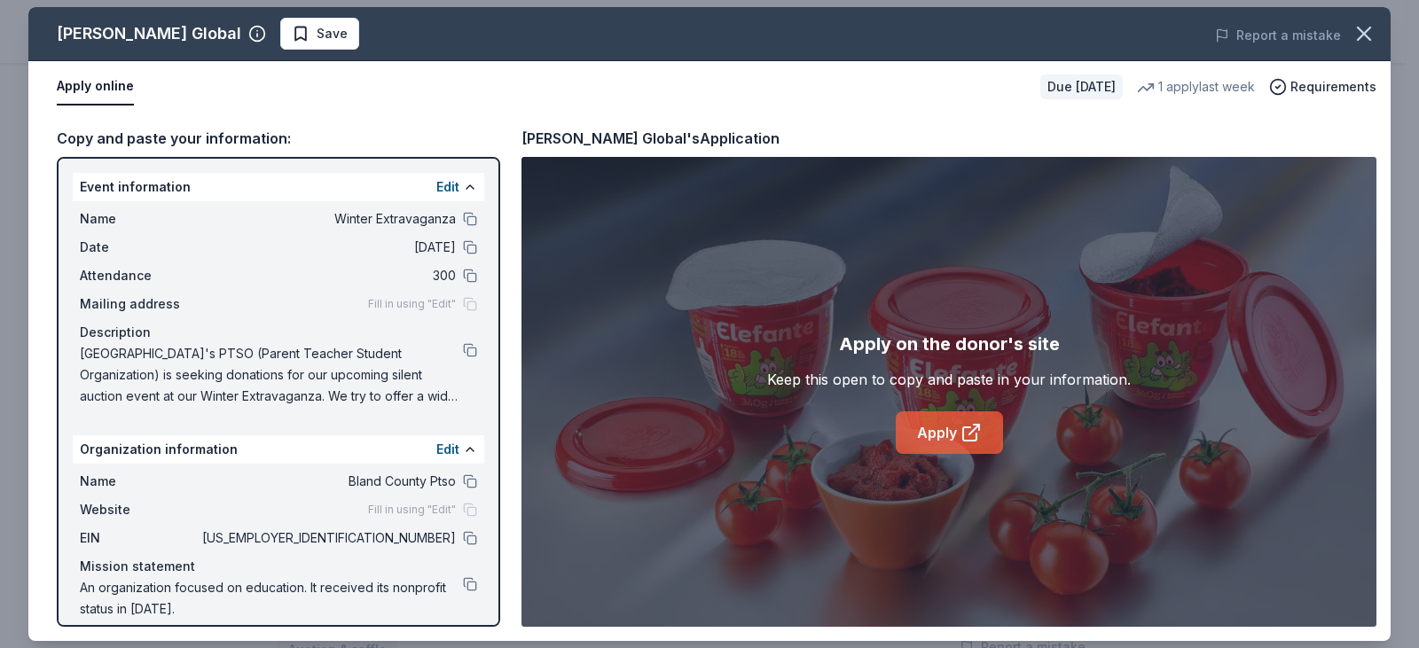
click at [961, 429] on icon at bounding box center [970, 432] width 21 height 21
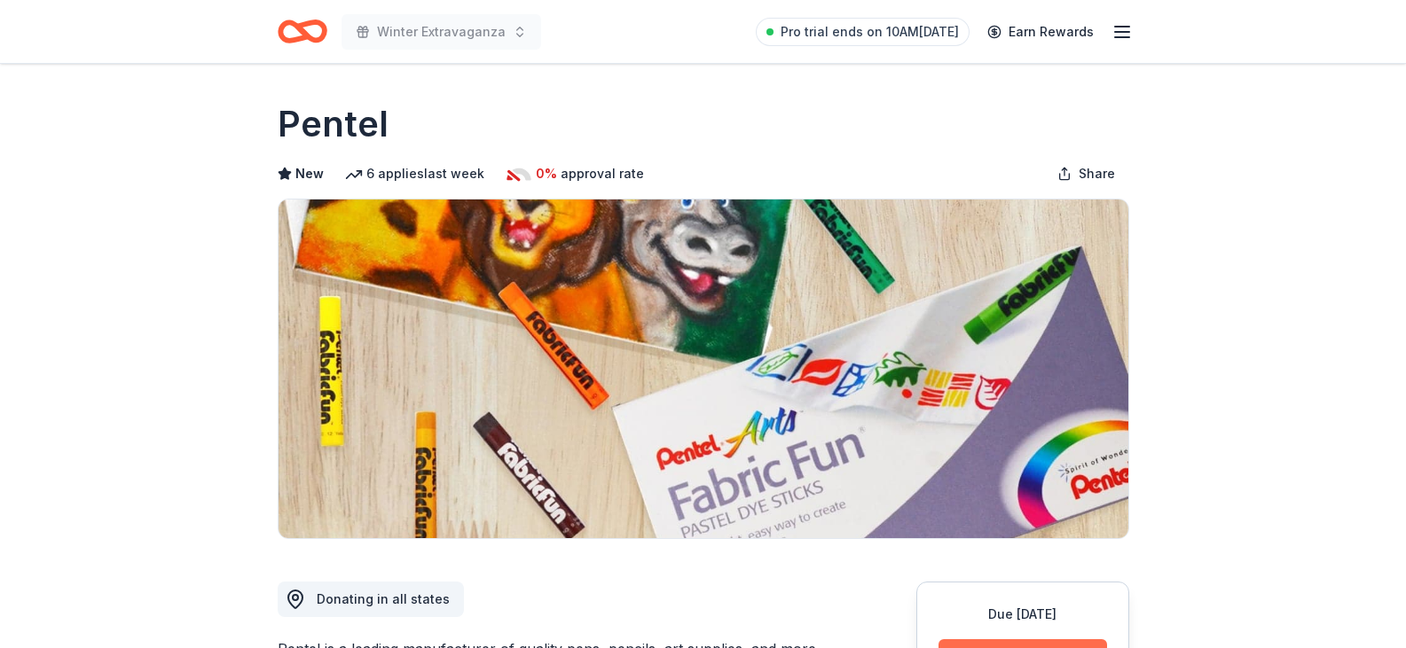
click at [1039, 643] on button "Apply" at bounding box center [1022, 658] width 168 height 39
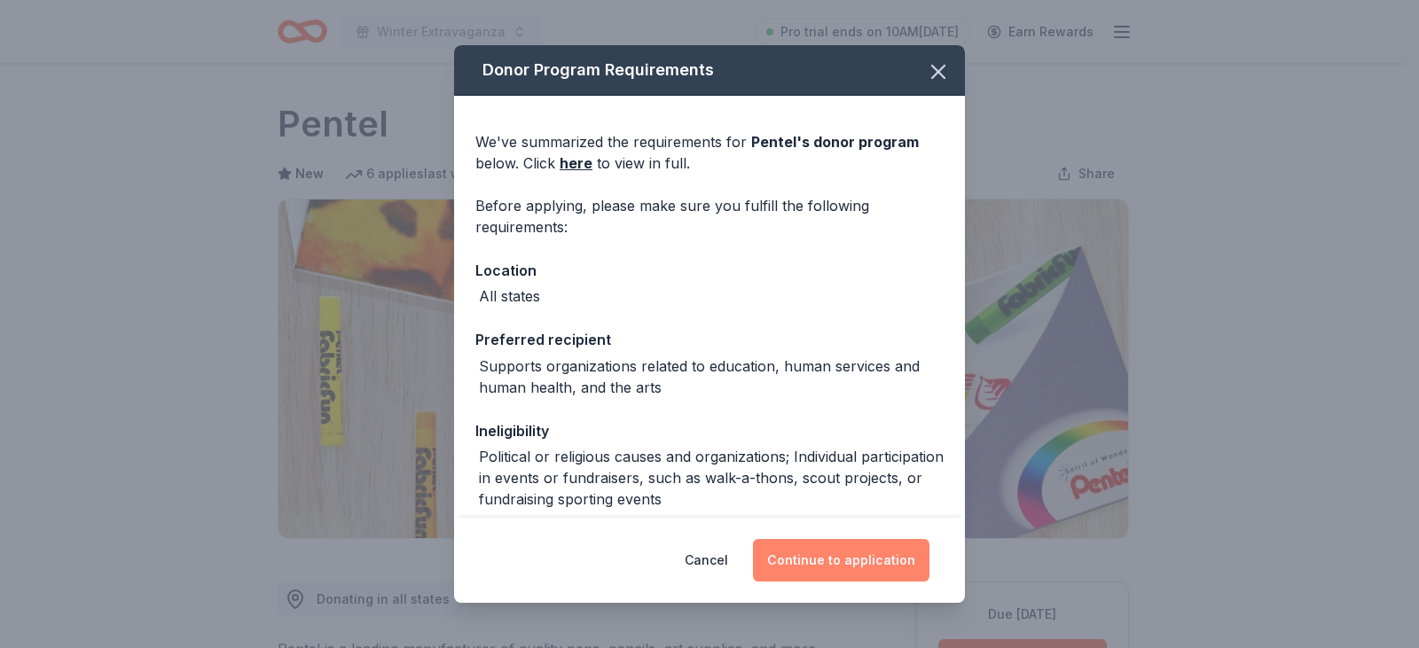
click at [867, 567] on button "Continue to application" at bounding box center [841, 560] width 176 height 43
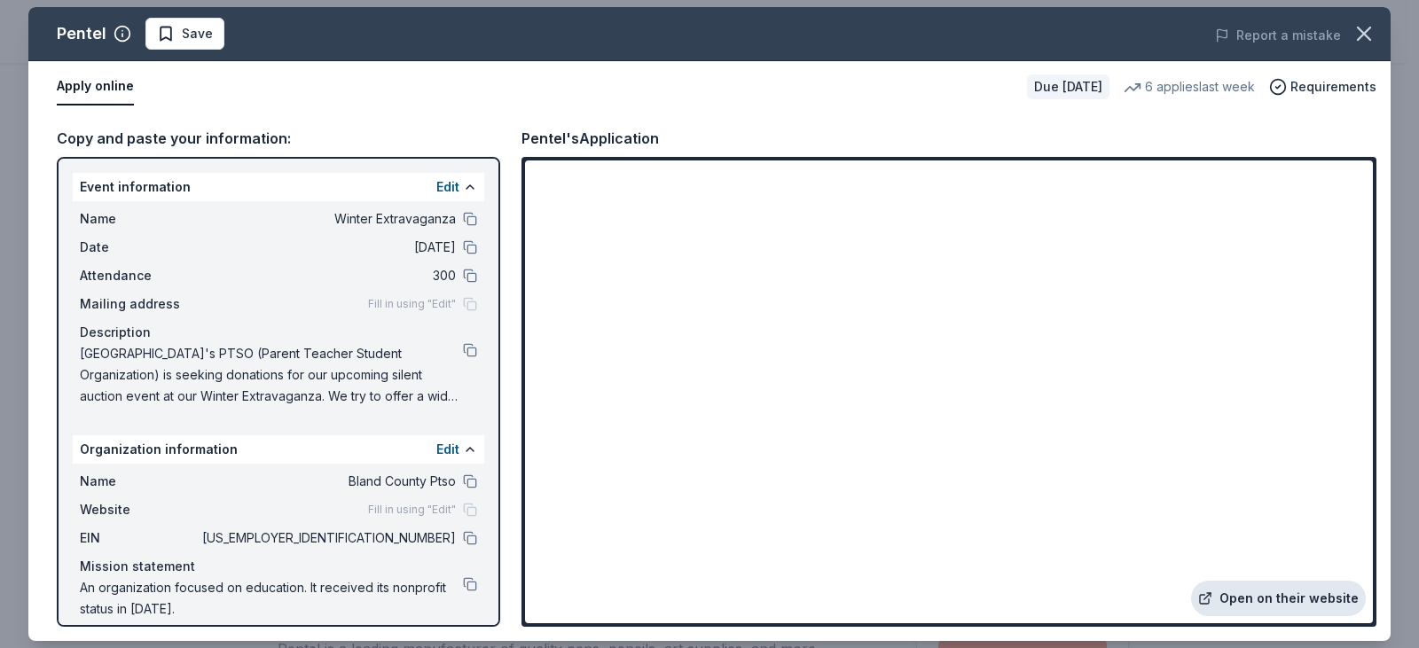
click at [1291, 595] on link "Open on their website" at bounding box center [1278, 598] width 175 height 35
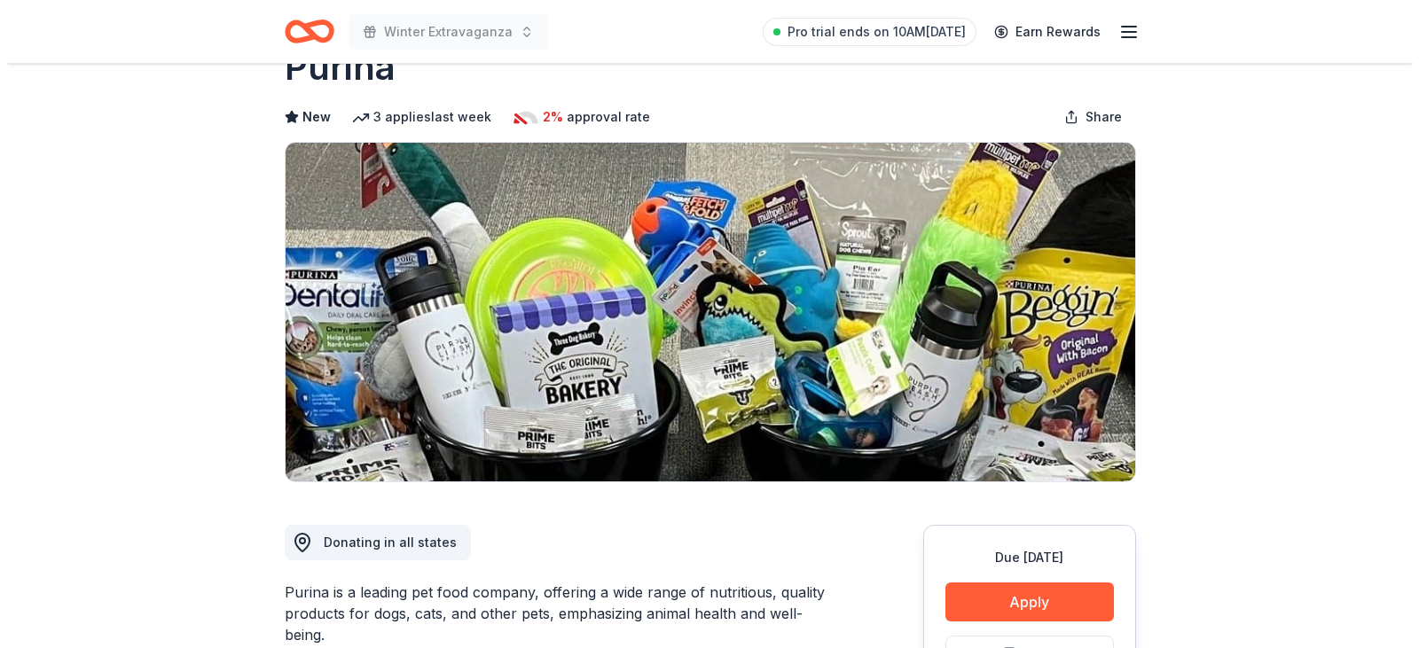
scroll to position [89, 0]
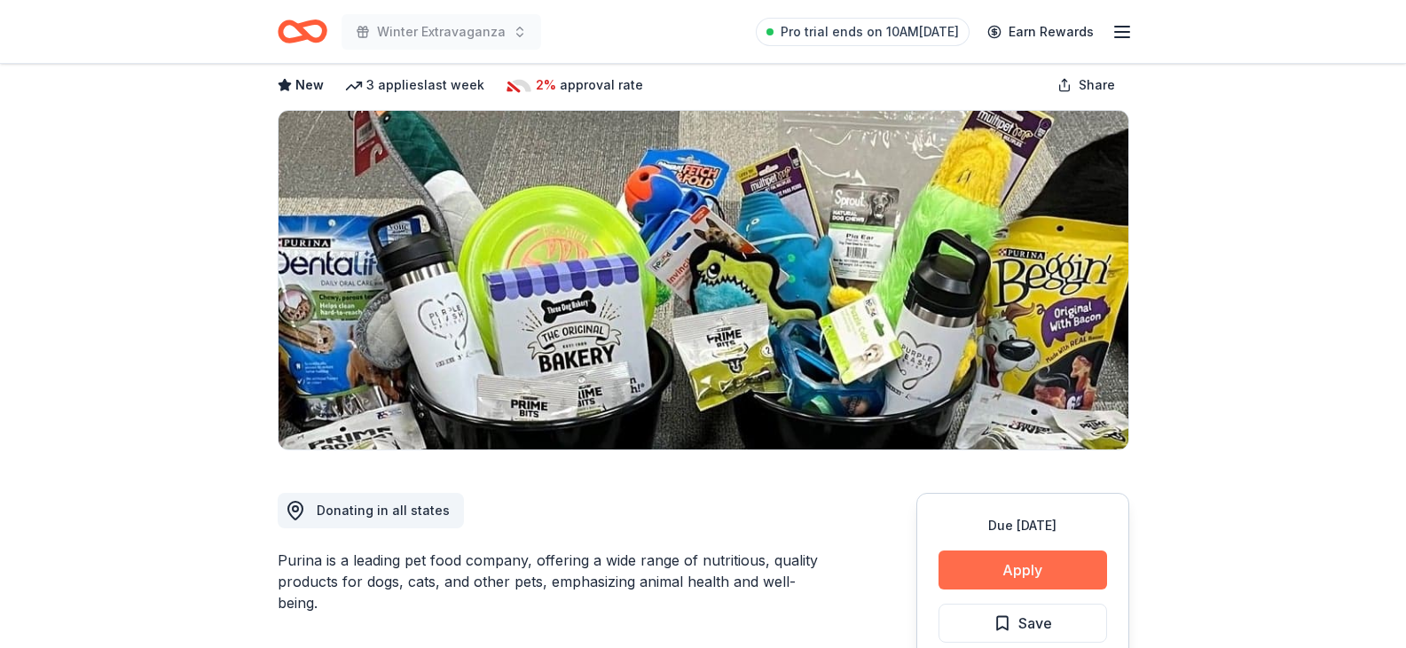
click at [968, 572] on button "Apply" at bounding box center [1022, 570] width 168 height 39
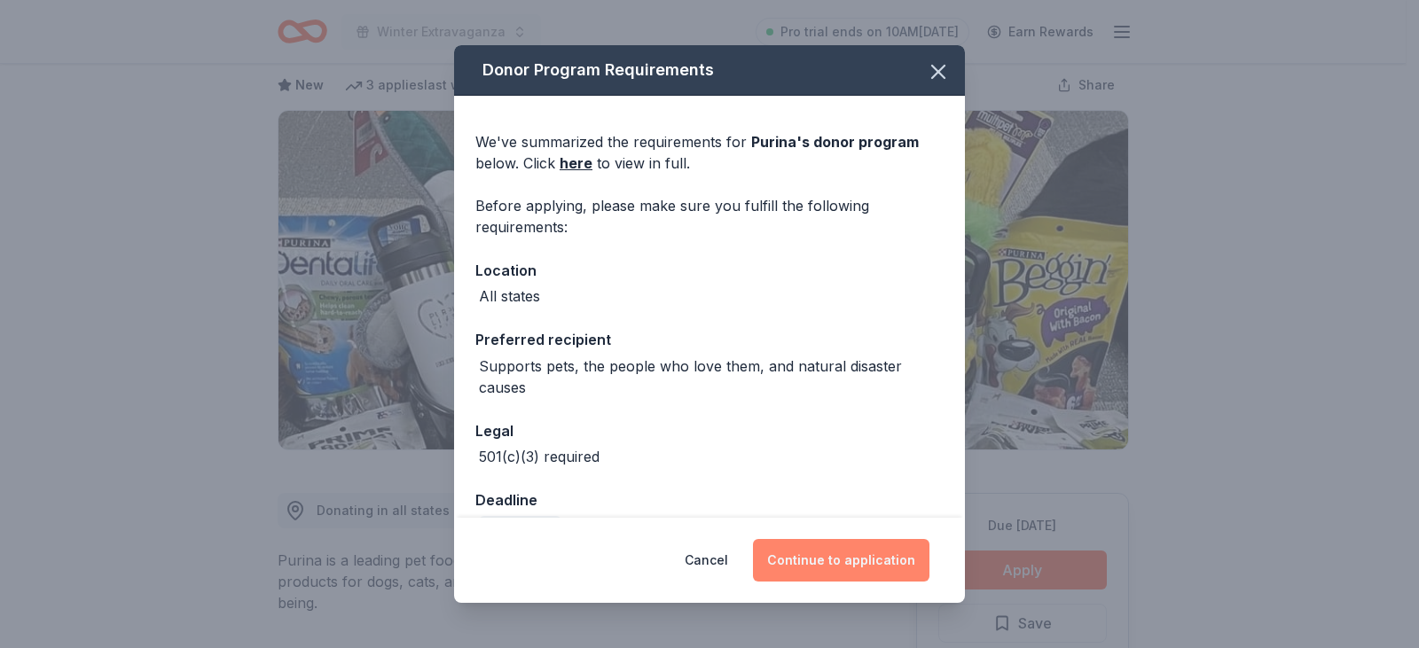
click at [842, 547] on button "Continue to application" at bounding box center [841, 560] width 176 height 43
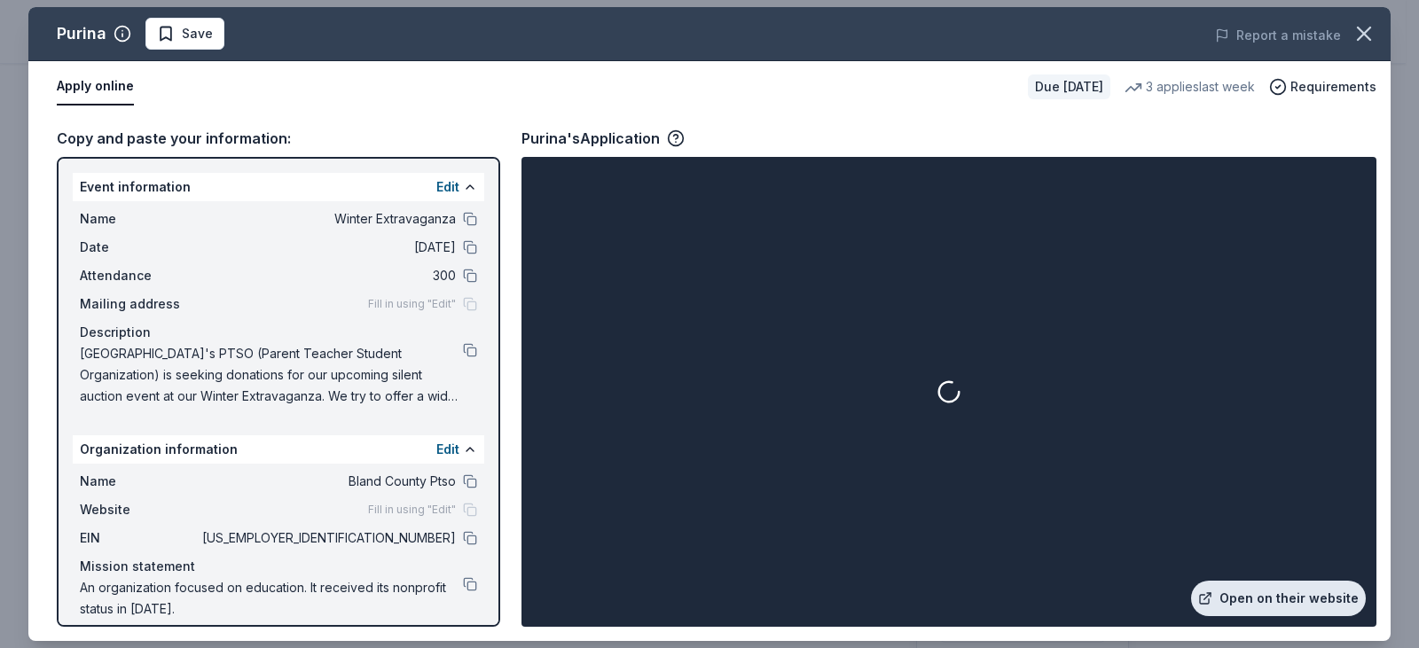
click at [1216, 586] on link "Open on their website" at bounding box center [1278, 598] width 175 height 35
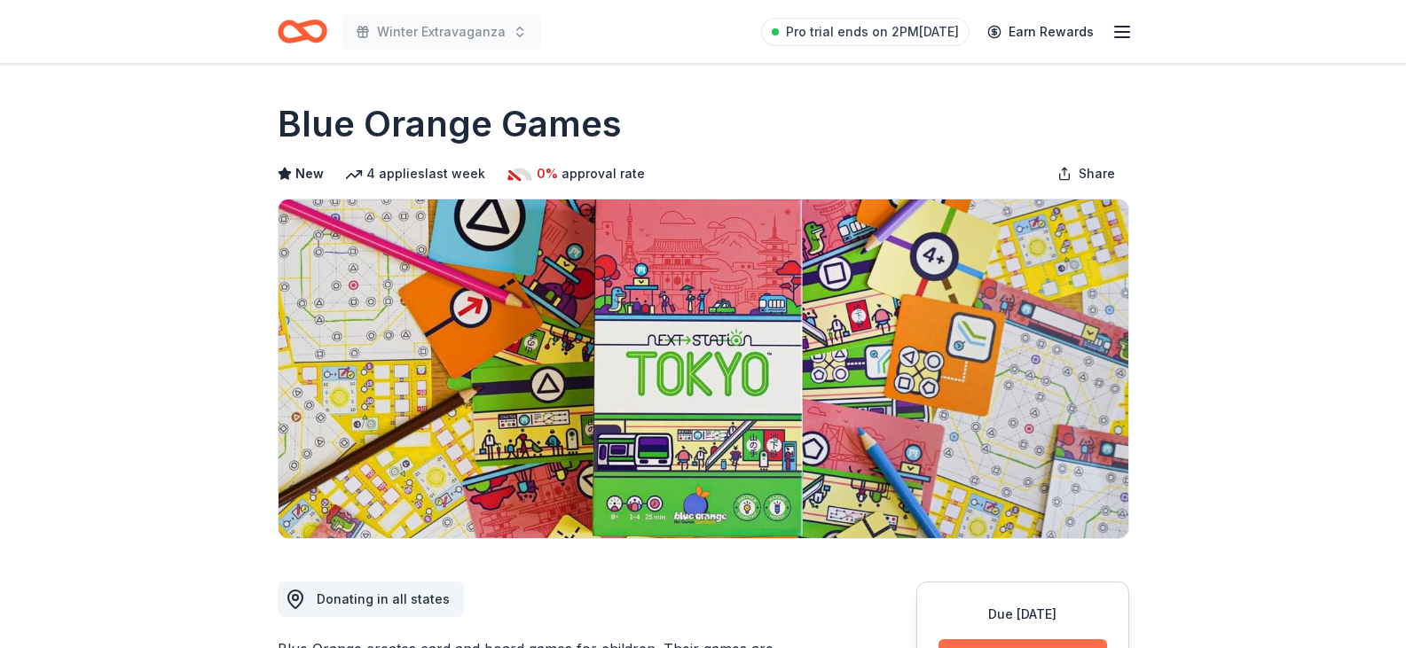
click at [1067, 644] on button "Apply" at bounding box center [1022, 658] width 168 height 39
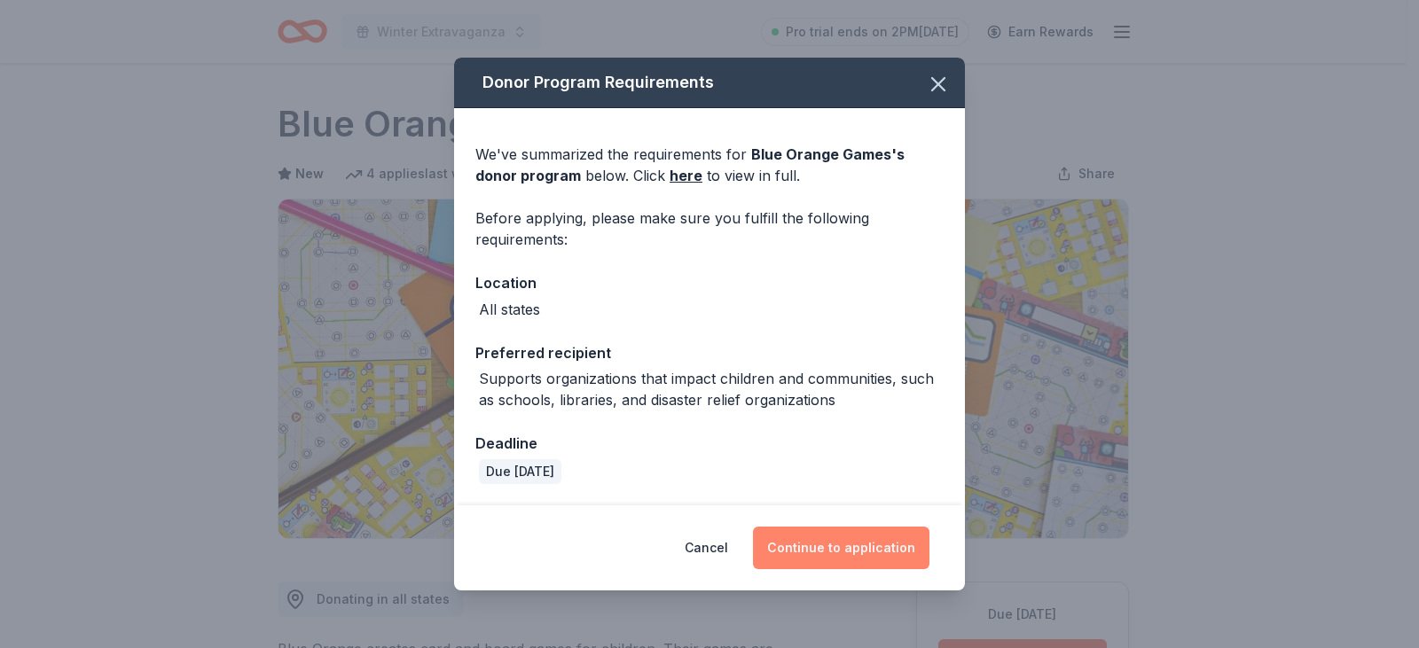
click at [868, 555] on button "Continue to application" at bounding box center [841, 548] width 176 height 43
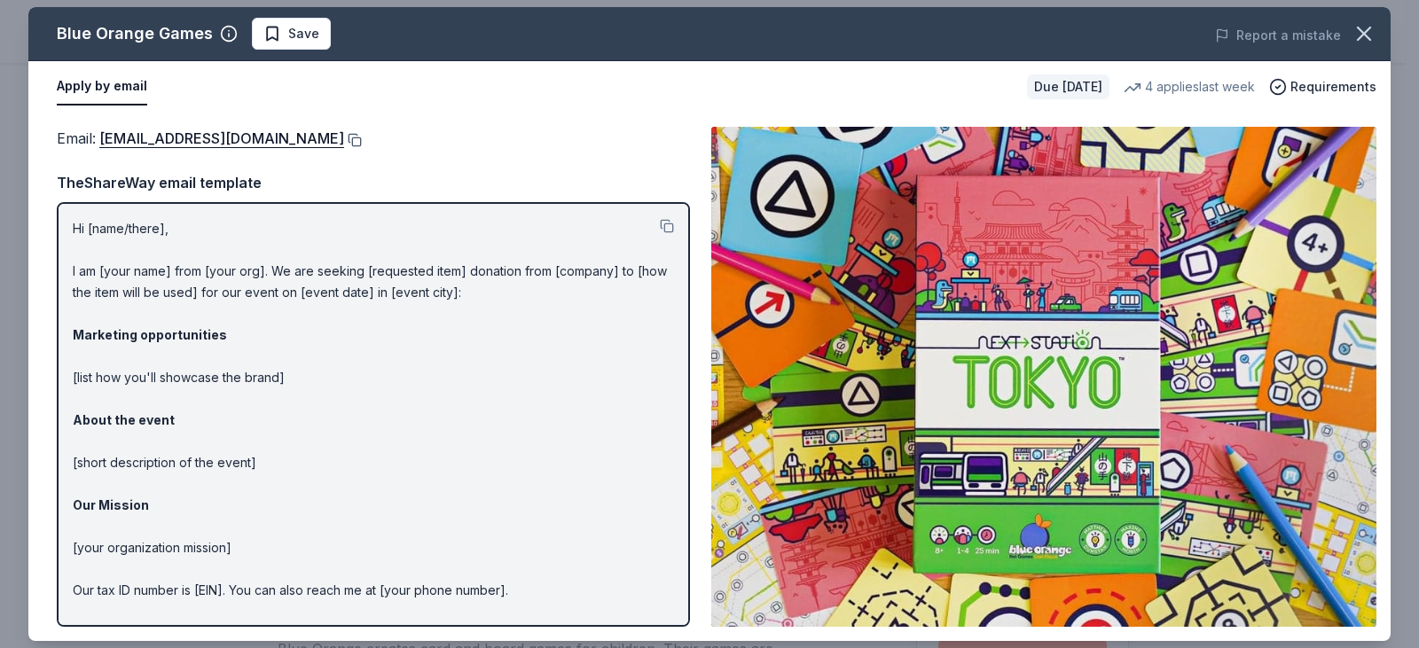
click at [344, 143] on button at bounding box center [353, 140] width 18 height 14
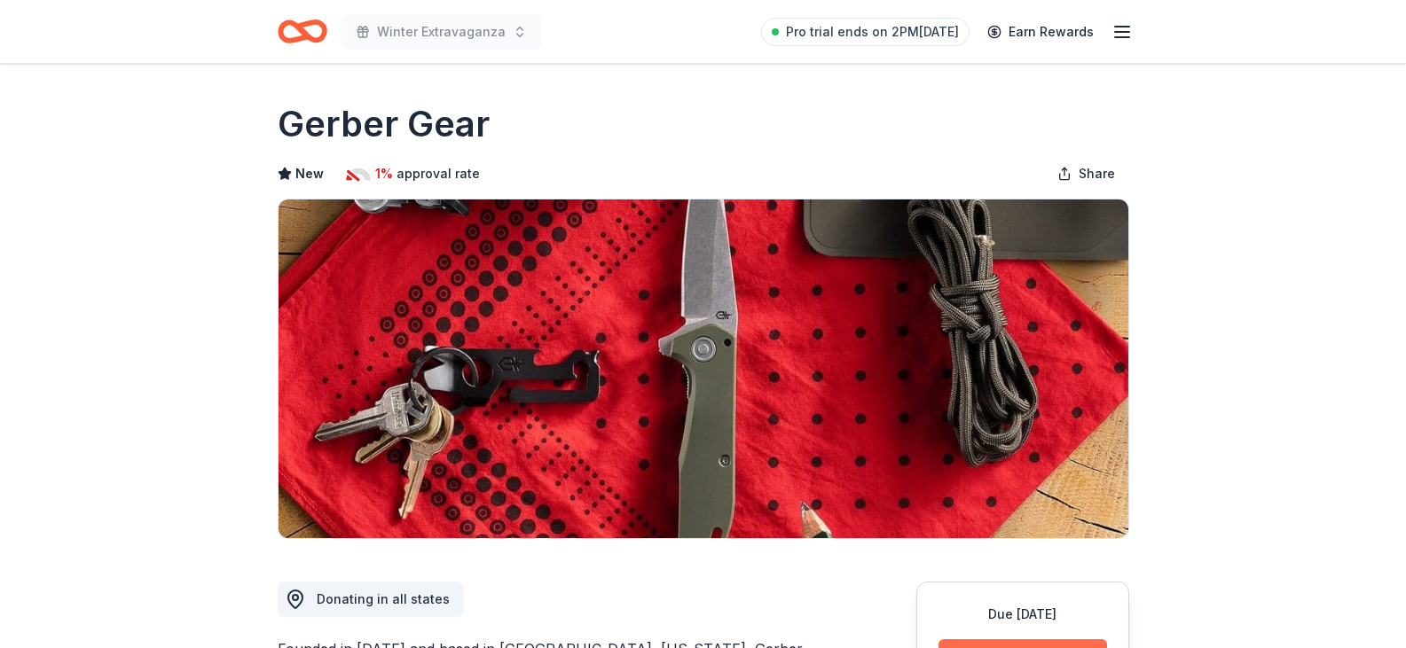
click at [1014, 643] on button "Apply" at bounding box center [1022, 658] width 168 height 39
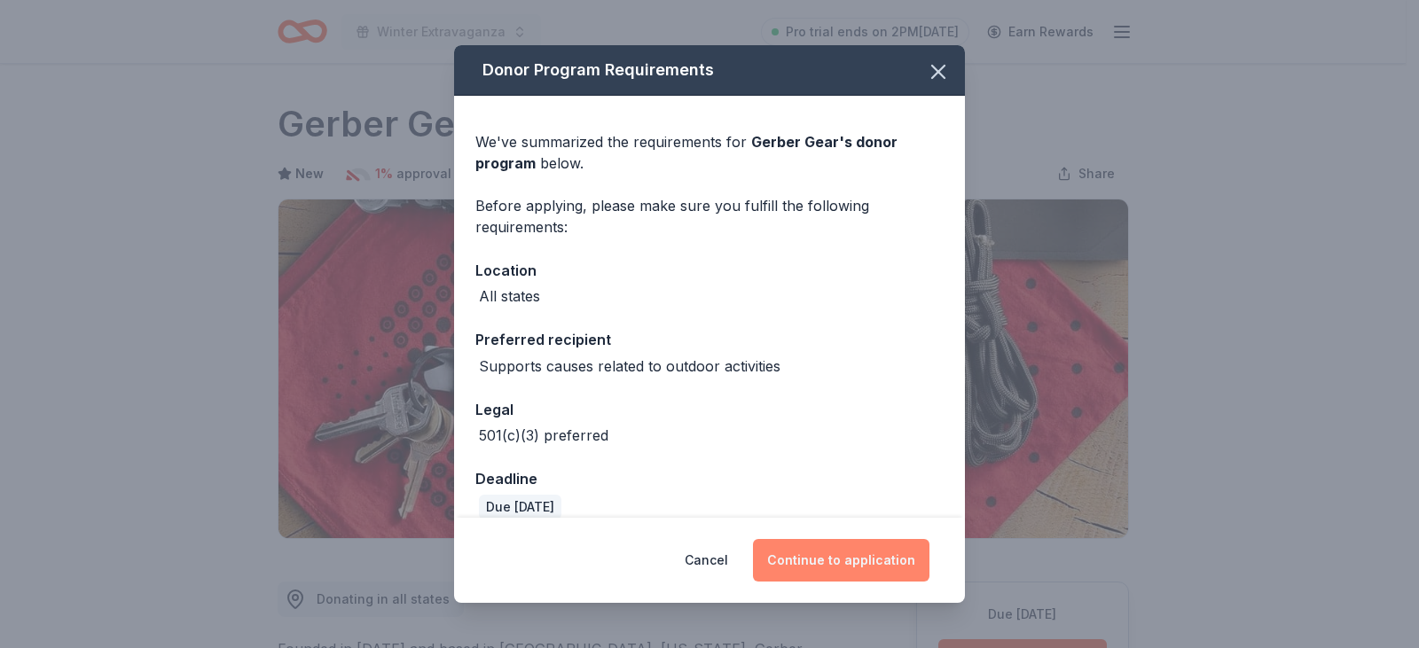
click at [819, 557] on button "Continue to application" at bounding box center [841, 560] width 176 height 43
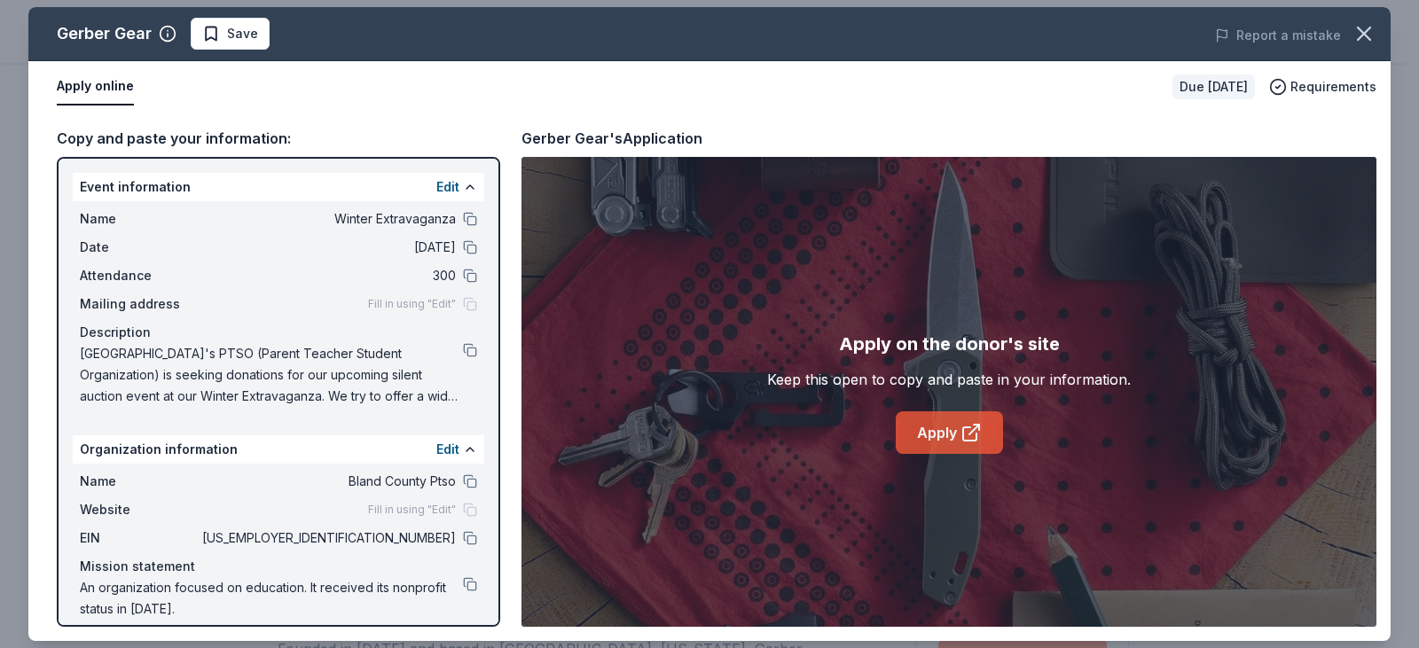
click at [921, 427] on link "Apply" at bounding box center [949, 432] width 107 height 43
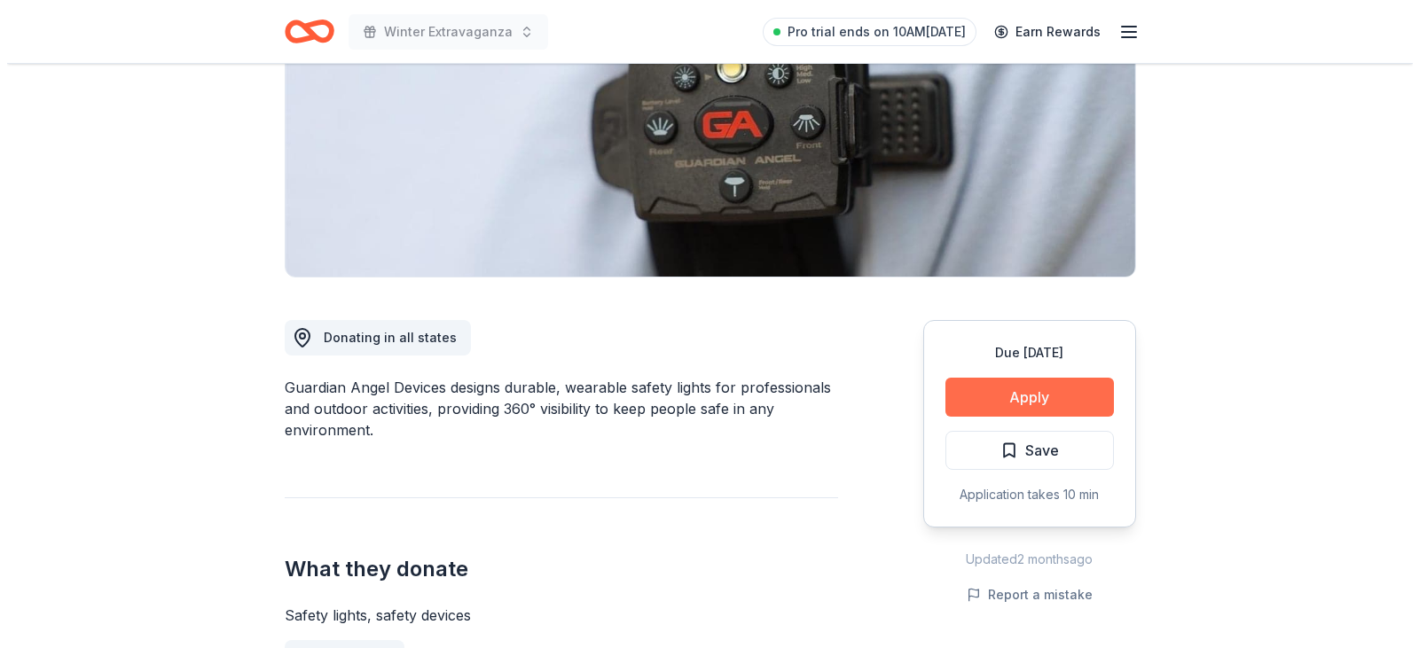
scroll to position [266, 0]
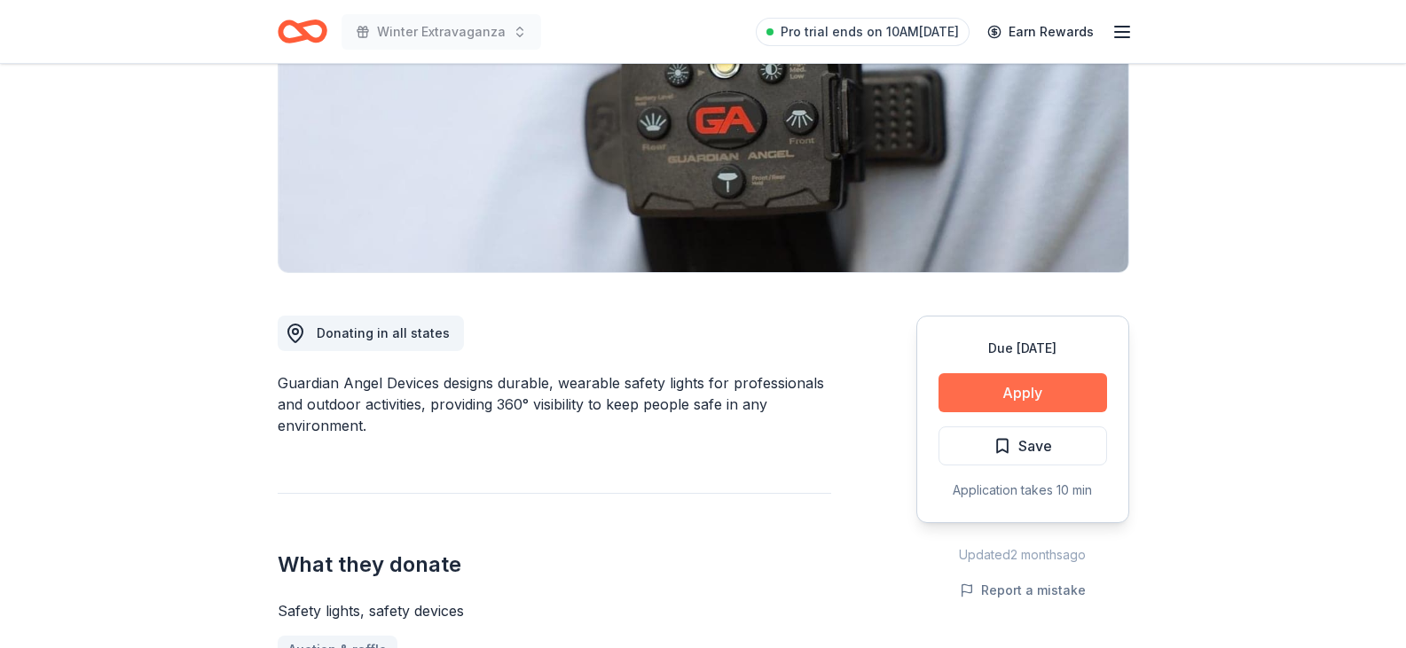
click at [987, 401] on button "Apply" at bounding box center [1022, 392] width 168 height 39
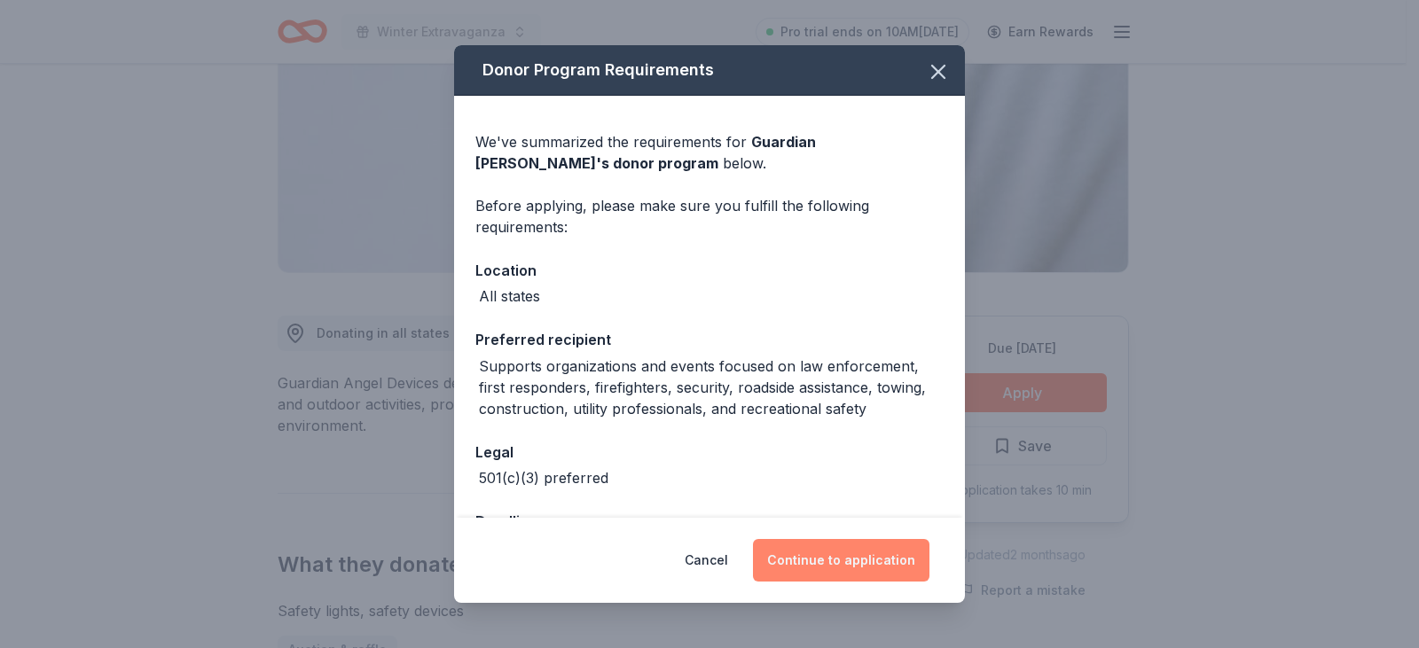
click at [833, 570] on button "Continue to application" at bounding box center [841, 560] width 176 height 43
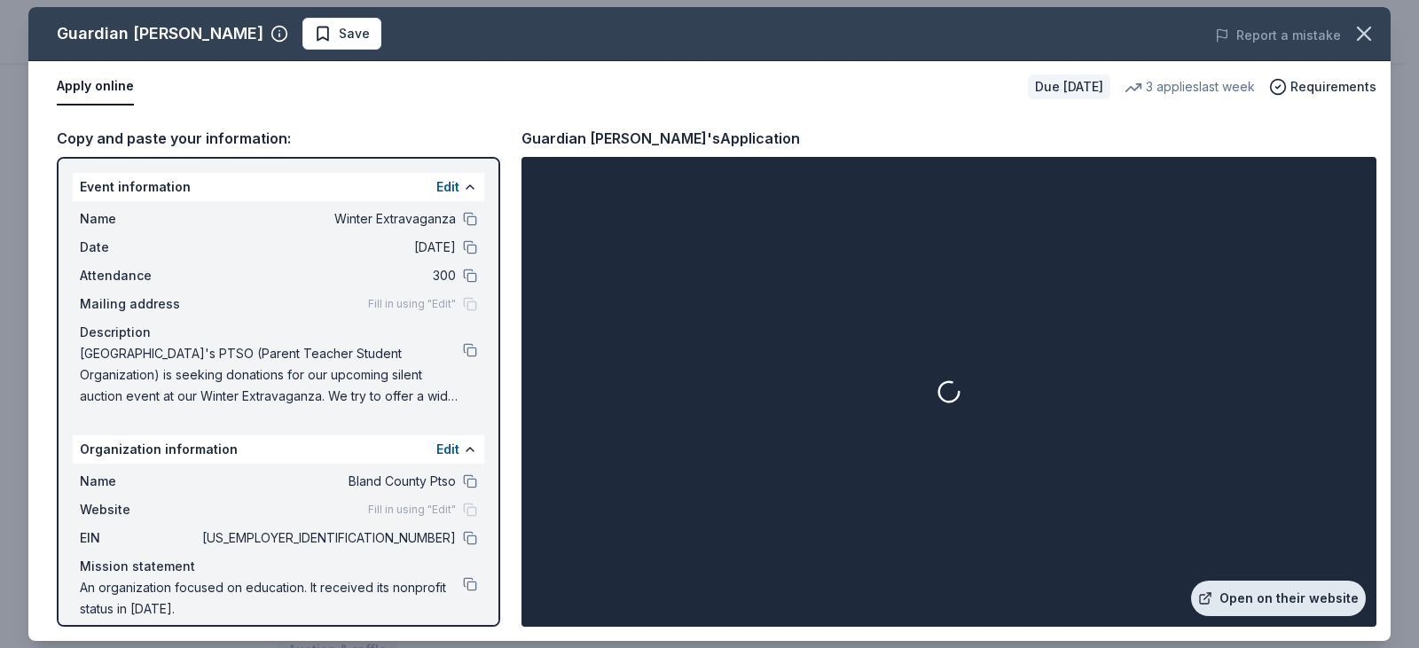
click at [1297, 598] on link "Open on their website" at bounding box center [1278, 598] width 175 height 35
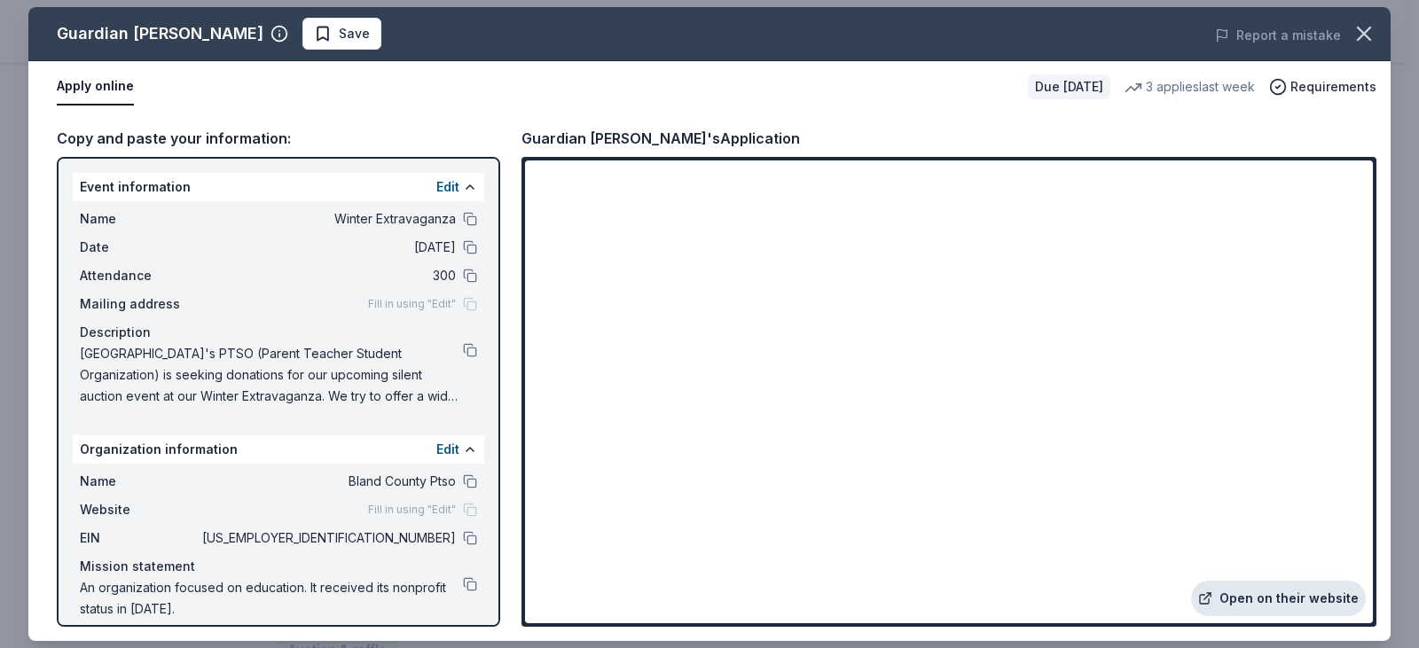
click at [1302, 593] on link "Open on their website" at bounding box center [1278, 598] width 175 height 35
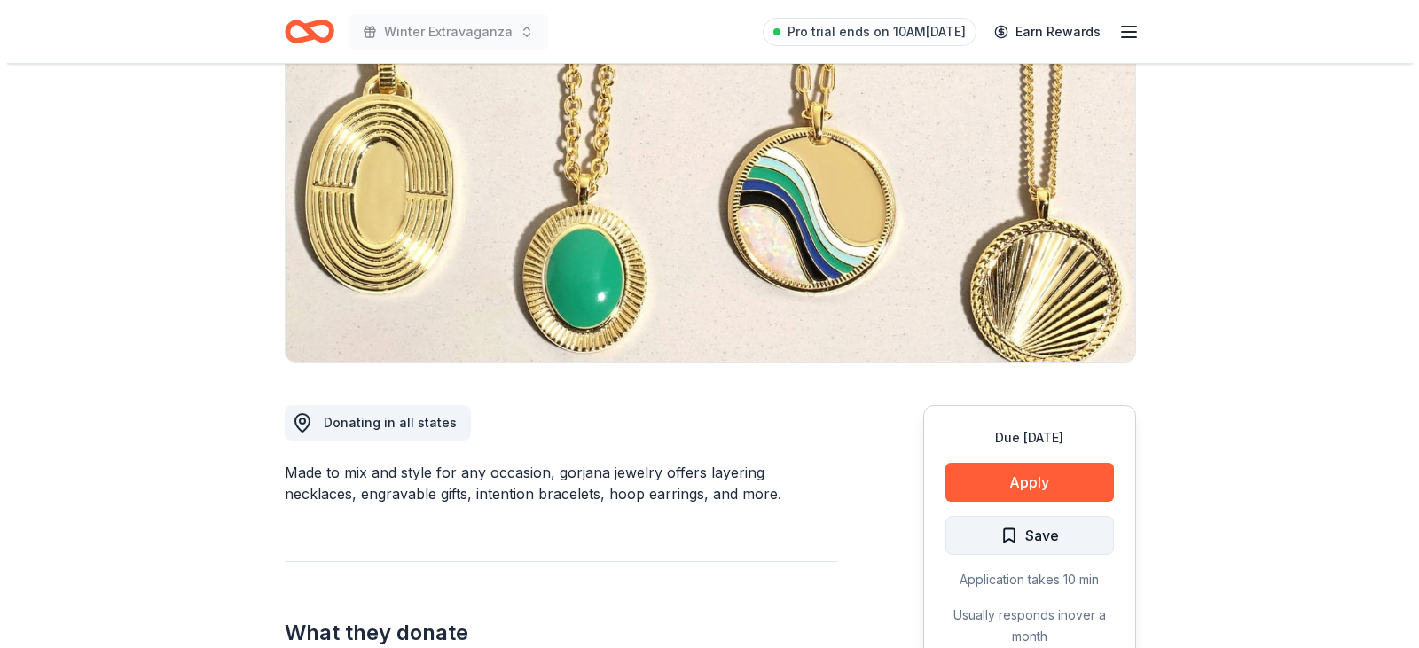
scroll to position [177, 0]
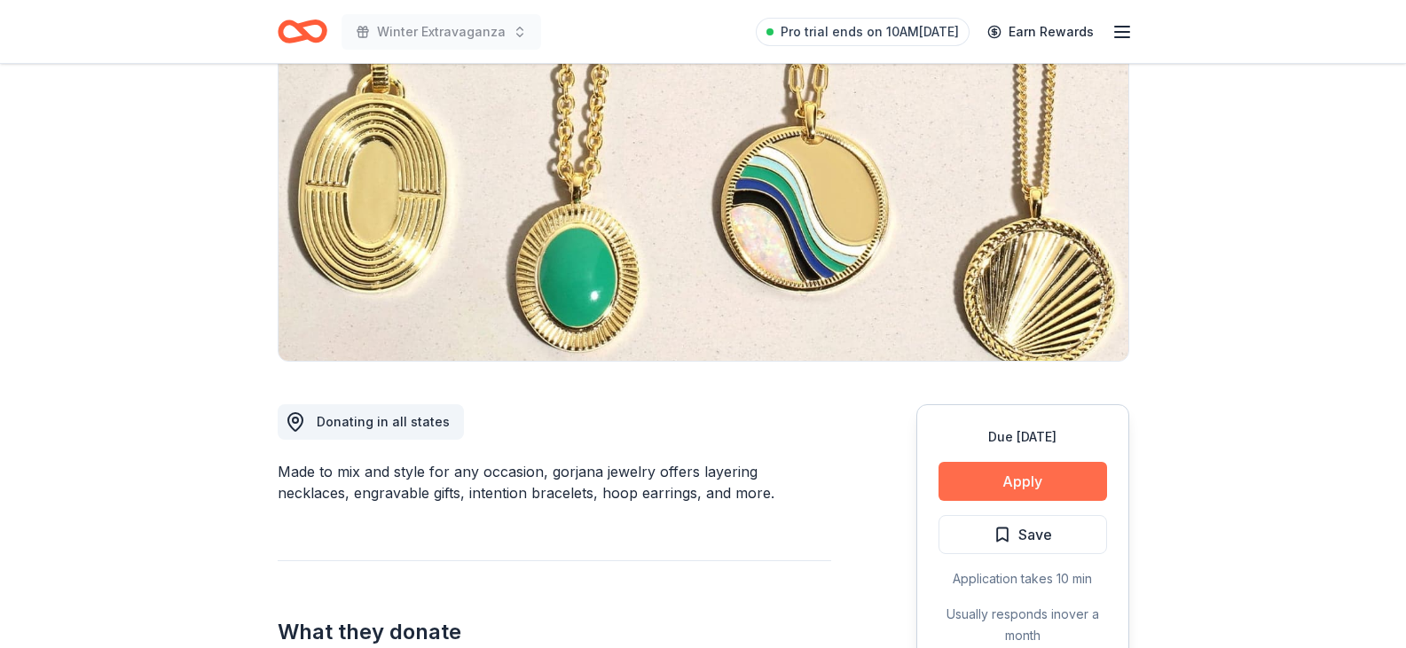
click at [1035, 474] on button "Apply" at bounding box center [1022, 481] width 168 height 39
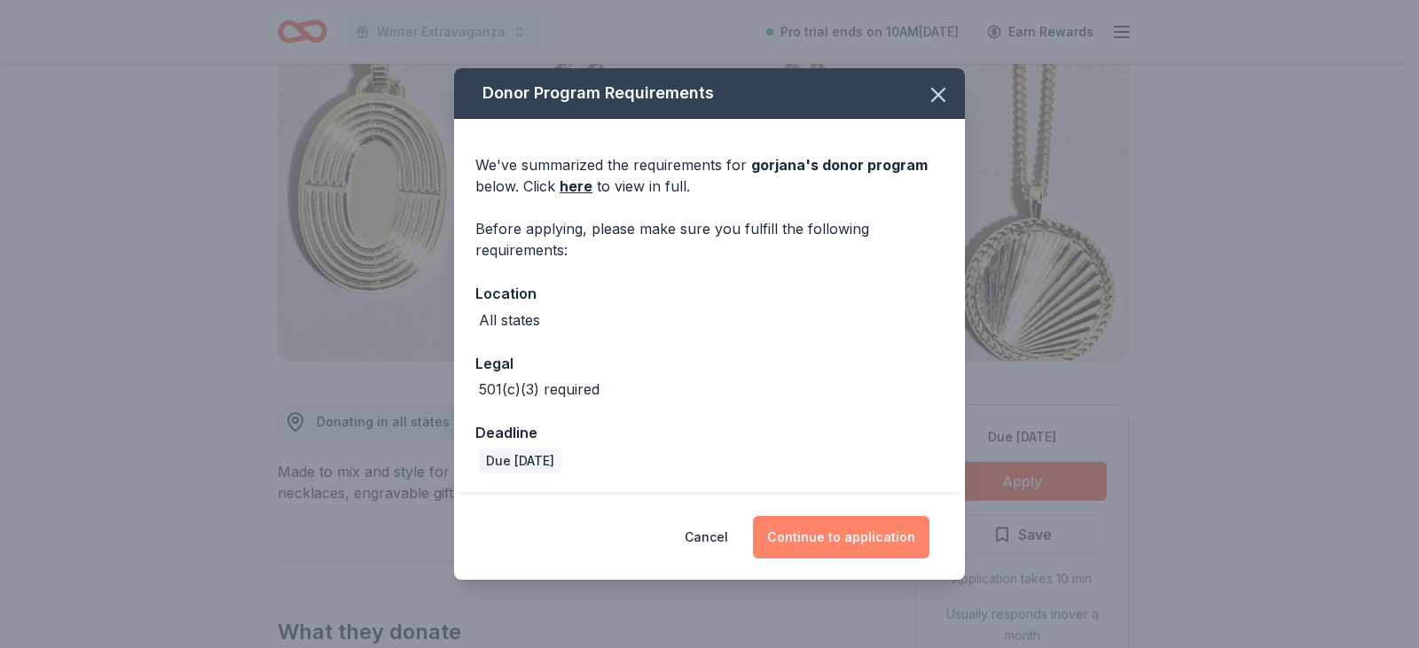
click at [888, 531] on button "Continue to application" at bounding box center [841, 537] width 176 height 43
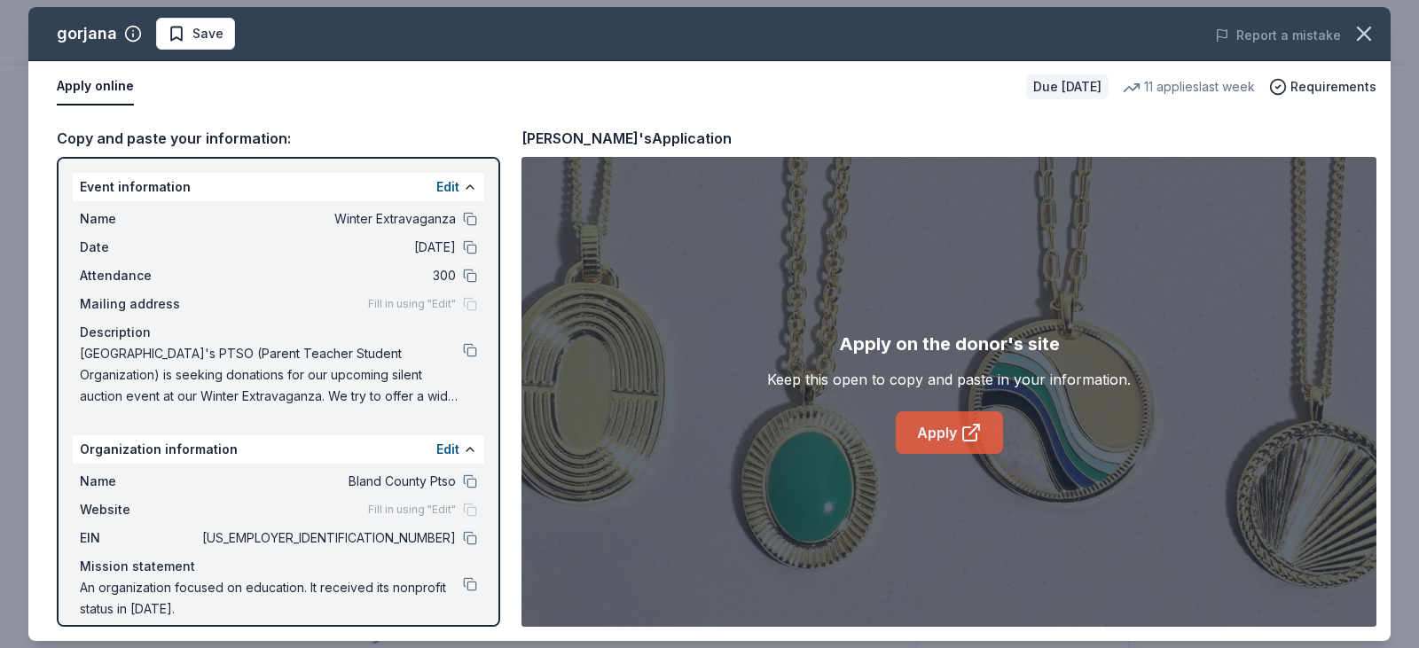
click at [954, 443] on link "Apply" at bounding box center [949, 432] width 107 height 43
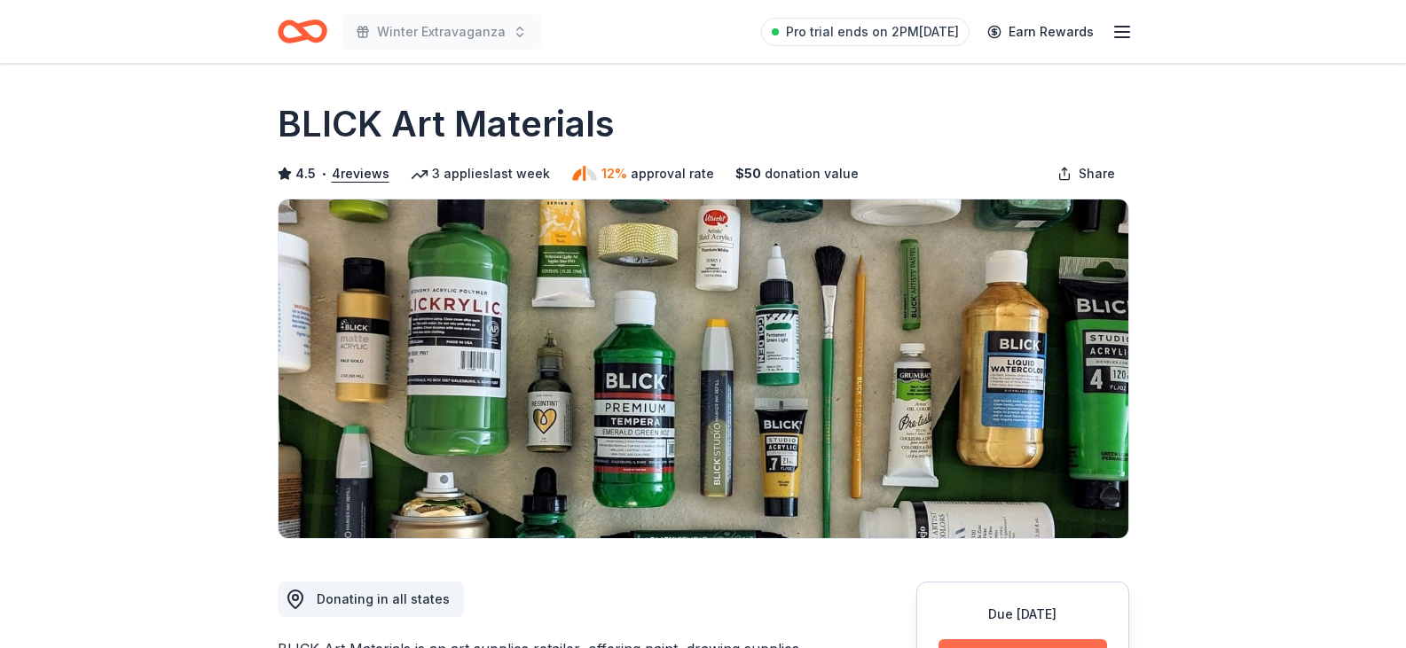
click at [964, 639] on button "Apply" at bounding box center [1022, 658] width 168 height 39
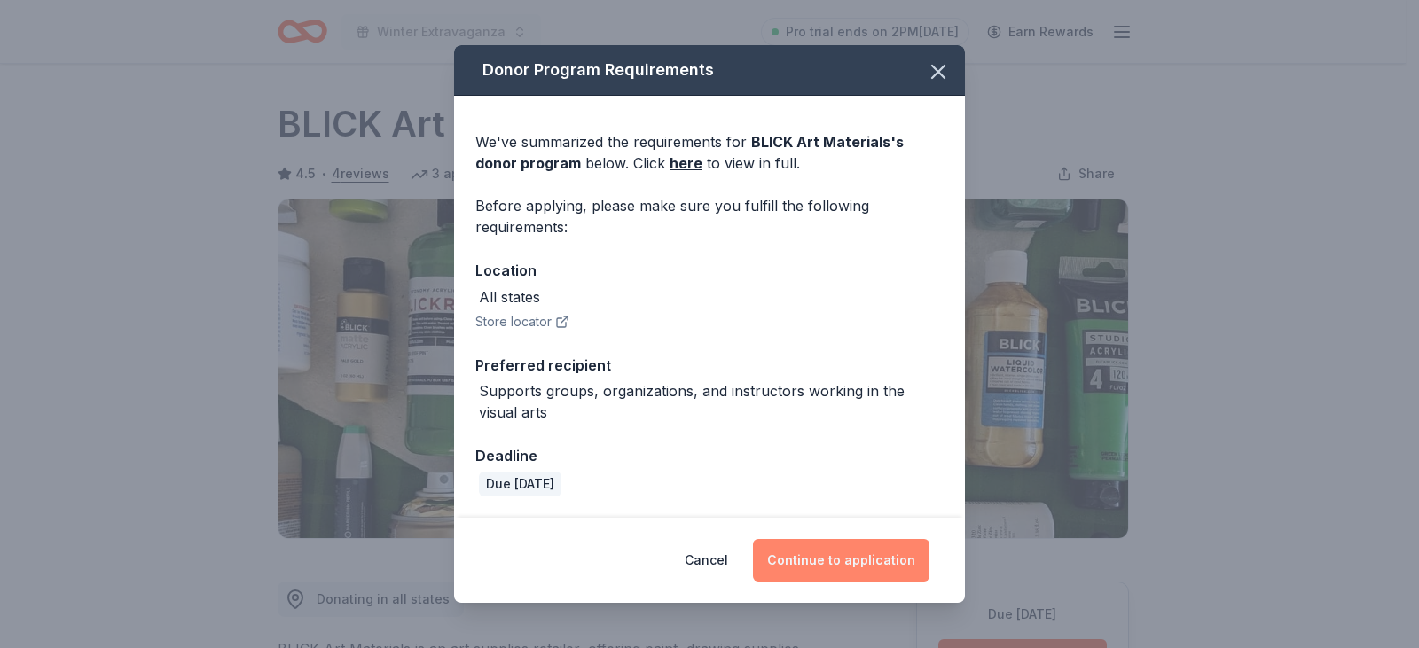
click at [878, 560] on button "Continue to application" at bounding box center [841, 560] width 176 height 43
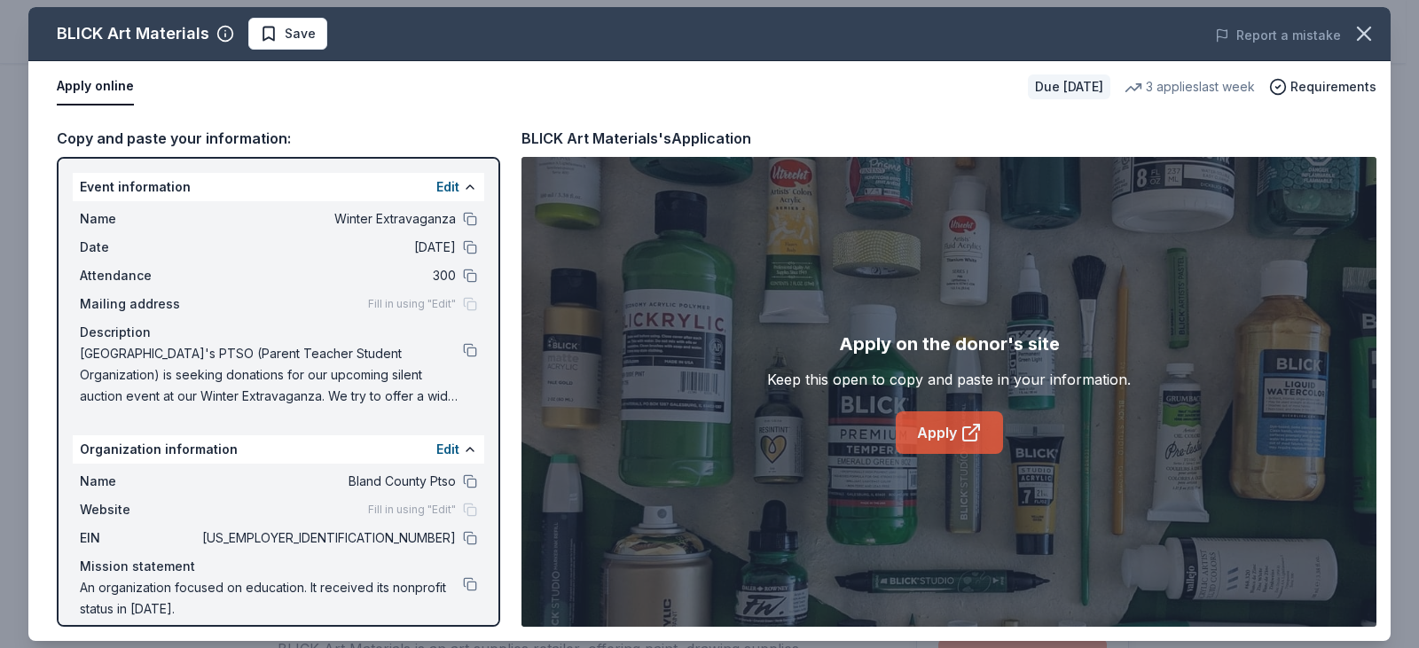
click at [960, 431] on icon at bounding box center [970, 432] width 21 height 21
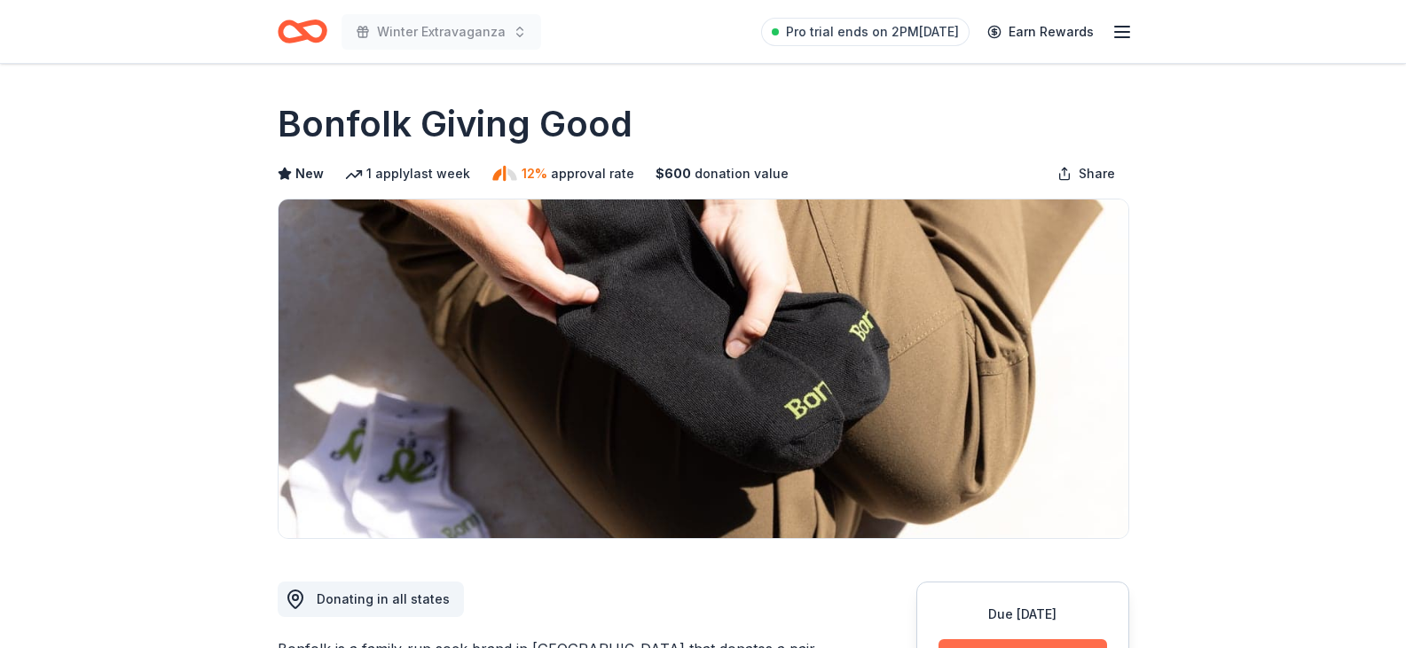
click at [1029, 647] on button "Apply" at bounding box center [1022, 658] width 168 height 39
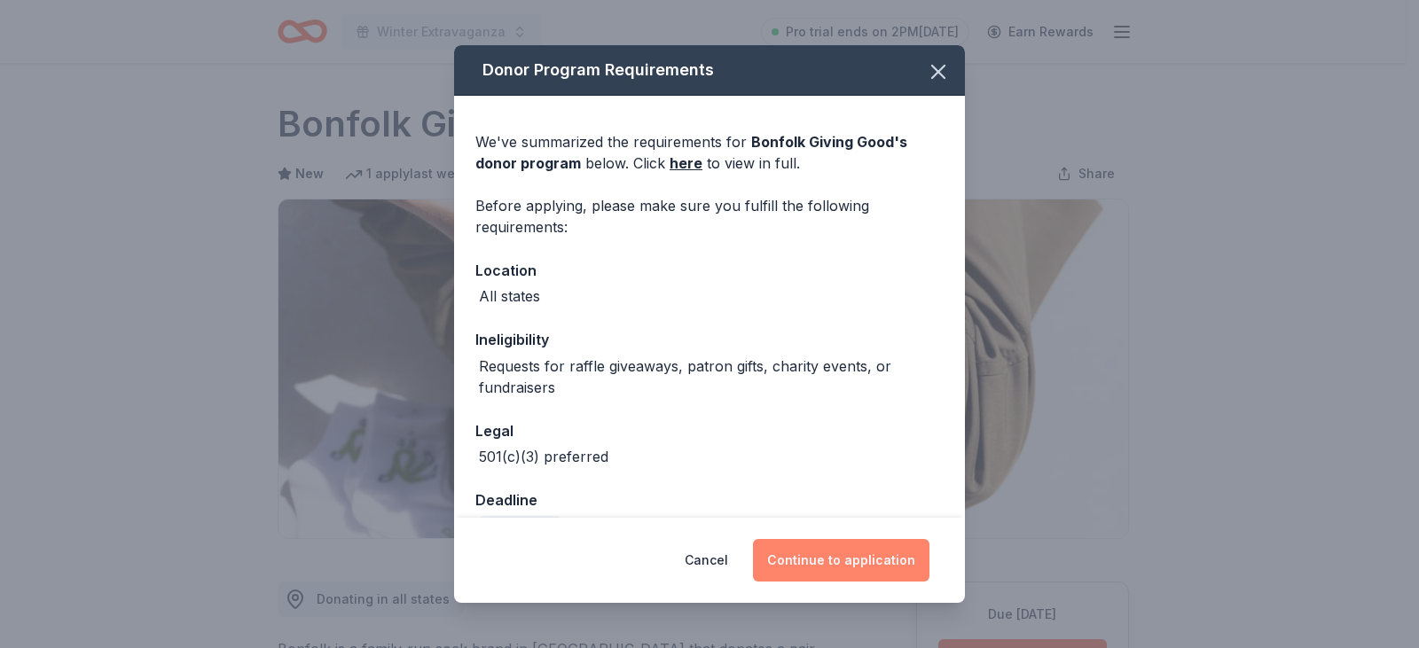
click at [897, 547] on button "Continue to application" at bounding box center [841, 560] width 176 height 43
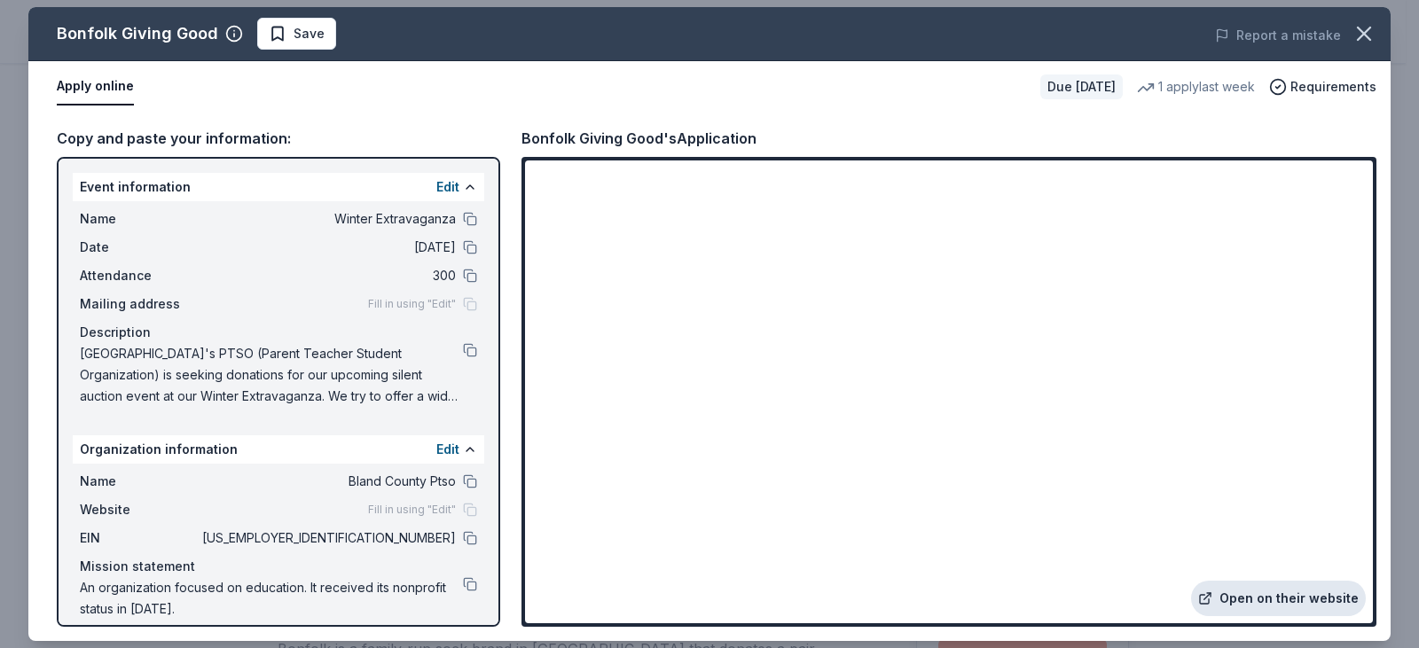
click at [1265, 598] on link "Open on their website" at bounding box center [1278, 598] width 175 height 35
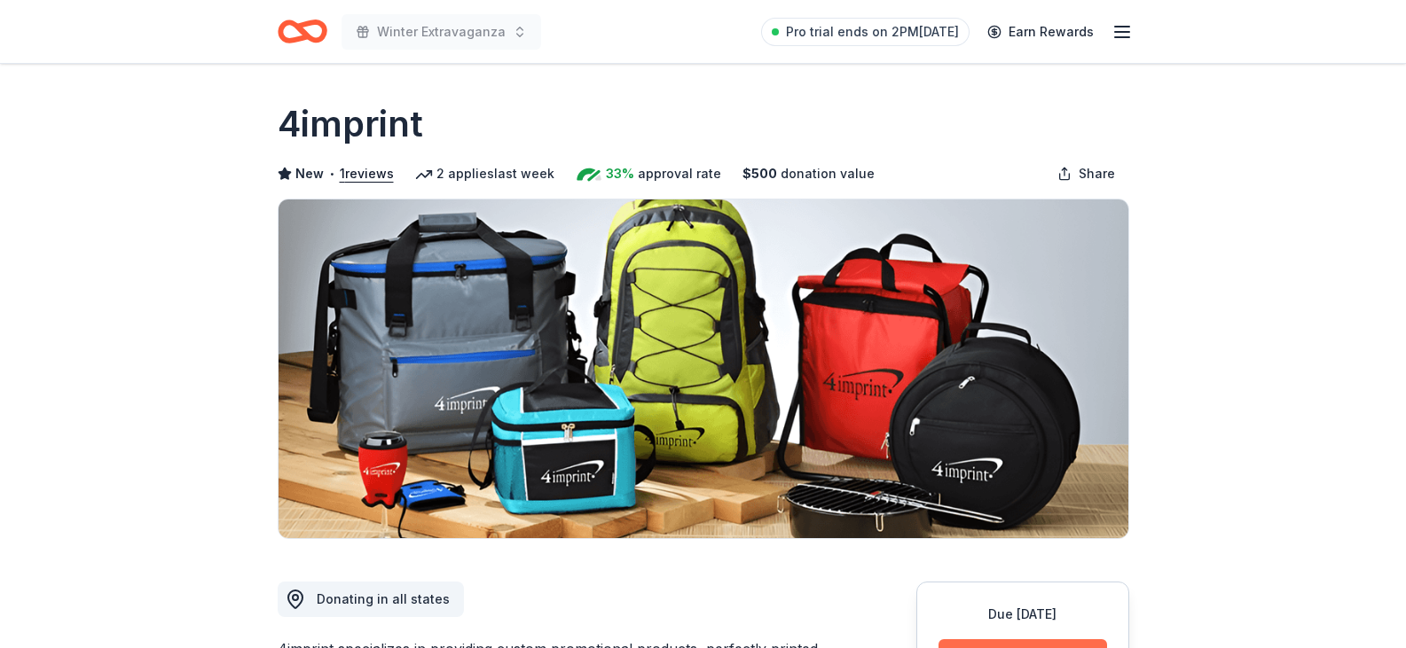
click at [983, 645] on button "Apply" at bounding box center [1022, 658] width 168 height 39
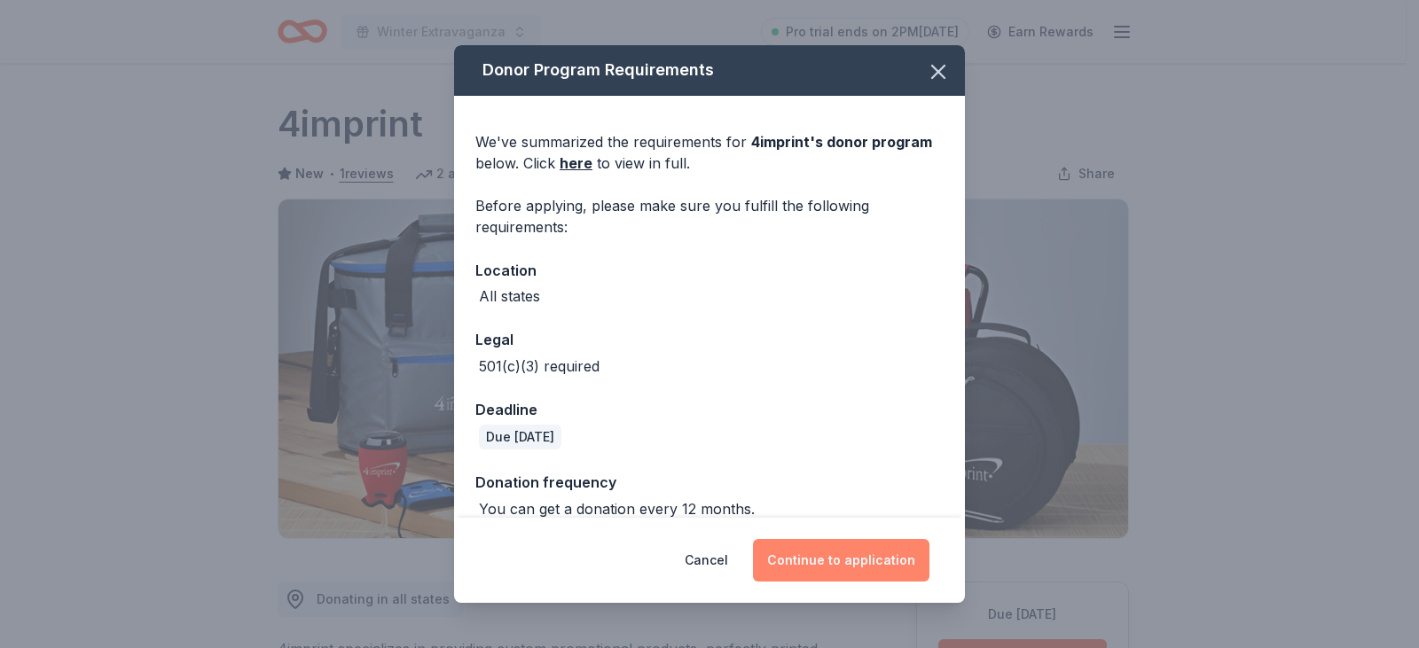
click at [863, 563] on button "Continue to application" at bounding box center [841, 560] width 176 height 43
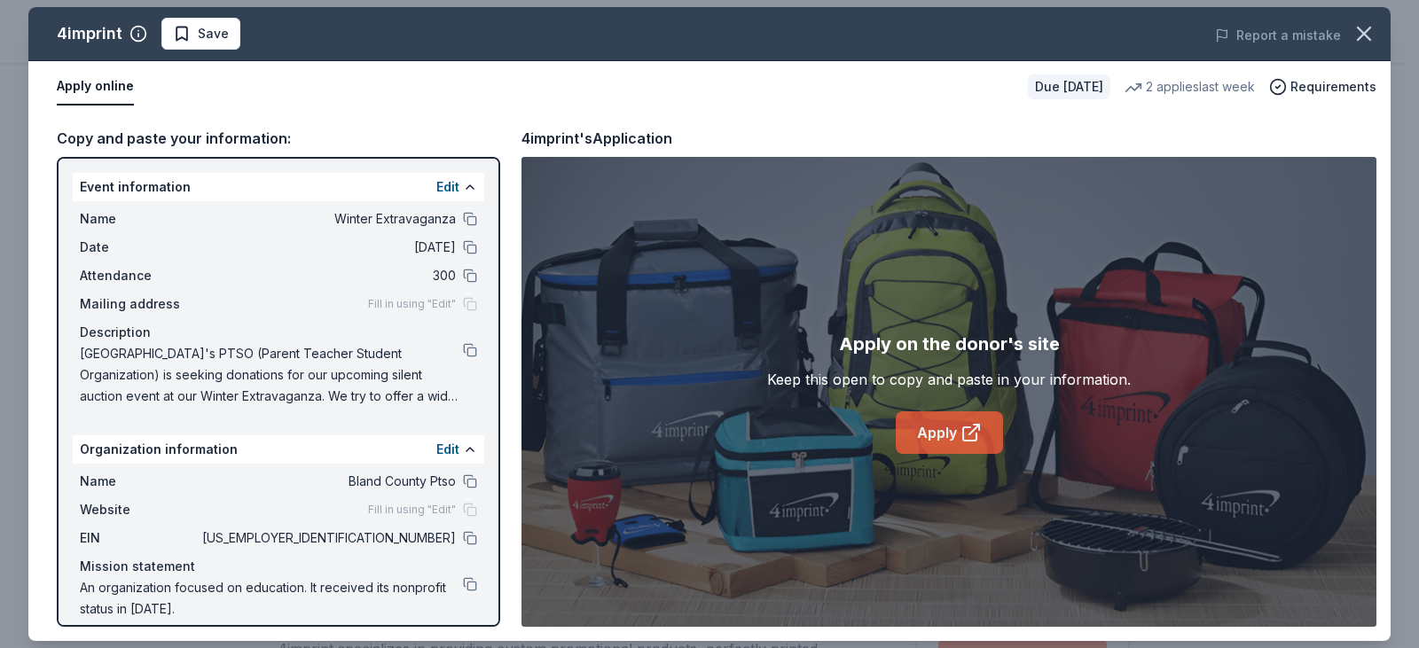
click at [929, 428] on link "Apply" at bounding box center [949, 432] width 107 height 43
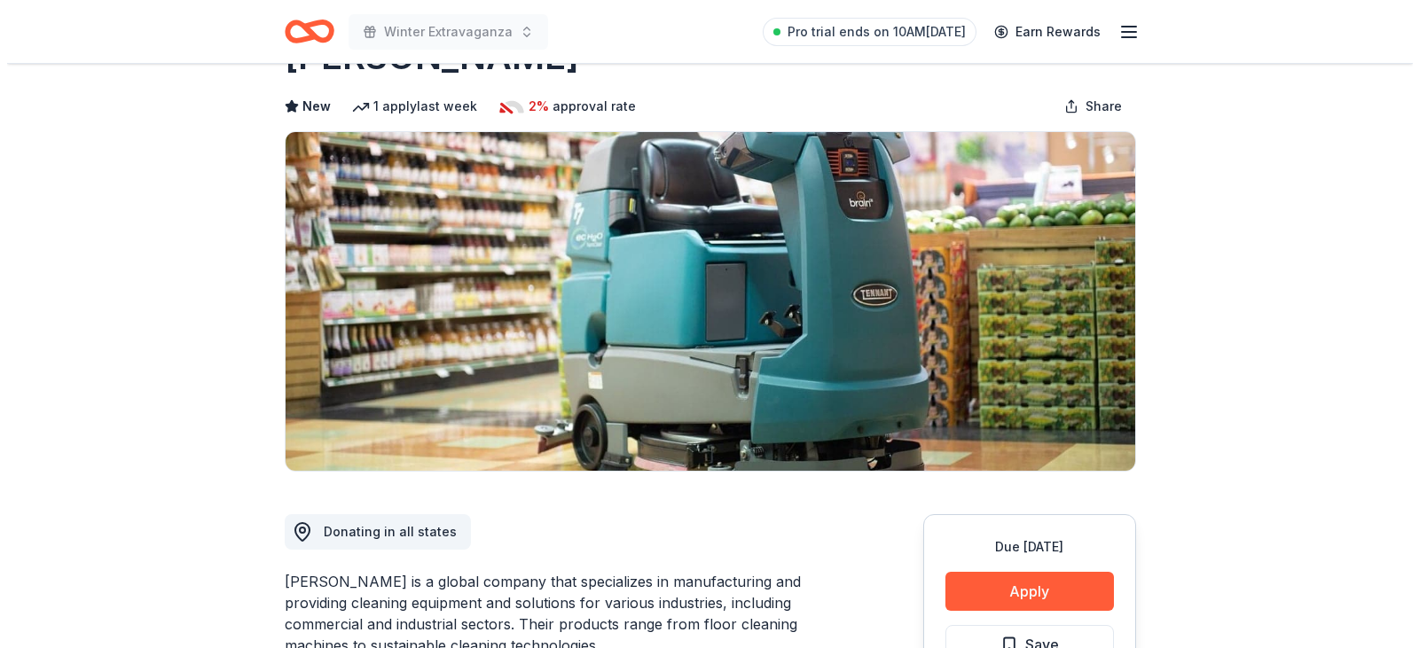
scroll to position [89, 0]
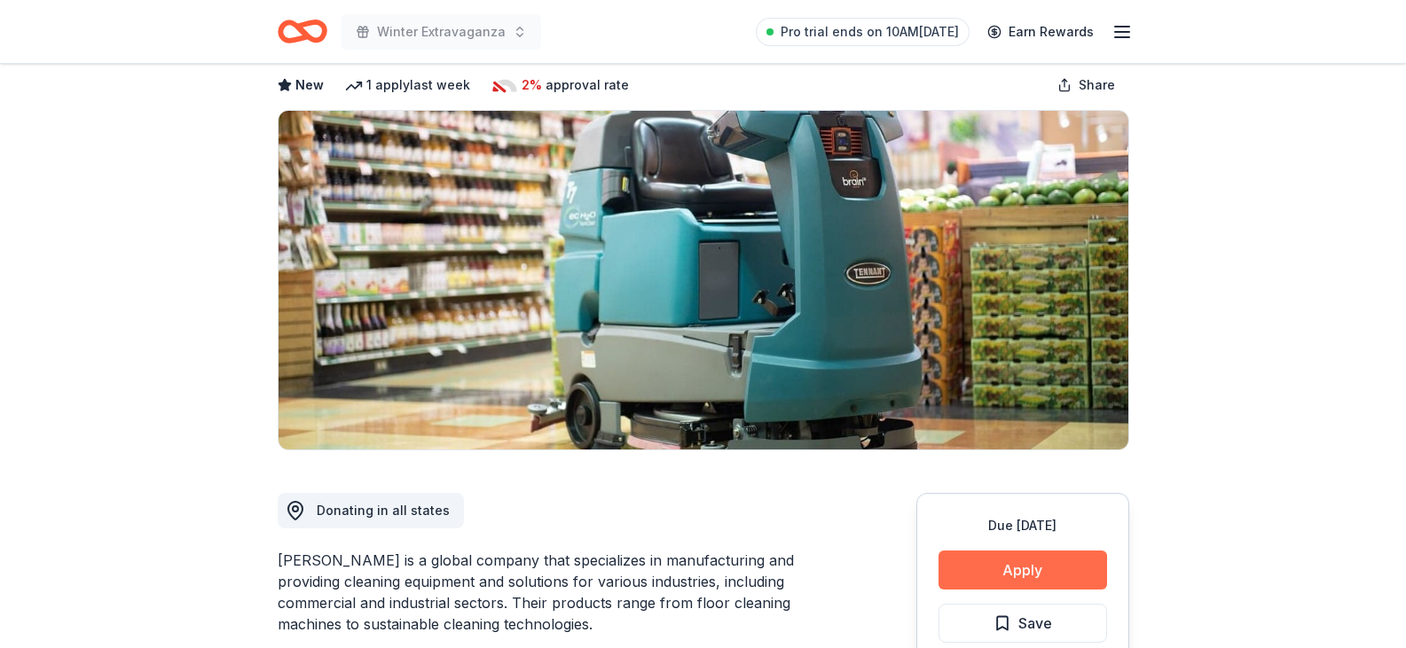
click at [1057, 574] on button "Apply" at bounding box center [1022, 570] width 168 height 39
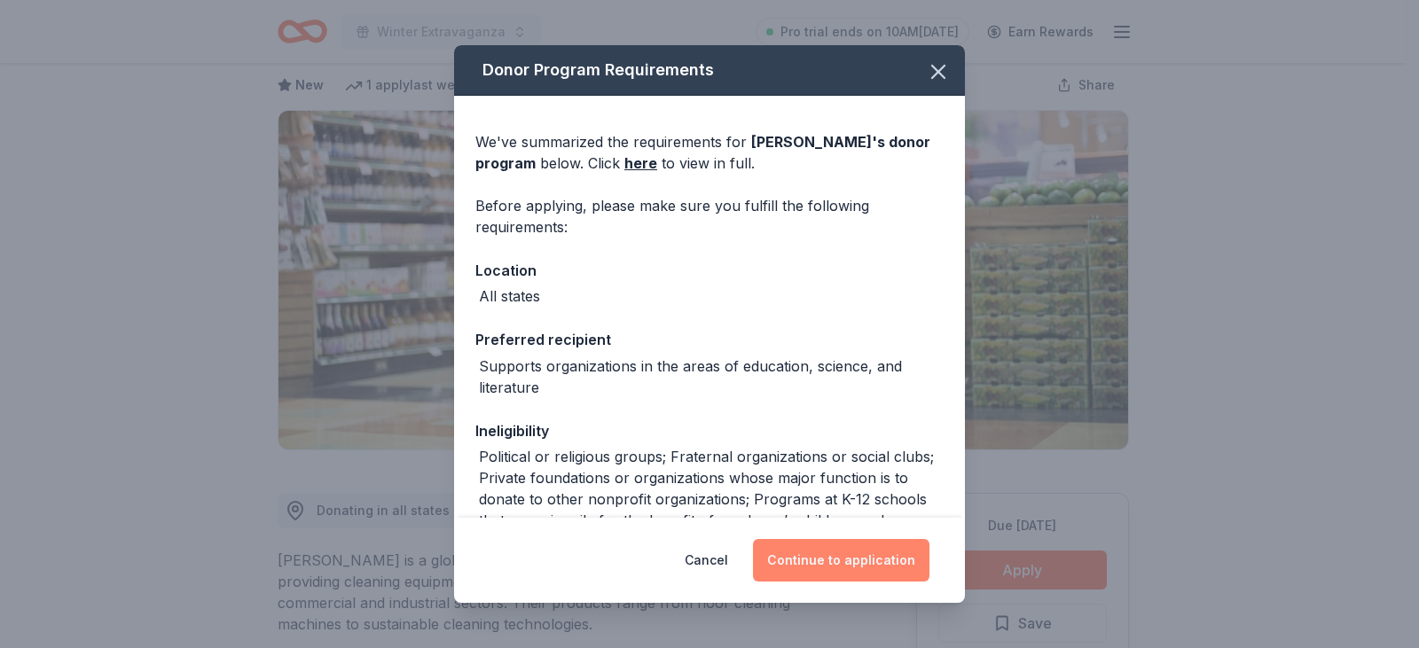
click at [863, 568] on button "Continue to application" at bounding box center [841, 560] width 176 height 43
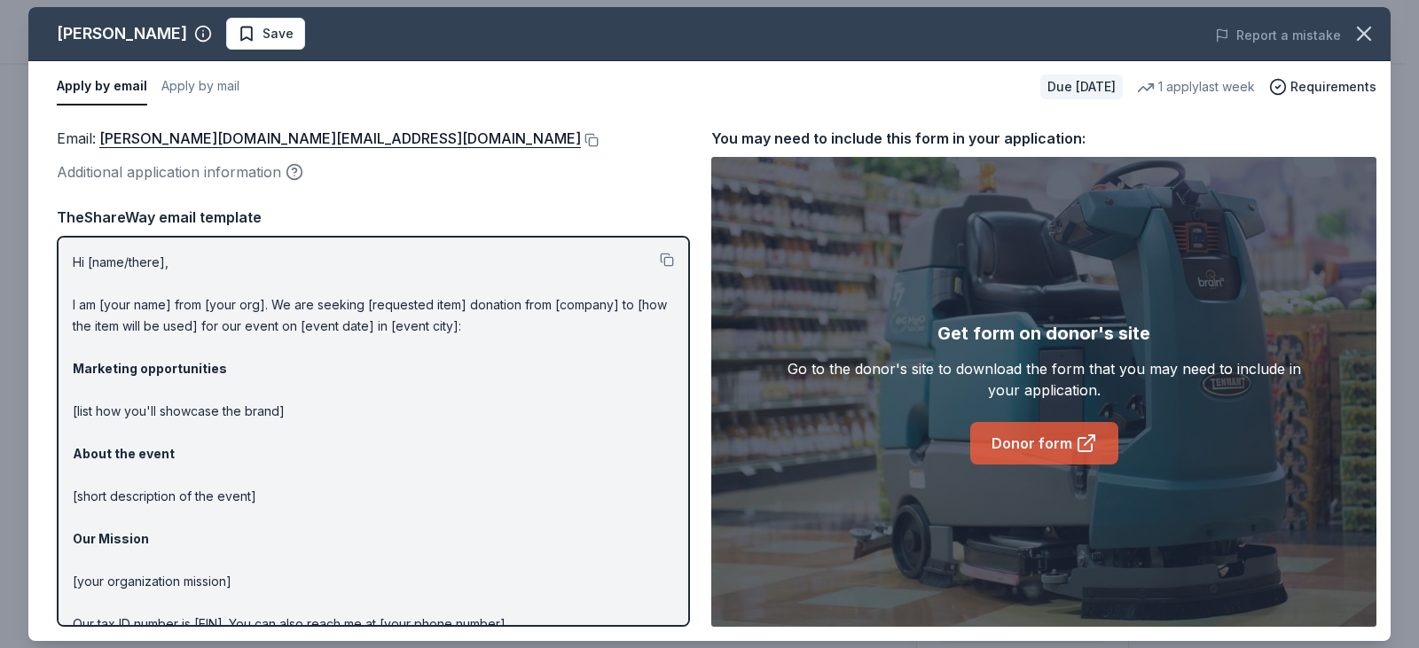
click at [1039, 442] on link "Donor form" at bounding box center [1044, 443] width 148 height 43
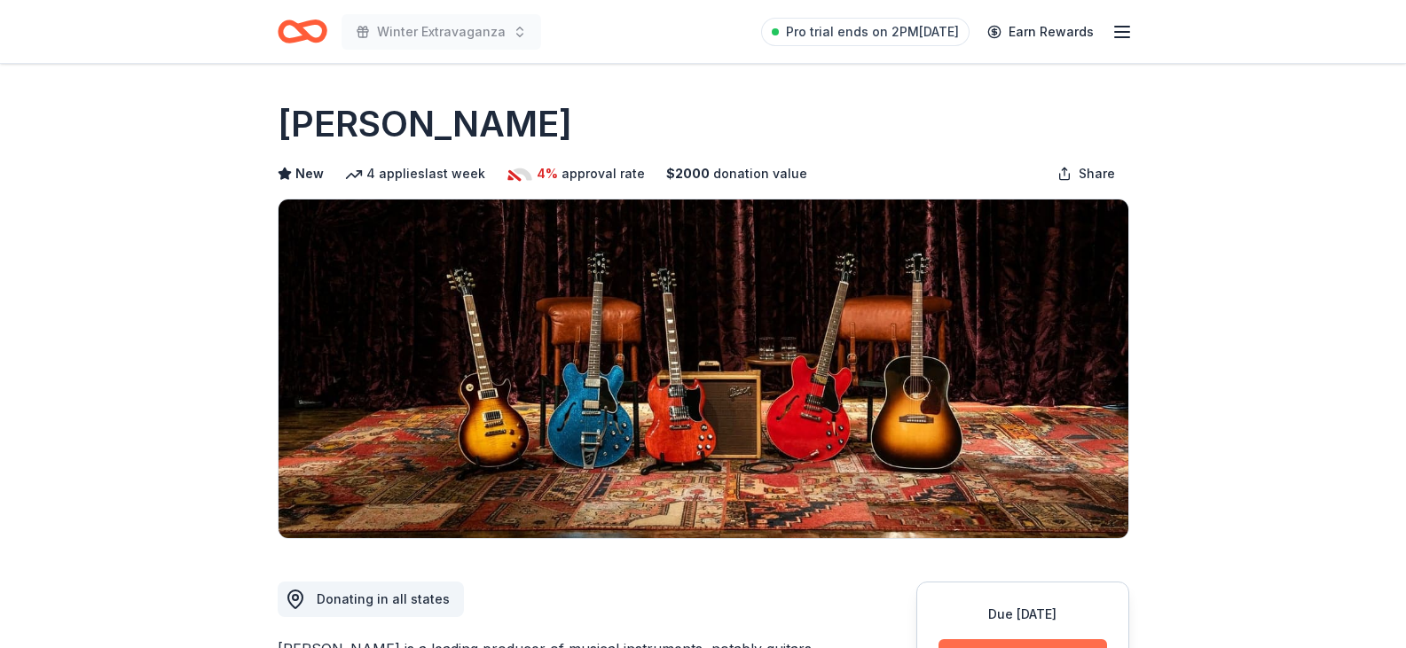
click at [1038, 642] on button "Apply" at bounding box center [1022, 658] width 168 height 39
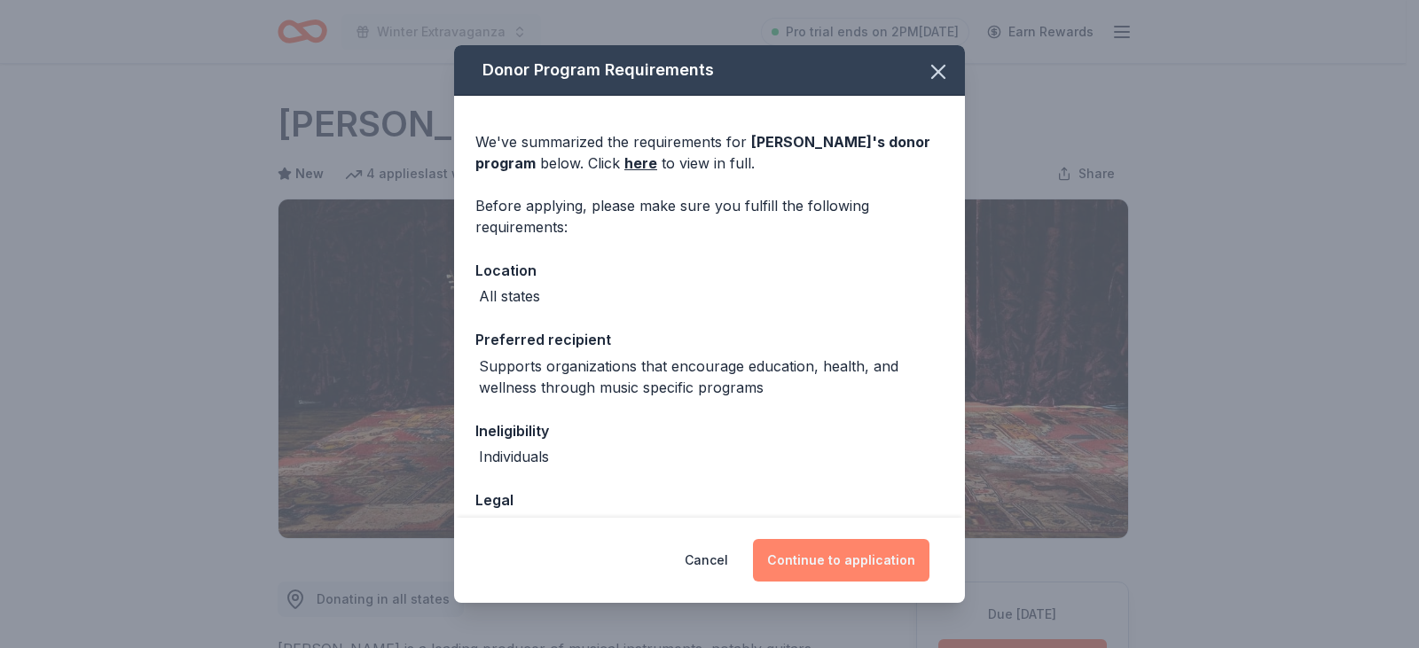
click at [819, 568] on button "Continue to application" at bounding box center [841, 560] width 176 height 43
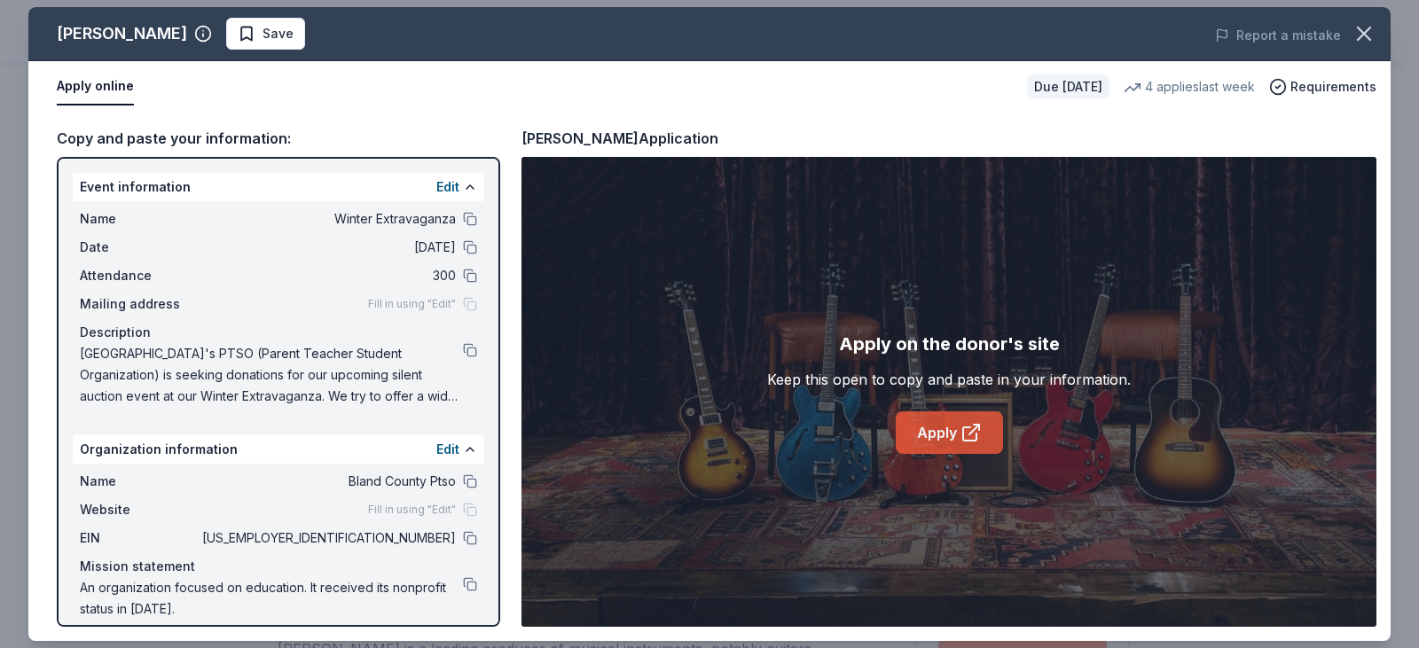
click at [957, 426] on link "Apply" at bounding box center [949, 432] width 107 height 43
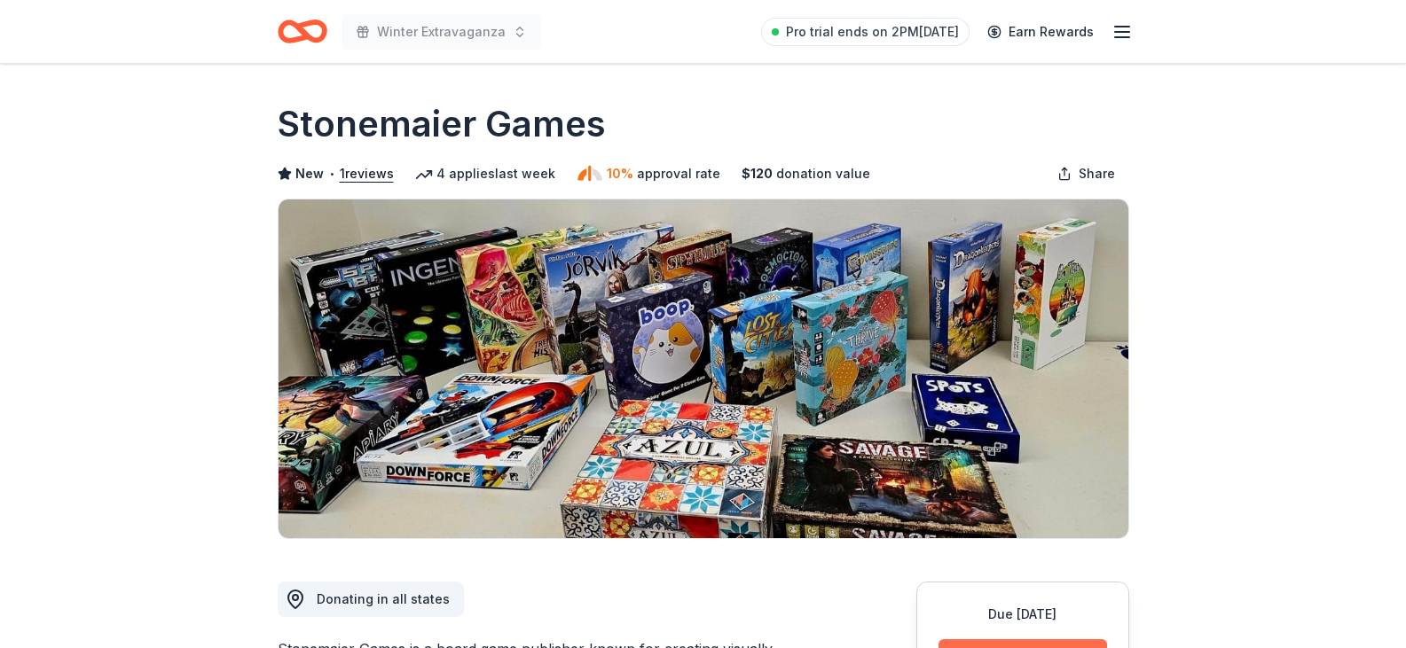
click at [987, 646] on button "Apply" at bounding box center [1022, 658] width 168 height 39
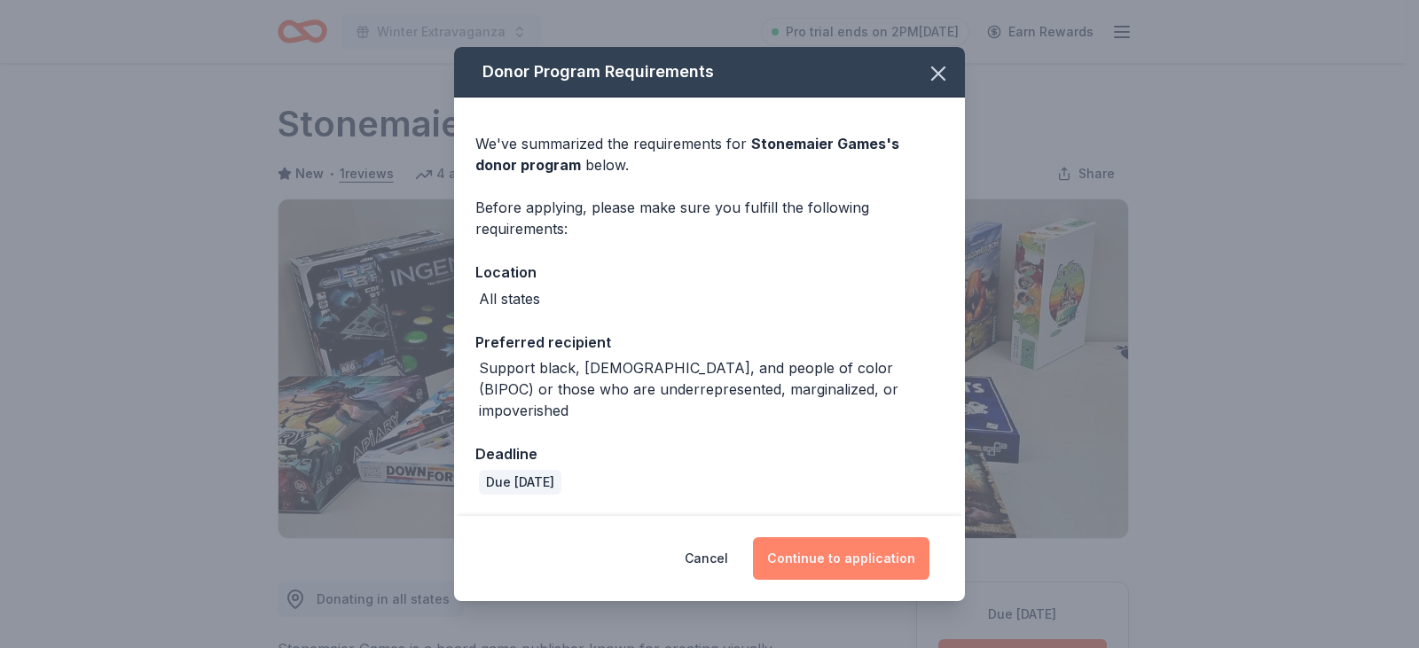
click at [817, 537] on button "Continue to application" at bounding box center [841, 558] width 176 height 43
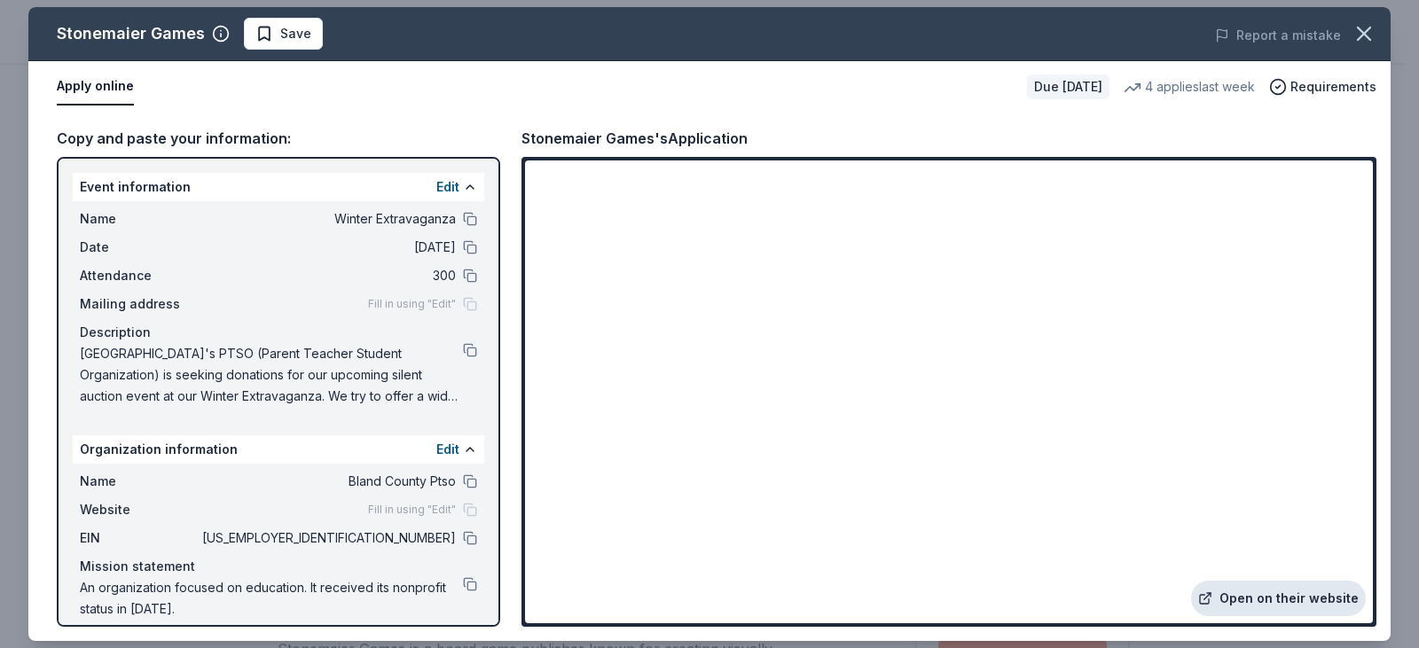
click at [1295, 600] on link "Open on their website" at bounding box center [1278, 598] width 175 height 35
click at [1366, 24] on icon "button" at bounding box center [1364, 33] width 25 height 25
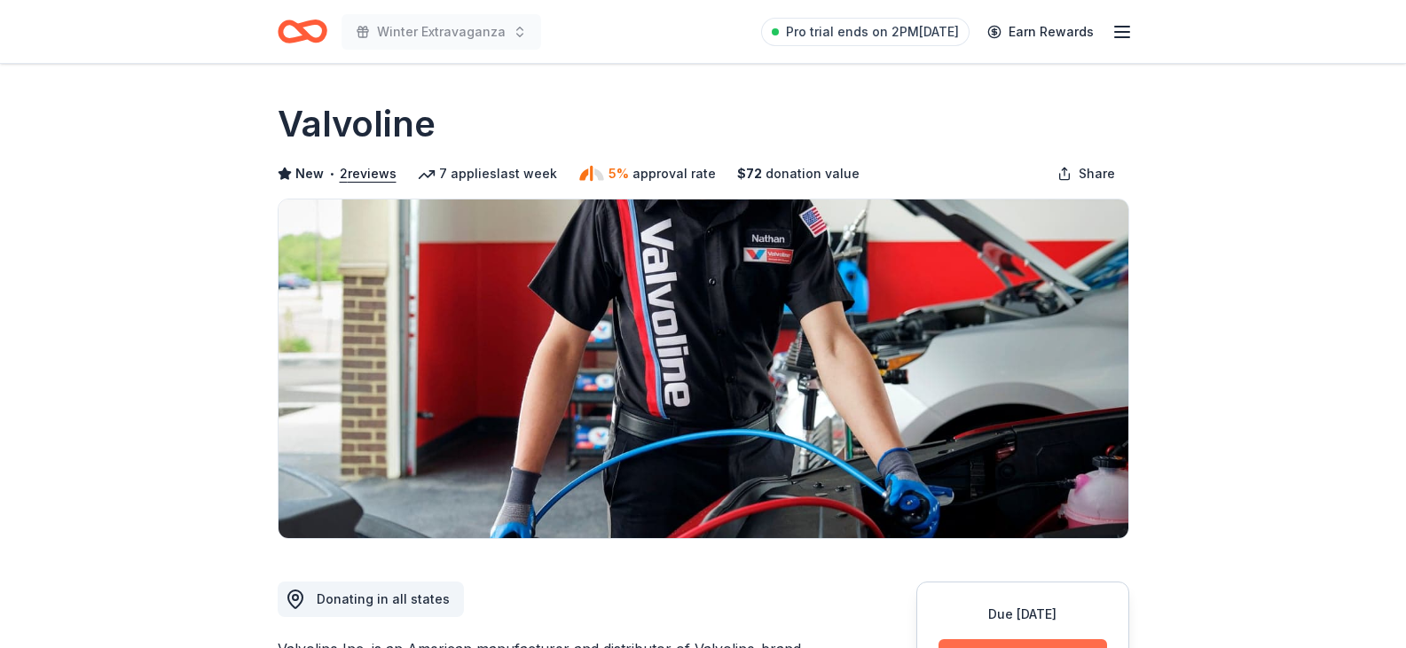
click at [1050, 642] on button "Apply" at bounding box center [1022, 658] width 168 height 39
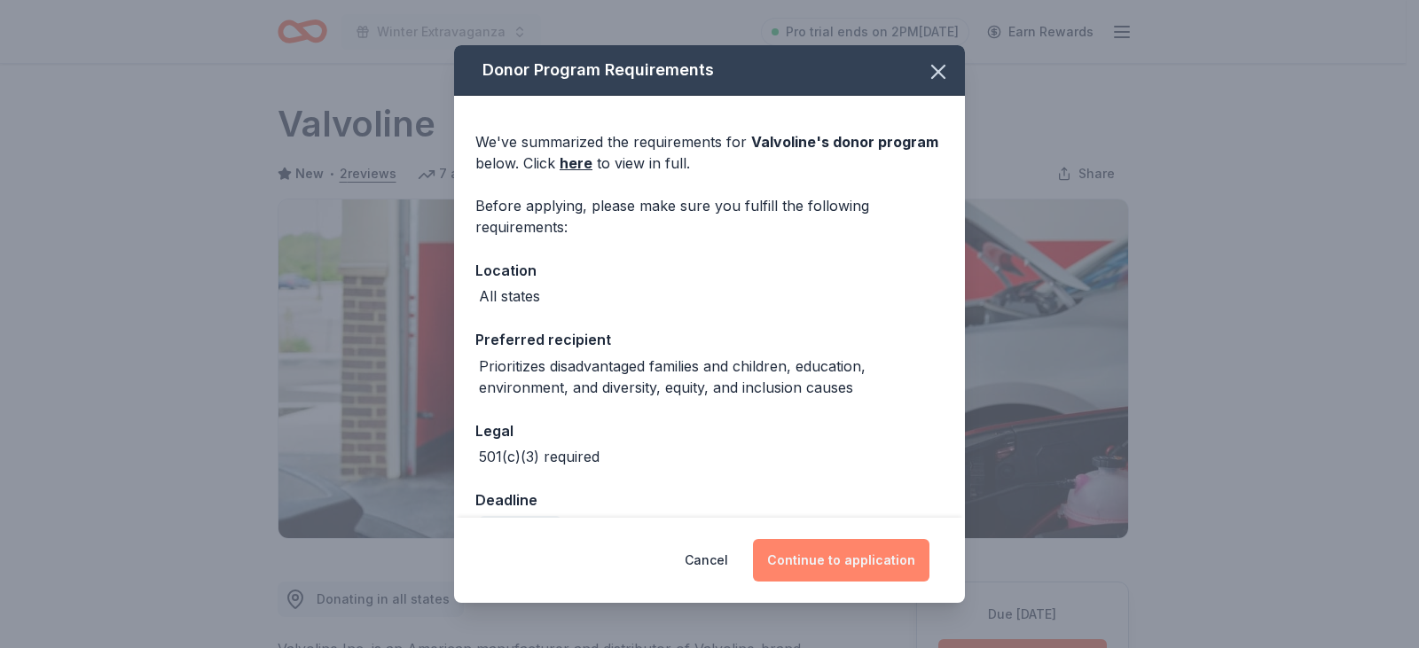
click at [840, 550] on button "Continue to application" at bounding box center [841, 560] width 176 height 43
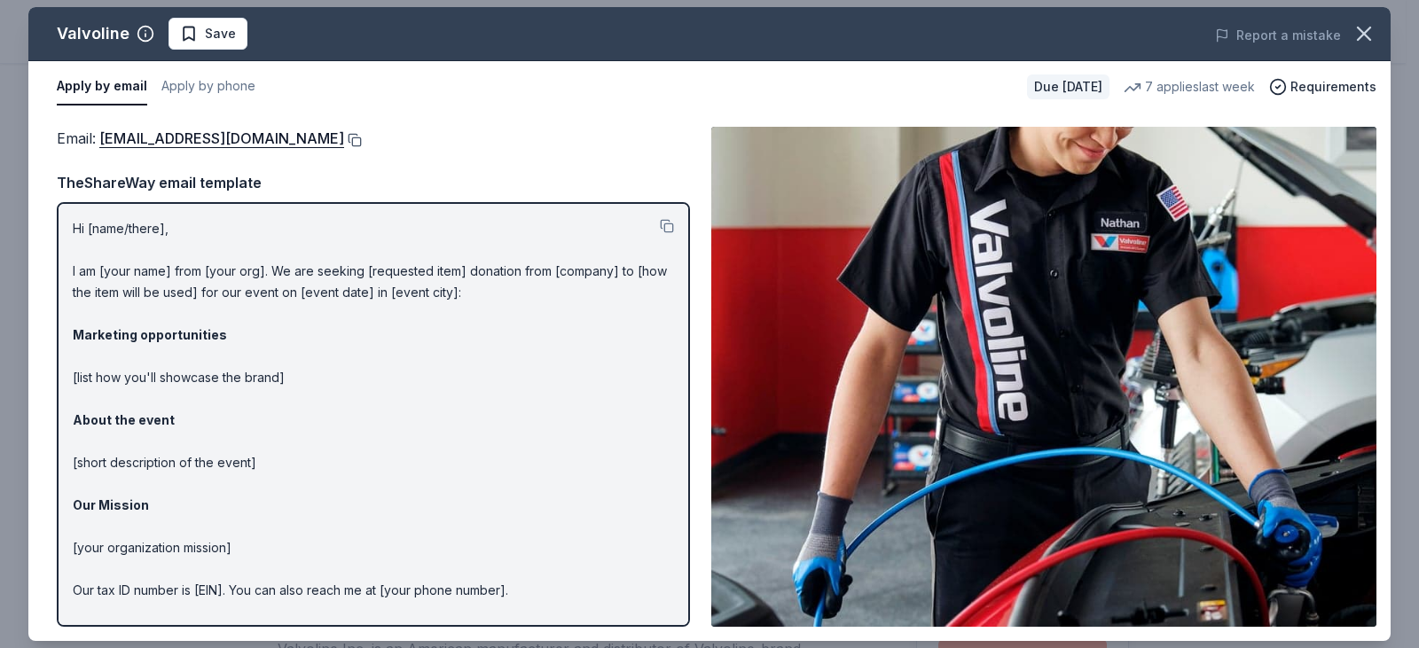
click at [344, 137] on button at bounding box center [353, 140] width 18 height 14
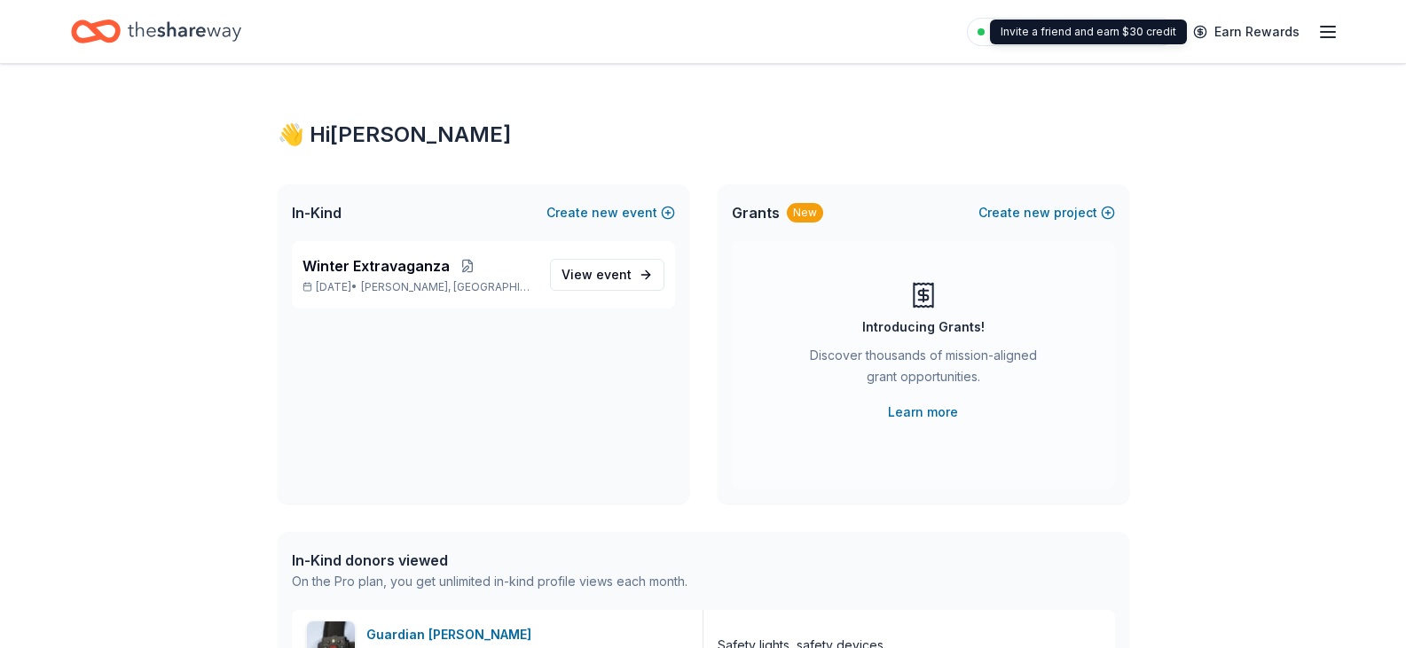
click at [1330, 32] on line "button" at bounding box center [1328, 32] width 14 height 0
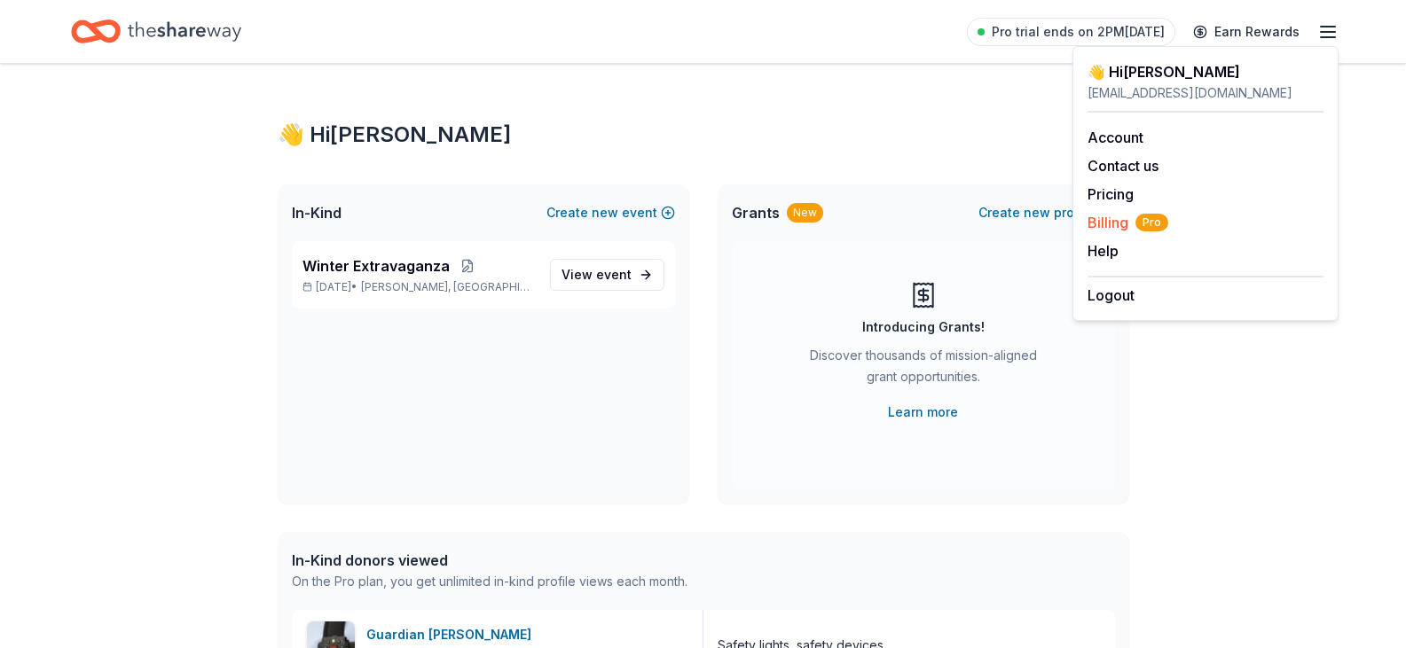
click at [1117, 222] on span "Billing Pro" at bounding box center [1127, 222] width 81 height 21
